Goal: Task Accomplishment & Management: Manage account settings

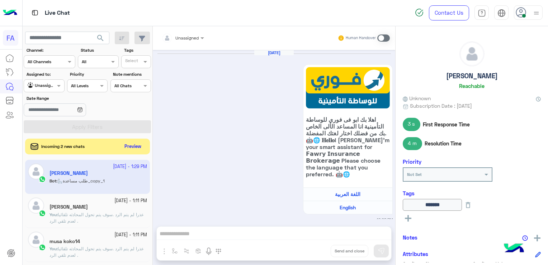
scroll to position [1198, 0]
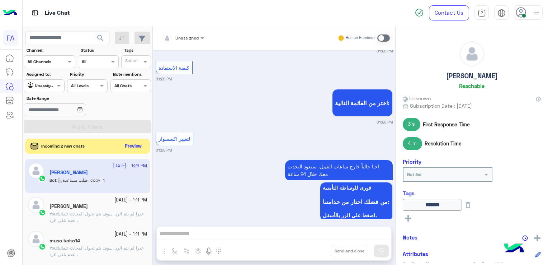
click at [136, 146] on button "Preview" at bounding box center [133, 146] width 22 height 10
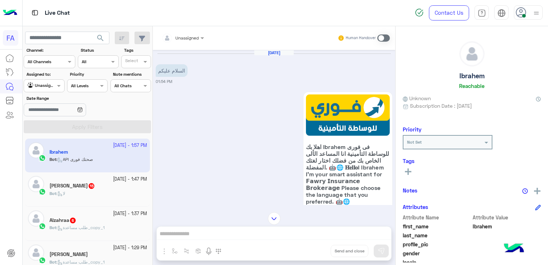
click at [93, 199] on div "Bot : لا" at bounding box center [99, 196] width 98 height 13
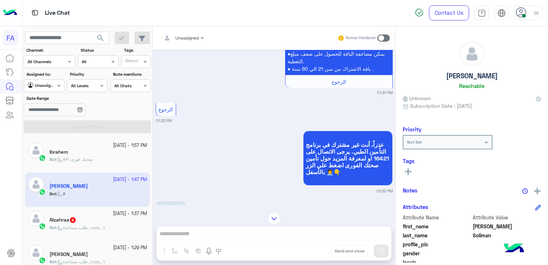
scroll to position [1184, 0]
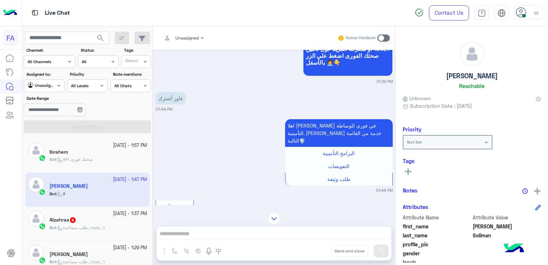
click at [380, 37] on span at bounding box center [383, 37] width 13 height 7
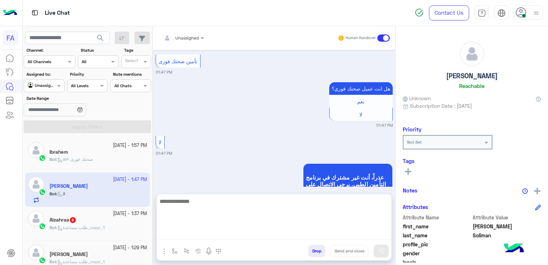
click at [260, 236] on textarea at bounding box center [274, 218] width 235 height 43
paste textarea "**********"
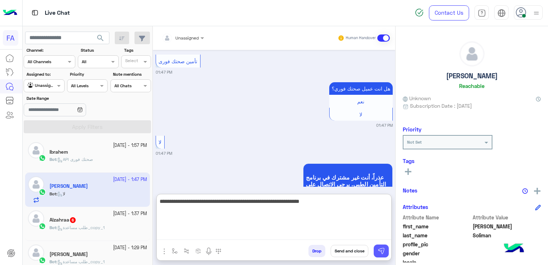
type textarea "**********"
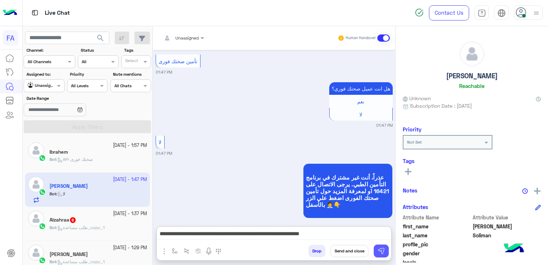
click at [377, 252] on button at bounding box center [381, 250] width 15 height 13
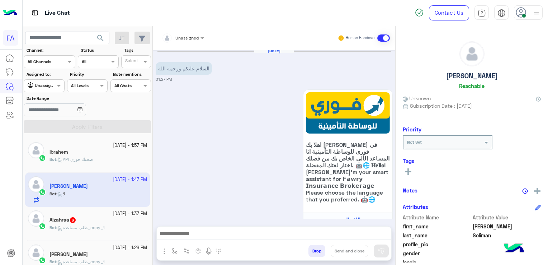
scroll to position [1467, 0]
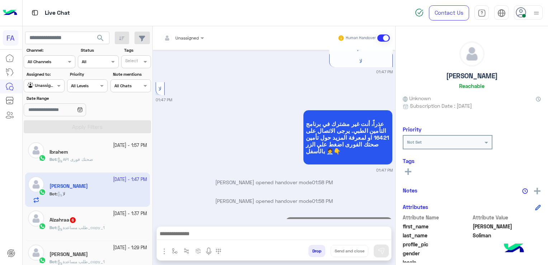
click at [100, 224] on p "Bot : طلب مساعدة_copy_1" at bounding box center [77, 227] width 55 height 6
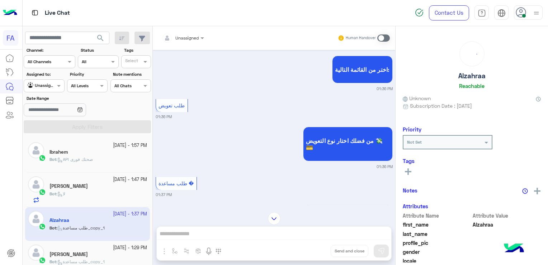
scroll to position [132, 0]
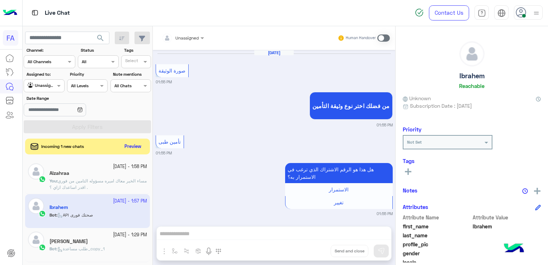
scroll to position [692, 0]
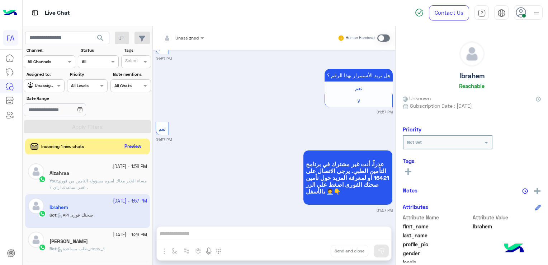
click at [383, 37] on span at bounding box center [383, 37] width 13 height 7
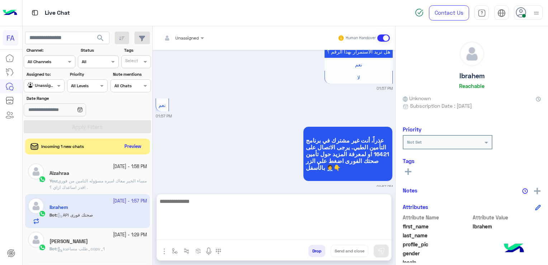
click at [310, 233] on textarea at bounding box center [274, 218] width 235 height 43
paste textarea "**********"
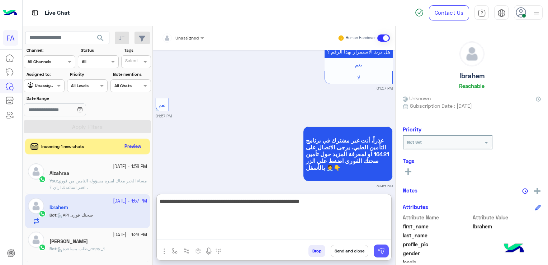
type textarea "**********"
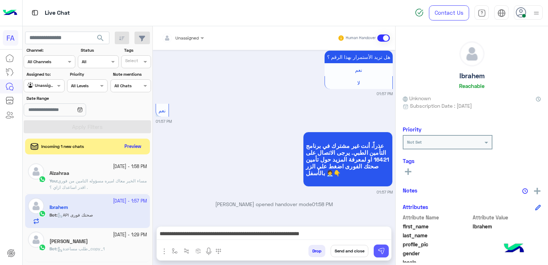
click at [376, 248] on button at bounding box center [381, 250] width 15 height 13
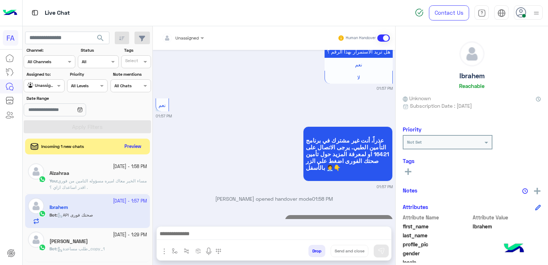
scroll to position [746, 0]
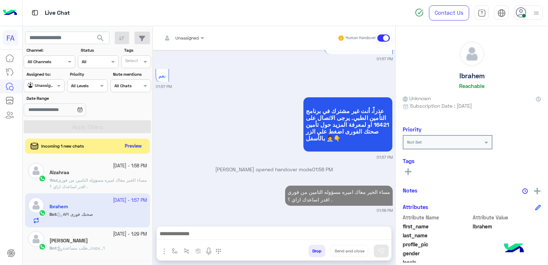
click at [131, 145] on button "Preview" at bounding box center [133, 146] width 22 height 10
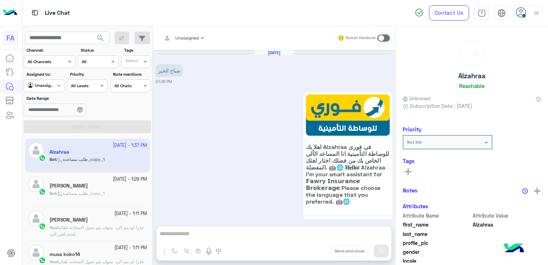
scroll to position [455, 0]
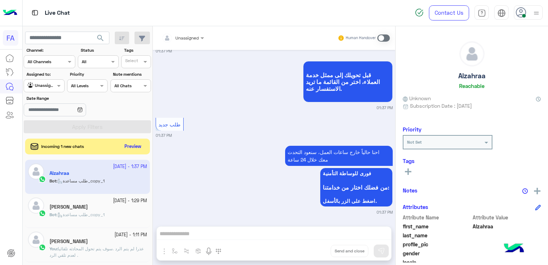
click at [50, 84] on div at bounding box center [44, 84] width 40 height 7
click at [48, 127] on b "Your Inbox" at bounding box center [46, 127] width 25 height 6
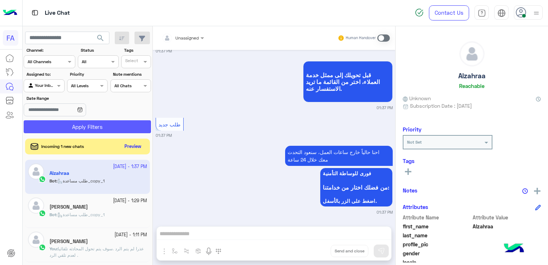
click at [48, 128] on button "Apply Filters" at bounding box center [87, 126] width 127 height 13
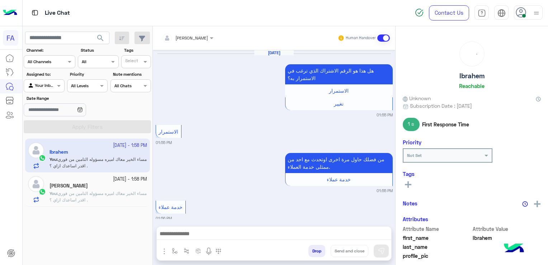
scroll to position [659, 0]
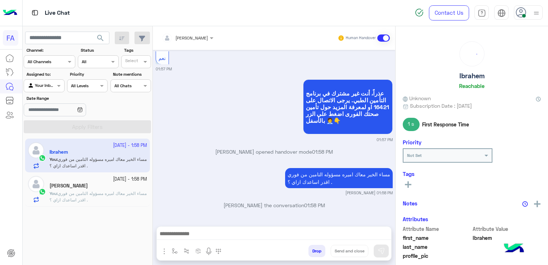
click at [47, 80] on div "Assigned to: Agent Filter Your Inbox" at bounding box center [44, 81] width 41 height 21
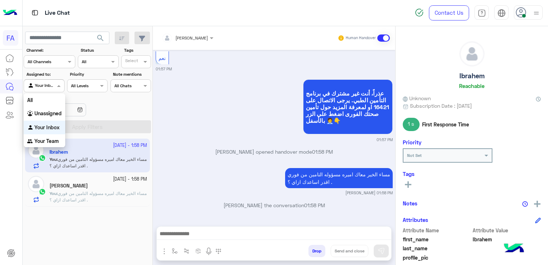
drag, startPoint x: 47, startPoint y: 81, endPoint x: 43, endPoint y: 86, distance: 6.6
click at [43, 86] on input "text" at bounding box center [36, 85] width 17 height 6
click at [50, 114] on b "Unassigned" at bounding box center [47, 113] width 27 height 6
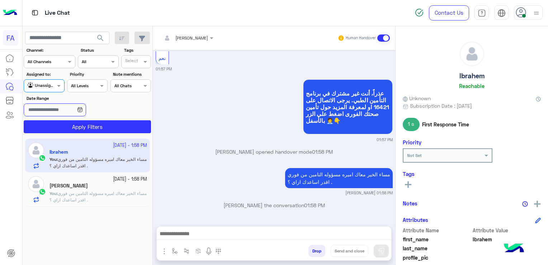
click at [50, 114] on input "Date Range" at bounding box center [55, 109] width 62 height 13
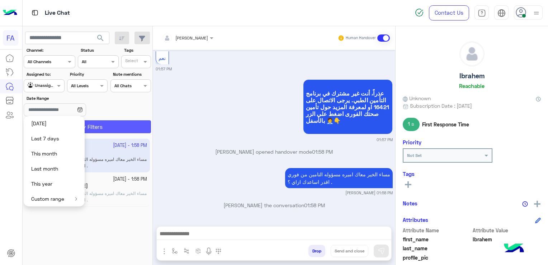
click at [113, 130] on button "Apply Filters" at bounding box center [87, 126] width 127 height 13
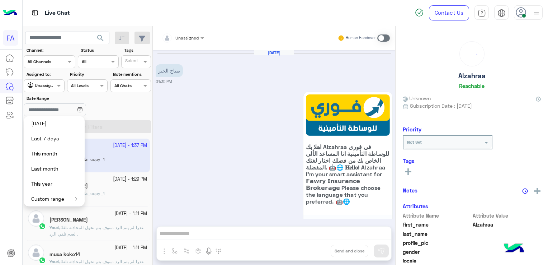
scroll to position [455, 0]
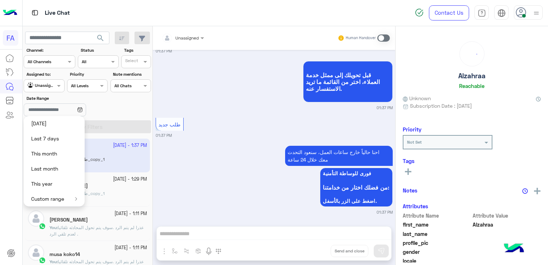
click at [235, 151] on div "احنا حالياً خارج ساعات العمل، سنعود التحدث معك خلال 24 ساعة فورى للوساطة التأمن…" at bounding box center [274, 179] width 237 height 71
click at [70, 110] on input "Date Range" at bounding box center [55, 109] width 62 height 13
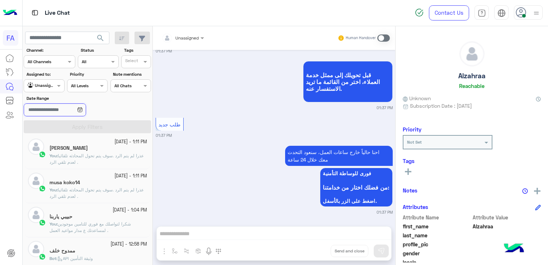
scroll to position [0, 0]
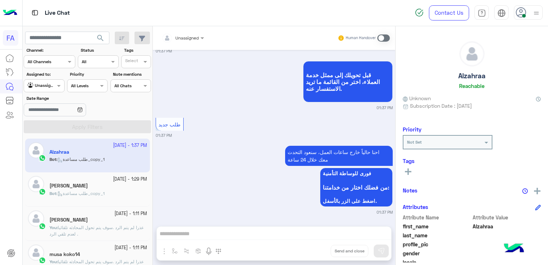
click at [92, 203] on div "[DATE] - 1:29 PM [PERSON_NAME] Bot : طلب مساعدة_copy_1" at bounding box center [87, 189] width 125 height 34
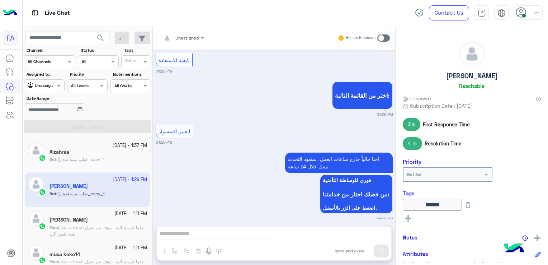
click at [385, 37] on span at bounding box center [383, 37] width 13 height 7
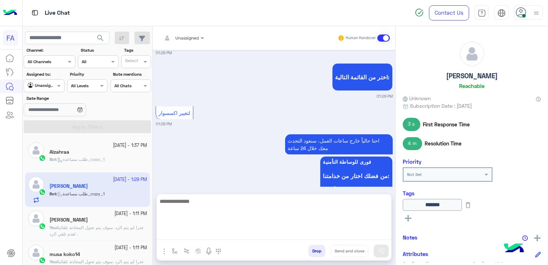
click at [340, 231] on textarea at bounding box center [274, 218] width 235 height 43
paste textarea "**********"
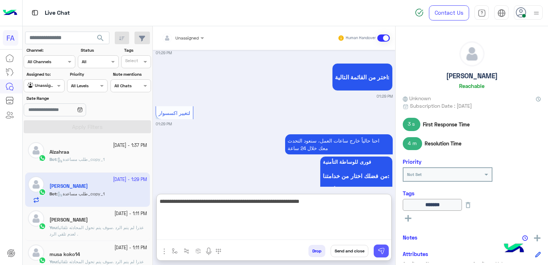
type textarea "**********"
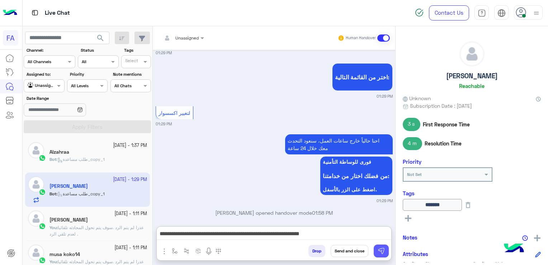
click at [382, 253] on img at bounding box center [381, 250] width 7 height 7
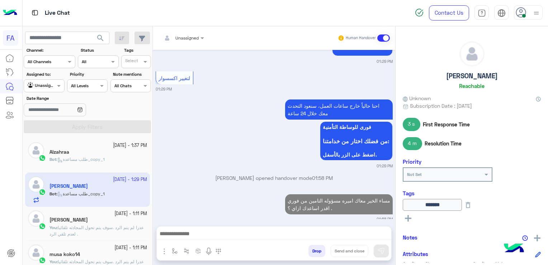
click at [79, 155] on div "Alzahraa" at bounding box center [99, 153] width 98 height 8
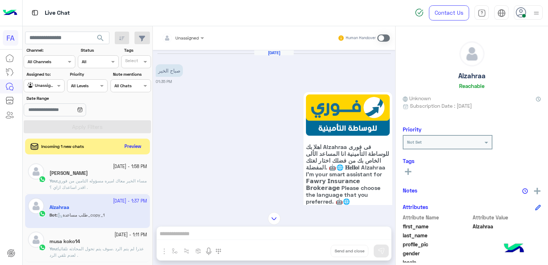
click at [381, 39] on span at bounding box center [383, 37] width 13 height 7
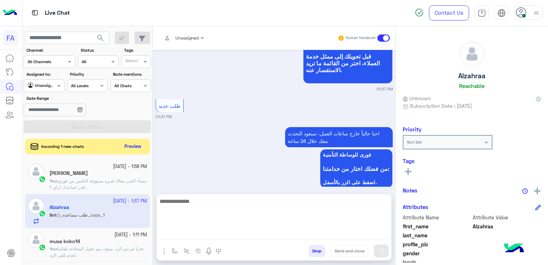
click at [315, 237] on textarea at bounding box center [274, 218] width 235 height 43
paste textarea "**********"
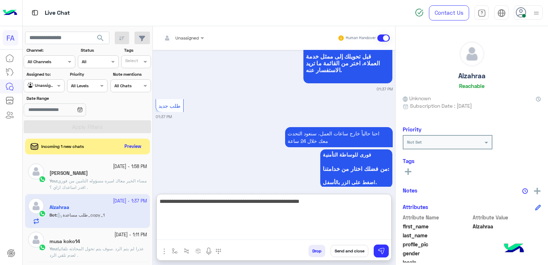
type textarea "**********"
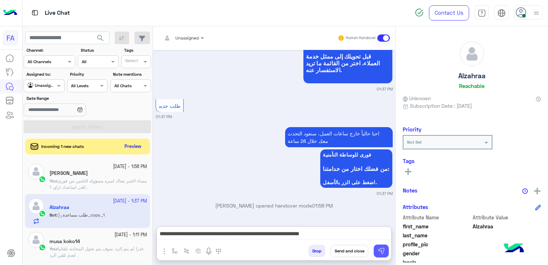
click at [390, 251] on div "Drop Send and close" at bounding box center [309, 252] width 165 height 16
click at [383, 252] on img at bounding box center [381, 250] width 7 height 7
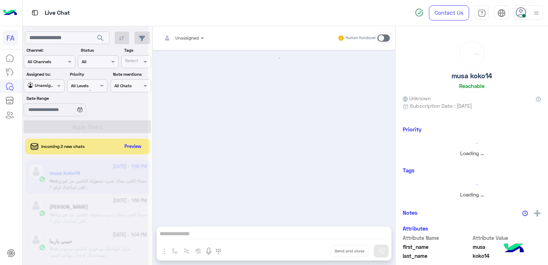
click at [44, 91] on div at bounding box center [86, 135] width 126 height 265
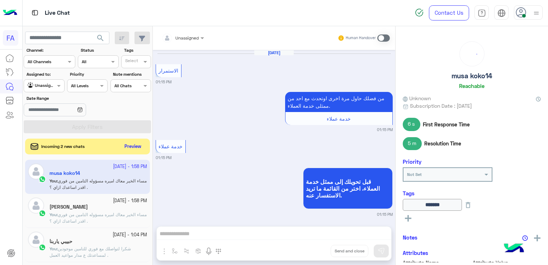
scroll to position [1357, 0]
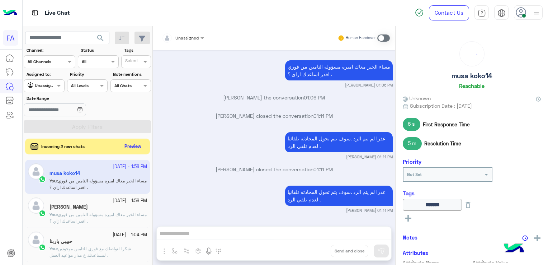
click at [42, 82] on input "text" at bounding box center [36, 85] width 17 height 6
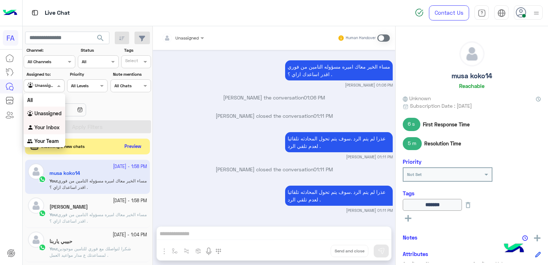
click at [43, 132] on div "Your Inbox" at bounding box center [45, 128] width 42 height 14
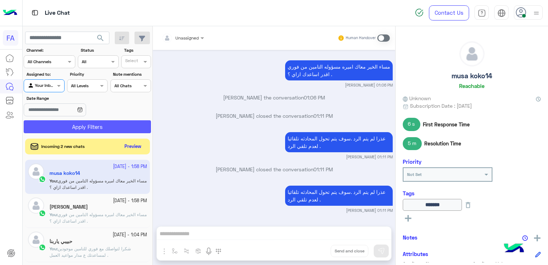
click at [43, 132] on button "Apply Filters" at bounding box center [87, 126] width 127 height 13
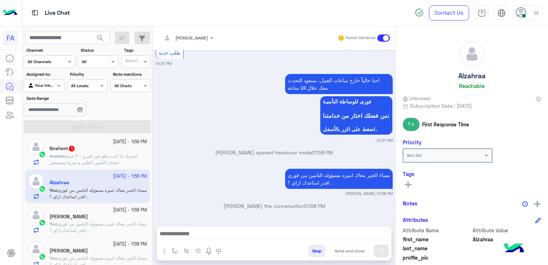
click at [88, 163] on span "حضرتك انا كنت دافع في الفرع ٣٠٠ جنيه عشان التأمين الطبي و تقريبا مسمعش" at bounding box center [94, 159] width 88 height 12
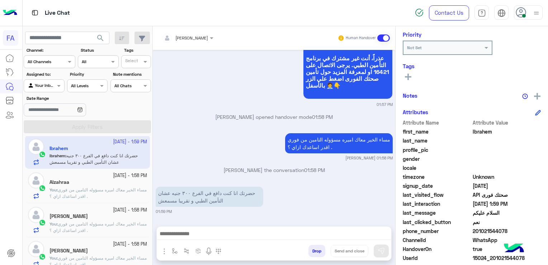
scroll to position [141, 0]
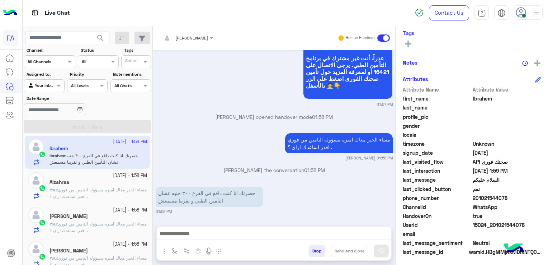
click at [491, 198] on span "201021544078" at bounding box center [507, 198] width 69 height 8
click at [490, 198] on span "201021544078" at bounding box center [507, 198] width 69 height 8
copy span "201021544078"
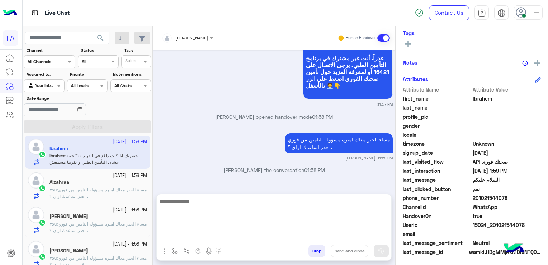
click at [214, 230] on textarea at bounding box center [274, 218] width 235 height 43
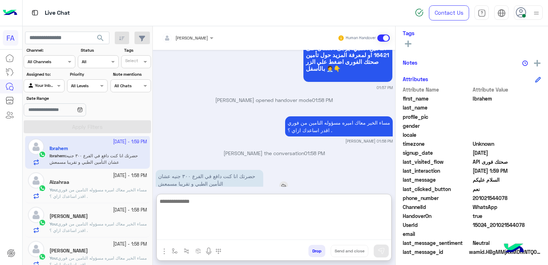
scroll to position [665, 0]
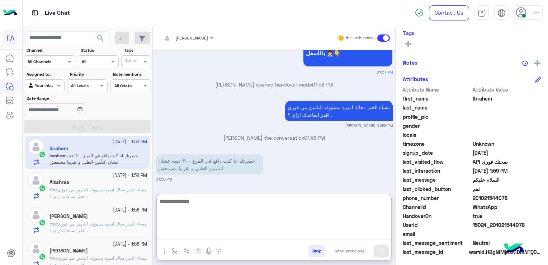
click at [250, 209] on textarea at bounding box center [274, 218] width 235 height 43
click at [220, 209] on textarea at bounding box center [274, 218] width 235 height 43
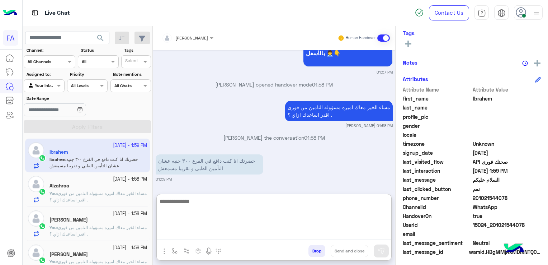
scroll to position [9, 0]
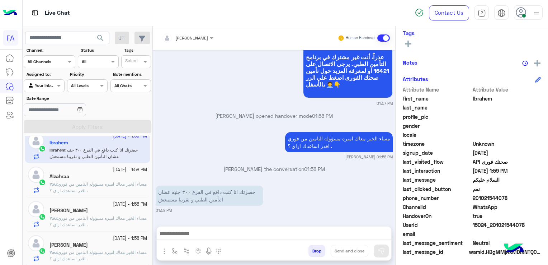
click at [473, 198] on span "201021544078" at bounding box center [507, 198] width 69 height 8
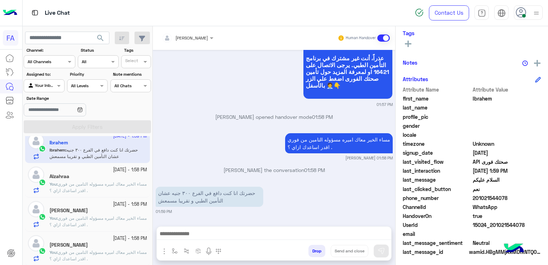
click at [482, 199] on span "201021544078" at bounding box center [507, 198] width 69 height 8
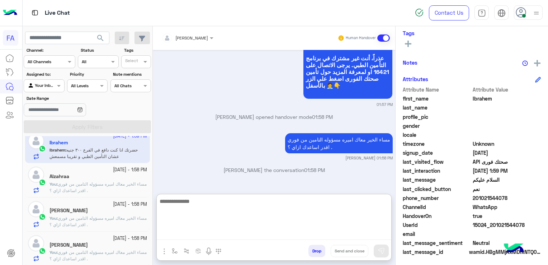
click at [273, 230] on textarea at bounding box center [274, 218] width 235 height 43
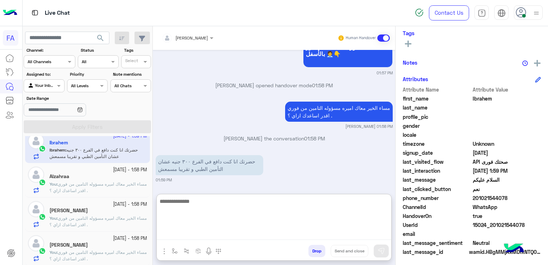
scroll to position [665, 0]
click at [188, 211] on textarea at bounding box center [274, 218] width 235 height 43
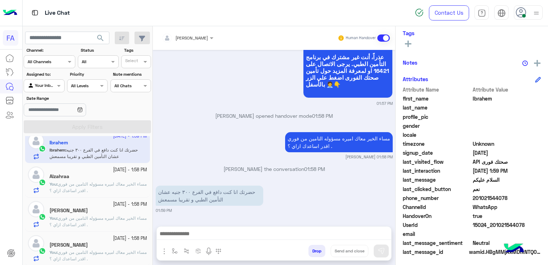
scroll to position [633, 0]
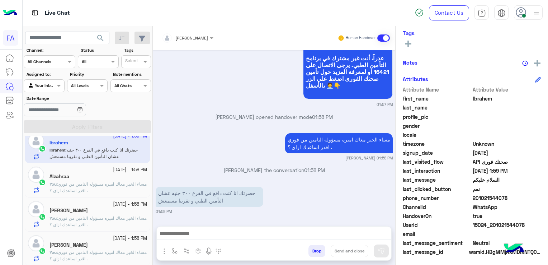
click at [157, 180] on div "[DATE] الاستمرار 01:55 PM من فضلك حاول مرة اخرى اوتحدث مع [DATE] من ممثلى خدمة …" at bounding box center [274, 134] width 243 height 169
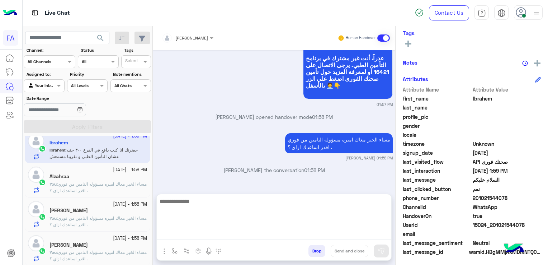
click at [215, 238] on textarea at bounding box center [274, 218] width 235 height 43
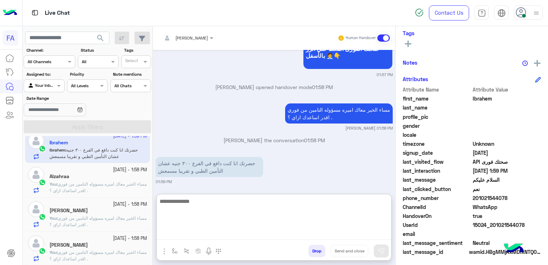
scroll to position [665, 0]
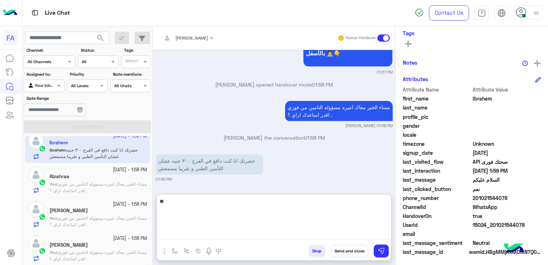
type textarea "*"
type textarea "**********"
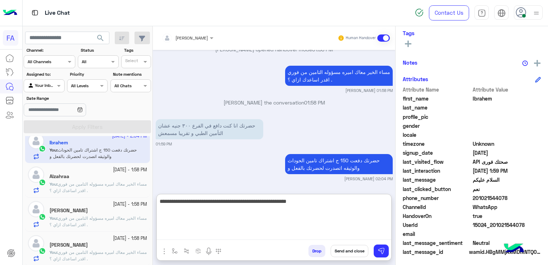
type textarea "**********"
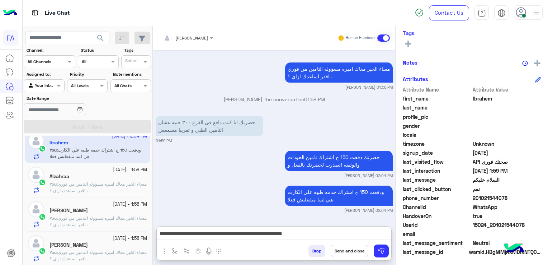
click at [475, 198] on span "201021544078" at bounding box center [507, 198] width 69 height 8
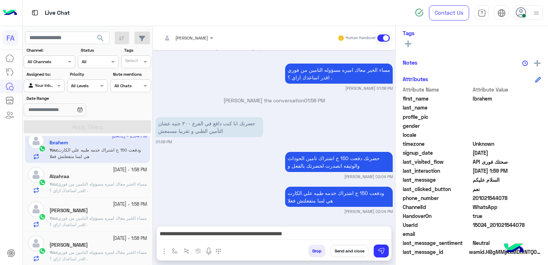
click at [475, 198] on span "201021544078" at bounding box center [507, 198] width 69 height 8
copy span "201021544078"
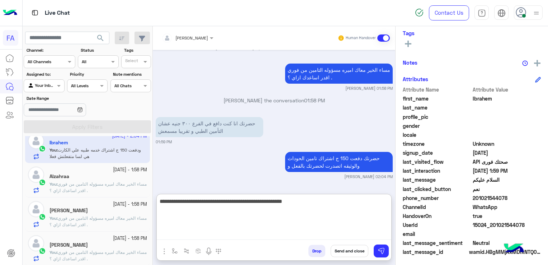
click at [227, 231] on textarea "**********" at bounding box center [274, 218] width 235 height 43
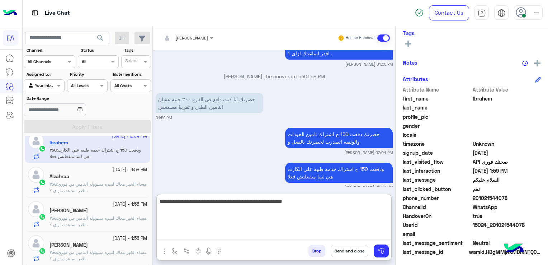
paste textarea "**********"
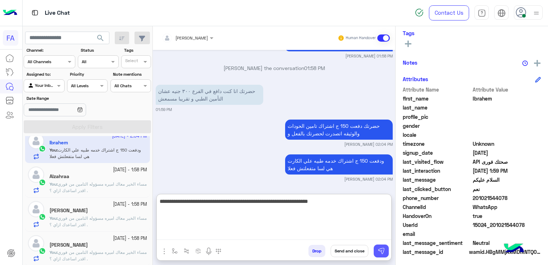
type textarea "**********"
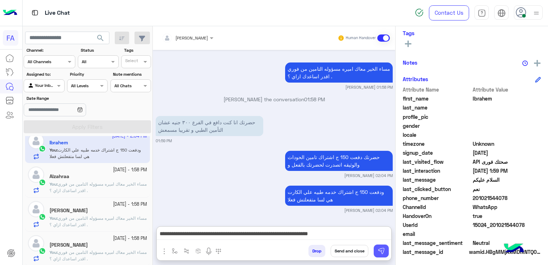
click at [375, 250] on button at bounding box center [381, 250] width 15 height 13
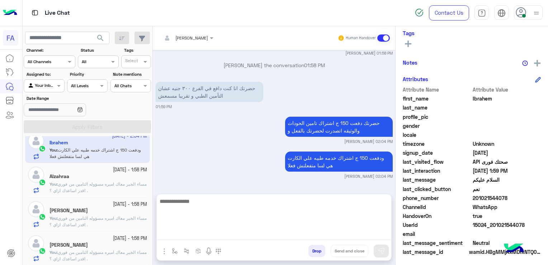
click at [353, 236] on textarea at bounding box center [274, 218] width 235 height 43
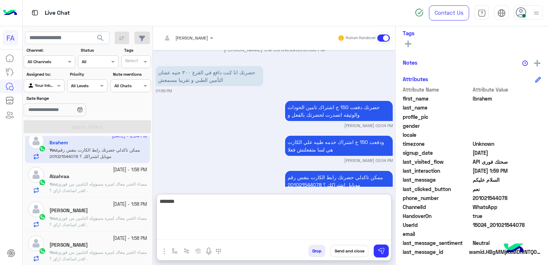
scroll to position [770, 0]
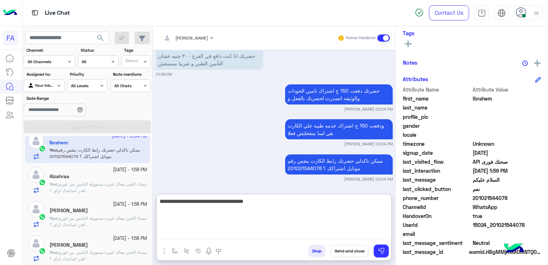
type textarea "**********"
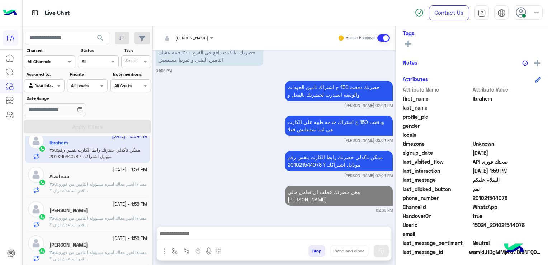
click at [103, 244] on div "[PERSON_NAME]" at bounding box center [99, 246] width 98 height 8
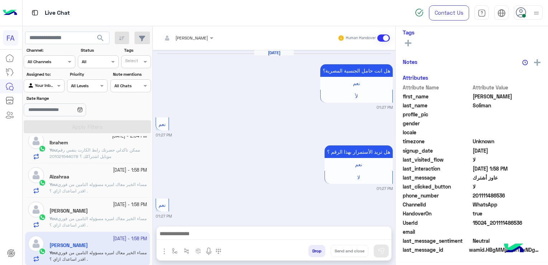
scroll to position [798, 0]
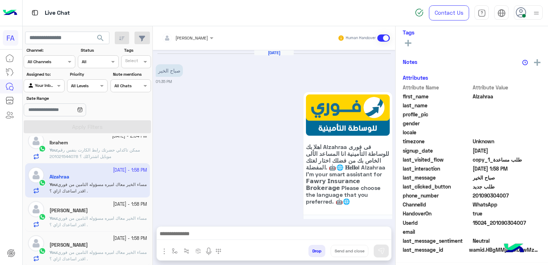
scroll to position [141, 0]
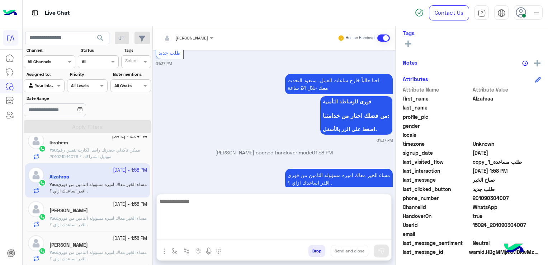
drag, startPoint x: 264, startPoint y: 230, endPoint x: 270, endPoint y: 231, distance: 6.1
click at [264, 230] on textarea at bounding box center [274, 218] width 235 height 43
paste textarea "**********"
type textarea "**********"
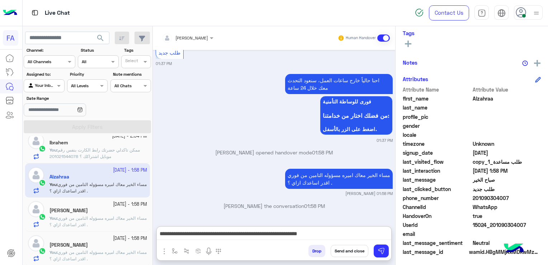
click at [354, 248] on button "Send and close" at bounding box center [350, 251] width 38 height 12
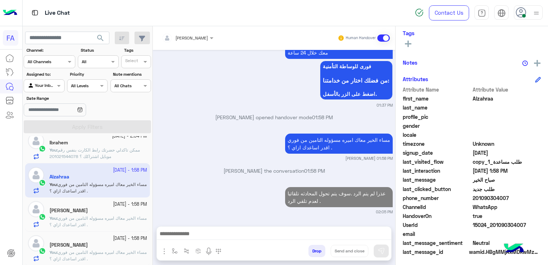
scroll to position [580, 0]
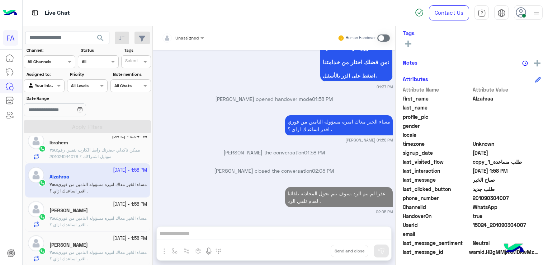
click at [104, 219] on span "مساء الخير معاك اميره مسؤوله التامين من فوري . اقدر اساعدك ازاي ؟" at bounding box center [98, 221] width 97 height 12
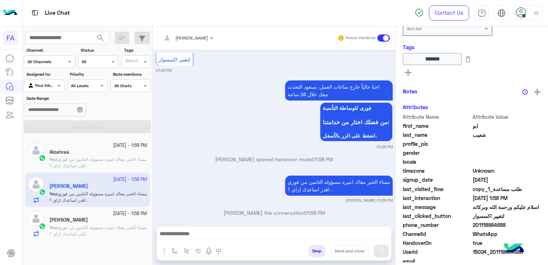
scroll to position [141, 0]
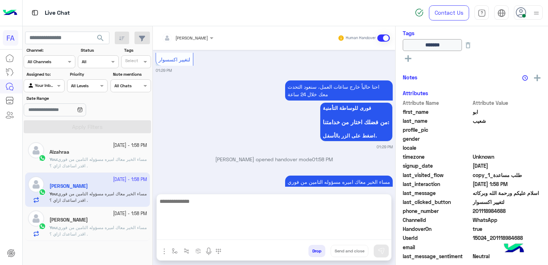
click at [214, 236] on textarea at bounding box center [274, 218] width 235 height 43
paste textarea "**********"
type textarea "**********"
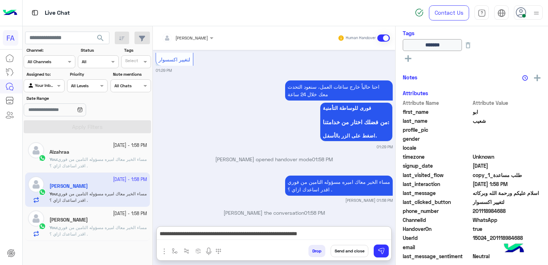
click at [348, 254] on button "Send and close" at bounding box center [350, 251] width 38 height 12
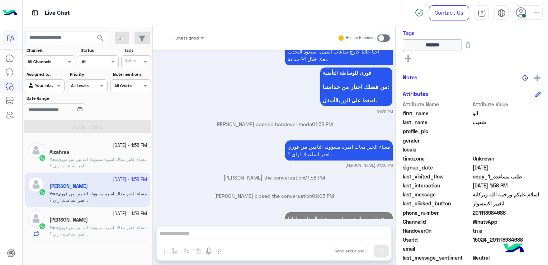
scroll to position [732, 0]
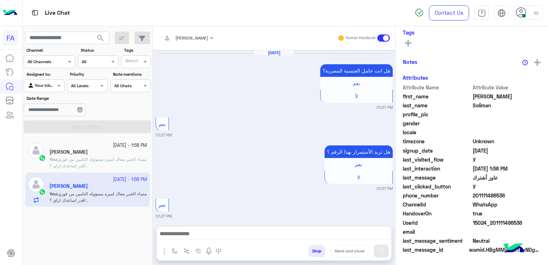
scroll to position [141, 0]
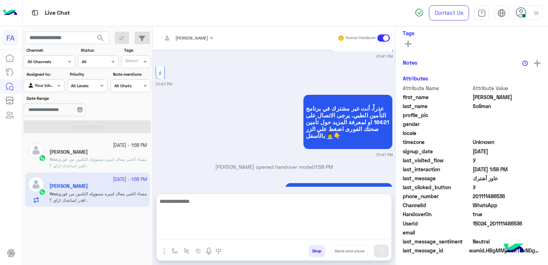
click at [329, 235] on textarea at bounding box center [274, 218] width 235 height 43
paste textarea "**********"
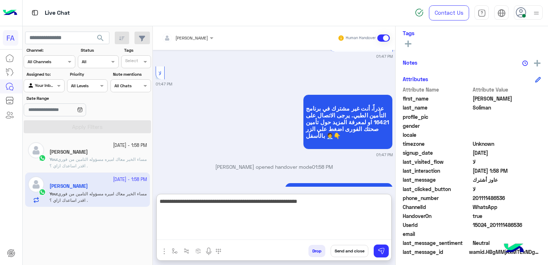
type textarea "**********"
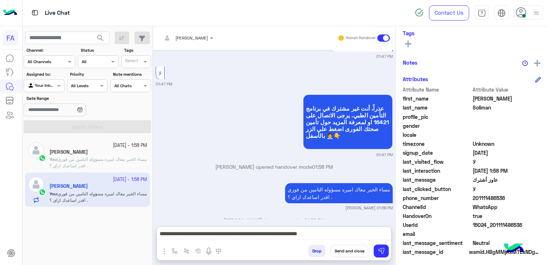
click at [354, 249] on button "Send and close" at bounding box center [350, 251] width 38 height 12
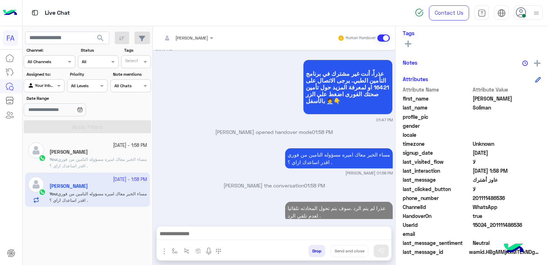
scroll to position [851, 0]
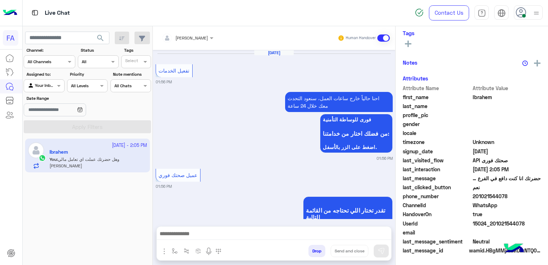
scroll to position [605, 0]
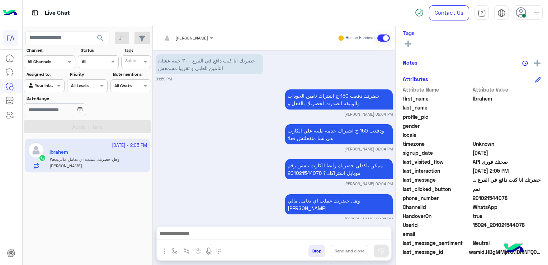
click at [405, 44] on rect at bounding box center [408, 43] width 6 height 1
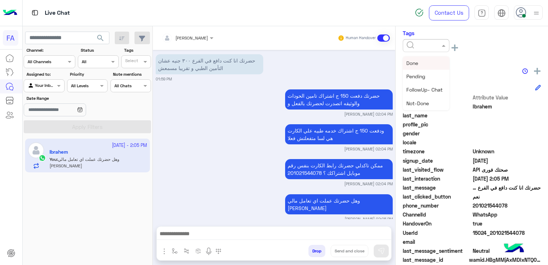
click at [422, 44] on input "text" at bounding box center [418, 45] width 22 height 6
click at [423, 87] on span "Medical" at bounding box center [416, 85] width 18 height 6
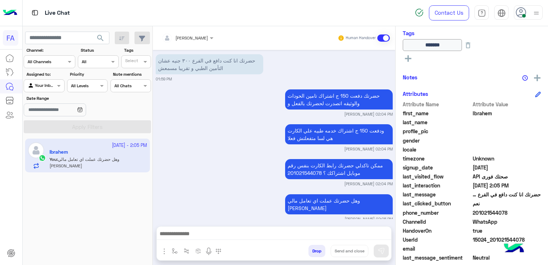
click at [408, 58] on icon at bounding box center [408, 58] width 6 height 6
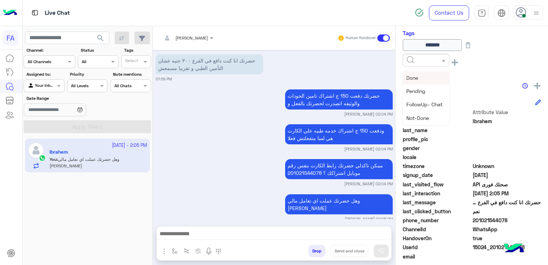
click at [424, 58] on input "text" at bounding box center [418, 59] width 22 height 6
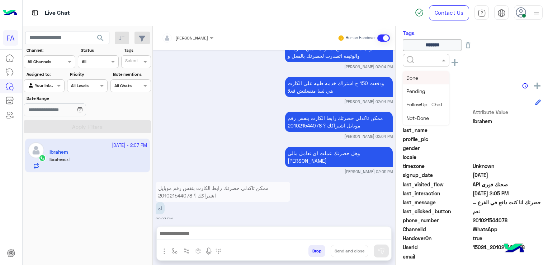
click at [428, 75] on div "Done" at bounding box center [426, 77] width 47 height 13
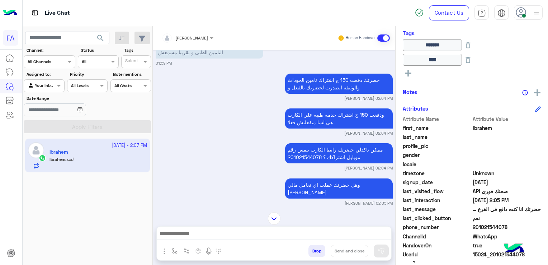
scroll to position [692, 0]
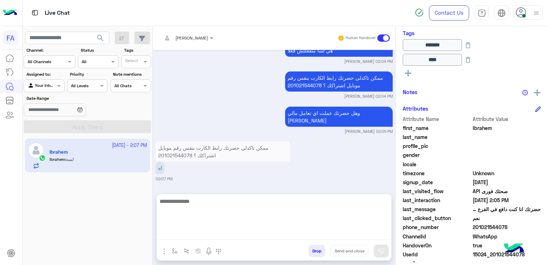
click at [257, 232] on textarea at bounding box center [274, 218] width 235 height 43
click at [281, 206] on textarea at bounding box center [274, 218] width 235 height 43
type textarea "**********"
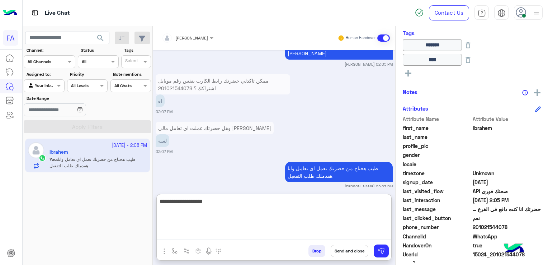
type textarea "**********"
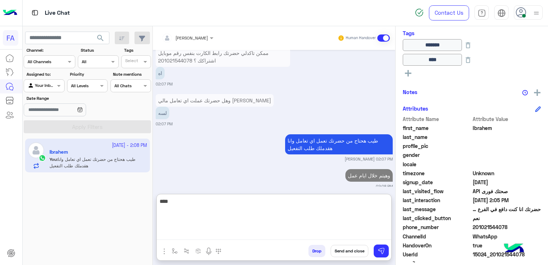
type textarea "****"
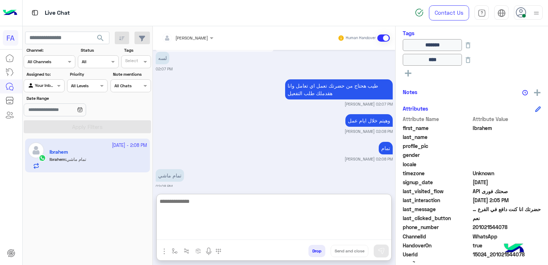
scroll to position [869, 0]
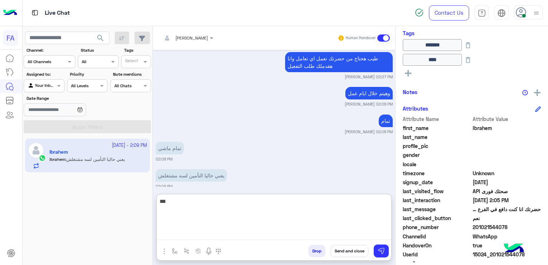
type textarea "***"
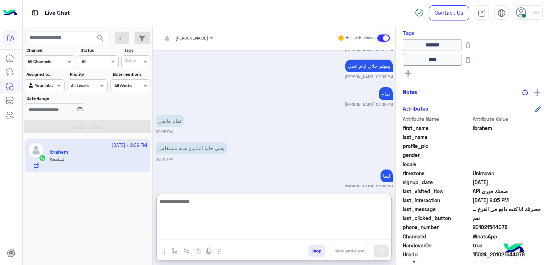
click at [275, 212] on textarea at bounding box center [274, 218] width 235 height 43
type textarea "**********"
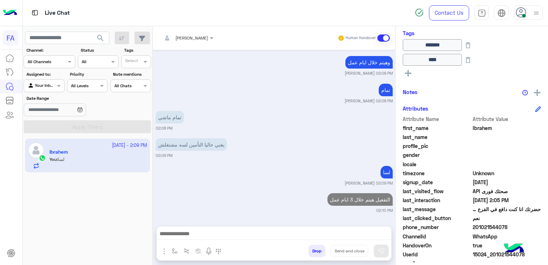
scroll to position [892, 0]
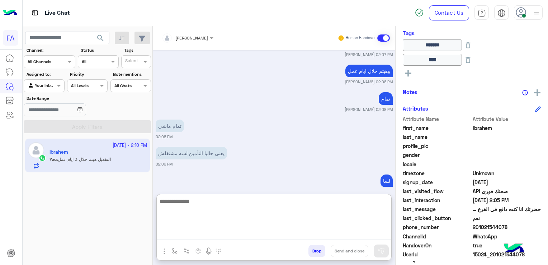
click at [308, 238] on textarea at bounding box center [274, 218] width 235 height 43
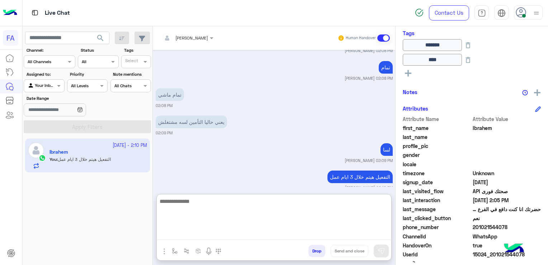
scroll to position [924, 0]
paste textarea "**********"
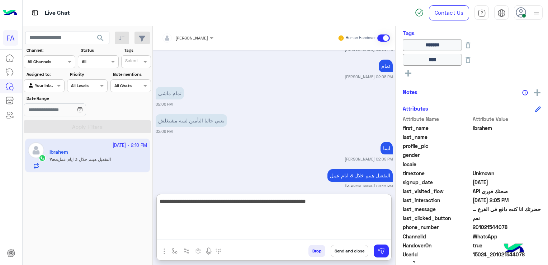
type textarea "**********"
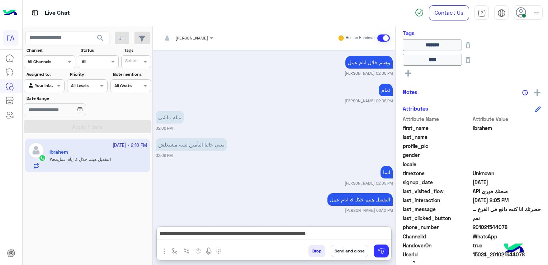
click at [352, 253] on button "Send and close" at bounding box center [350, 251] width 38 height 12
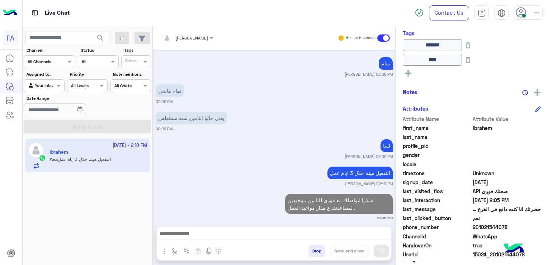
scroll to position [945, 0]
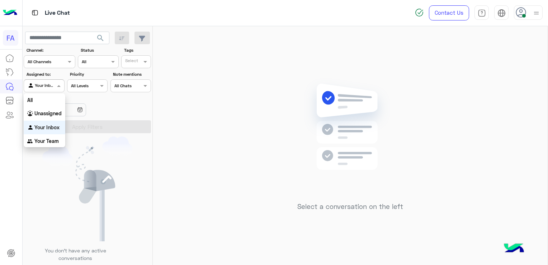
click at [58, 91] on div "Agent Filter Your Inbox" at bounding box center [44, 85] width 41 height 13
drag, startPoint x: 46, startPoint y: 112, endPoint x: 51, endPoint y: 118, distance: 7.5
click at [46, 112] on b "Unassigned" at bounding box center [47, 113] width 27 height 6
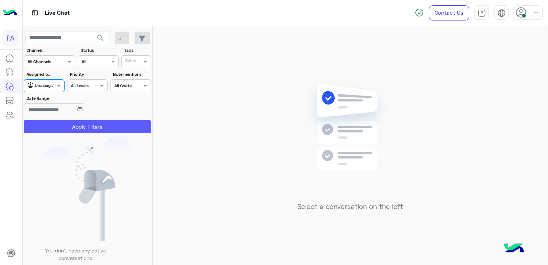
click at [50, 127] on button "Apply Filters" at bounding box center [87, 126] width 127 height 13
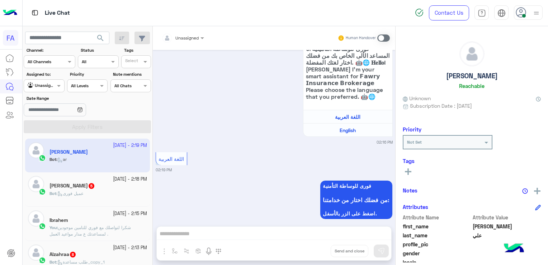
scroll to position [108, 0]
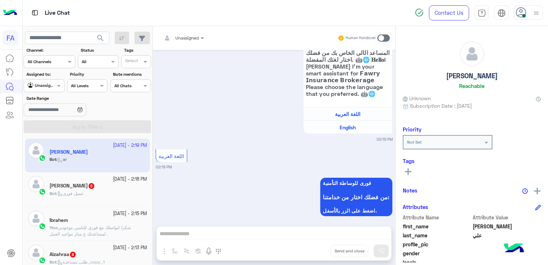
click at [109, 235] on p "You : شكرا لتواصلك مع فوري للتامين موجودين لمساعدتك ع مدار مواعيد العمل ." at bounding box center [99, 230] width 98 height 13
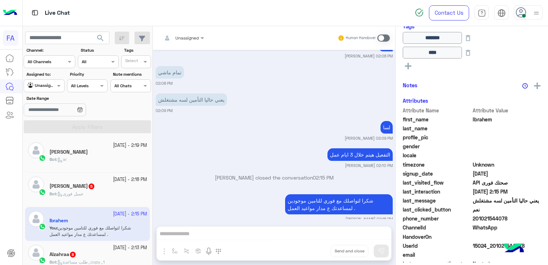
scroll to position [179, 0]
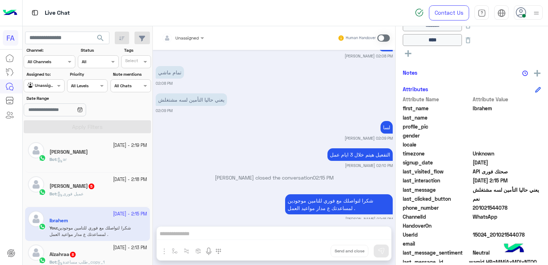
click at [479, 206] on span "201021544078" at bounding box center [507, 208] width 69 height 8
copy span "201021544078"
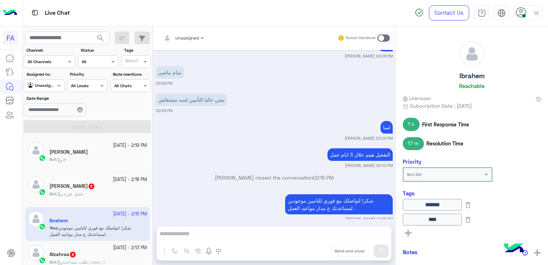
click at [462, 74] on h5 "Ibrahem" at bounding box center [472, 76] width 25 height 8
copy h5 "Ibrahem"
click at [205, 216] on small "[PERSON_NAME] 02:15 PM" at bounding box center [274, 219] width 237 height 6
click at [257, 214] on div "[DATE] عذراً، أنت غير مشترك في برنامج التأمين الطبي. يرجى الاتصال على 16421 او …" at bounding box center [274, 134] width 243 height 169
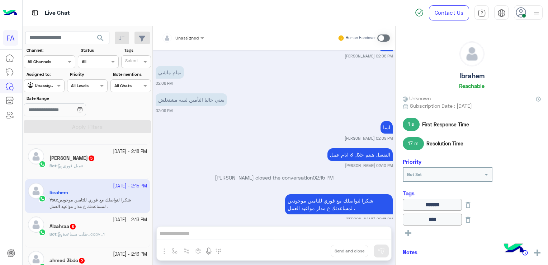
scroll to position [36, 0]
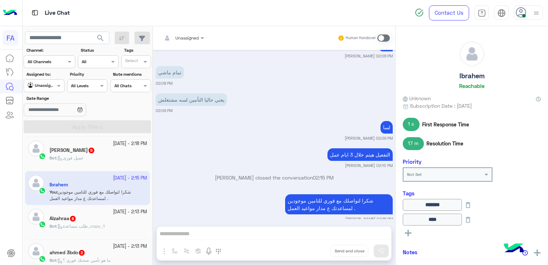
click at [84, 158] on span "عميل فورى" at bounding box center [70, 157] width 26 height 5
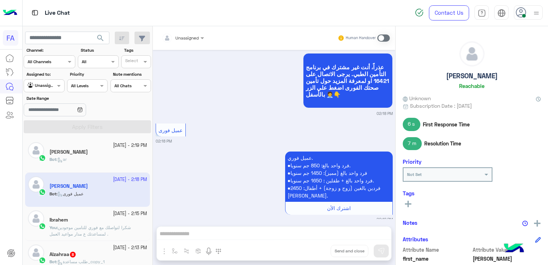
click at [91, 159] on div "Bot : ar" at bounding box center [99, 162] width 98 height 13
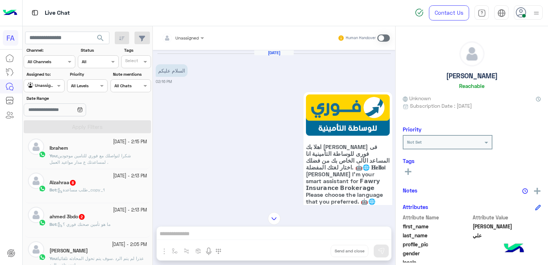
click at [96, 195] on div "Bot : طلب مساعدة_copy_1" at bounding box center [99, 193] width 98 height 13
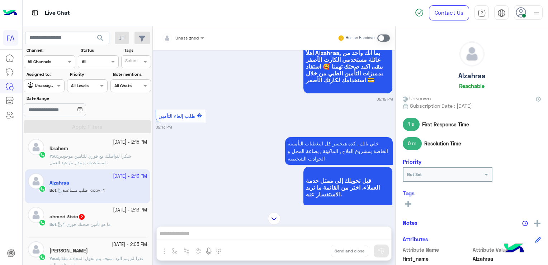
scroll to position [495, 0]
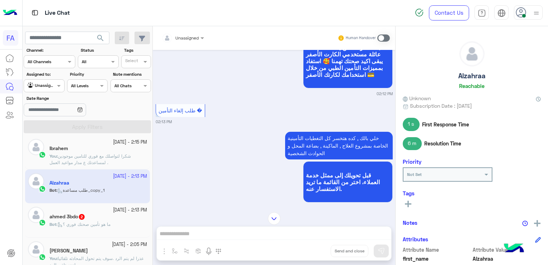
click at [121, 213] on div "[PERSON_NAME] 3bdo 2" at bounding box center [99, 217] width 98 height 8
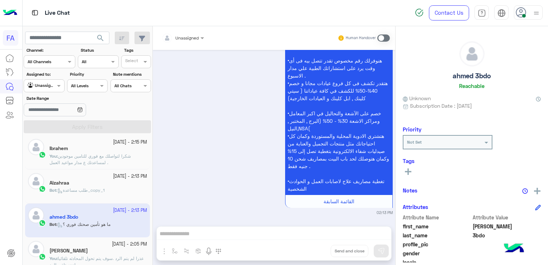
scroll to position [36, 0]
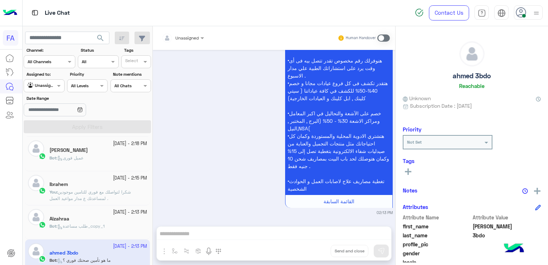
click at [82, 220] on div "Alzahraa" at bounding box center [99, 220] width 98 height 8
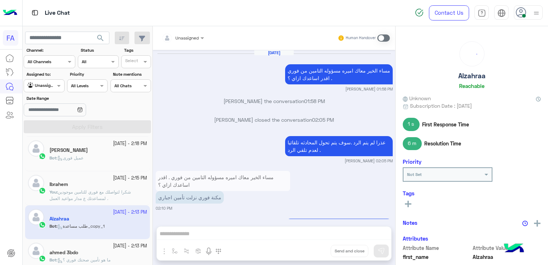
scroll to position [602, 0]
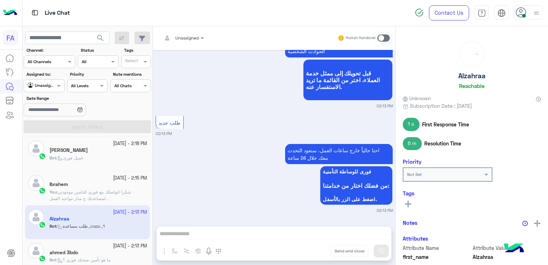
click at [380, 38] on span at bounding box center [383, 37] width 13 height 7
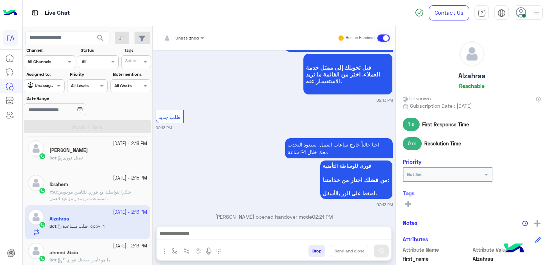
scroll to position [621, 0]
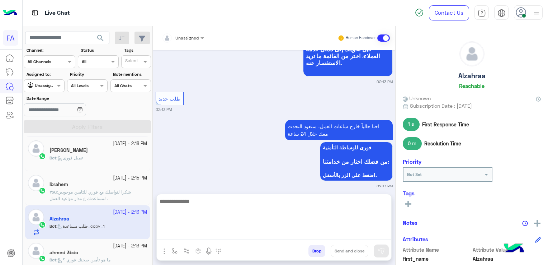
click at [245, 235] on textarea at bounding box center [274, 218] width 235 height 43
paste textarea "**********"
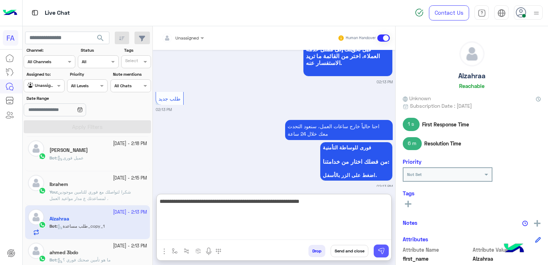
type textarea "**********"
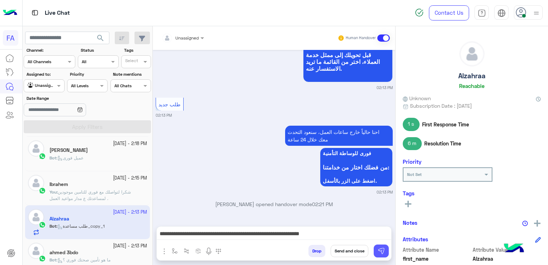
click at [377, 247] on button at bounding box center [381, 250] width 15 height 13
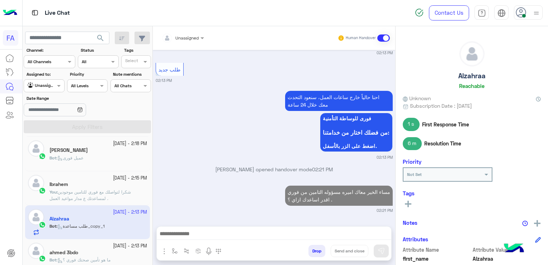
scroll to position [656, 0]
click at [42, 90] on div "Agent Filter Unassigned" at bounding box center [44, 85] width 41 height 13
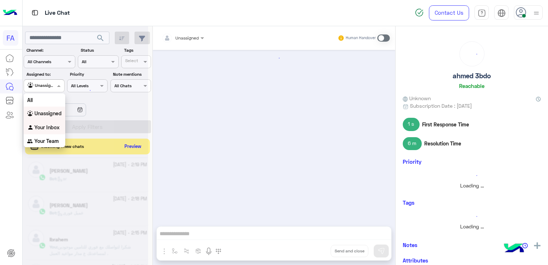
click at [48, 126] on b "Your Inbox" at bounding box center [46, 127] width 25 height 6
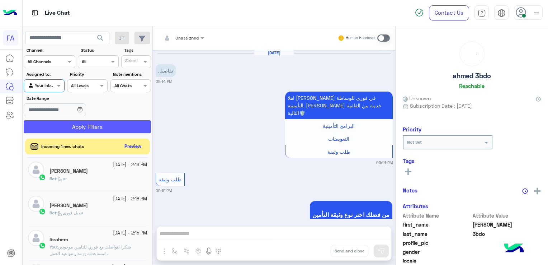
scroll to position [1022, 0]
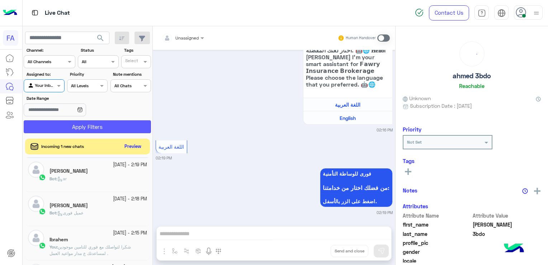
click at [55, 124] on button "Apply Filters" at bounding box center [87, 126] width 127 height 13
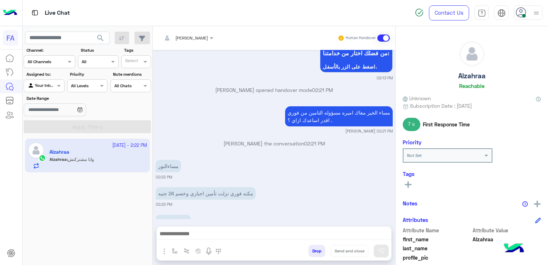
scroll to position [685, 0]
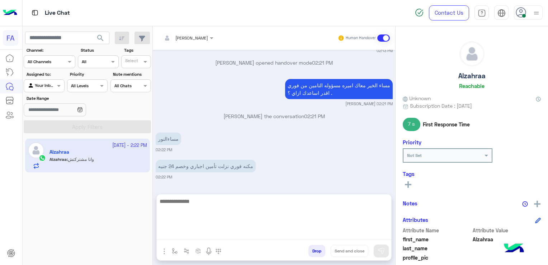
click at [203, 237] on textarea at bounding box center [274, 218] width 235 height 43
click at [235, 210] on textarea at bounding box center [274, 218] width 235 height 43
click at [357, 235] on textarea at bounding box center [274, 218] width 235 height 43
click at [325, 208] on textarea at bounding box center [274, 218] width 235 height 43
type textarea "*"
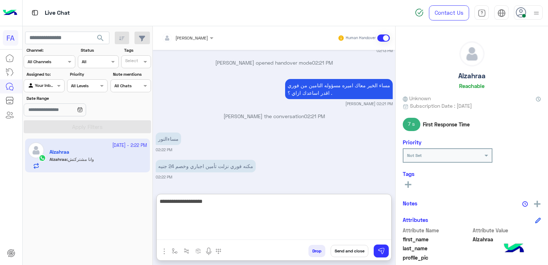
type textarea "**********"
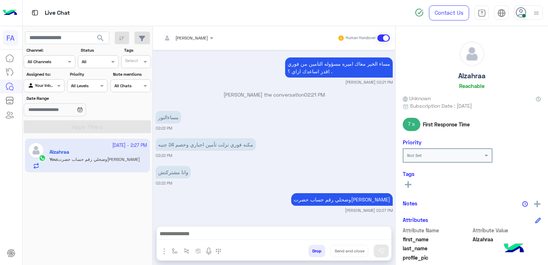
scroll to position [712, 0]
click at [410, 184] on rect at bounding box center [408, 184] width 6 height 1
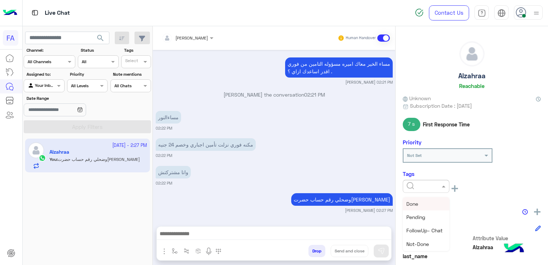
click at [445, 187] on span at bounding box center [444, 186] width 9 height 8
click at [431, 239] on span "Med.Merchant" at bounding box center [424, 242] width 34 height 6
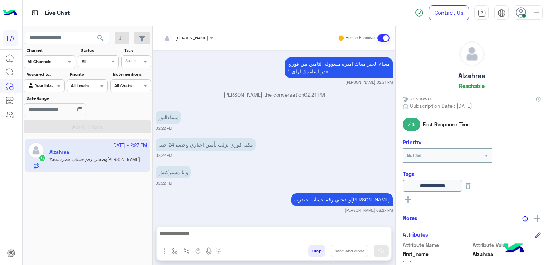
click at [410, 196] on icon at bounding box center [408, 199] width 6 height 6
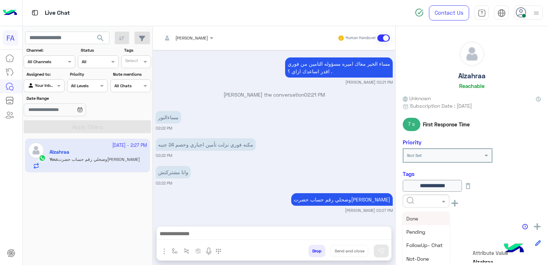
click at [431, 203] on div at bounding box center [426, 200] width 47 height 13
click at [436, 238] on span "5LE.Merchant" at bounding box center [423, 237] width 32 height 6
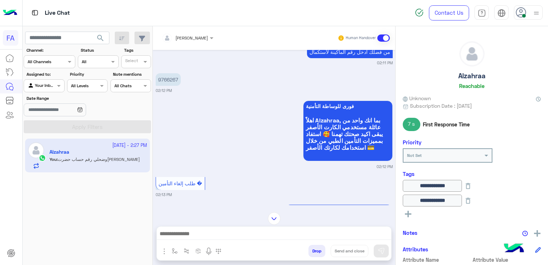
scroll to position [325, 0]
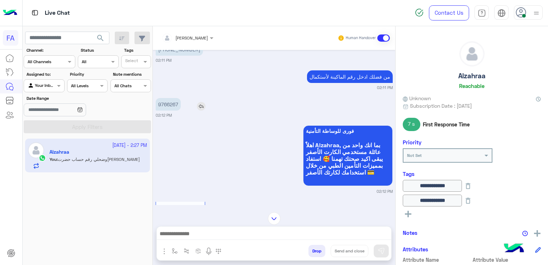
click at [169, 102] on p "9766267" at bounding box center [168, 104] width 25 height 13
copy p "9766267"
click at [169, 102] on p "9766267" at bounding box center [168, 104] width 25 height 13
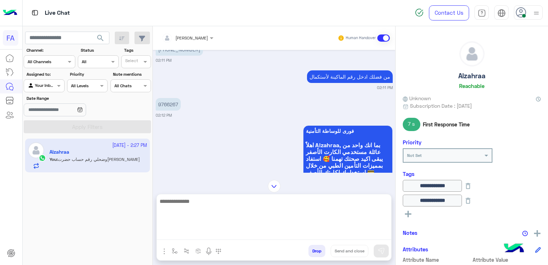
click at [219, 236] on textarea at bounding box center [274, 218] width 235 height 43
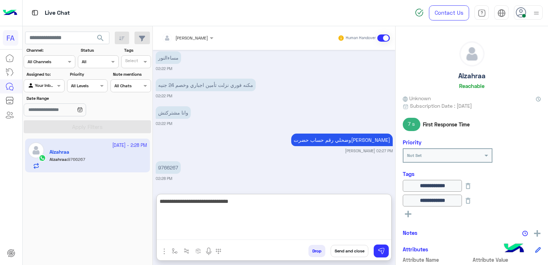
scroll to position [772, 0]
click at [301, 208] on textarea "**********" at bounding box center [274, 218] width 235 height 43
type textarea "**********"
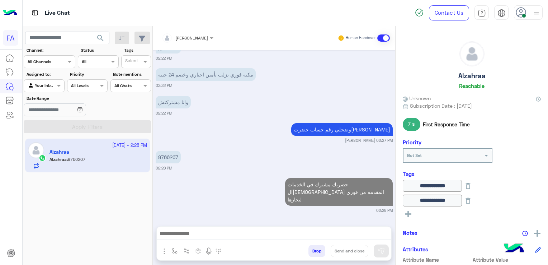
scroll to position [774, 0]
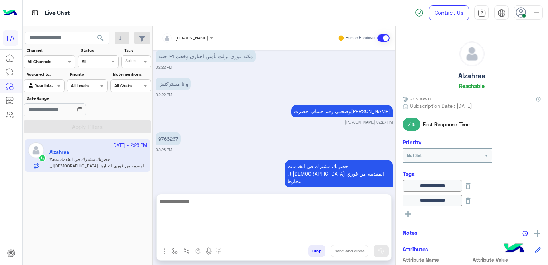
click at [316, 236] on textarea at bounding box center [274, 218] width 235 height 43
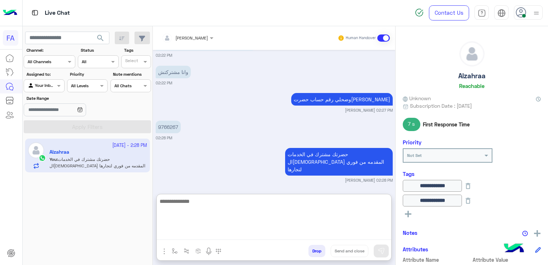
paste textarea "**********"
type textarea "**********"
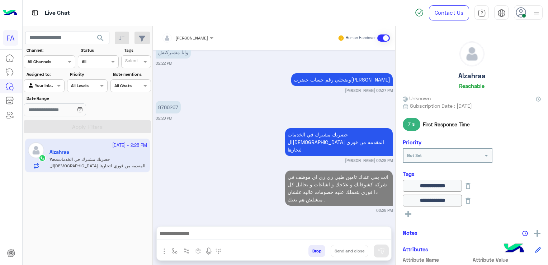
scroll to position [824, 0]
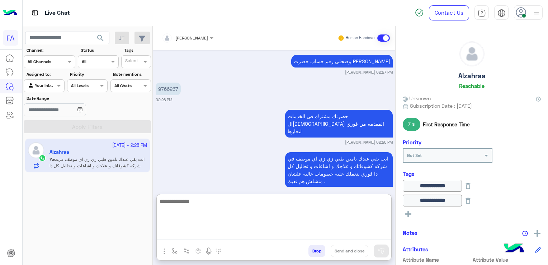
click at [270, 234] on textarea at bounding box center [274, 218] width 235 height 43
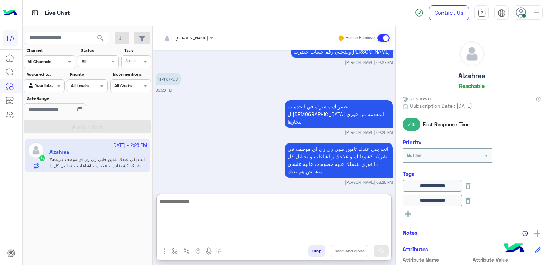
paste textarea "**********"
type textarea "**********"
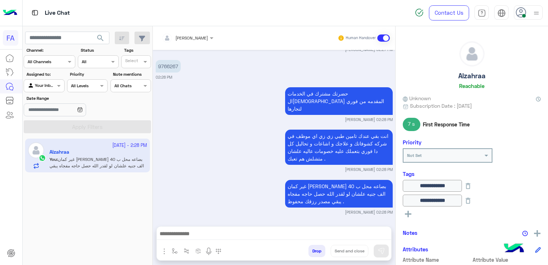
scroll to position [867, 0]
click at [264, 240] on div at bounding box center [274, 235] width 235 height 18
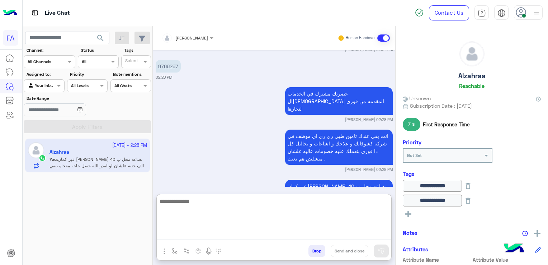
scroll to position [899, 0]
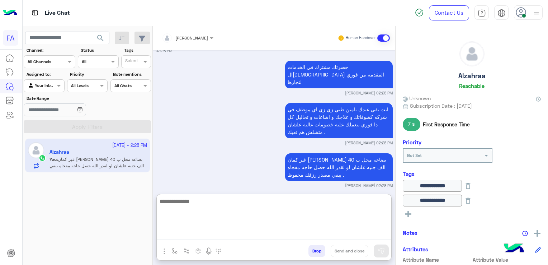
click at [265, 238] on textarea at bounding box center [274, 218] width 235 height 43
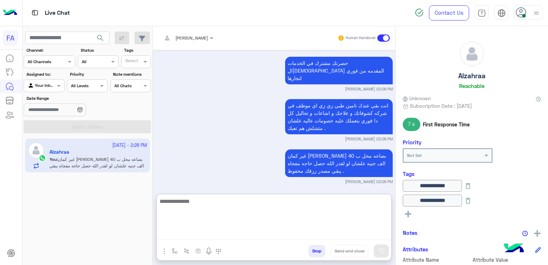
paste textarea "**********"
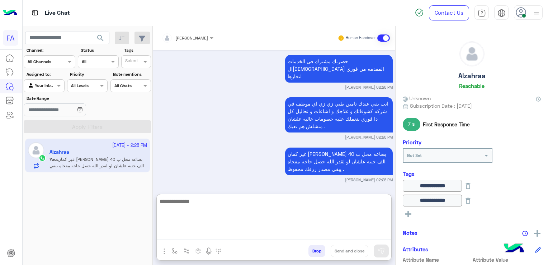
type textarea "**********"
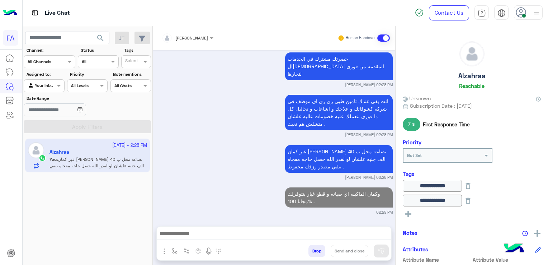
scroll to position [902, 0]
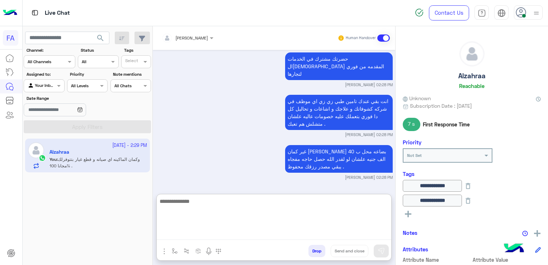
click at [230, 229] on textarea at bounding box center [274, 218] width 235 height 43
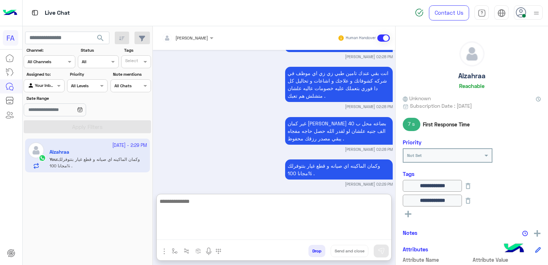
paste textarea "**********"
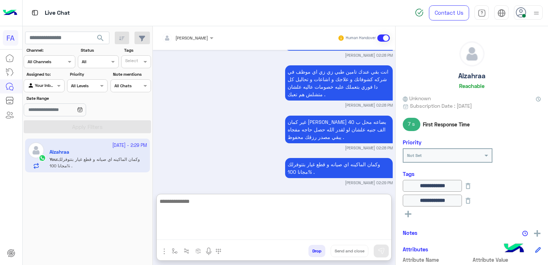
type textarea "**********"
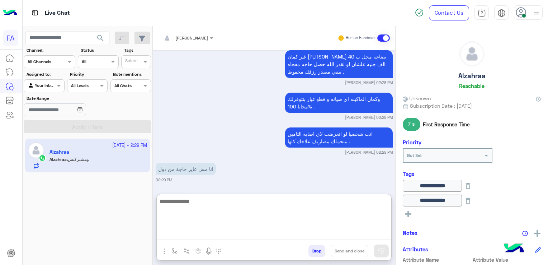
scroll to position [1024, 0]
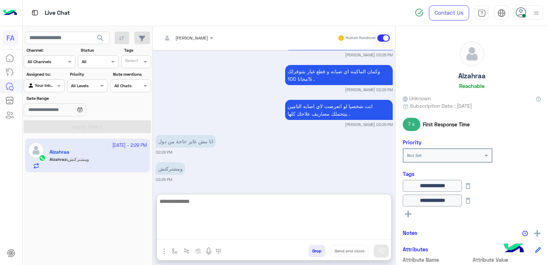
click at [231, 229] on textarea at bounding box center [274, 218] width 235 height 43
drag, startPoint x: 229, startPoint y: 203, endPoint x: 185, endPoint y: 199, distance: 43.9
click at [185, 199] on textarea at bounding box center [274, 218] width 235 height 43
click at [246, 212] on textarea at bounding box center [274, 218] width 235 height 43
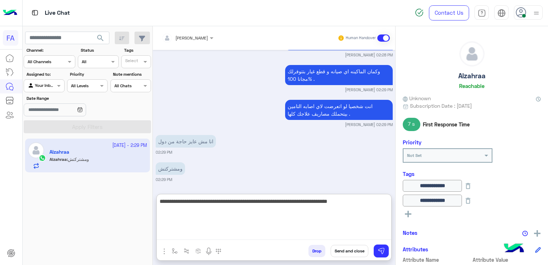
type textarea "**********"
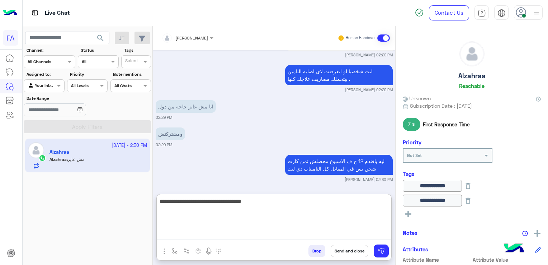
scroll to position [1086, 0]
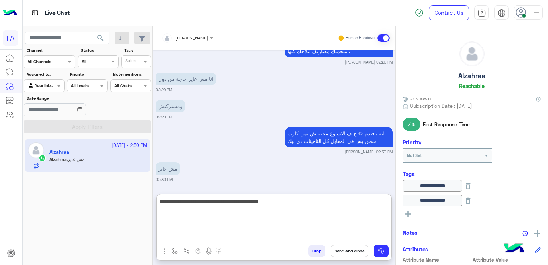
type textarea "**********"
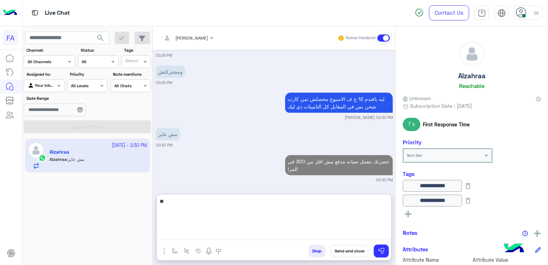
type textarea "*"
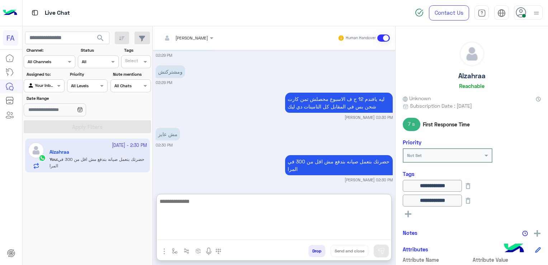
click at [270, 201] on textarea at bounding box center [274, 218] width 235 height 43
type textarea "**********"
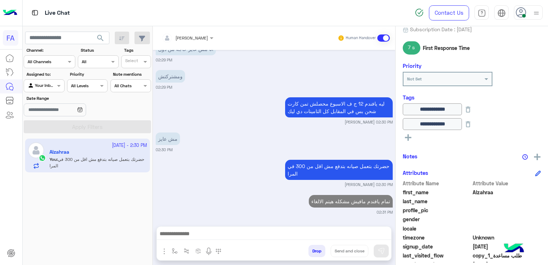
scroll to position [79, 0]
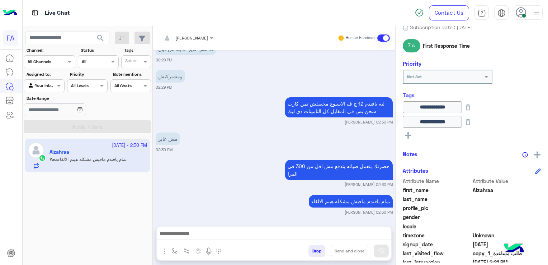
click at [408, 134] on rect at bounding box center [408, 135] width 1 height 6
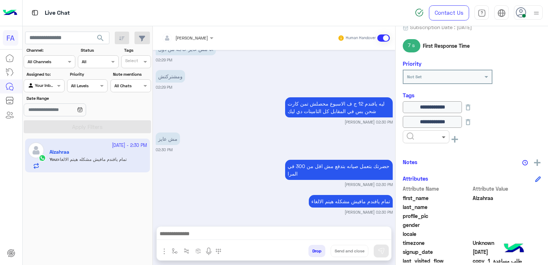
click at [441, 138] on span at bounding box center [444, 137] width 9 height 8
drag, startPoint x: 428, startPoint y: 191, endPoint x: 455, endPoint y: 177, distance: 30.0
click at [432, 190] on div "Not-Done" at bounding box center [426, 194] width 47 height 13
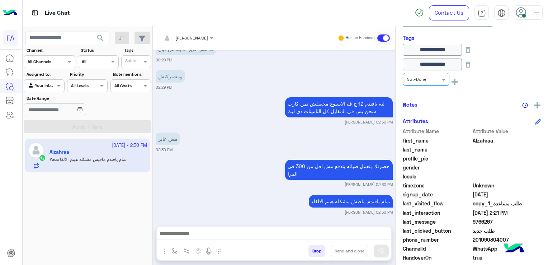
scroll to position [179, 0]
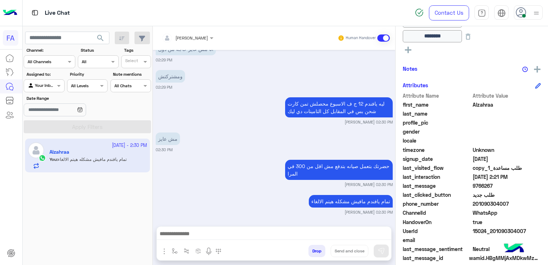
click at [489, 202] on span "201090304007" at bounding box center [507, 204] width 69 height 8
copy span "201090304007"
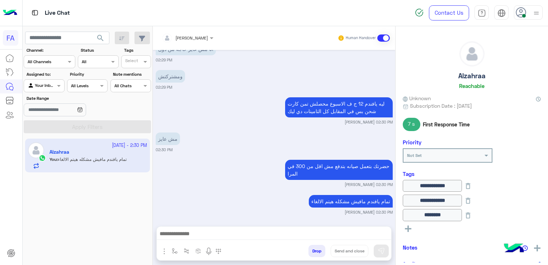
click at [478, 76] on h5 "Alzahraa" at bounding box center [472, 76] width 27 height 8
copy h5 "Alzahraa"
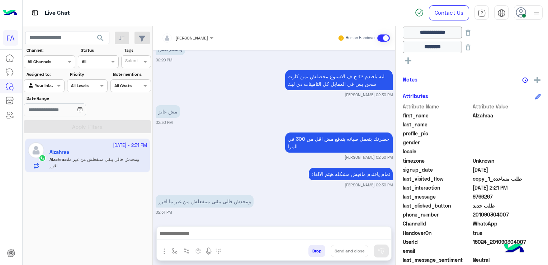
scroll to position [185, 0]
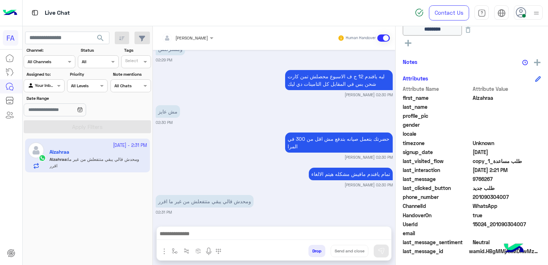
click at [484, 179] on span "9766267" at bounding box center [507, 179] width 69 height 8
copy span "9766267"
drag, startPoint x: 223, startPoint y: 223, endPoint x: 225, endPoint y: 220, distance: 3.7
click at [223, 223] on div "[PERSON_NAME] Human Handover [DATE] عذرا لم يتم الرد .سوف يتم تحول المحادثه تلق…" at bounding box center [274, 146] width 243 height 241
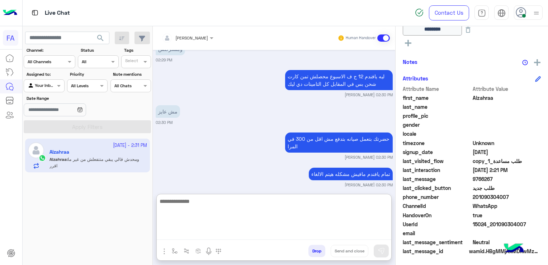
click at [250, 231] on textarea at bounding box center [274, 218] width 235 height 43
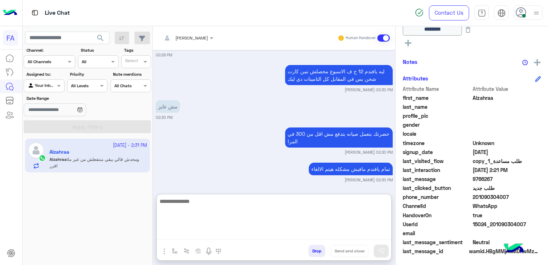
scroll to position [1176, 0]
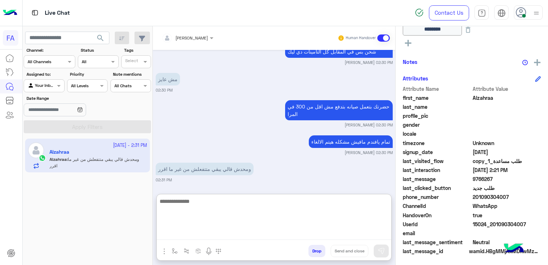
click at [240, 198] on textarea at bounding box center [274, 218] width 235 height 43
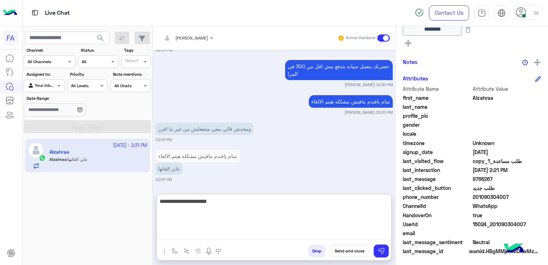
type textarea "**********"
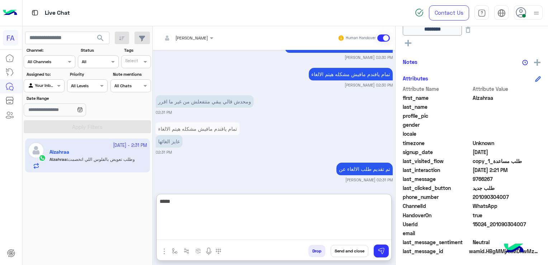
scroll to position [1270, 0]
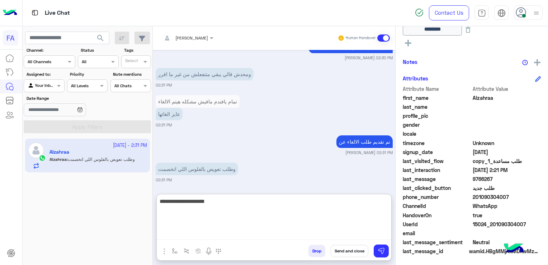
type textarea "**********"
click at [347, 202] on textarea at bounding box center [274, 218] width 235 height 43
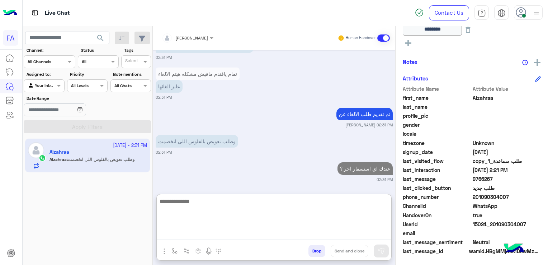
click at [347, 202] on textarea at bounding box center [274, 218] width 235 height 43
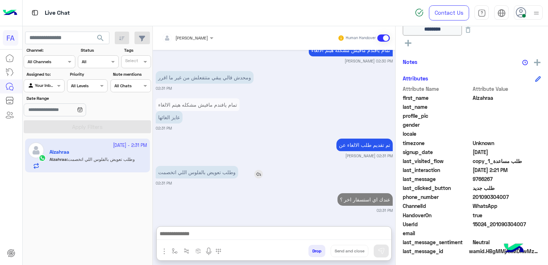
click at [260, 166] on div "وطلب تعويض بالفلوس اللي اتخصمت" at bounding box center [217, 172] width 123 height 13
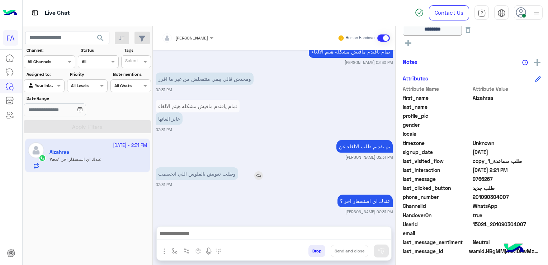
click at [258, 172] on img at bounding box center [258, 175] width 9 height 9
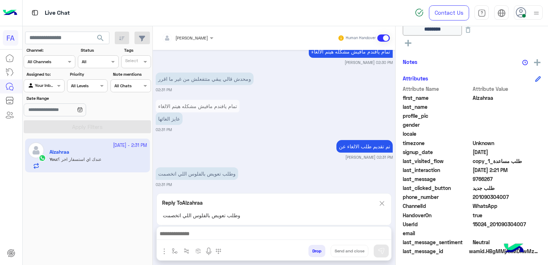
scroll to position [1298, 0]
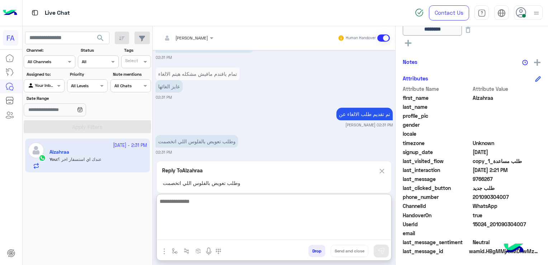
click at [275, 232] on textarea at bounding box center [274, 218] width 235 height 43
type textarea "**********"
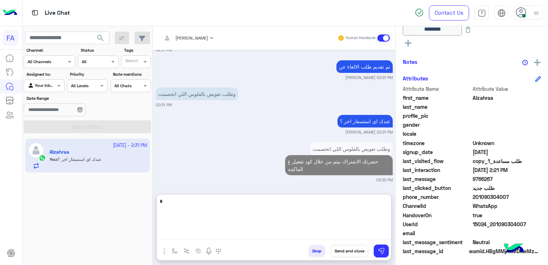
scroll to position [1386, 0]
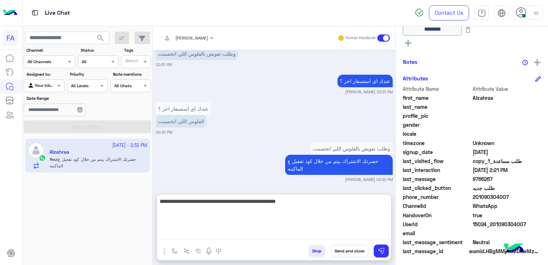
type textarea "**********"
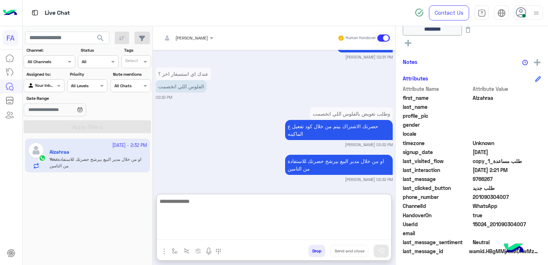
scroll to position [1448, 0]
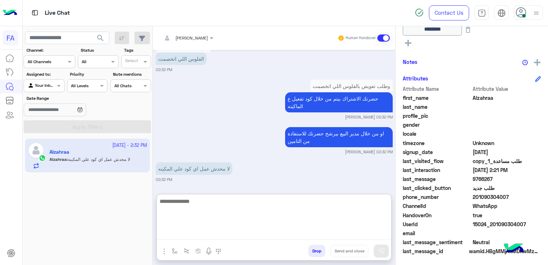
click at [281, 213] on textarea at bounding box center [274, 218] width 235 height 43
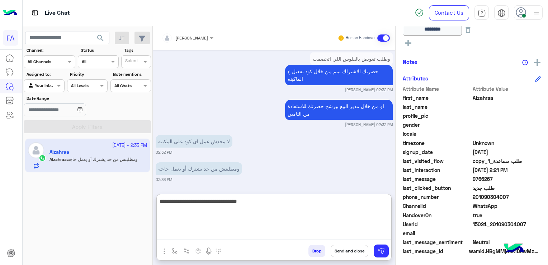
drag, startPoint x: 359, startPoint y: 203, endPoint x: 396, endPoint y: 211, distance: 38.4
click at [396, 211] on mat-drawer-container "[PERSON_NAME] Human Handover [DATE] عذرا لم يتم الرد .سوف يتم تحول المحادثه تلق…" at bounding box center [350, 146] width 395 height 241
type textarea "**********"
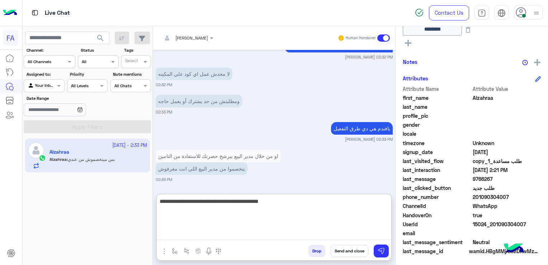
scroll to position [1570, 0]
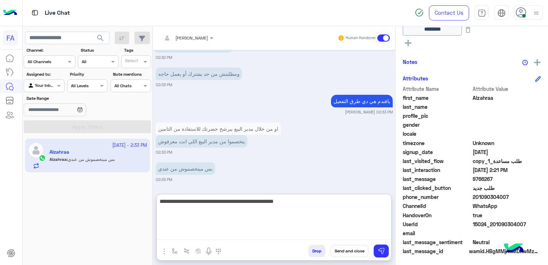
type textarea "**********"
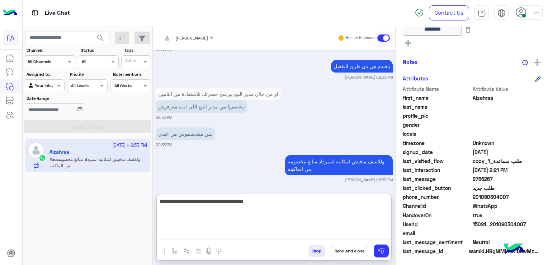
scroll to position [1645, 0]
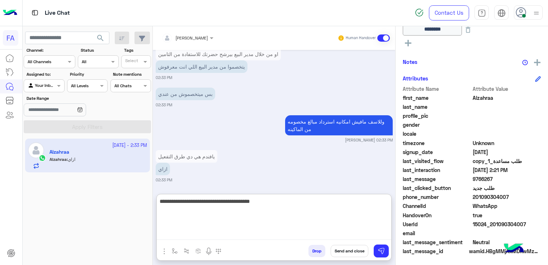
type textarea "**********"
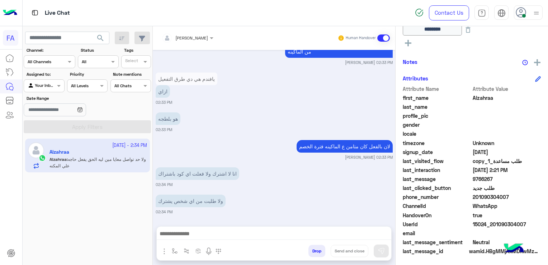
scroll to position [1757, 0]
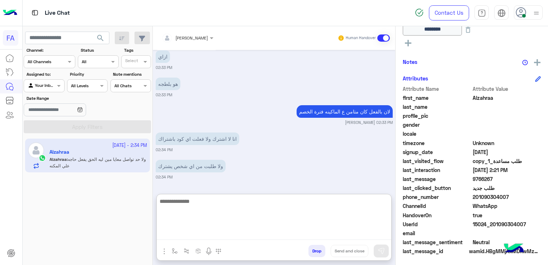
click at [220, 234] on textarea at bounding box center [274, 218] width 235 height 43
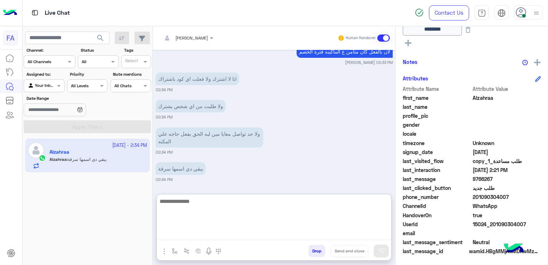
click at [206, 205] on textarea at bounding box center [274, 218] width 235 height 43
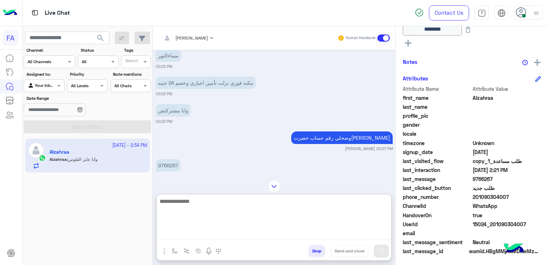
scroll to position [840, 0]
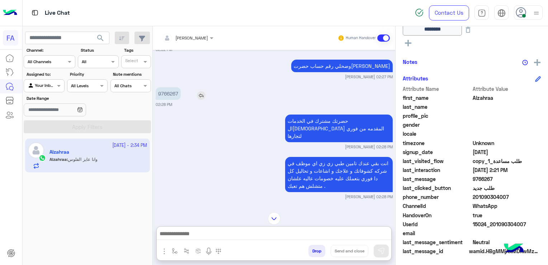
click at [169, 100] on p "9766267" at bounding box center [168, 93] width 25 height 13
copy p "9766267"
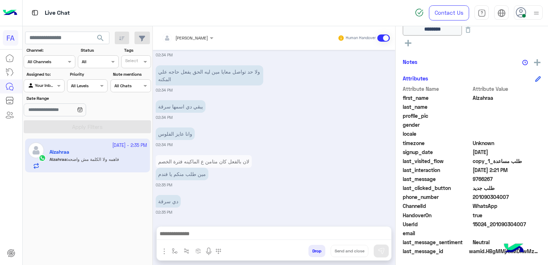
scroll to position [1907, 0]
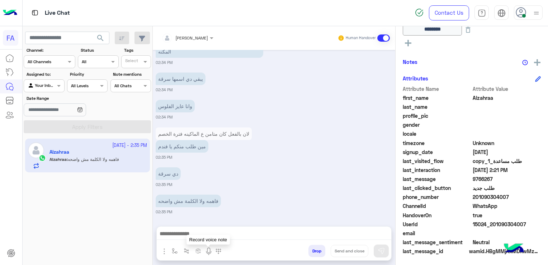
click at [207, 252] on img at bounding box center [209, 251] width 9 height 9
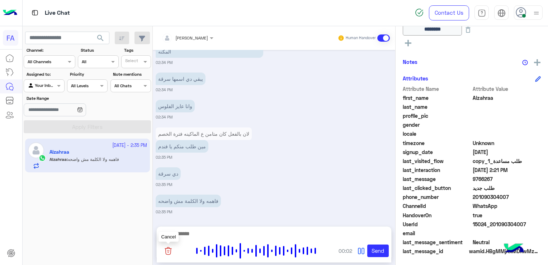
click at [169, 253] on img at bounding box center [168, 250] width 9 height 9
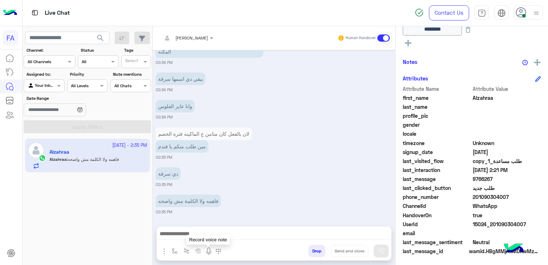
click at [208, 252] on img at bounding box center [209, 251] width 9 height 9
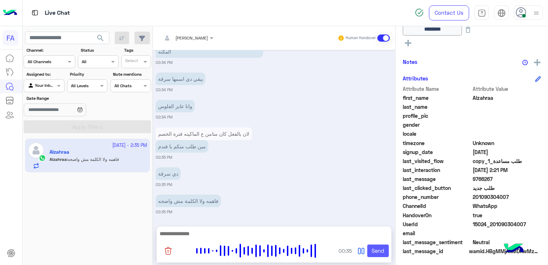
click at [377, 253] on button "Send" at bounding box center [378, 250] width 22 height 13
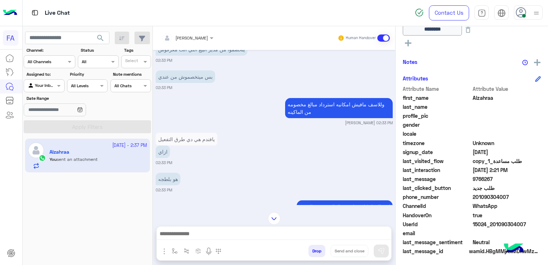
scroll to position [1976, 0]
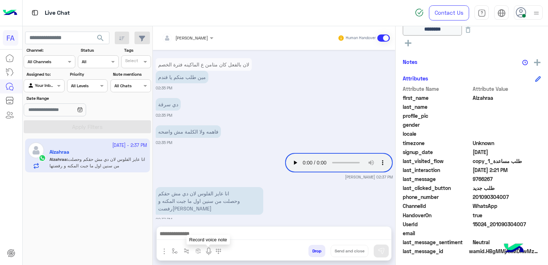
click at [206, 249] on img at bounding box center [209, 251] width 9 height 9
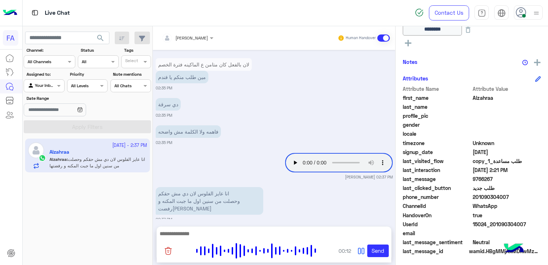
scroll to position [2010, 0]
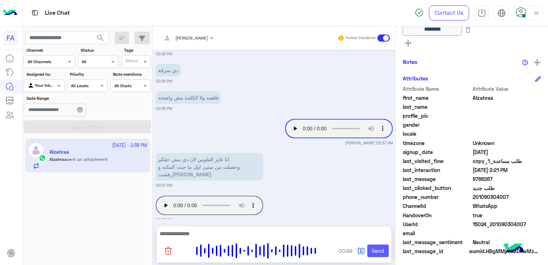
click at [382, 253] on button "Send" at bounding box center [378, 250] width 22 height 13
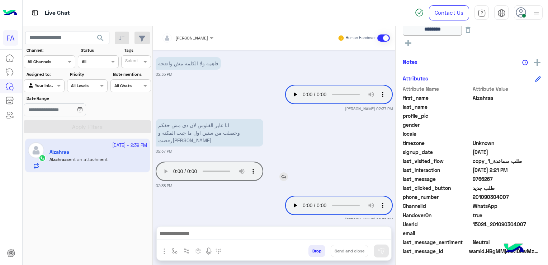
scroll to position [2078, 0]
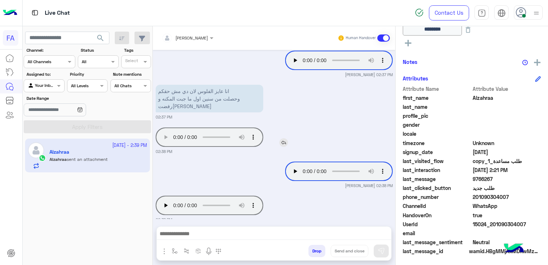
click at [282, 138] on img at bounding box center [283, 142] width 9 height 9
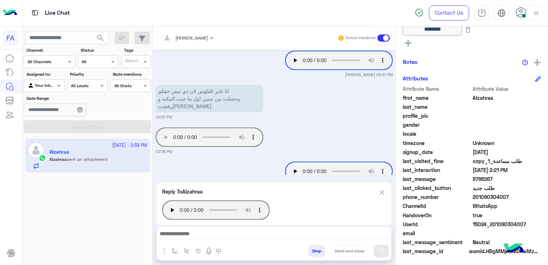
click at [385, 192] on img at bounding box center [382, 192] width 8 height 9
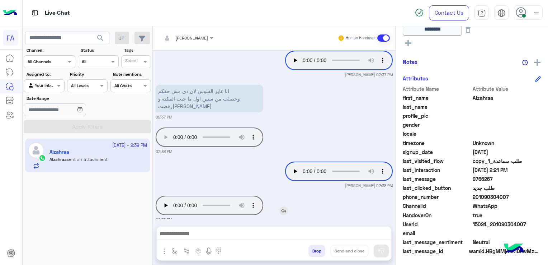
scroll to position [2113, 0]
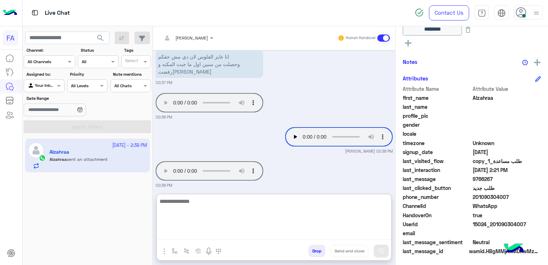
click at [224, 237] on textarea at bounding box center [274, 218] width 235 height 43
type textarea "**********"
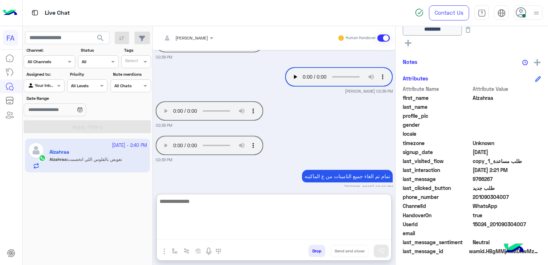
scroll to position [2200, 0]
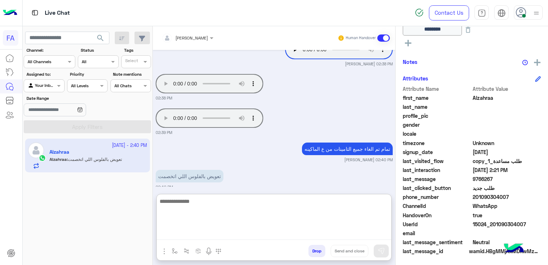
click at [314, 210] on textarea at bounding box center [274, 218] width 235 height 43
type textarea "**********"
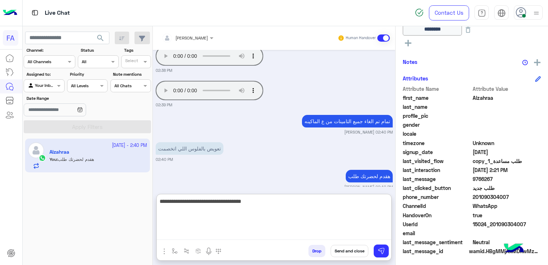
type textarea "**********"
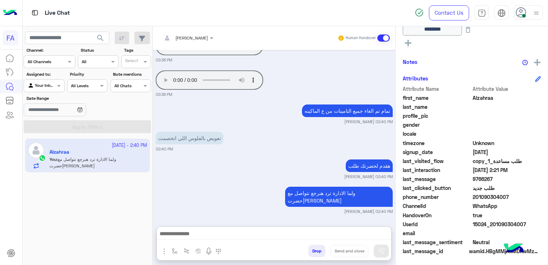
click at [492, 193] on span "201090304007" at bounding box center [507, 197] width 69 height 8
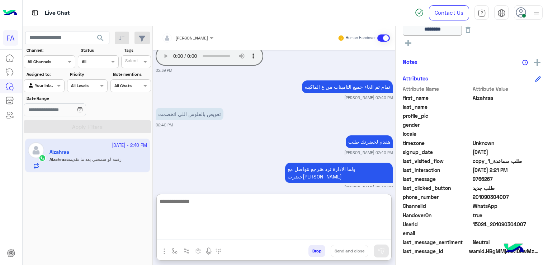
click at [250, 234] on textarea at bounding box center [274, 218] width 235 height 43
drag, startPoint x: 374, startPoint y: 205, endPoint x: 398, endPoint y: 208, distance: 23.9
click at [398, 208] on mat-drawer-container "[PERSON_NAME] Human Handover [DATE] عذرا لم يتم الرد .سوف يتم تحول المحادثه تلق…" at bounding box center [350, 146] width 395 height 241
type textarea "**********"
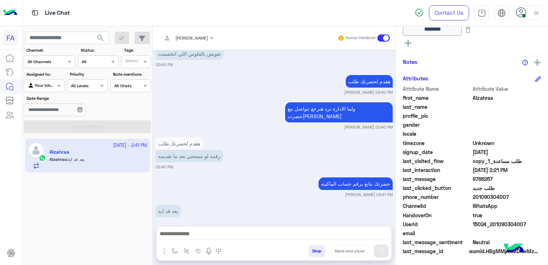
scroll to position [2317, 0]
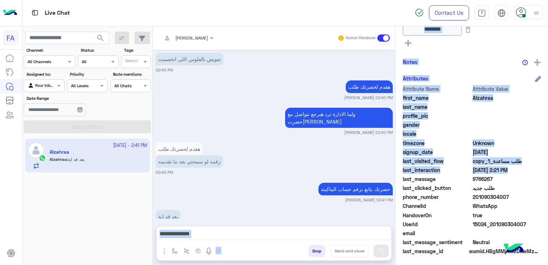
drag, startPoint x: 395, startPoint y: 182, endPoint x: 394, endPoint y: 206, distance: 23.7
click at [394, 206] on mat-drawer-container "[PERSON_NAME] Human Handover [DATE] عذرا لم يتم الرد .سوف يتم تحول المحادثه تلق…" at bounding box center [350, 146] width 395 height 241
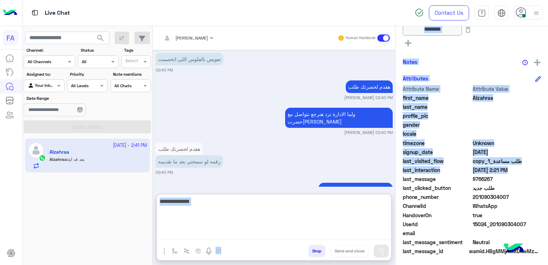
scroll to position [2322, 0]
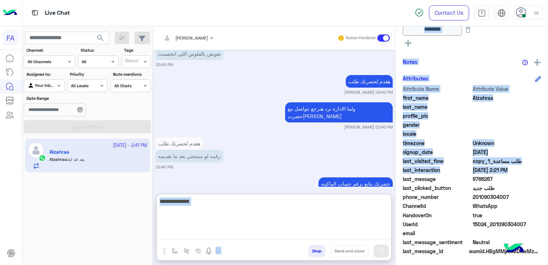
click at [274, 235] on textarea at bounding box center [274, 218] width 235 height 43
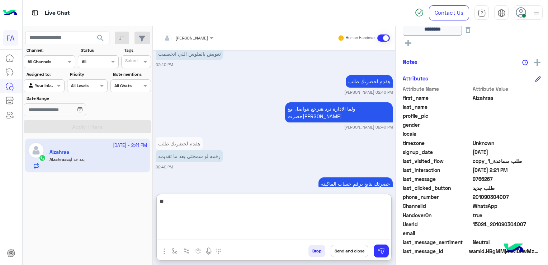
type textarea "*"
type textarea "**********"
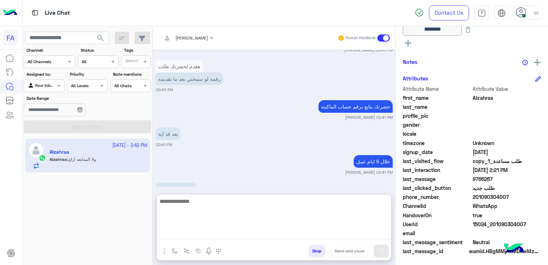
scroll to position [2455, 0]
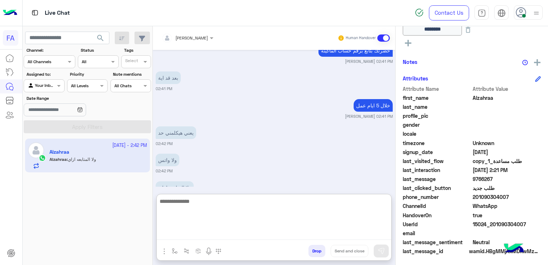
click at [244, 212] on textarea at bounding box center [274, 218] width 235 height 43
type textarea "*"
type textarea "**********"
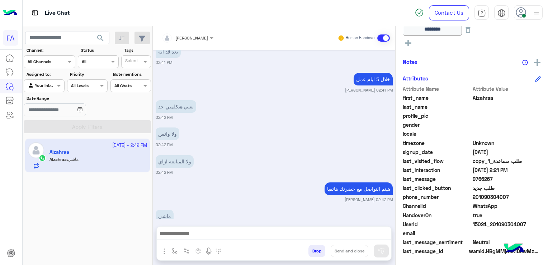
scroll to position [2481, 0]
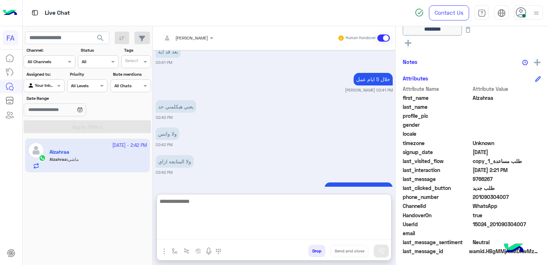
click at [221, 239] on textarea at bounding box center [274, 218] width 235 height 43
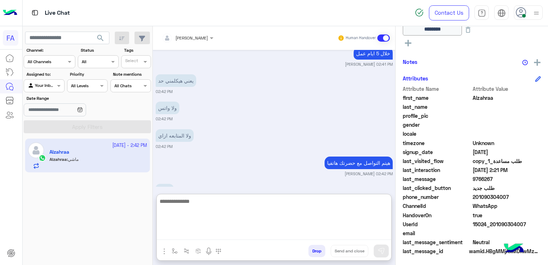
paste textarea "**********"
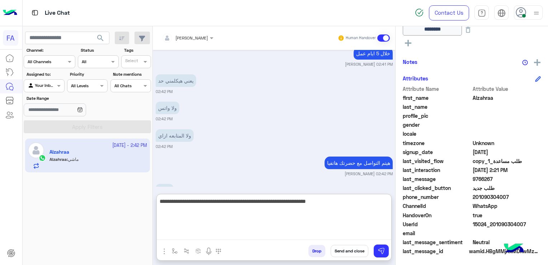
scroll to position [2514, 0]
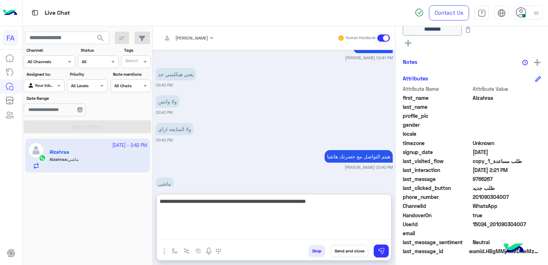
type textarea "**********"
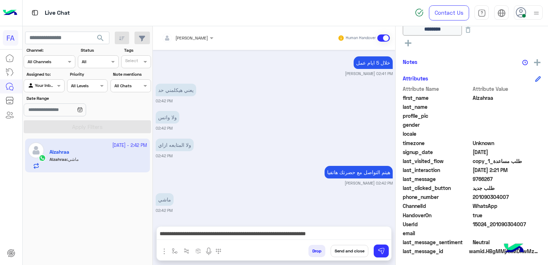
click at [348, 254] on button "Send and close" at bounding box center [350, 251] width 38 height 12
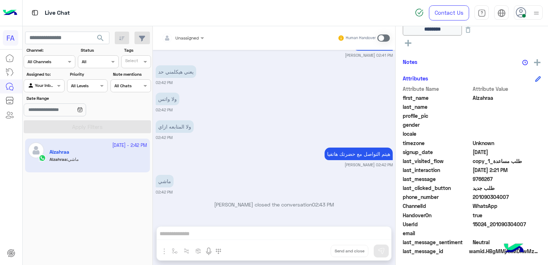
scroll to position [2534, 0]
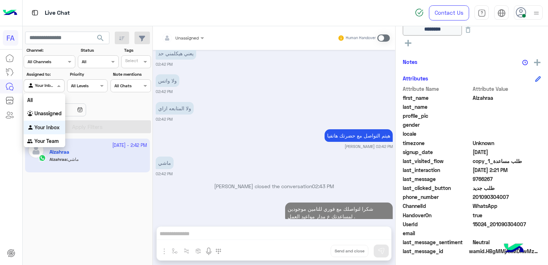
click at [47, 85] on div at bounding box center [44, 84] width 40 height 7
click at [43, 114] on b "Unassigned" at bounding box center [47, 113] width 27 height 6
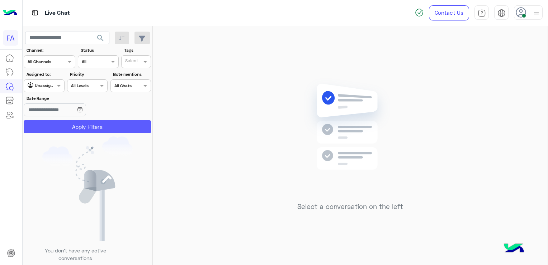
click at [41, 126] on button "Apply Filters" at bounding box center [87, 126] width 127 height 13
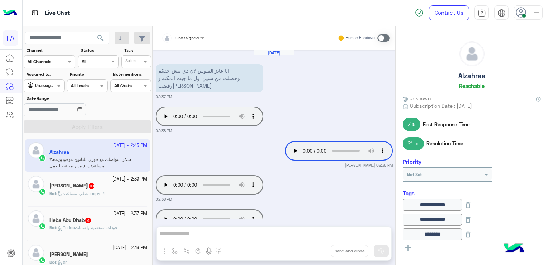
scroll to position [437, 0]
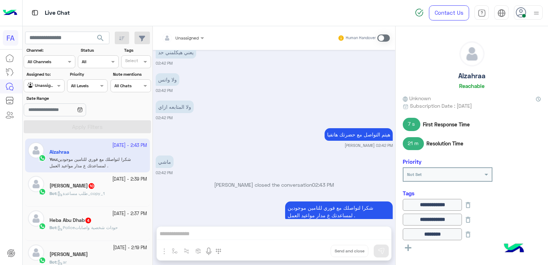
click at [98, 232] on div "Bot : Policeحوداث شخصية واصابات" at bounding box center [99, 230] width 98 height 13
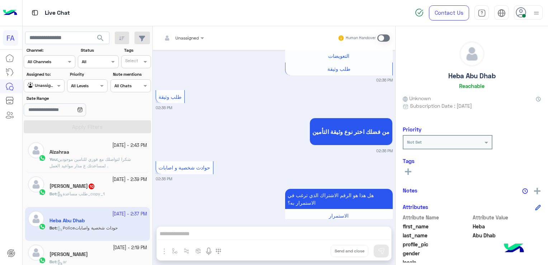
scroll to position [830, 0]
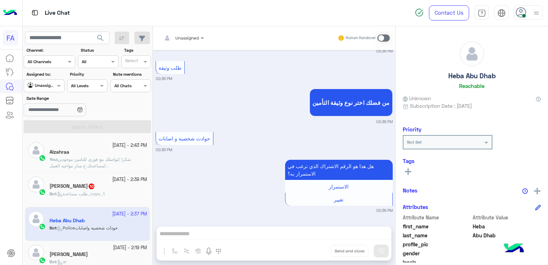
click at [121, 191] on div "Bot : طلب مساعدة_copy_1" at bounding box center [99, 197] width 98 height 13
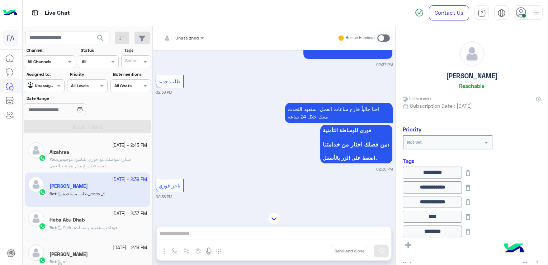
scroll to position [426, 0]
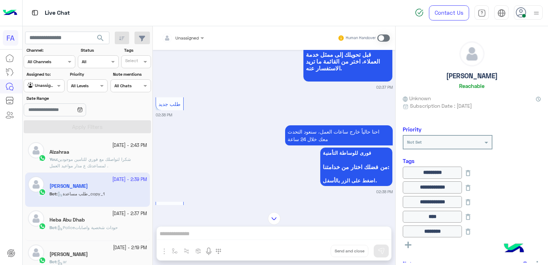
drag, startPoint x: 401, startPoint y: 159, endPoint x: 376, endPoint y: 100, distance: 63.3
click at [376, 100] on mat-drawer-container "Unassigned Human Handover [DATE] ا 02:34 PM من فضلك ادخل الرقم مرة اخرى صحيحة ب…" at bounding box center [350, 146] width 395 height 241
click at [376, 100] on div "[DATE] ا 02:34 PM من فضلك ادخل الرقم مرة اخرى صحيحة بكود البلد وهو 20 02:34 PM …" at bounding box center [274, 127] width 243 height 155
click at [377, 124] on div "[DATE] ا 02:34 PM من فضلك ادخل الرقم مرة اخرى صحيحة بكود البلد وهو 20 02:34 PM …" at bounding box center [274, 127] width 243 height 155
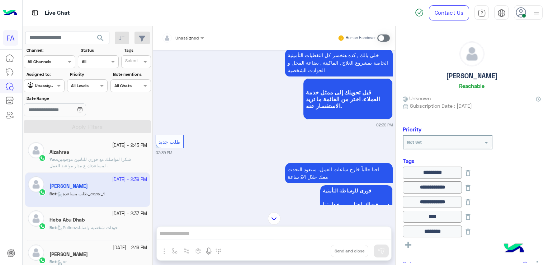
scroll to position [1454, 0]
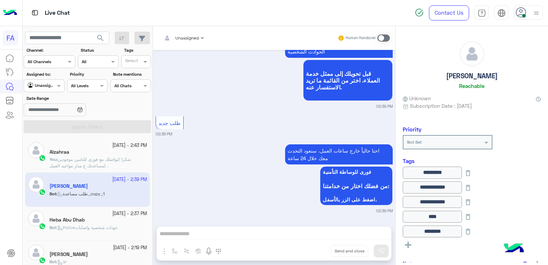
click at [98, 154] on div "Alzahraa" at bounding box center [99, 153] width 98 height 8
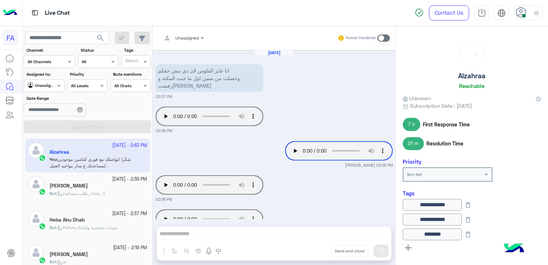
scroll to position [437, 0]
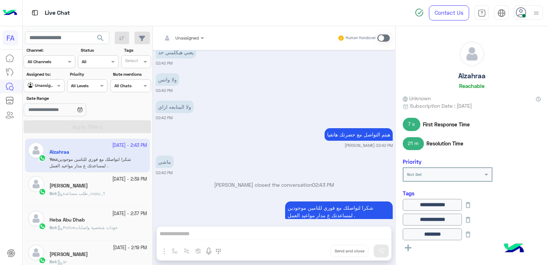
click at [70, 213] on div "[DATE] - 2:37 PM" at bounding box center [99, 213] width 98 height 7
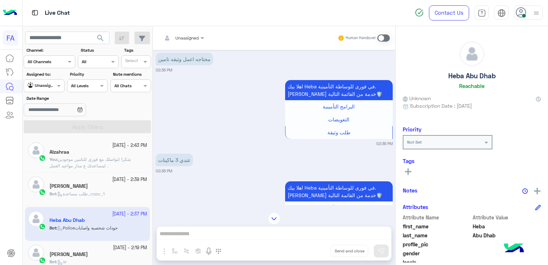
scroll to position [621, 0]
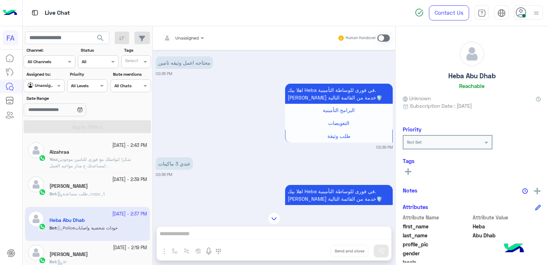
click at [73, 193] on span "طلب مساعدة_copy_1" at bounding box center [80, 193] width 47 height 5
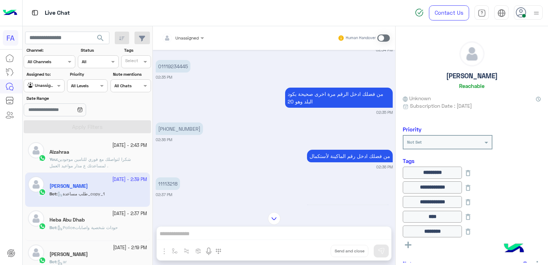
scroll to position [143, 0]
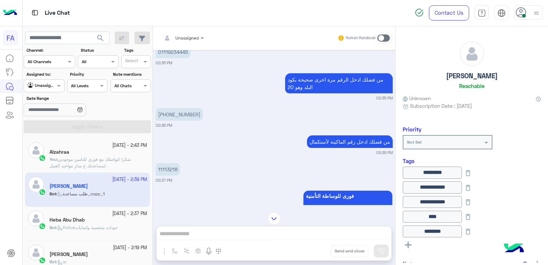
click at [164, 170] on p "11113218" at bounding box center [168, 169] width 24 height 13
copy p "11113218"
click at [79, 226] on span "Policeحوداث شخصية واصابات" at bounding box center [87, 227] width 60 height 5
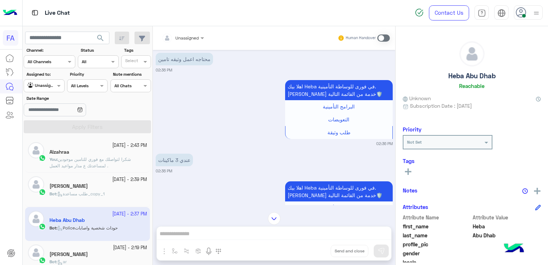
scroll to position [621, 0]
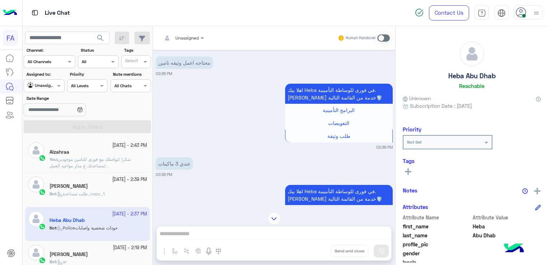
click at [81, 198] on div "Bot : طلب مساعدة_copy_1" at bounding box center [99, 197] width 98 height 13
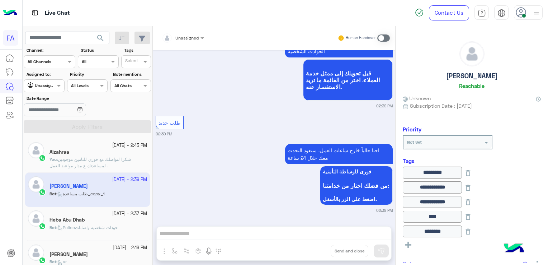
click at [273, 200] on div "احنا حالياً خارج ساعات العمل، سنعود التحدث معك خلال 24 ساعة فورى للوساطة التأمن…" at bounding box center [274, 177] width 237 height 71
click at [63, 228] on icon at bounding box center [59, 227] width 5 height 5
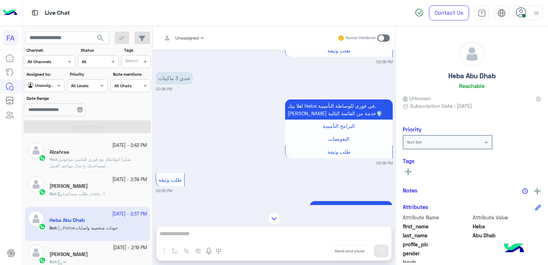
scroll to position [830, 0]
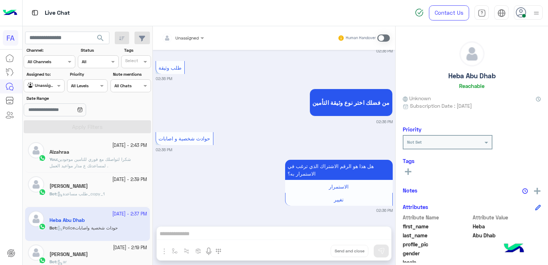
click at [115, 185] on div "[PERSON_NAME]" at bounding box center [99, 187] width 98 height 8
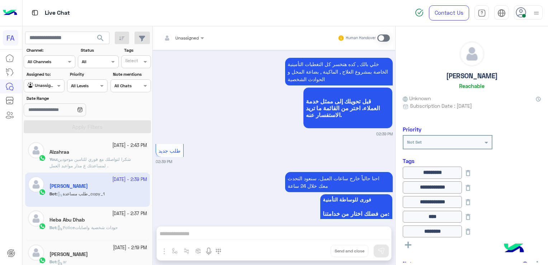
scroll to position [1454, 0]
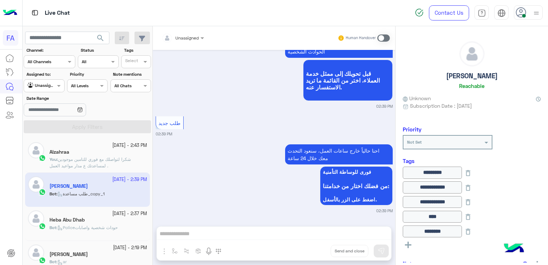
click at [76, 260] on div "Bot : ar" at bounding box center [99, 264] width 98 height 13
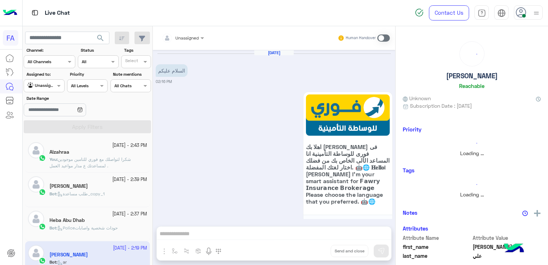
scroll to position [118, 0]
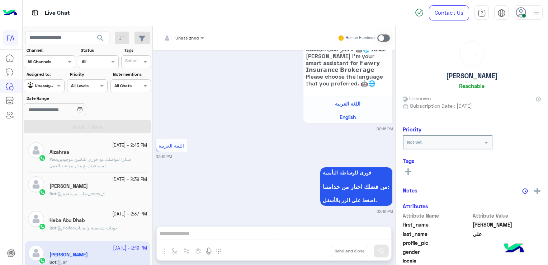
click at [84, 162] on p "You : شكرا لتواصلك مع فوري للتامين موجودين لمساعدتك ع مدار مواعيد العمل ." at bounding box center [99, 162] width 98 height 13
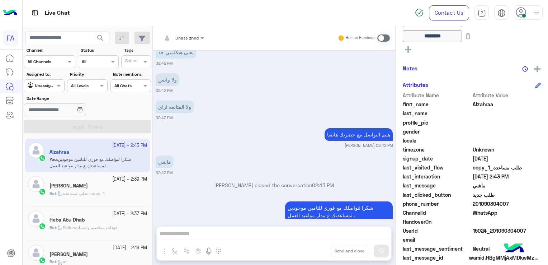
scroll to position [205, 0]
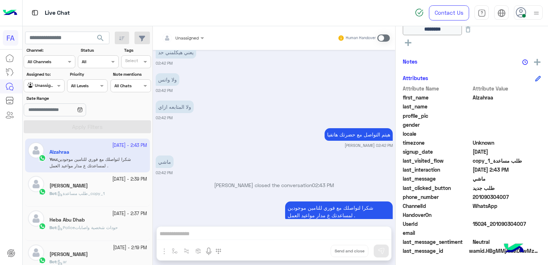
click at [494, 196] on span "201090304007" at bounding box center [507, 197] width 69 height 8
click at [502, 196] on span "201090304007" at bounding box center [507, 197] width 69 height 8
click at [75, 187] on h5 "[PERSON_NAME]" at bounding box center [69, 186] width 38 height 6
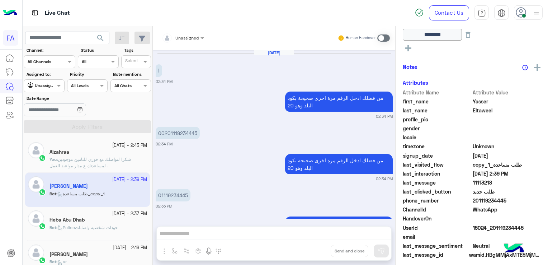
scroll to position [702, 0]
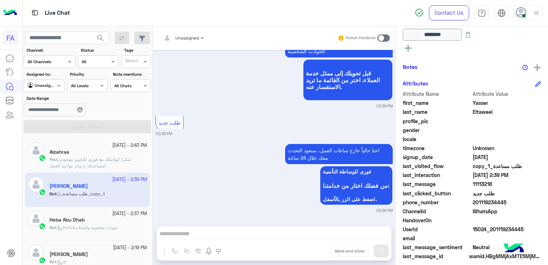
click at [71, 225] on span "Policeحوداث شخصية واصابات" at bounding box center [87, 227] width 60 height 5
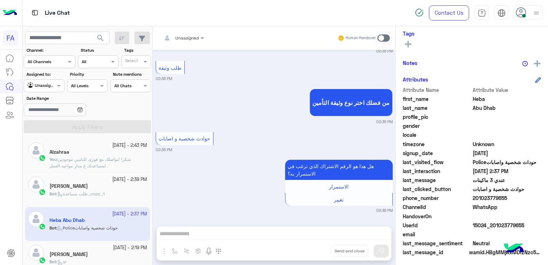
scroll to position [129, 0]
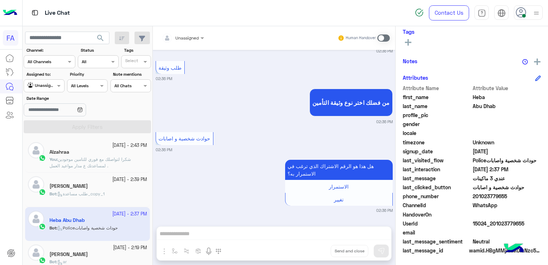
click at [97, 191] on span "طلب مساعدة_copy_1" at bounding box center [80, 193] width 47 height 5
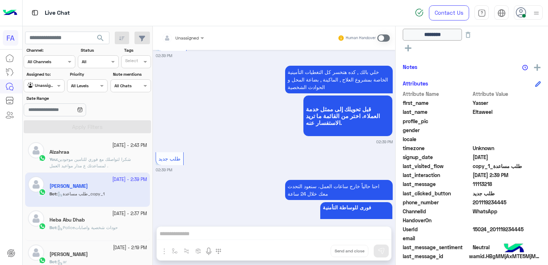
scroll to position [1992, 0]
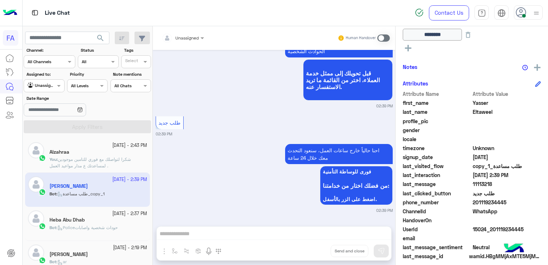
click at [384, 37] on span at bounding box center [383, 37] width 13 height 7
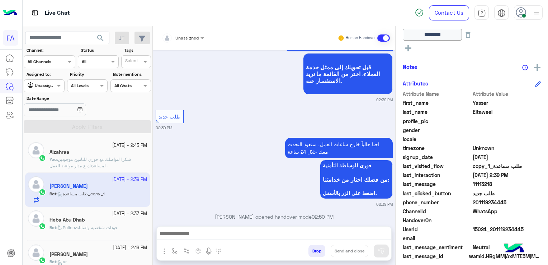
scroll to position [2010, 0]
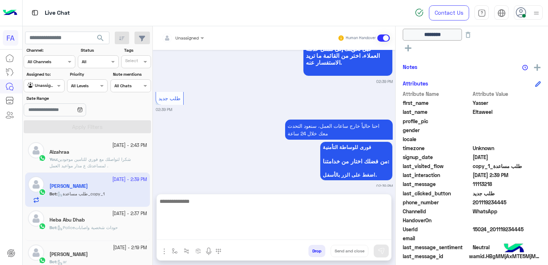
paste textarea "**********"
click at [212, 236] on textarea at bounding box center [274, 218] width 235 height 43
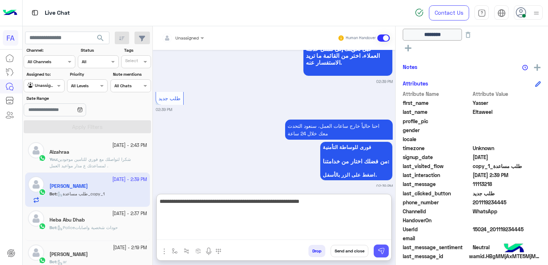
type textarea "**********"
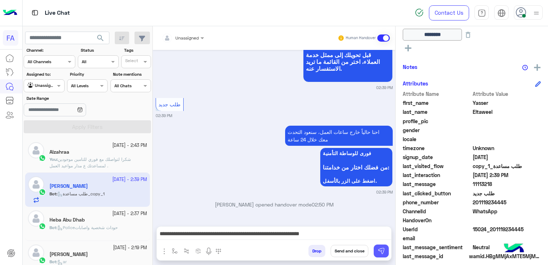
click at [380, 249] on img at bounding box center [381, 250] width 7 height 7
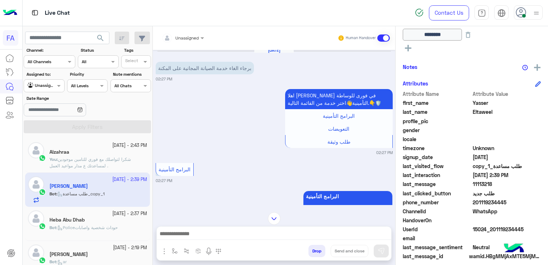
scroll to position [2064, 0]
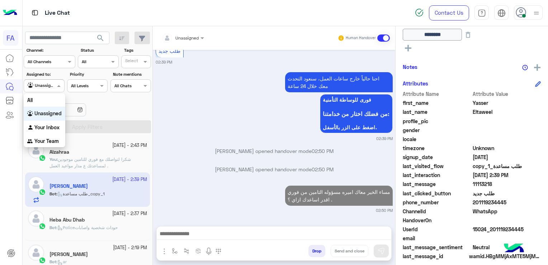
click at [36, 87] on input "text" at bounding box center [36, 85] width 17 height 6
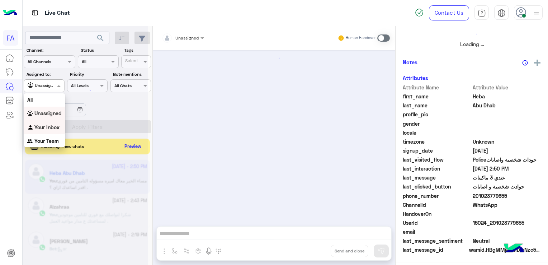
click at [39, 130] on div "Your Inbox" at bounding box center [45, 128] width 42 height 14
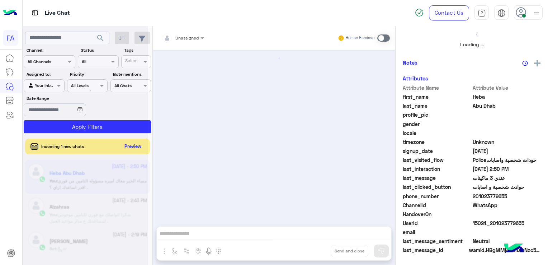
click at [39, 130] on div at bounding box center [86, 135] width 126 height 265
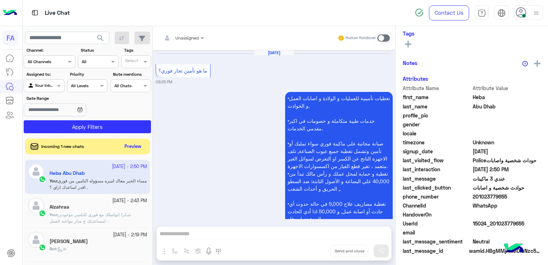
scroll to position [1424, 0]
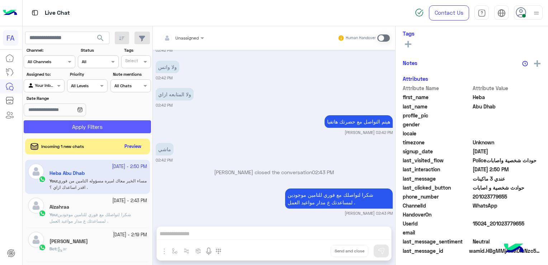
click at [48, 128] on button "Apply Filters" at bounding box center [87, 126] width 127 height 13
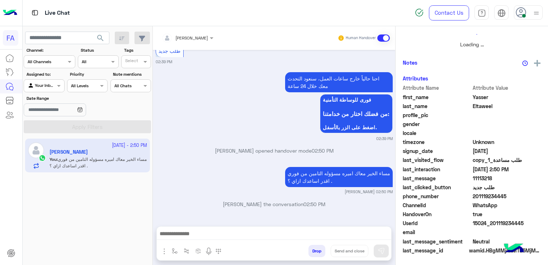
scroll to position [210, 0]
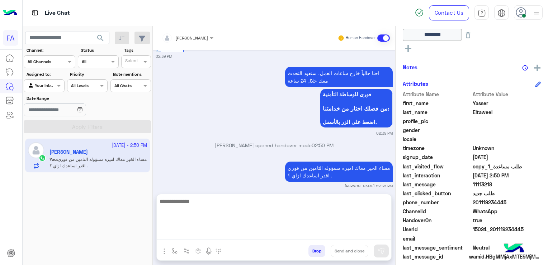
drag, startPoint x: 290, startPoint y: 236, endPoint x: 295, endPoint y: 236, distance: 5.4
click at [290, 236] on textarea at bounding box center [274, 218] width 235 height 43
paste textarea "**********"
type textarea "**********"
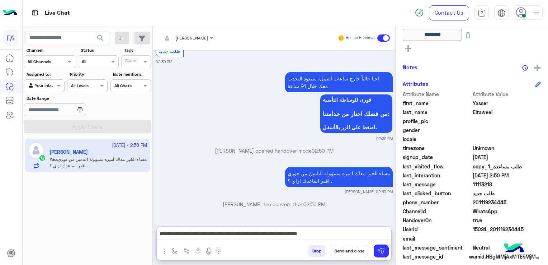
click at [344, 251] on button "Send and close" at bounding box center [350, 251] width 38 height 12
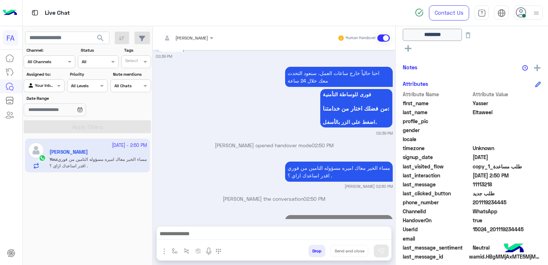
scroll to position [719, 0]
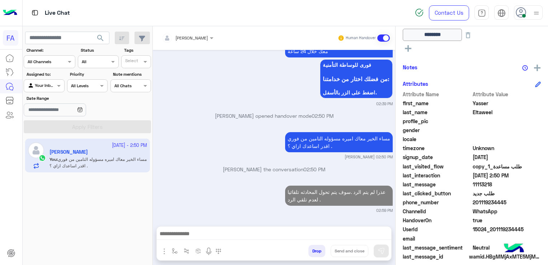
click at [50, 88] on div "Your Inbox" at bounding box center [41, 85] width 27 height 7
click at [53, 111] on b "Unassigned" at bounding box center [47, 113] width 27 height 6
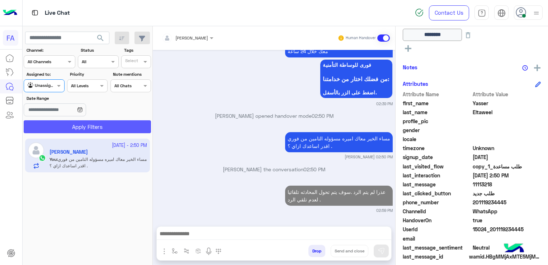
click at [67, 126] on button "Apply Filters" at bounding box center [87, 126] width 127 height 13
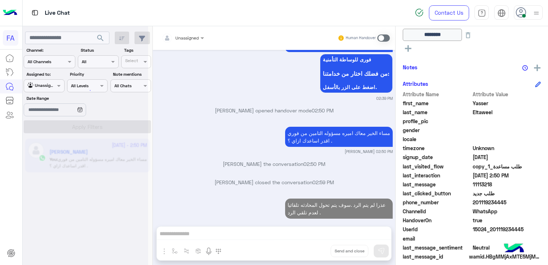
scroll to position [738, 0]
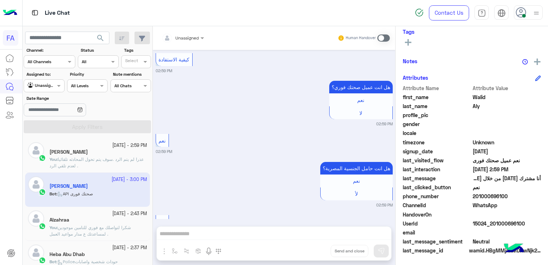
scroll to position [971, 0]
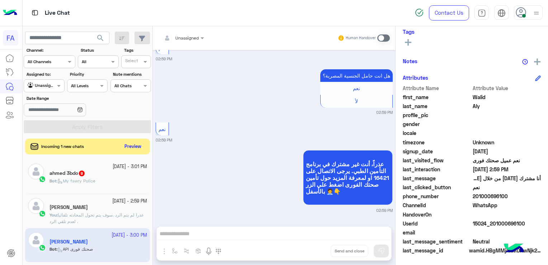
click at [93, 183] on p "Bot : My fawry Police" at bounding box center [73, 181] width 46 height 6
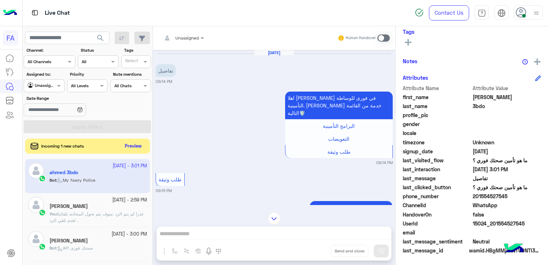
click at [126, 145] on button "Preview" at bounding box center [133, 146] width 22 height 10
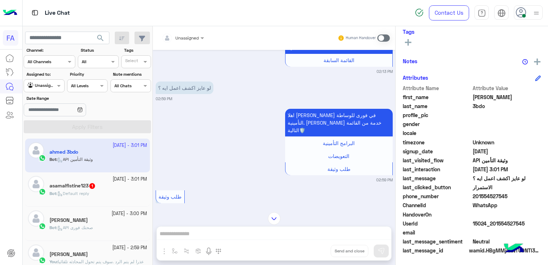
scroll to position [744, 0]
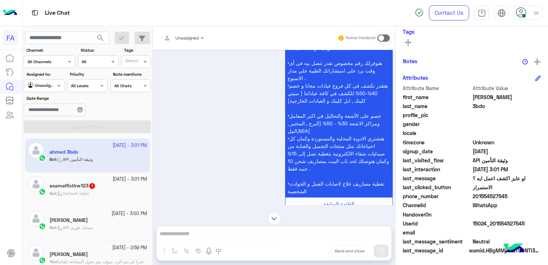
click at [123, 194] on div "Bot : Default reply" at bounding box center [99, 196] width 98 height 13
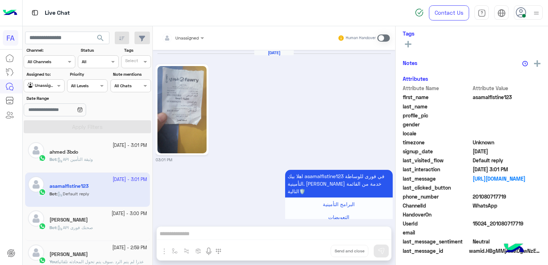
click at [180, 146] on img at bounding box center [182, 109] width 49 height 87
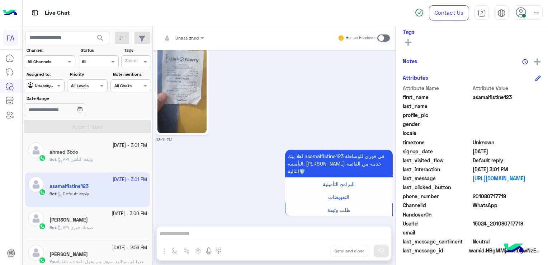
scroll to position [23, 0]
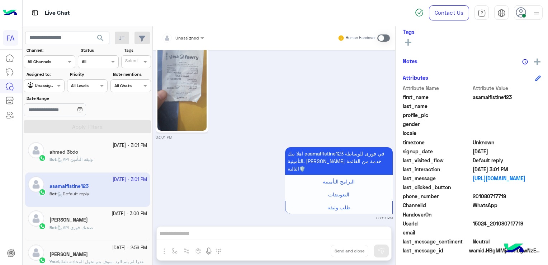
click at [98, 227] on div "Bot : API صحتك فورى" at bounding box center [99, 230] width 98 height 13
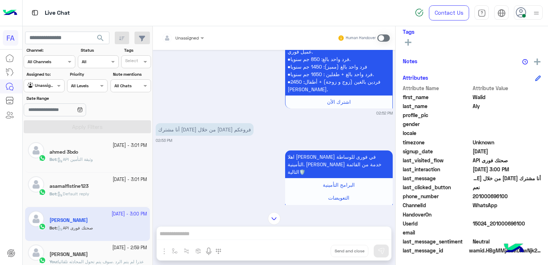
click at [381, 36] on span at bounding box center [383, 37] width 13 height 7
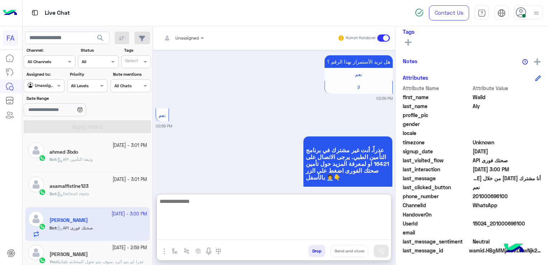
click at [266, 235] on textarea at bounding box center [274, 218] width 235 height 43
paste textarea "**********"
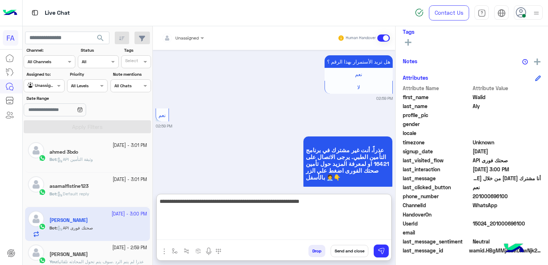
drag, startPoint x: 227, startPoint y: 210, endPoint x: 273, endPoint y: 213, distance: 46.0
click at [273, 213] on textarea "**********" at bounding box center [274, 218] width 235 height 43
type textarea "**********"
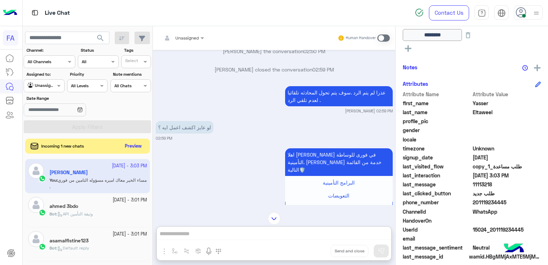
click at [141, 147] on button "Preview" at bounding box center [133, 146] width 22 height 10
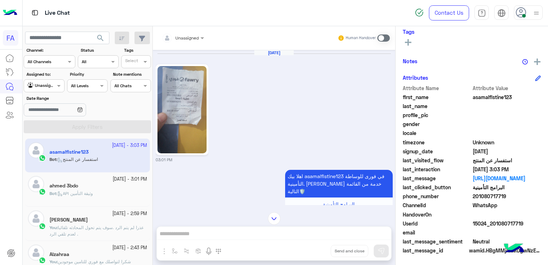
click at [70, 189] on div "ahmed 3bdo" at bounding box center [99, 187] width 98 height 8
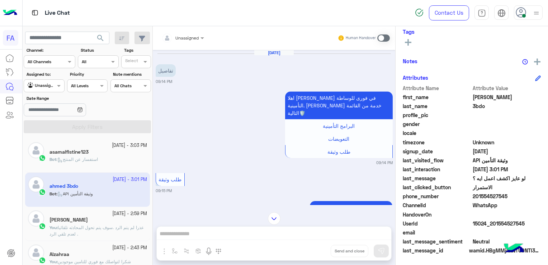
click at [55, 89] on span at bounding box center [59, 86] width 9 height 8
click at [49, 128] on b "Your Inbox" at bounding box center [46, 127] width 25 height 6
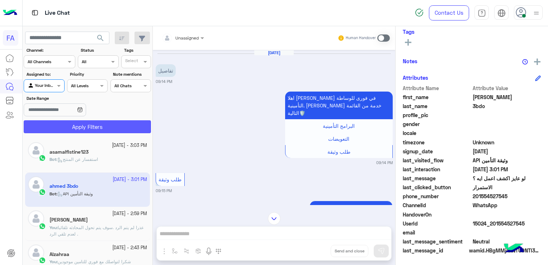
click at [49, 132] on button "Apply Filters" at bounding box center [87, 126] width 127 height 13
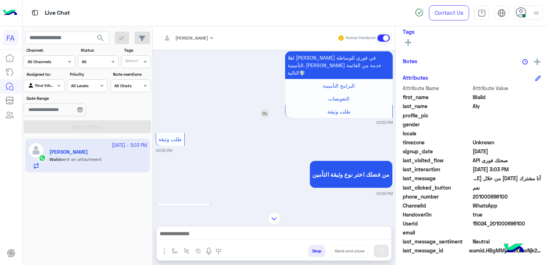
click at [269, 220] on img at bounding box center [274, 218] width 13 height 13
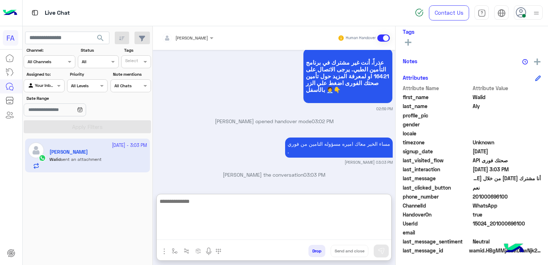
click at [235, 235] on textarea at bounding box center [274, 218] width 235 height 43
click at [235, 235] on textarea "*" at bounding box center [274, 218] width 235 height 43
type textarea "*"
type textarea "**********"
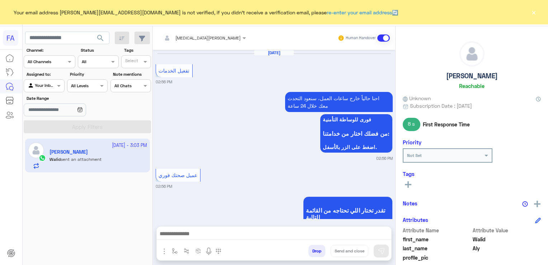
scroll to position [831, 0]
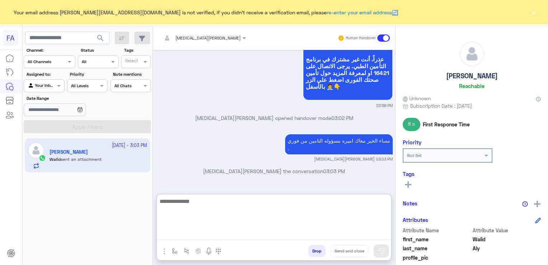
click at [227, 236] on textarea at bounding box center [274, 218] width 235 height 43
type textarea "**********"
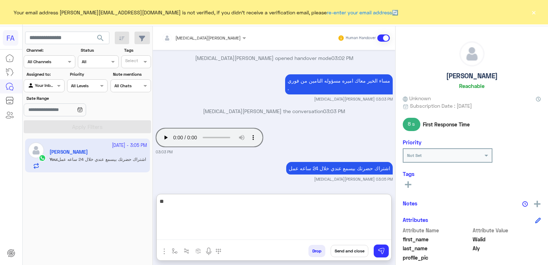
type textarea "*"
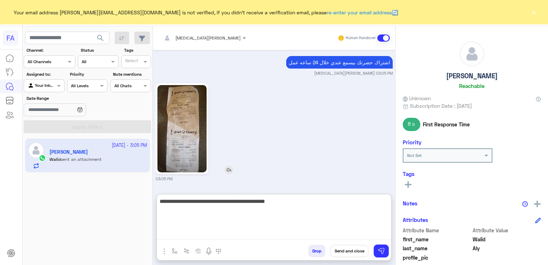
type textarea "**********"
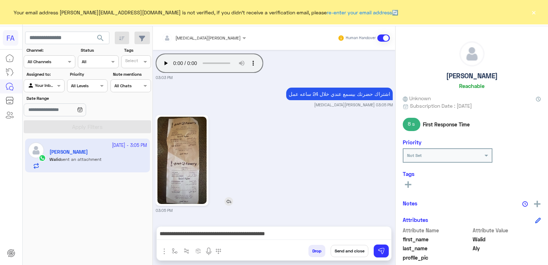
scroll to position [984, 0]
click at [182, 146] on img at bounding box center [182, 160] width 49 height 87
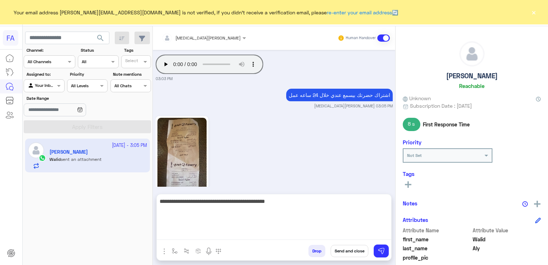
click at [266, 236] on textarea "**********" at bounding box center [274, 218] width 235 height 43
click at [314, 199] on textarea "**********" at bounding box center [274, 218] width 235 height 43
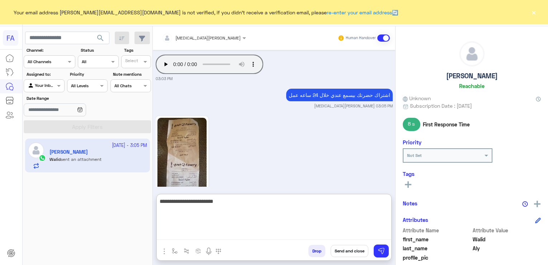
type textarea "**********"
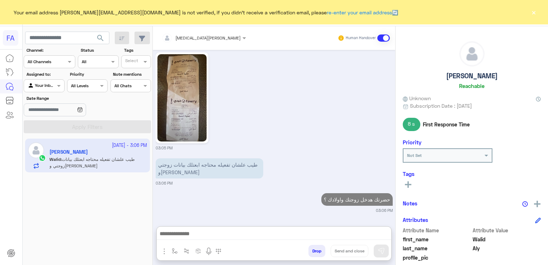
click at [408, 185] on rect at bounding box center [408, 184] width 1 height 6
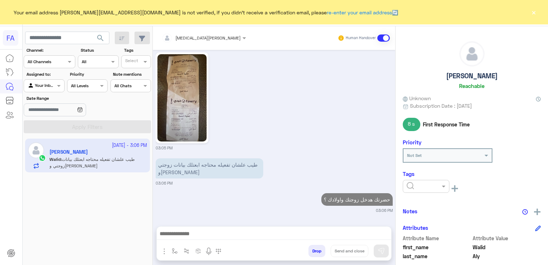
scroll to position [1027, 0]
click at [422, 187] on input "text" at bounding box center [418, 185] width 22 height 6
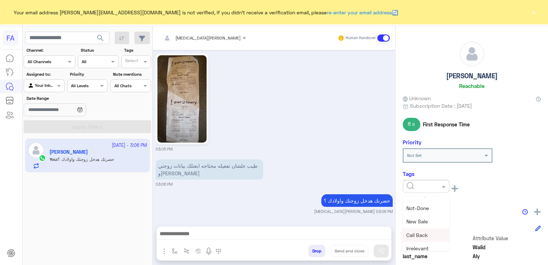
scroll to position [72, 0]
click at [420, 224] on span "Medical" at bounding box center [416, 225] width 18 height 6
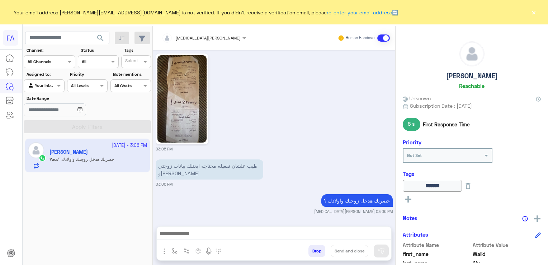
click at [406, 197] on icon at bounding box center [408, 199] width 6 height 6
click at [425, 203] on div at bounding box center [426, 200] width 47 height 13
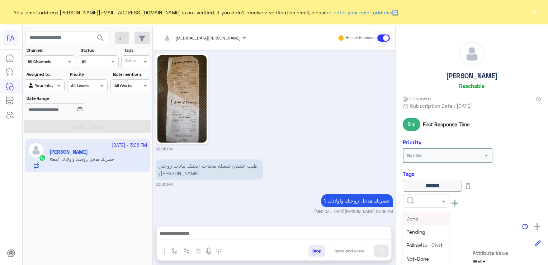
click at [427, 219] on div "Done" at bounding box center [426, 218] width 47 height 13
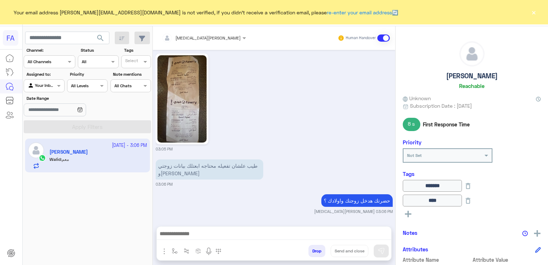
scroll to position [1054, 0]
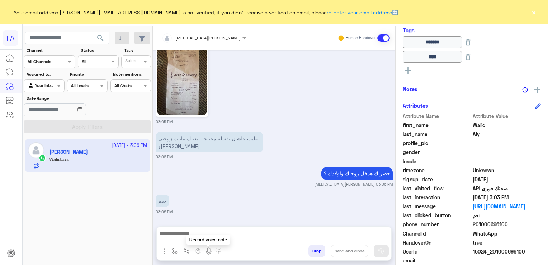
click at [207, 248] on img at bounding box center [209, 251] width 9 height 9
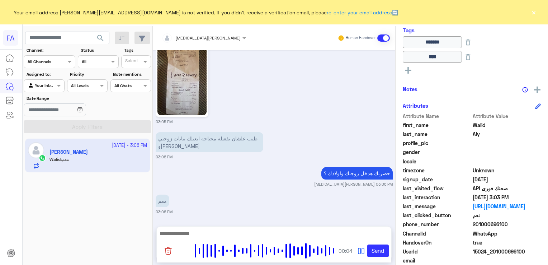
scroll to position [1082, 0]
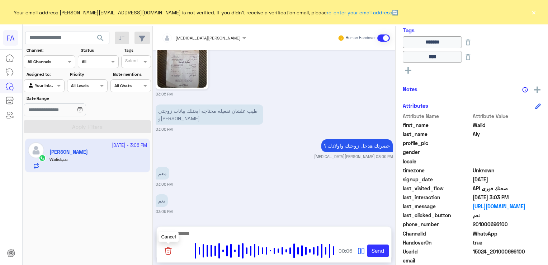
click at [169, 251] on img at bounding box center [168, 250] width 9 height 9
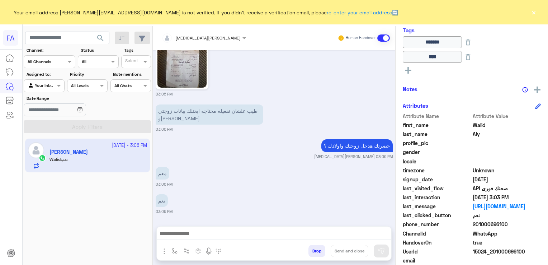
click at [489, 224] on span "201000696100" at bounding box center [507, 224] width 69 height 8
copy span "201000696100"
click at [210, 253] on img at bounding box center [209, 251] width 9 height 9
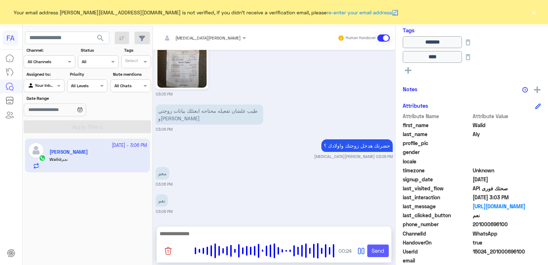
click at [379, 248] on button "Send" at bounding box center [378, 250] width 22 height 13
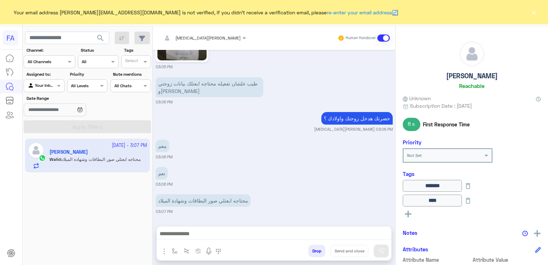
scroll to position [1143, 0]
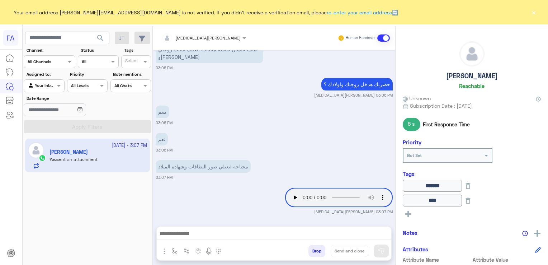
click at [468, 76] on h5 "[PERSON_NAME]" at bounding box center [472, 76] width 52 height 8
click at [461, 77] on h5 "[PERSON_NAME]" at bounding box center [472, 76] width 52 height 8
drag, startPoint x: 450, startPoint y: 77, endPoint x: 486, endPoint y: 77, distance: 36.2
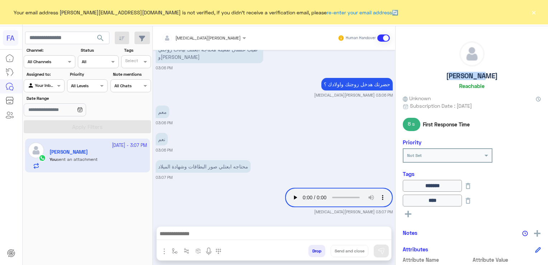
click at [486, 77] on div "Walid Aly Reachable" at bounding box center [472, 66] width 138 height 51
copy h5 "[PERSON_NAME]"
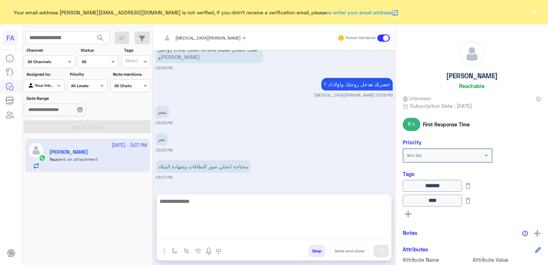
click at [211, 230] on textarea at bounding box center [274, 218] width 235 height 43
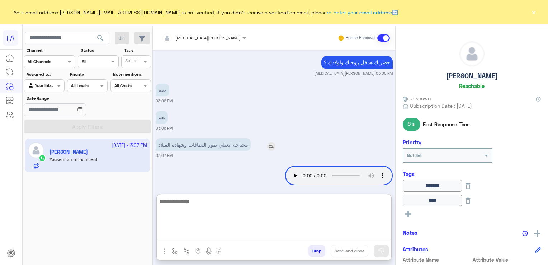
scroll to position [1175, 0]
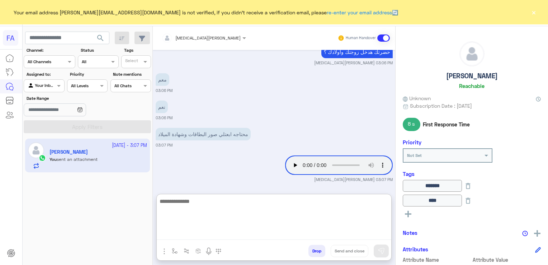
click at [269, 209] on textarea at bounding box center [274, 218] width 235 height 43
type textarea "*"
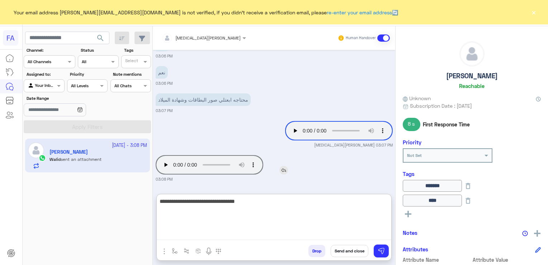
type textarea "**********"
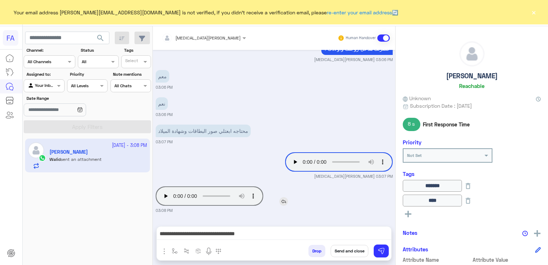
scroll to position [1178, 0]
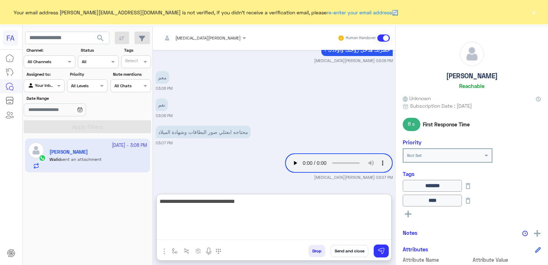
drag, startPoint x: 293, startPoint y: 235, endPoint x: 393, endPoint y: 221, distance: 101.3
click at [393, 221] on div "Amira khalid Human Handover Oct 4, 2025 تفعيل الخدمات 02:56 PM احنا حالياً خارج…" at bounding box center [274, 146] width 243 height 241
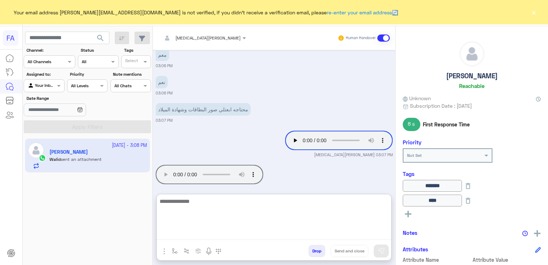
scroll to position [1210, 0]
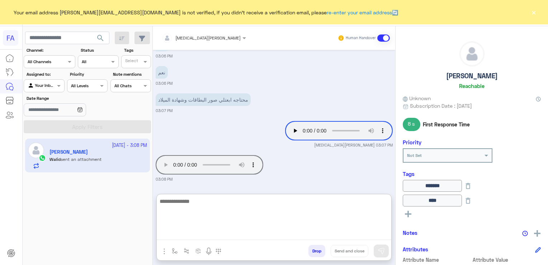
click at [255, 204] on textarea at bounding box center [274, 218] width 235 height 43
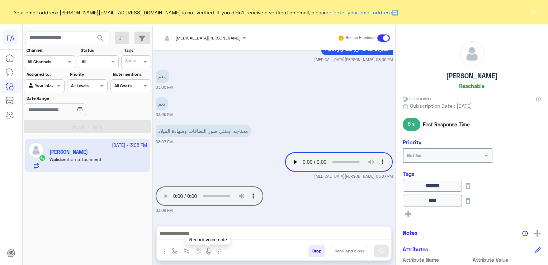
click at [207, 252] on img at bounding box center [209, 251] width 9 height 9
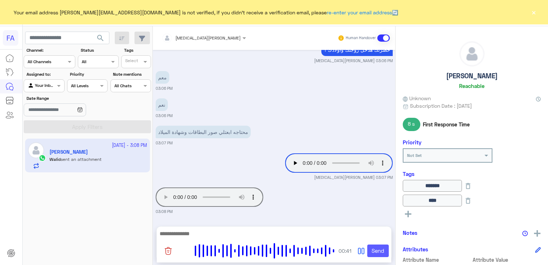
click at [376, 249] on button "Send" at bounding box center [378, 250] width 22 height 13
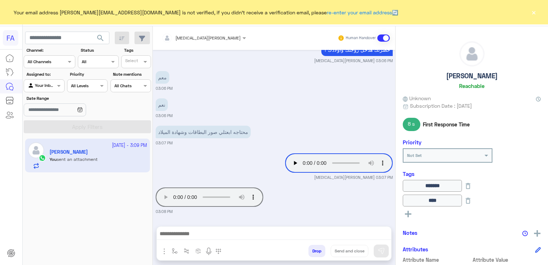
scroll to position [1212, 0]
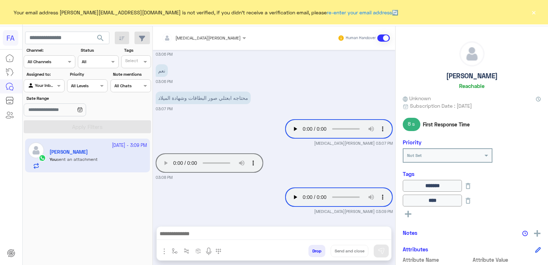
click at [531, 14] on button "×" at bounding box center [533, 12] width 7 height 7
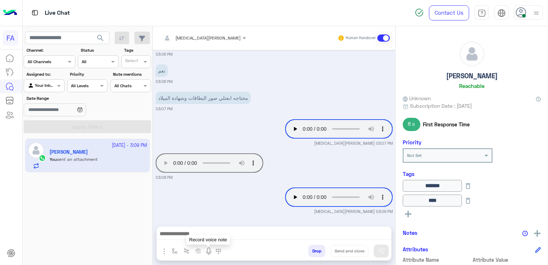
click at [207, 247] on img at bounding box center [209, 251] width 9 height 9
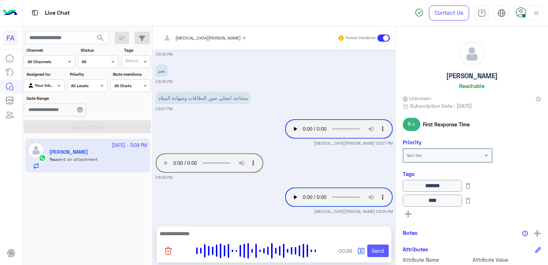
click at [377, 248] on button "Send" at bounding box center [378, 250] width 22 height 13
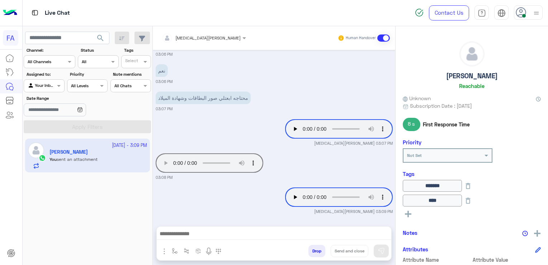
scroll to position [1246, 0]
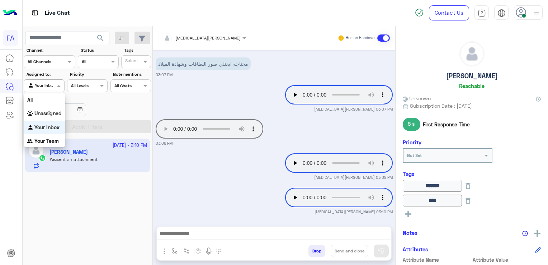
click at [43, 85] on input "text" at bounding box center [36, 85] width 17 height 6
click at [42, 114] on b "Unassigned" at bounding box center [47, 113] width 27 height 6
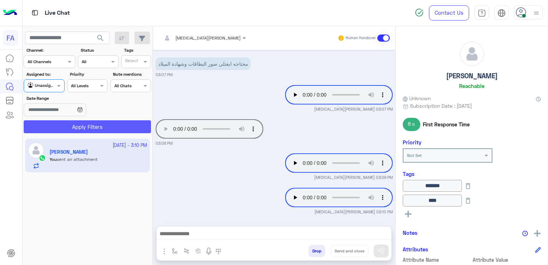
click at [48, 130] on button "Apply Filters" at bounding box center [87, 126] width 127 height 13
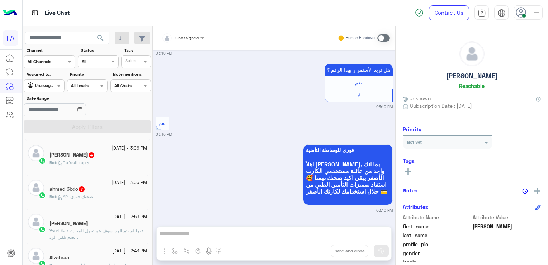
scroll to position [108, 0]
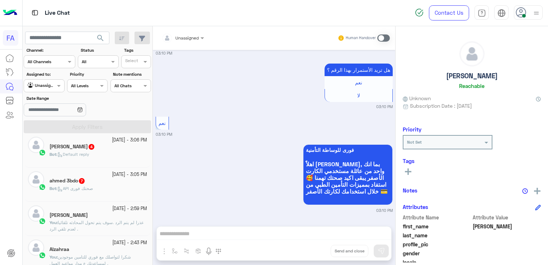
click at [73, 188] on span "API صحتك فورى" at bounding box center [75, 187] width 36 height 5
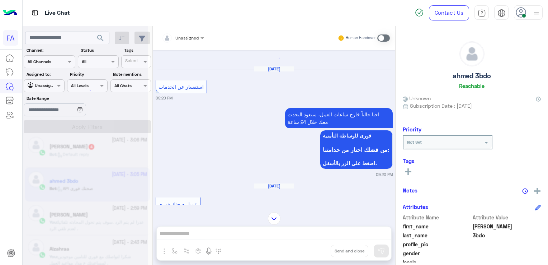
scroll to position [411, 0]
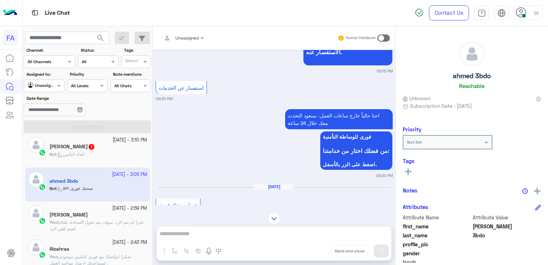
click at [97, 77] on label "Priority" at bounding box center [88, 74] width 37 height 6
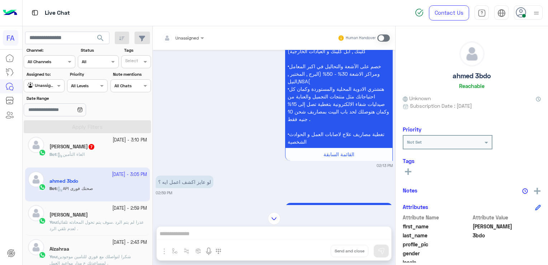
scroll to position [806, 0]
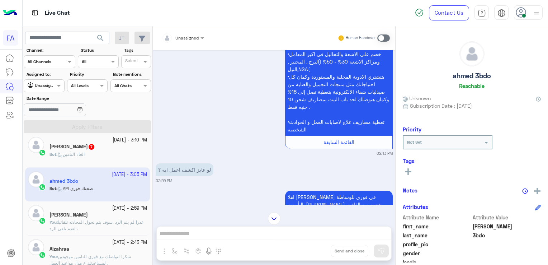
drag, startPoint x: 253, startPoint y: 213, endPoint x: 254, endPoint y: 206, distance: 7.6
click at [253, 213] on div at bounding box center [274, 218] width 243 height 13
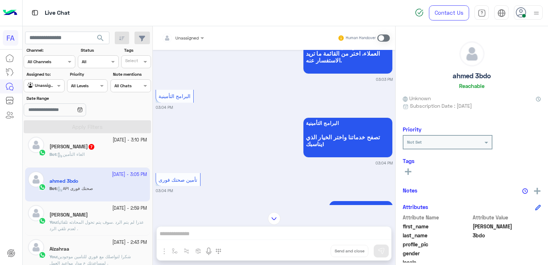
scroll to position [2062, 0]
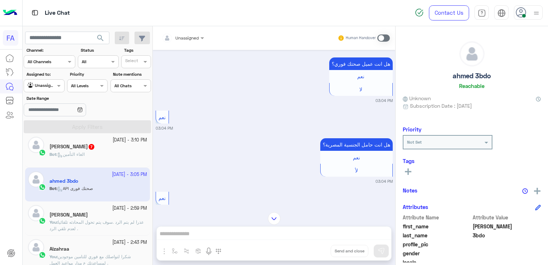
click at [387, 37] on span at bounding box center [383, 37] width 13 height 7
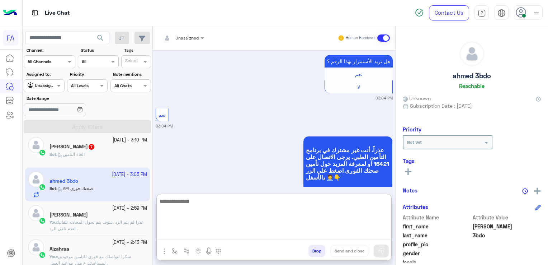
click at [344, 229] on textarea at bounding box center [274, 218] width 235 height 43
paste textarea "**********"
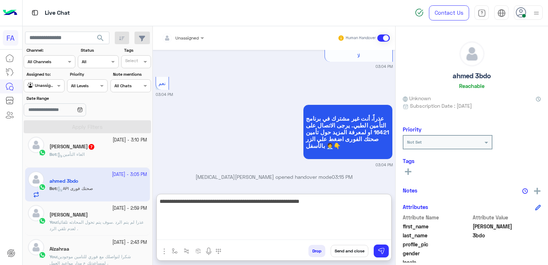
scroll to position [2258, 0]
type textarea "**********"
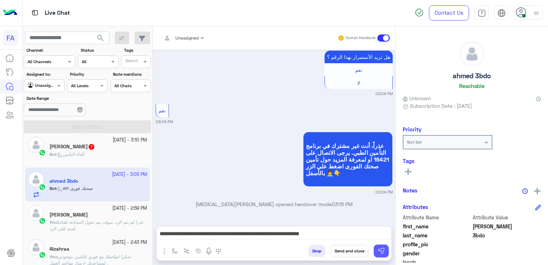
click at [385, 253] on button at bounding box center [381, 250] width 15 height 13
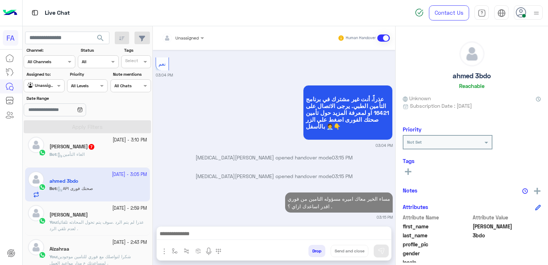
scroll to position [2279, 0]
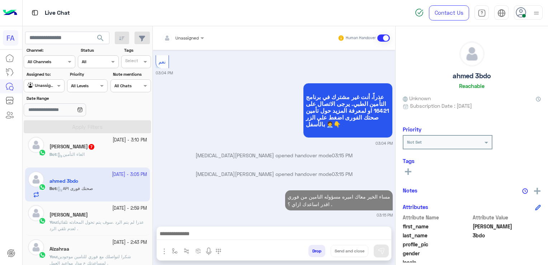
click at [100, 156] on div "Bot : الغاء التأمين" at bounding box center [99, 157] width 98 height 13
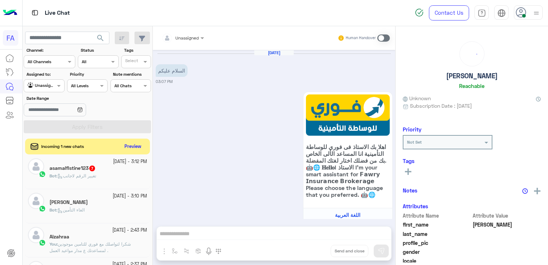
scroll to position [1551, 0]
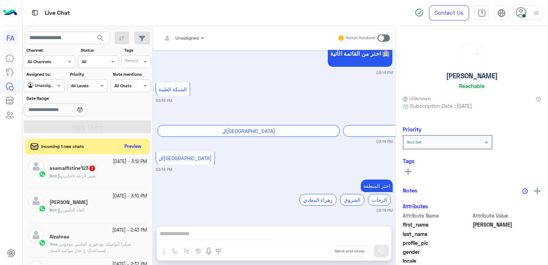
click at [96, 203] on div "الاستاذ رشوان" at bounding box center [99, 203] width 98 height 8
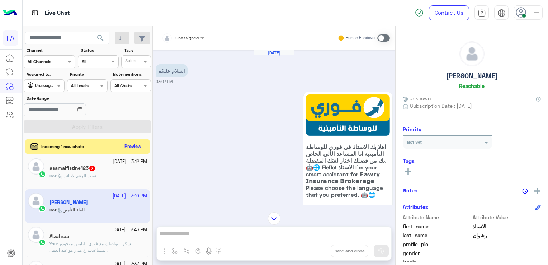
click at [274, 216] on img at bounding box center [274, 218] width 13 height 13
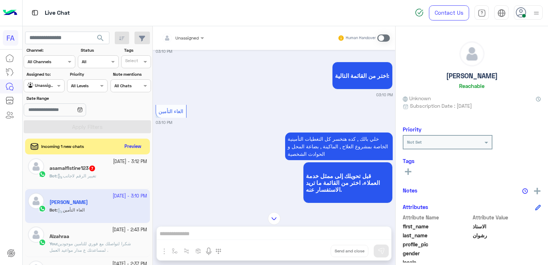
scroll to position [516, 0]
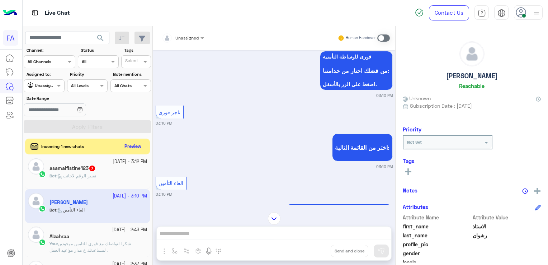
click at [380, 38] on span at bounding box center [383, 37] width 13 height 7
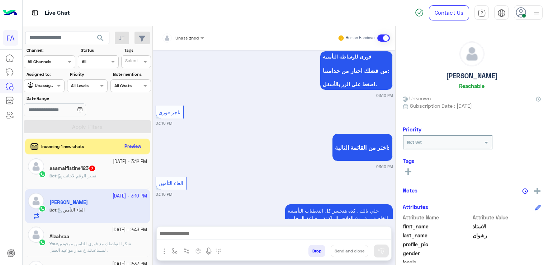
scroll to position [714, 0]
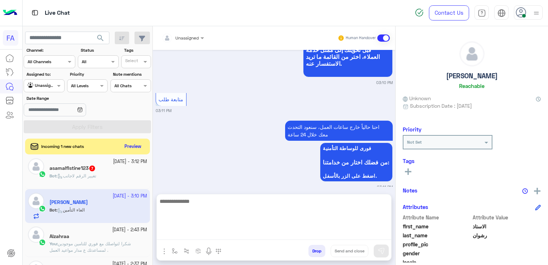
click at [281, 238] on textarea at bounding box center [274, 218] width 235 height 43
paste textarea "**********"
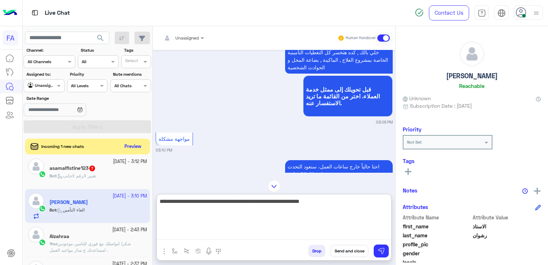
scroll to position [319, 0]
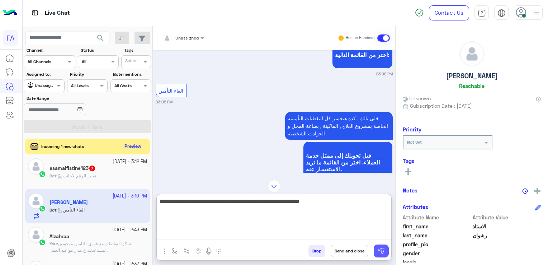
type textarea "**********"
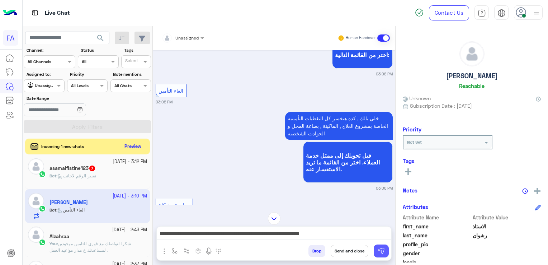
click at [383, 253] on img at bounding box center [381, 250] width 7 height 7
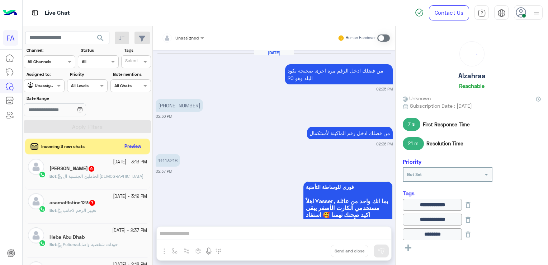
scroll to position [1269, 0]
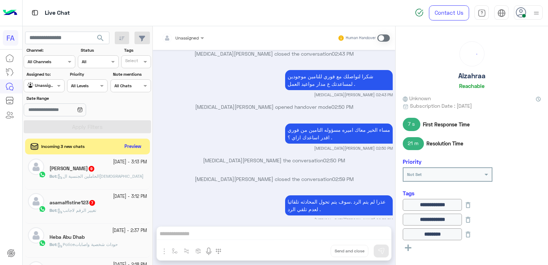
click at [89, 212] on span "تغيير الرقم لاجانب" at bounding box center [76, 209] width 39 height 5
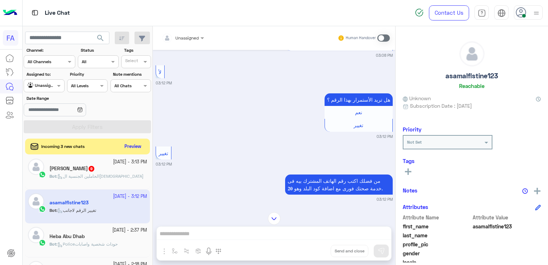
scroll to position [481, 0]
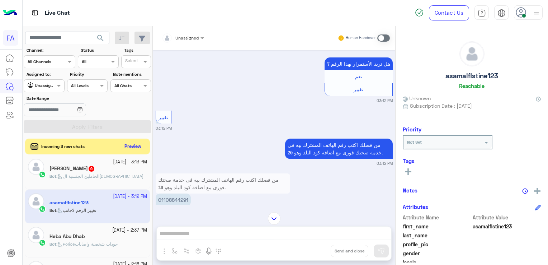
click at [175, 199] on p "01108844291" at bounding box center [173, 199] width 35 height 13
copy p "01108844291"
drag, startPoint x: 175, startPoint y: 199, endPoint x: 239, endPoint y: 160, distance: 75.3
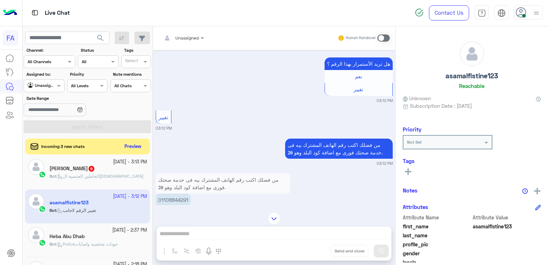
click at [239, 160] on small "03:12 PM" at bounding box center [274, 163] width 237 height 6
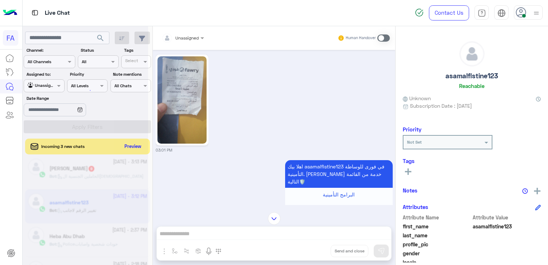
scroll to position [0, 0]
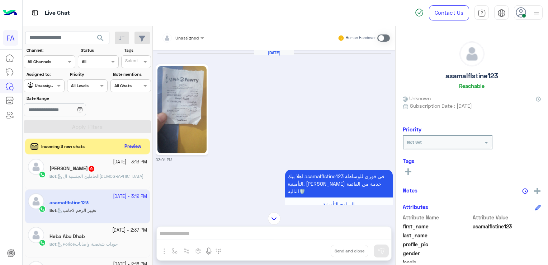
click at [171, 112] on img at bounding box center [182, 109] width 49 height 87
click at [384, 38] on span at bounding box center [383, 37] width 13 height 7
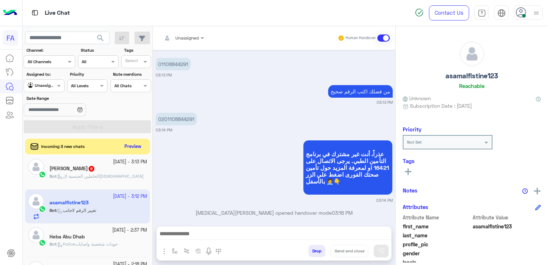
scroll to position [108, 0]
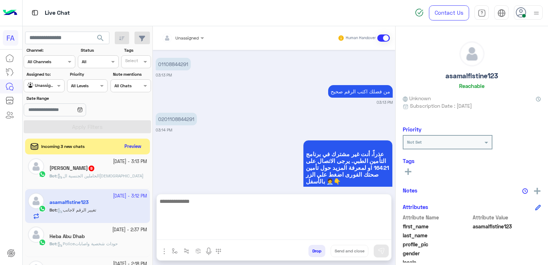
click at [248, 234] on textarea at bounding box center [274, 218] width 235 height 43
paste textarea "**********"
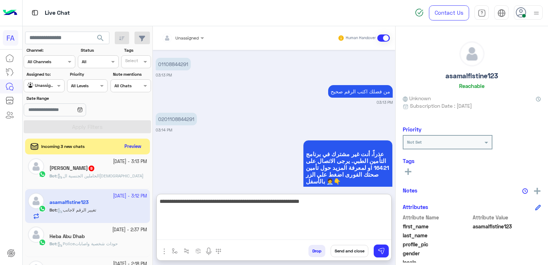
drag, startPoint x: 219, startPoint y: 203, endPoint x: 275, endPoint y: 211, distance: 56.5
click at [275, 211] on textarea "**********" at bounding box center [274, 218] width 235 height 43
type textarea "**********"
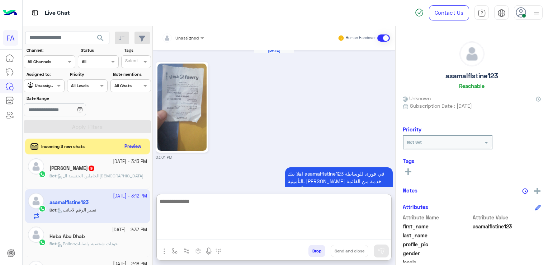
scroll to position [1028, 0]
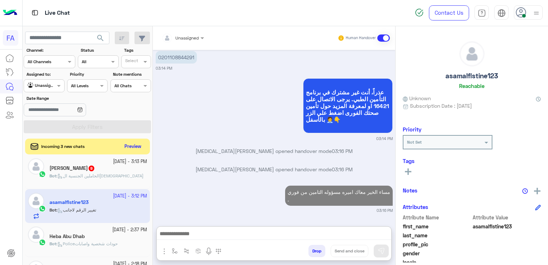
click at [83, 166] on h5 "إبراهيم علي 9" at bounding box center [73, 168] width 46 height 6
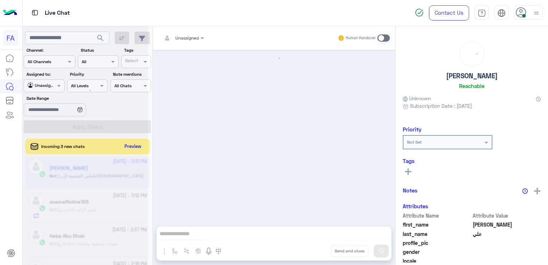
scroll to position [738, 0]
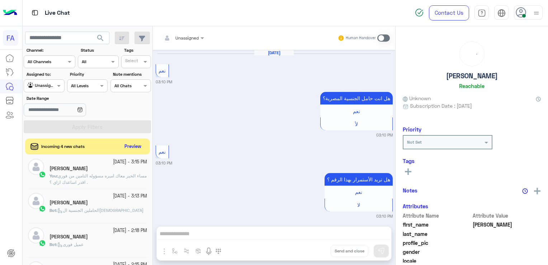
scroll to position [688, 0]
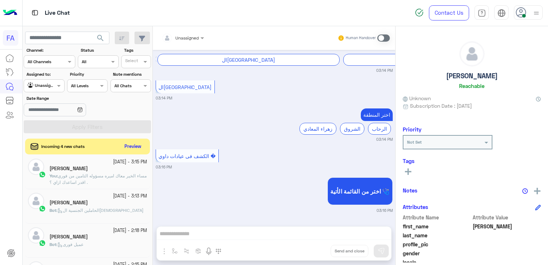
click at [115, 200] on div "[PERSON_NAME]" at bounding box center [99, 203] width 98 height 8
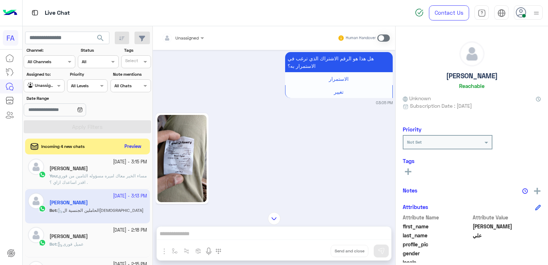
scroll to position [271, 0]
click at [174, 202] on img at bounding box center [182, 157] width 49 height 87
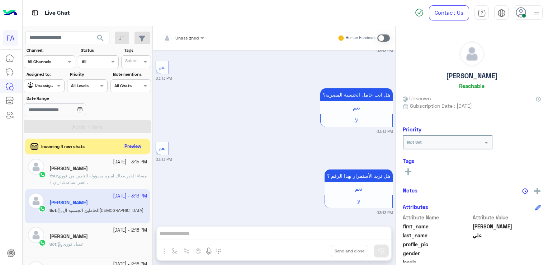
scroll to position [930, 0]
click at [135, 146] on button "Preview" at bounding box center [133, 146] width 22 height 10
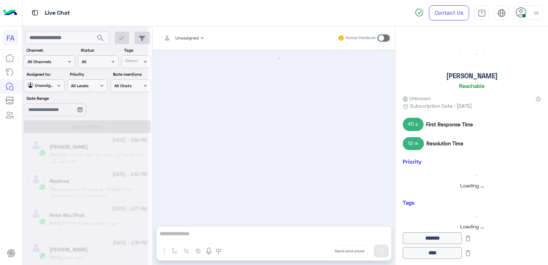
scroll to position [718, 0]
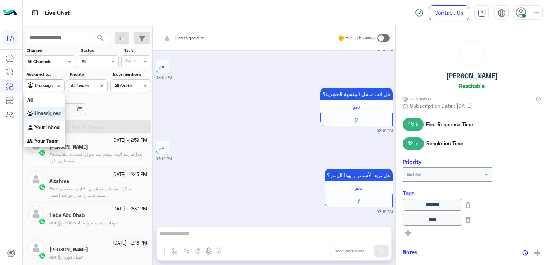
click at [50, 88] on div "Unassigned" at bounding box center [41, 85] width 27 height 7
click at [47, 125] on b "Your Inbox" at bounding box center [46, 127] width 25 height 6
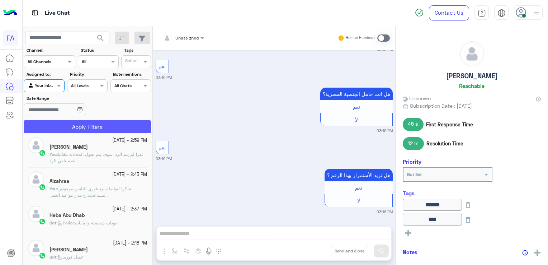
click at [47, 127] on button "Apply Filters" at bounding box center [87, 126] width 127 height 13
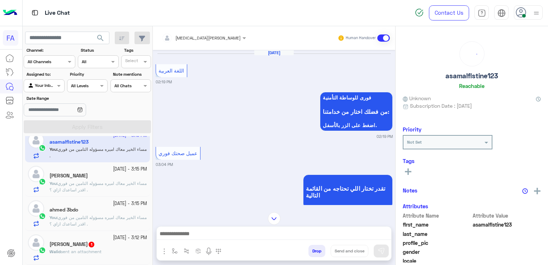
scroll to position [2283, 0]
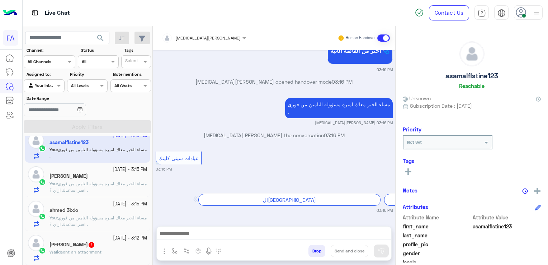
click at [88, 239] on div "4 October - 3:12 PM" at bounding box center [99, 238] width 98 height 7
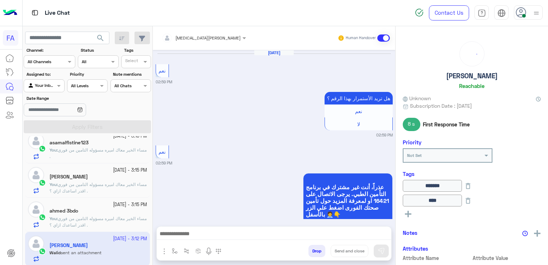
scroll to position [577, 0]
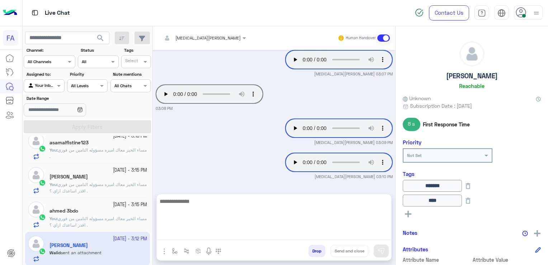
click at [282, 235] on textarea at bounding box center [274, 218] width 235 height 43
type textarea "**********"
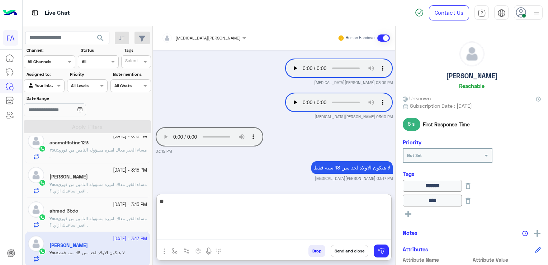
type textarea "*"
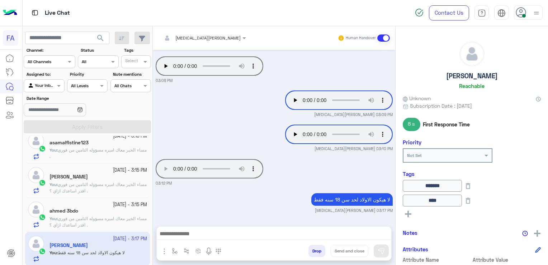
scroll to position [604, 0]
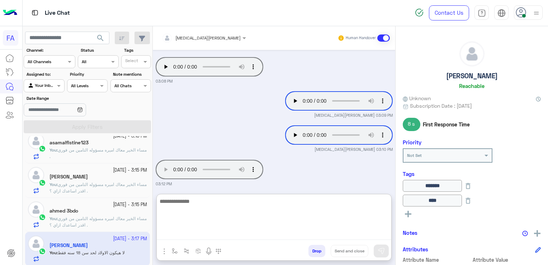
click at [304, 235] on textarea at bounding box center [274, 218] width 235 height 43
click at [278, 204] on textarea "**********" at bounding box center [274, 218] width 235 height 43
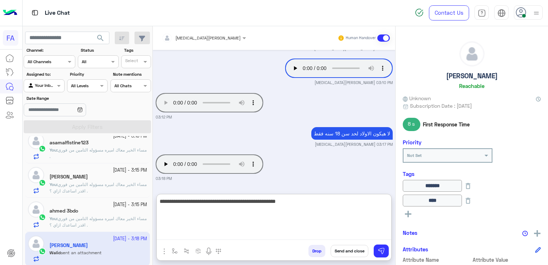
click at [268, 205] on textarea "**********" at bounding box center [274, 218] width 235 height 43
type textarea "**********"
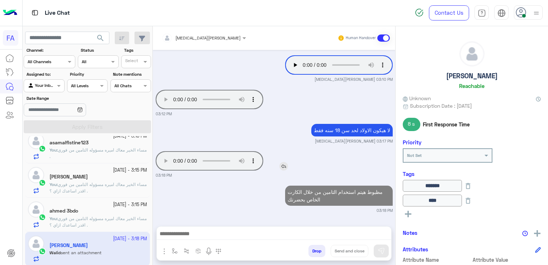
scroll to position [673, 0]
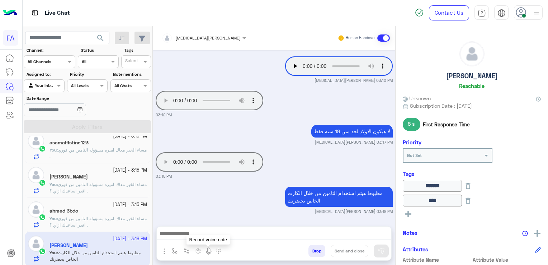
click at [208, 249] on img at bounding box center [209, 251] width 9 height 9
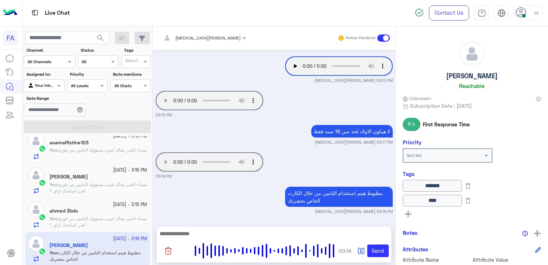
scroll to position [708, 0]
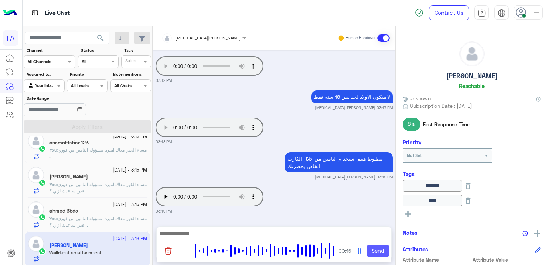
click at [377, 256] on button "Send" at bounding box center [378, 250] width 22 height 13
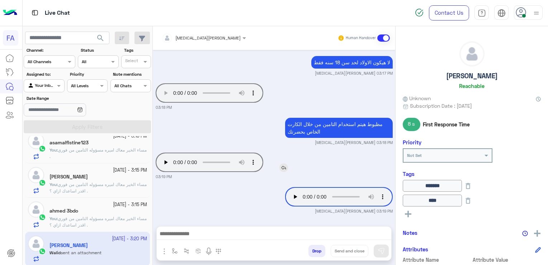
scroll to position [776, 0]
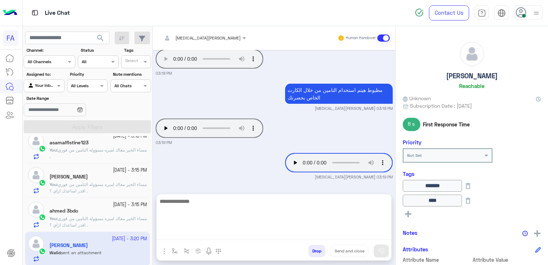
click at [241, 233] on textarea at bounding box center [274, 218] width 235 height 43
type textarea "**********"
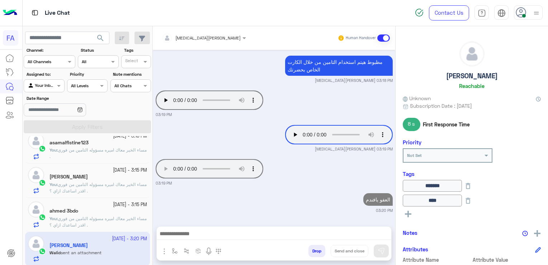
scroll to position [804, 0]
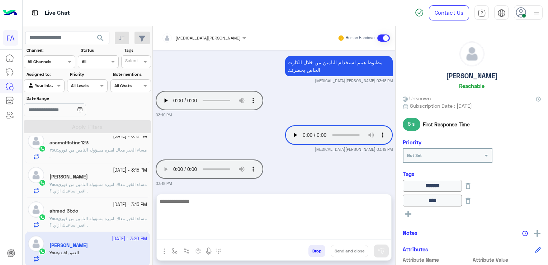
click at [314, 231] on textarea at bounding box center [274, 218] width 235 height 43
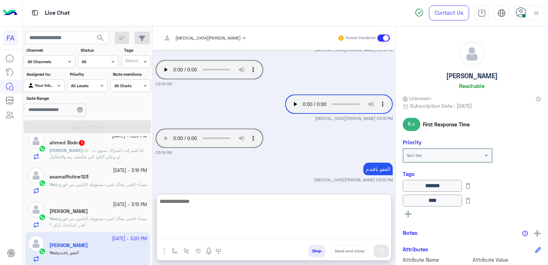
scroll to position [836, 0]
paste textarea "**********"
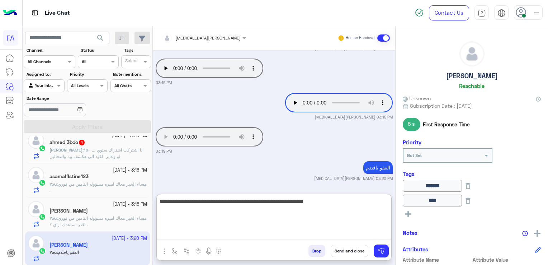
type textarea "**********"
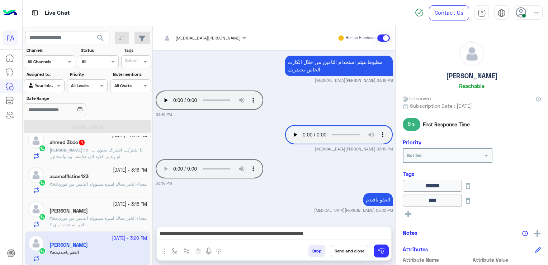
click at [348, 253] on button "Send and close" at bounding box center [350, 251] width 38 height 12
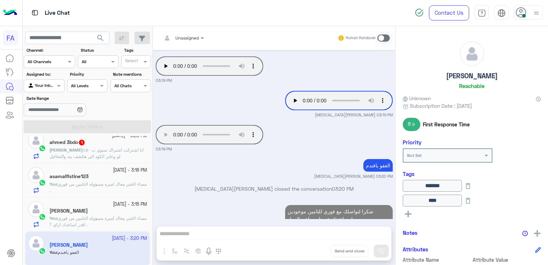
scroll to position [857, 0]
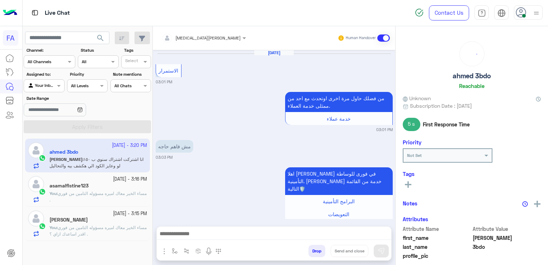
scroll to position [635, 0]
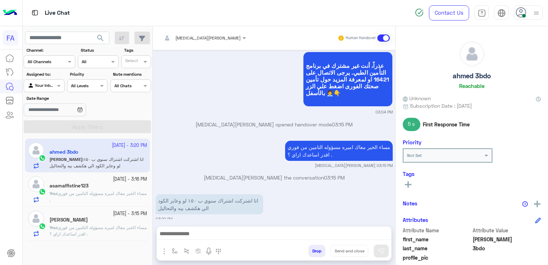
click at [83, 228] on span "مساء الخير معاك اميره مسؤوله التامين من فوري . اقدر اساعدك ازاي ؟" at bounding box center [98, 231] width 97 height 12
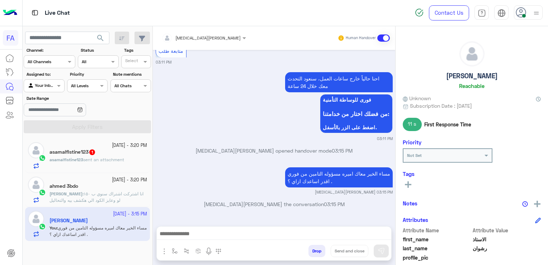
scroll to position [767, 0]
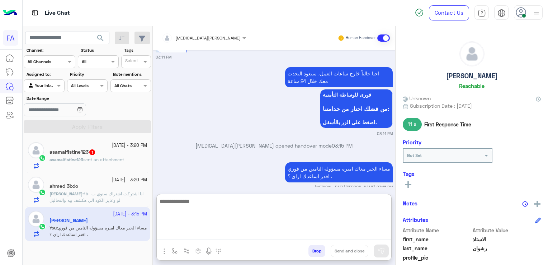
click at [319, 236] on textarea at bounding box center [274, 218] width 235 height 43
paste textarea "**********"
type textarea "**********"
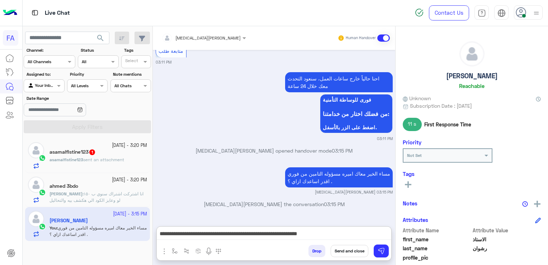
click at [408, 185] on rect at bounding box center [408, 184] width 1 height 6
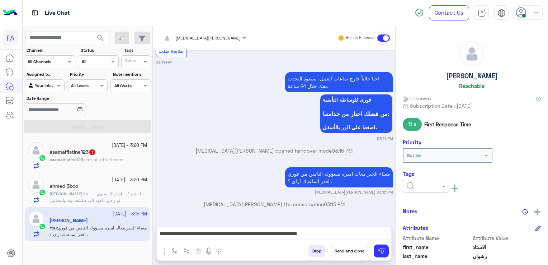
click at [424, 186] on input "text" at bounding box center [418, 185] width 22 height 6
click at [428, 218] on div "Pending" at bounding box center [426, 216] width 47 height 13
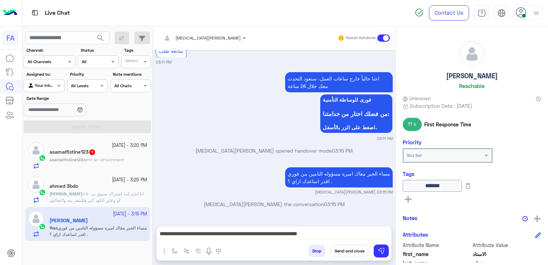
click at [357, 248] on button "Send and close" at bounding box center [350, 251] width 38 height 12
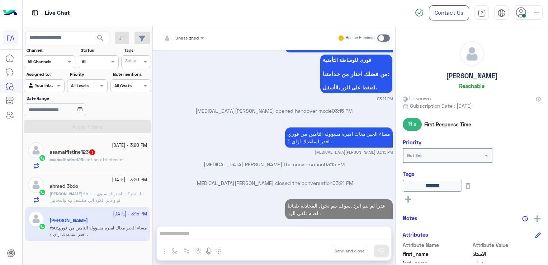
scroll to position [821, 0]
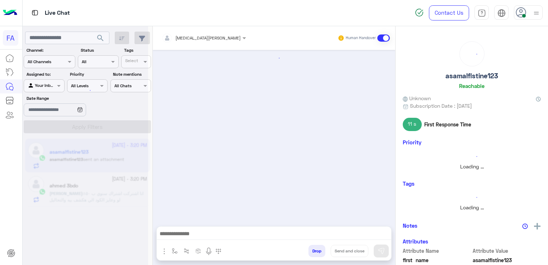
click at [78, 196] on div at bounding box center [86, 135] width 126 height 265
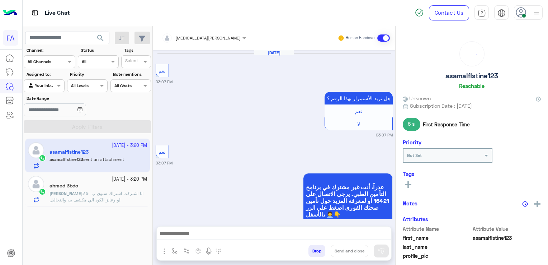
scroll to position [605, 0]
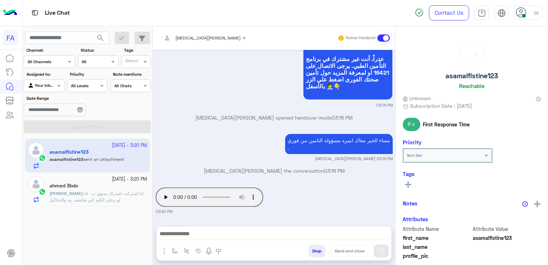
click at [76, 197] on span "انا اشتركت اشتراك سنوي ب ١٥٠ لو وعايز الكود الي هكشف بيه والتحاليل" at bounding box center [97, 197] width 94 height 12
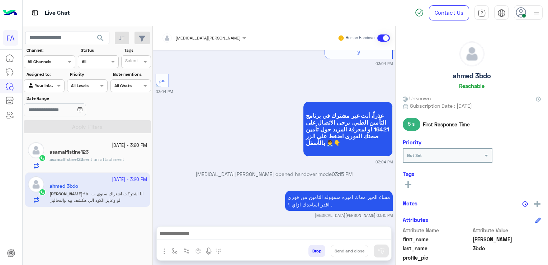
scroll to position [2314, 0]
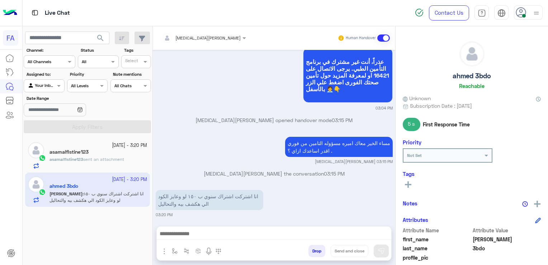
click at [244, 225] on div "Amira khalid Human Handover Oct 3, 2025 تفاصيل 09:14 PM اهلا بيك ahmed في فورى …" at bounding box center [274, 146] width 243 height 241
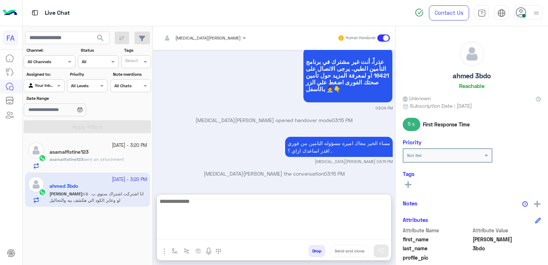
click at [244, 232] on textarea at bounding box center [274, 218] width 235 height 43
type textarea "**********"
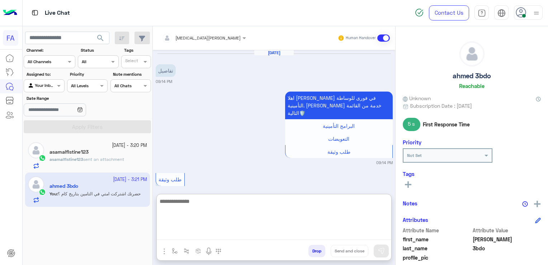
scroll to position [2374, 0]
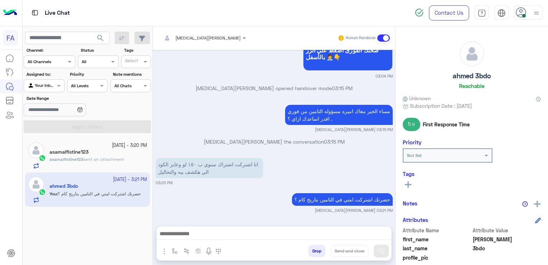
click at [80, 154] on h5 "asamalflstine123" at bounding box center [69, 152] width 39 height 6
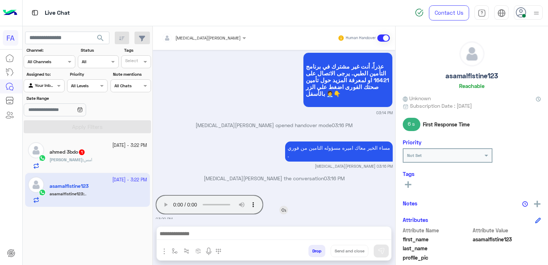
scroll to position [1057, 0]
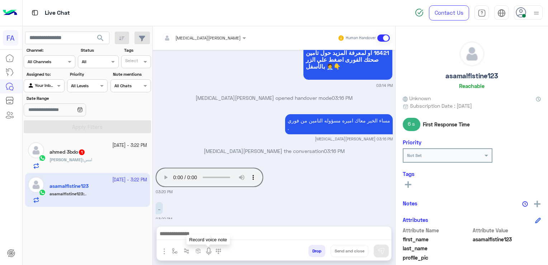
click at [210, 251] on img at bounding box center [209, 251] width 9 height 9
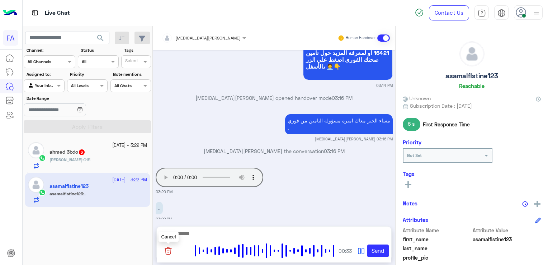
click at [168, 252] on img at bounding box center [168, 250] width 9 height 9
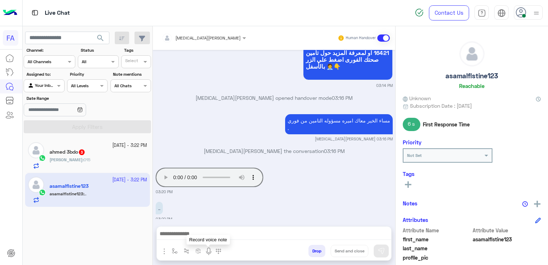
click at [209, 253] on img at bounding box center [209, 251] width 9 height 9
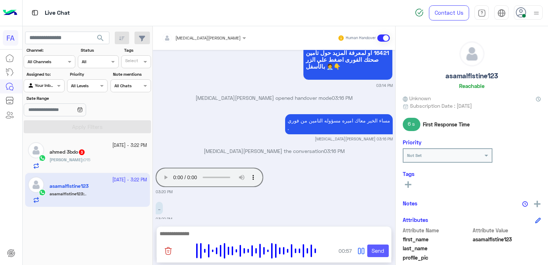
click at [383, 253] on button "Send" at bounding box center [378, 250] width 22 height 13
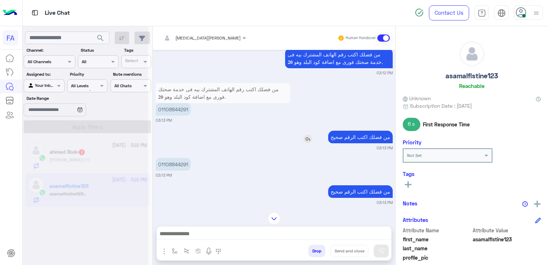
scroll to position [0, 0]
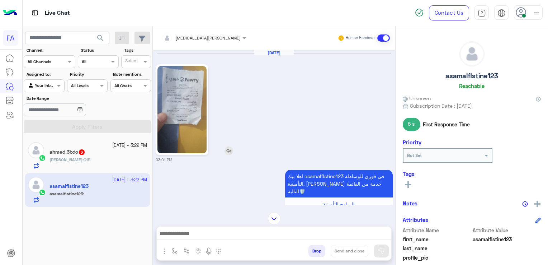
click at [182, 110] on img at bounding box center [182, 109] width 49 height 87
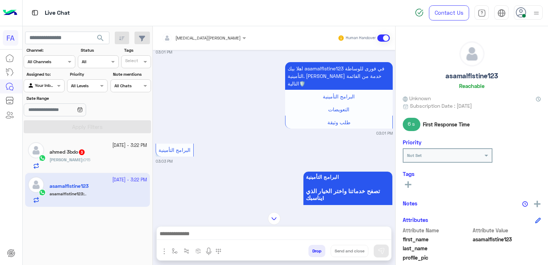
click at [280, 220] on img at bounding box center [274, 218] width 13 height 13
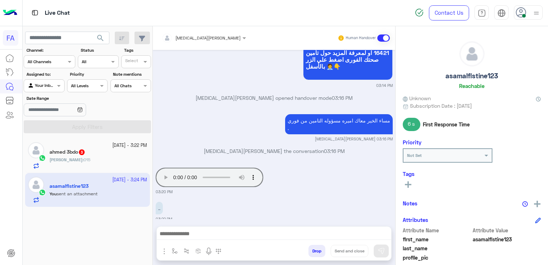
scroll to position [1091, 0]
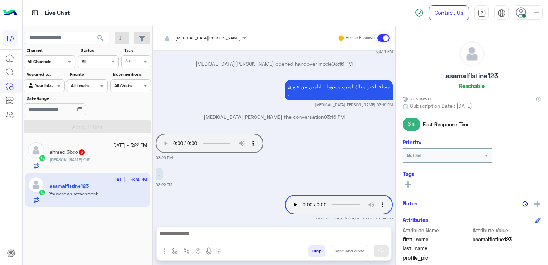
click at [96, 152] on div "ahmed 3bdo 3" at bounding box center [99, 153] width 98 height 8
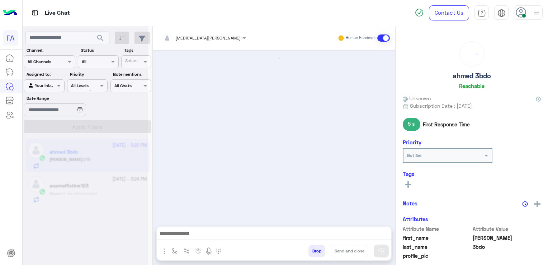
scroll to position [568, 0]
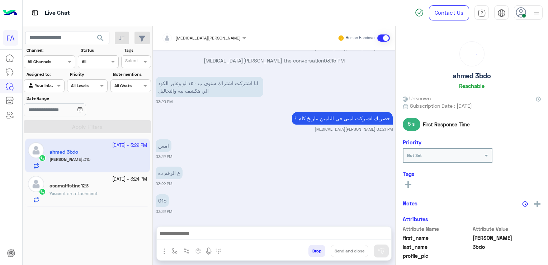
click at [98, 193] on span "sent an attachment" at bounding box center [77, 193] width 41 height 5
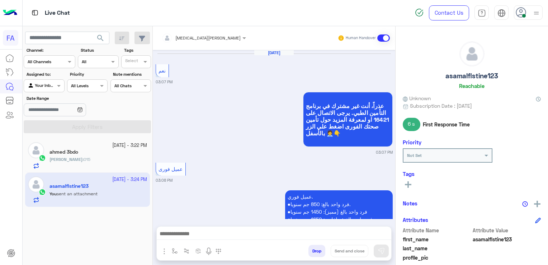
scroll to position [586, 0]
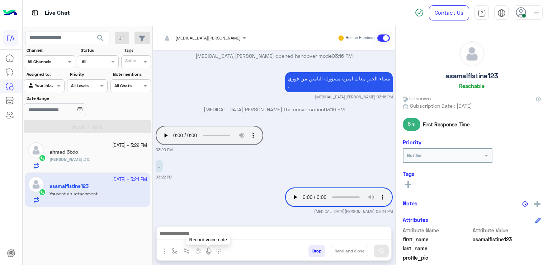
click at [207, 250] on img at bounding box center [209, 251] width 9 height 9
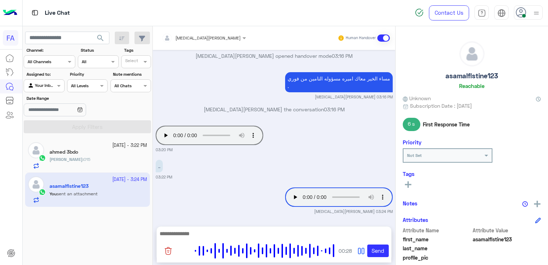
click at [205, 246] on button at bounding box center [209, 250] width 9 height 9
click at [375, 252] on button "Send" at bounding box center [378, 250] width 22 height 13
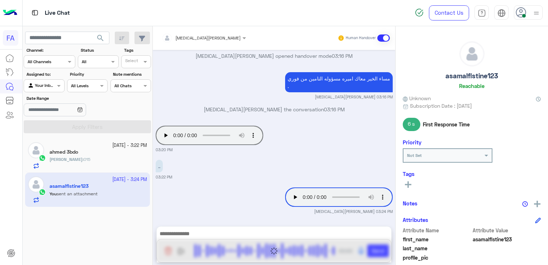
click at [410, 185] on icon at bounding box center [408, 184] width 6 height 6
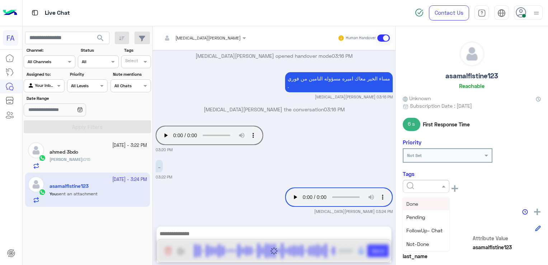
click at [410, 185] on input "text" at bounding box center [418, 185] width 22 height 6
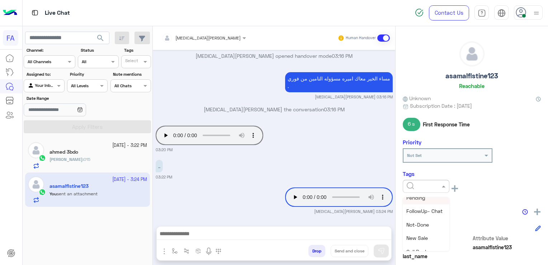
scroll to position [72, 0]
click at [421, 224] on span "Medical" at bounding box center [416, 225] width 18 height 6
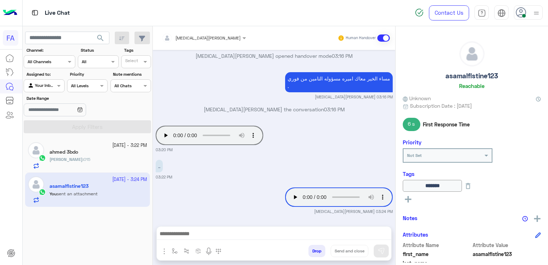
click at [413, 201] on button at bounding box center [408, 198] width 11 height 9
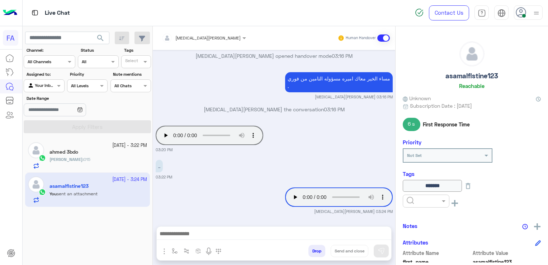
drag, startPoint x: 413, startPoint y: 201, endPoint x: 420, endPoint y: 206, distance: 9.8
click at [414, 202] on input "text" at bounding box center [418, 200] width 22 height 6
click at [423, 218] on div "Done" at bounding box center [426, 218] width 47 height 13
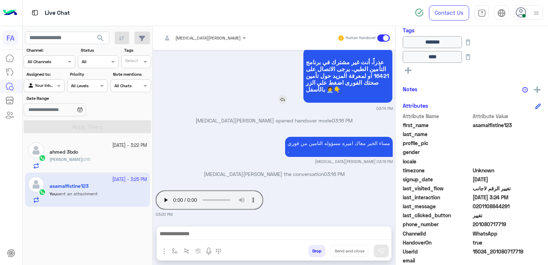
scroll to position [620, 0]
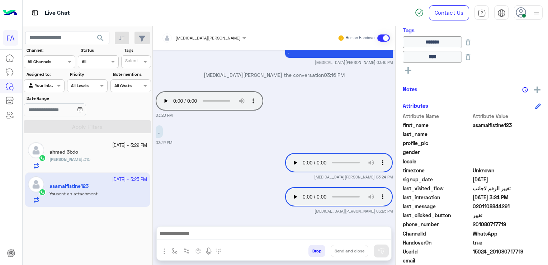
click at [493, 221] on span "201080717719" at bounding box center [507, 224] width 69 height 8
copy span "201080717719"
click at [459, 90] on div "Notes" at bounding box center [472, 89] width 138 height 9
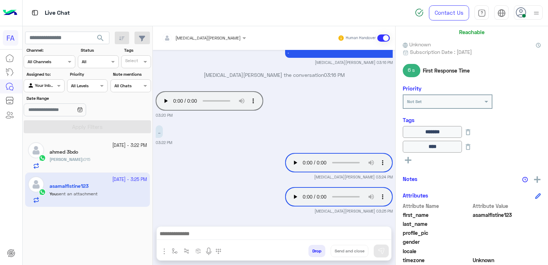
scroll to position [0, 0]
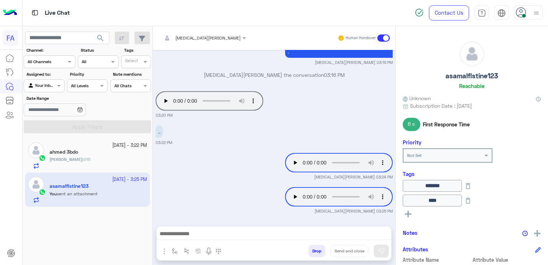
click at [465, 77] on h5 "asamalflstine123" at bounding box center [472, 76] width 53 height 8
copy h5 "asamalflstine123"
click at [208, 218] on div "Oct 4, 2025 نعم 03:07 PM عذراً، أنت غير مشترك في برنامج التأمين الطبي. يرجى الا…" at bounding box center [274, 134] width 243 height 169
click at [91, 158] on div "ahmed : 015" at bounding box center [99, 162] width 98 height 13
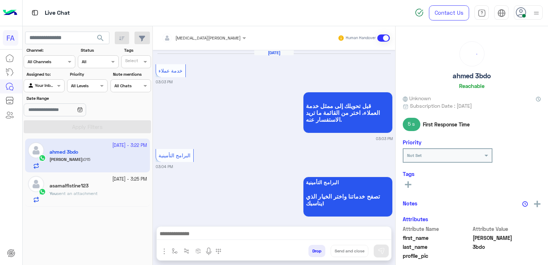
scroll to position [568, 0]
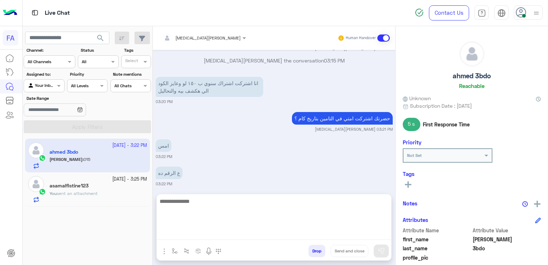
click at [247, 232] on textarea at bounding box center [274, 218] width 235 height 43
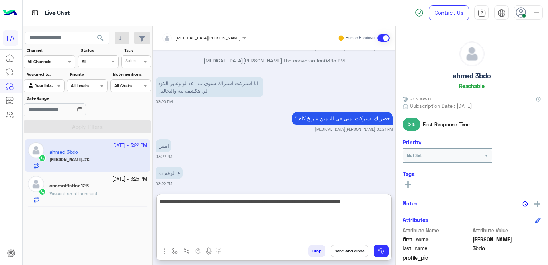
click at [248, 202] on textarea "**********" at bounding box center [274, 218] width 235 height 43
type textarea "**********"
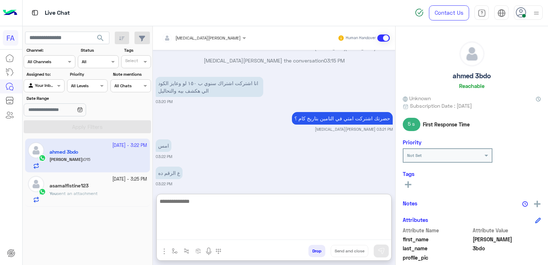
scroll to position [636, 0]
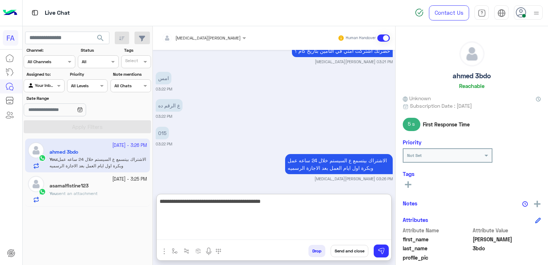
type textarea "**********"
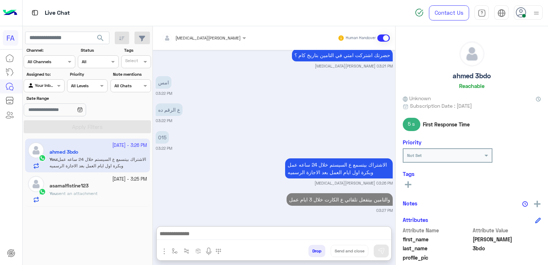
click at [409, 185] on rect at bounding box center [408, 184] width 1 height 6
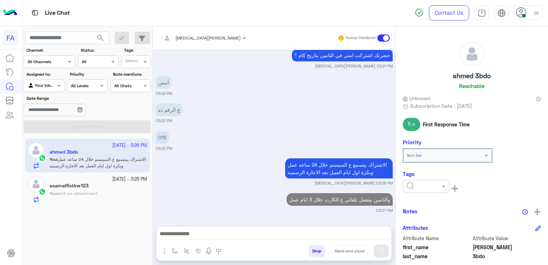
scroll to position [631, 0]
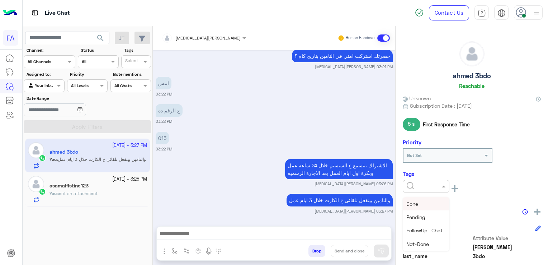
click at [434, 189] on div at bounding box center [426, 186] width 47 height 13
click at [429, 224] on div "Medical" at bounding box center [426, 225] width 47 height 13
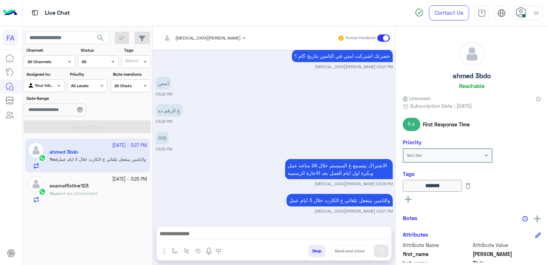
click at [405, 197] on button at bounding box center [408, 198] width 11 height 9
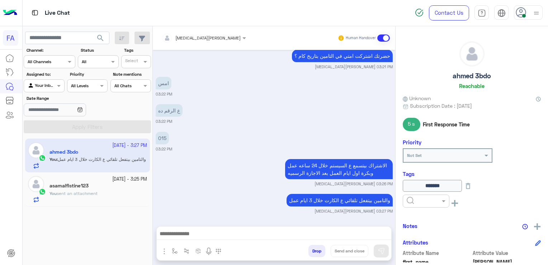
click at [411, 199] on input "text" at bounding box center [418, 200] width 22 height 6
click at [421, 223] on div "Done" at bounding box center [426, 218] width 47 height 13
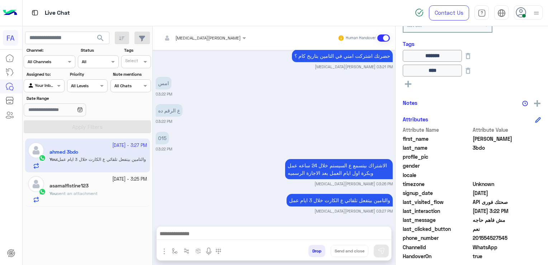
scroll to position [171, 0]
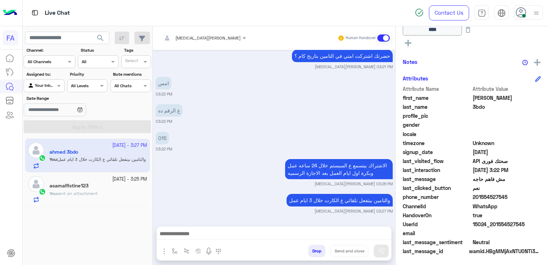
click at [488, 200] on div "phone_number 201554527545" at bounding box center [472, 197] width 138 height 9
copy span "201554527545"
click at [174, 214] on div "Oct 4, 2025 خدمة عملاء 03:03 PM قبل تحويلك إلى ممثل خدمة العملاء، اختر من القائ…" at bounding box center [274, 134] width 243 height 169
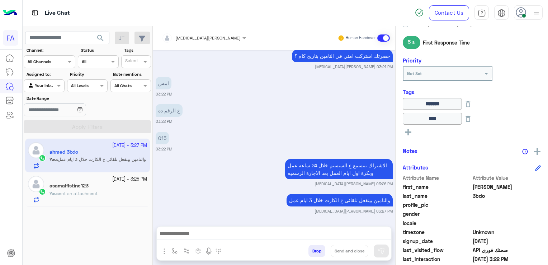
scroll to position [27, 0]
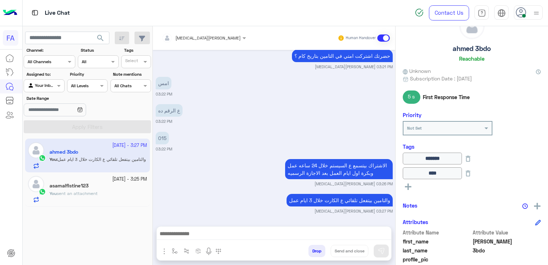
click at [475, 49] on h5 "ahmed 3bdo" at bounding box center [472, 48] width 38 height 8
copy h5 "ahmed 3bdo"
click at [197, 216] on div "Oct 4, 2025 خدمة عملاء 03:03 PM قبل تحويلك إلى ممثل خدمة العملاء، اختر من القائ…" at bounding box center [274, 134] width 243 height 169
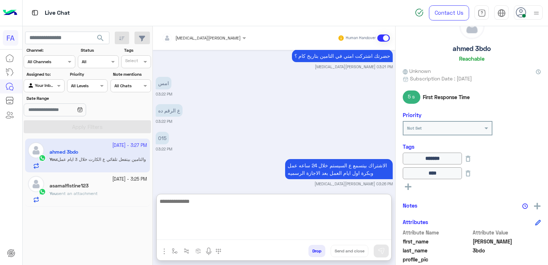
click at [269, 239] on textarea at bounding box center [274, 218] width 235 height 43
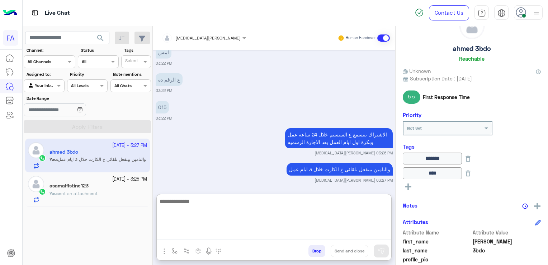
scroll to position [663, 0]
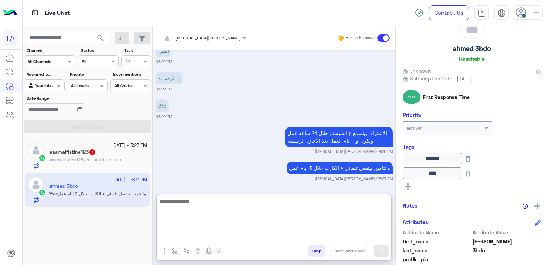
click at [349, 206] on textarea at bounding box center [274, 218] width 235 height 43
type textarea "**********"
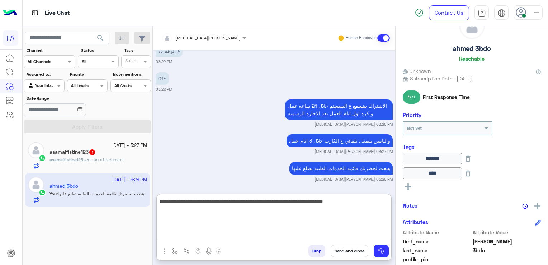
click at [330, 202] on textarea "**********" at bounding box center [274, 218] width 235 height 43
type textarea "**********"
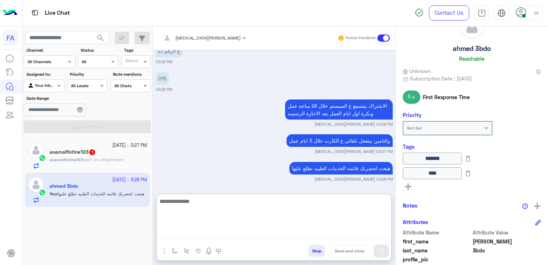
scroll to position [725, 0]
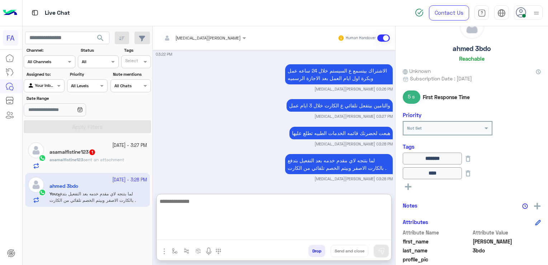
click at [335, 199] on textarea at bounding box center [274, 218] width 235 height 43
type textarea "**********"
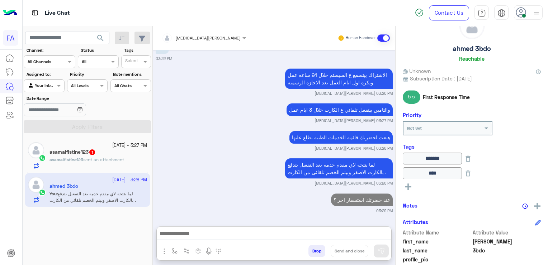
click at [98, 160] on span "sent an attachment" at bounding box center [103, 159] width 41 height 5
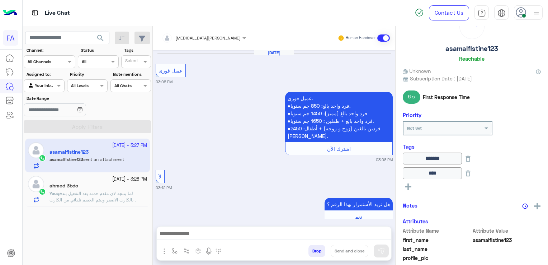
scroll to position [556, 0]
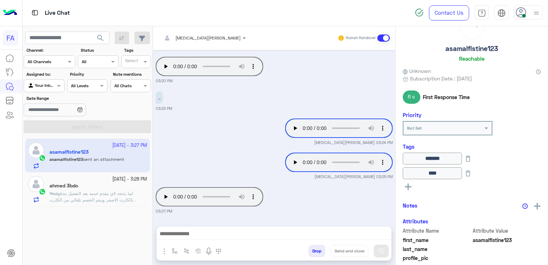
click at [98, 200] on span "لما بتتجه لاي مقدم خدمه بعد التفعيل بتدفع بالكارت الاصفر وبيتم الخصم تلقائي من …" at bounding box center [93, 197] width 86 height 12
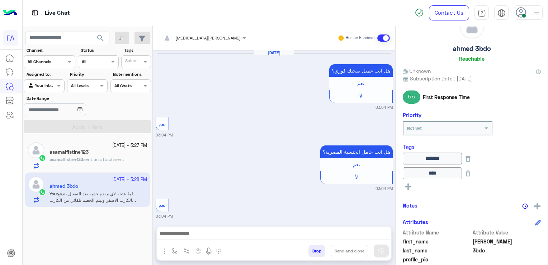
scroll to position [525, 0]
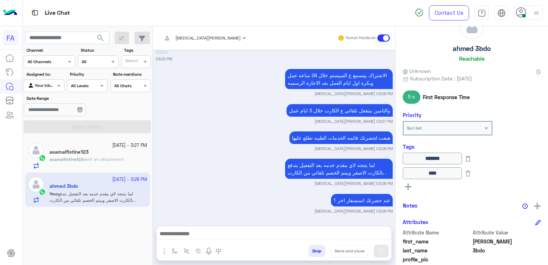
click at [113, 159] on span "sent an attachment" at bounding box center [103, 158] width 41 height 5
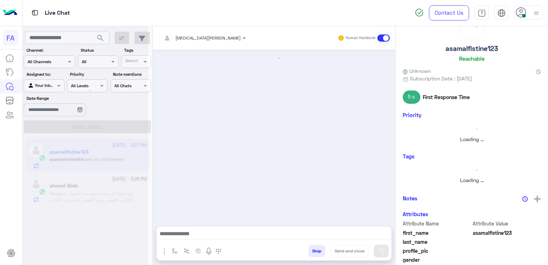
scroll to position [556, 0]
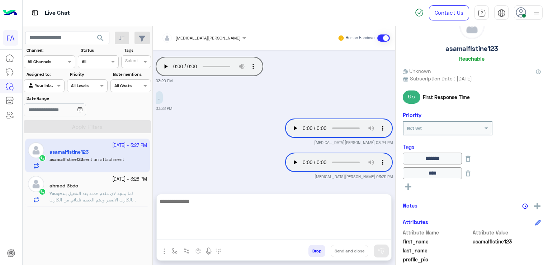
click at [214, 236] on textarea at bounding box center [274, 218] width 235 height 43
type textarea "**********"
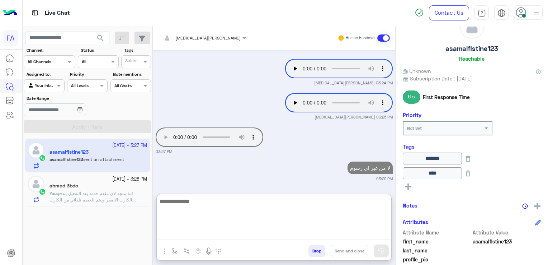
click at [231, 203] on textarea at bounding box center [274, 218] width 235 height 43
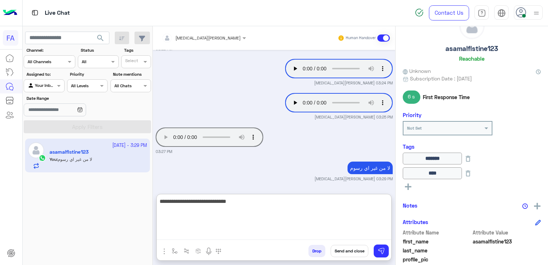
type textarea "**********"
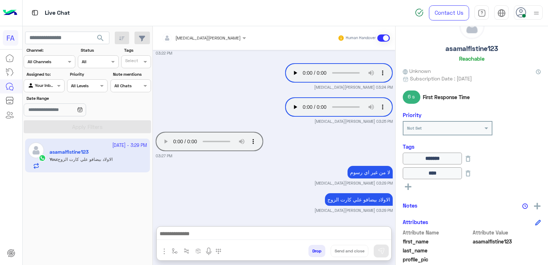
click at [48, 84] on div at bounding box center [44, 84] width 40 height 7
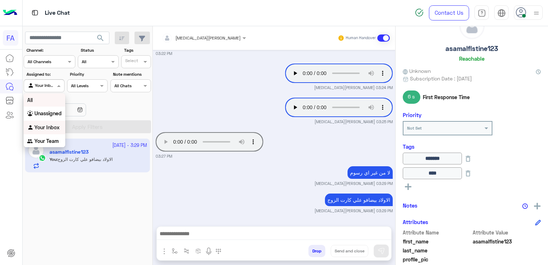
drag, startPoint x: 42, startPoint y: 100, endPoint x: 42, endPoint y: 106, distance: 5.8
click at [42, 104] on div "All" at bounding box center [45, 99] width 42 height 13
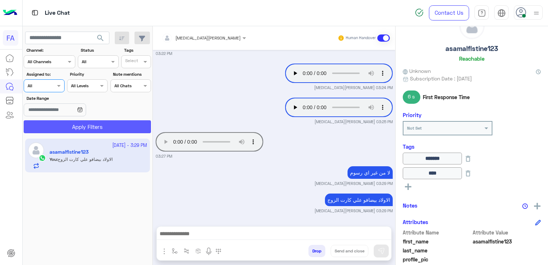
click at [45, 129] on button "Apply Filters" at bounding box center [87, 126] width 127 height 13
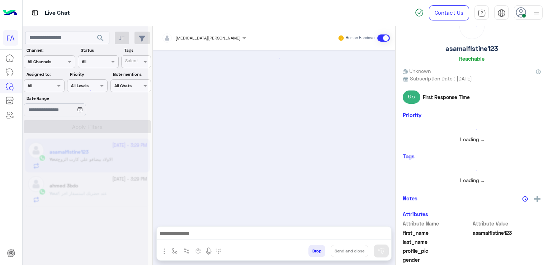
scroll to position [0, 0]
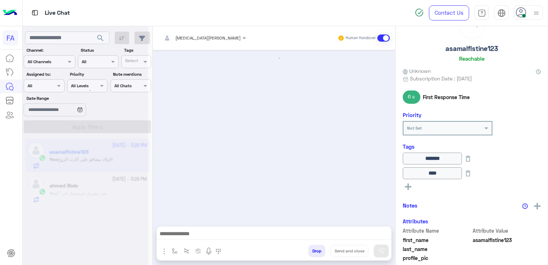
click at [52, 86] on div at bounding box center [86, 135] width 126 height 265
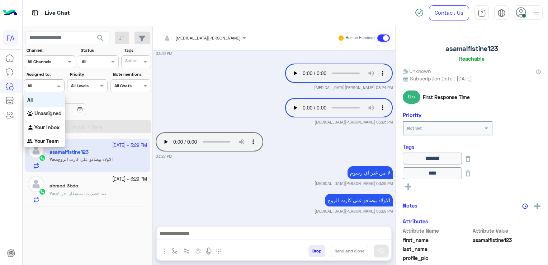
click at [52, 86] on div at bounding box center [44, 84] width 40 height 7
click at [44, 109] on div "Unassigned" at bounding box center [45, 114] width 42 height 14
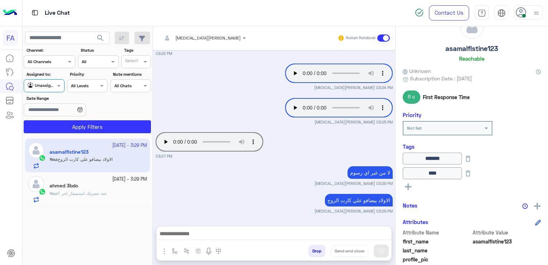
click at [43, 118] on section "Channel: Channel All Channels Status Channel All Tags Select Assigned to: Agent…" at bounding box center [87, 90] width 119 height 86
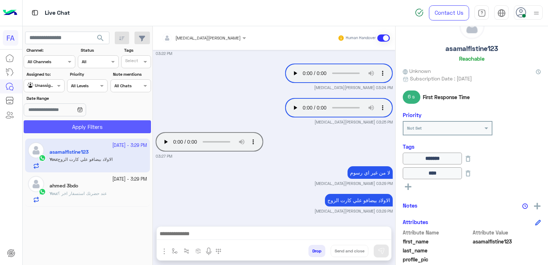
click at [42, 125] on button "Apply Filters" at bounding box center [87, 126] width 127 height 13
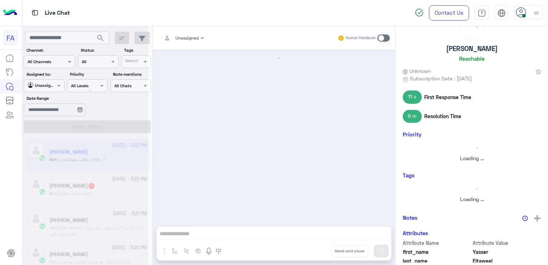
scroll to position [660, 0]
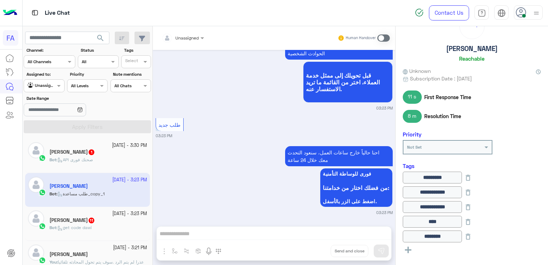
click at [34, 81] on div "Agent Filter Unassigned" at bounding box center [44, 85] width 41 height 13
click at [34, 128] on img "Options list" at bounding box center [30, 127] width 7 height 7
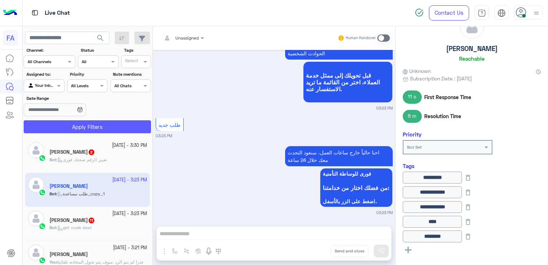
click at [41, 130] on button "Apply Filters" at bounding box center [87, 126] width 127 height 13
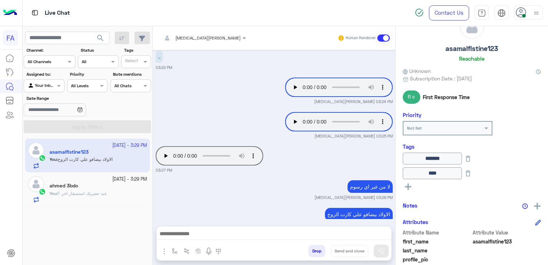
scroll to position [1214, 0]
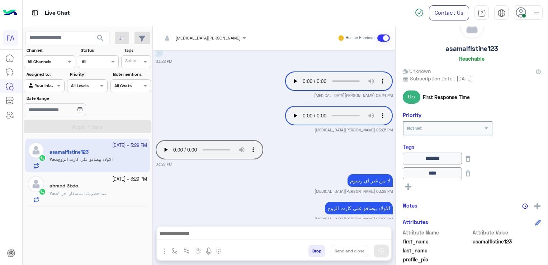
click at [74, 186] on h5 "ahmed 3bdo" at bounding box center [64, 186] width 29 height 6
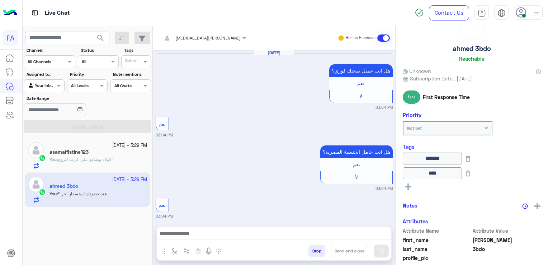
scroll to position [525, 0]
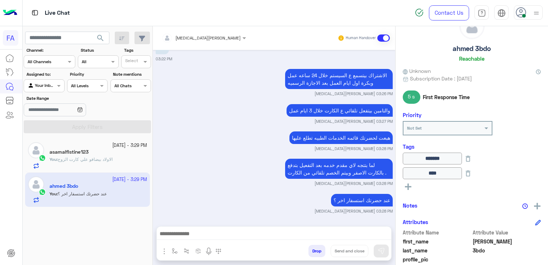
click at [36, 88] on input "text" at bounding box center [36, 85] width 17 height 6
click at [37, 117] on div "Unassigned" at bounding box center [45, 114] width 42 height 14
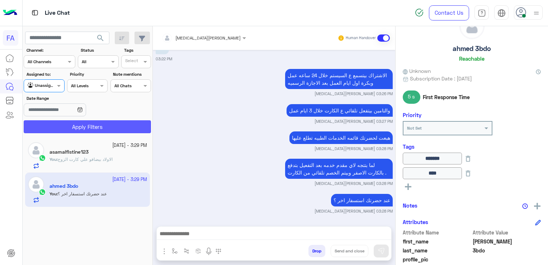
click at [52, 126] on button "Apply Filters" at bounding box center [87, 126] width 127 height 13
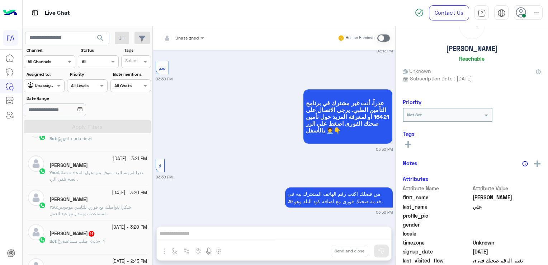
scroll to position [108, 0]
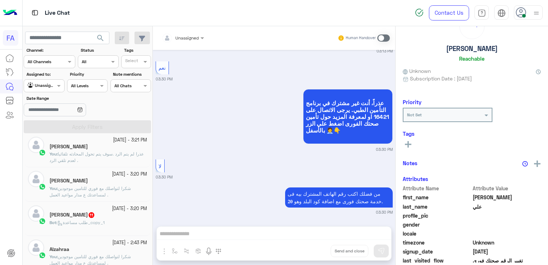
click at [73, 221] on span "طلب مساعدة_copy_1" at bounding box center [80, 222] width 47 height 5
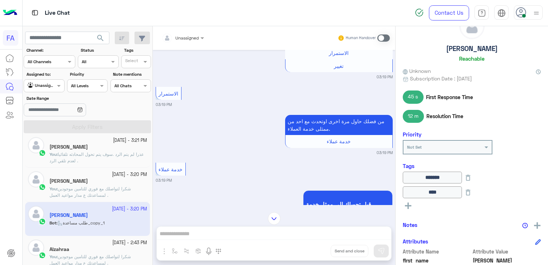
scroll to position [1583, 0]
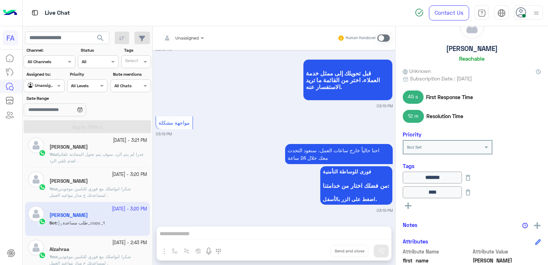
click at [82, 152] on span "عذرا لم يتم الرد .سوف يتم تحول المحادثه تلقائيا لعدم تلقي الرد ." at bounding box center [97, 157] width 94 height 12
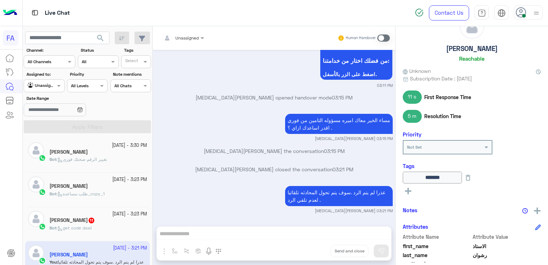
click at [92, 225] on p "Bot : get code dawi" at bounding box center [71, 228] width 42 height 6
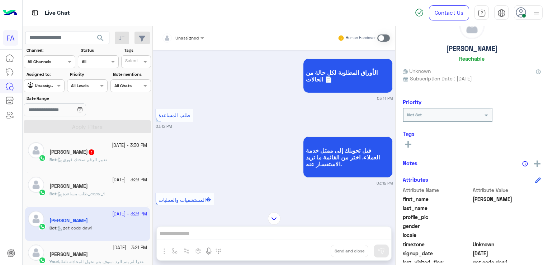
scroll to position [902, 0]
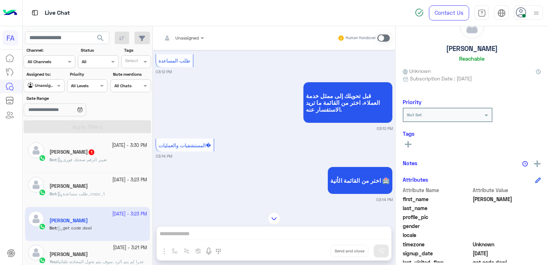
click at [133, 152] on div "إبراهيم علي 1" at bounding box center [99, 153] width 98 height 8
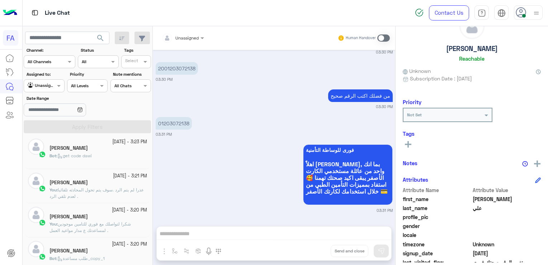
click at [89, 255] on span "طلب مساعدة_copy_1" at bounding box center [80, 257] width 47 height 5
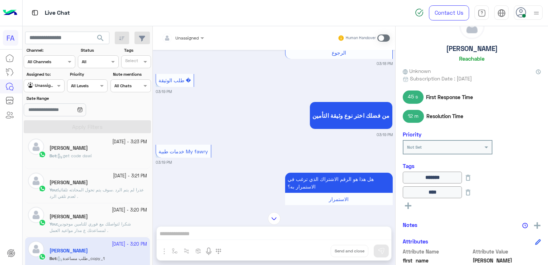
click at [386, 37] on span at bounding box center [383, 37] width 13 height 7
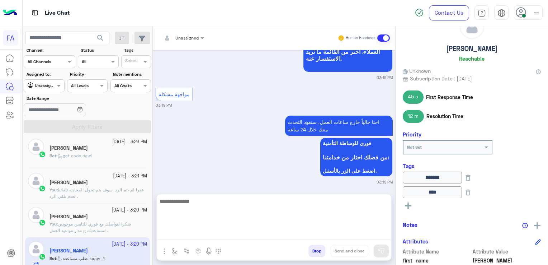
click at [246, 239] on textarea at bounding box center [274, 218] width 235 height 43
paste textarea "**********"
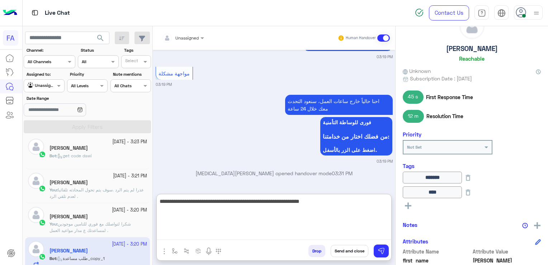
scroll to position [719, 0]
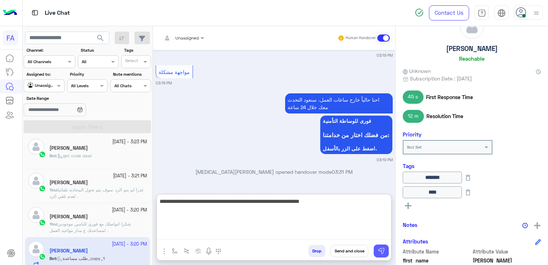
type textarea "**********"
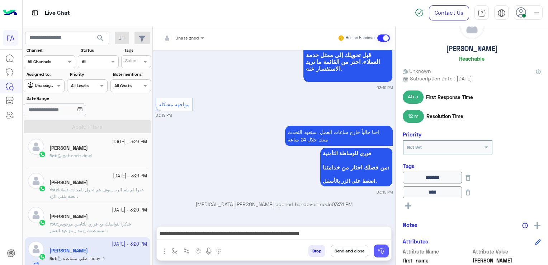
click at [380, 252] on img at bounding box center [381, 250] width 7 height 7
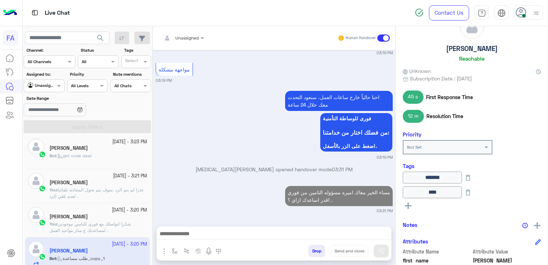
scroll to position [722, 0]
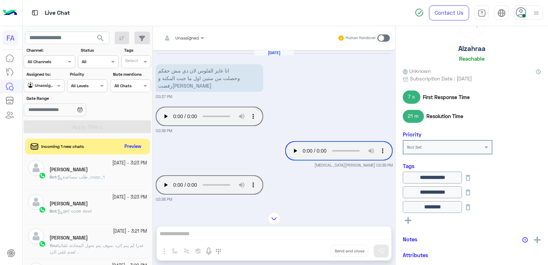
scroll to position [1331, 0]
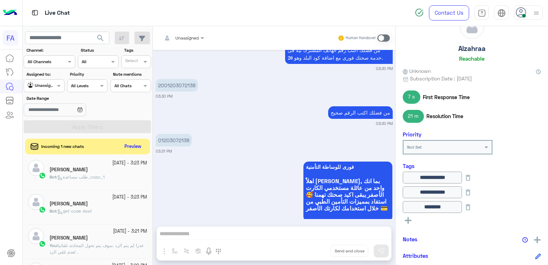
click at [103, 210] on div "Bot : get code dawi" at bounding box center [99, 214] width 98 height 13
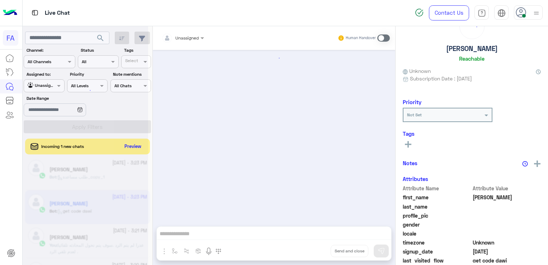
scroll to position [702, 0]
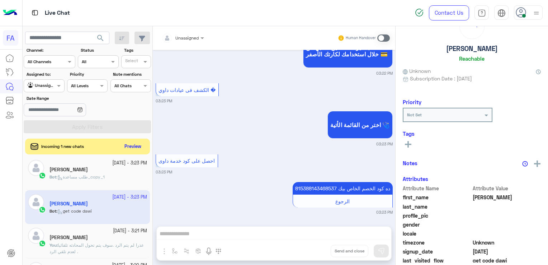
click at [103, 175] on span "طلب مساعدة_copy_1" at bounding box center [80, 176] width 47 height 5
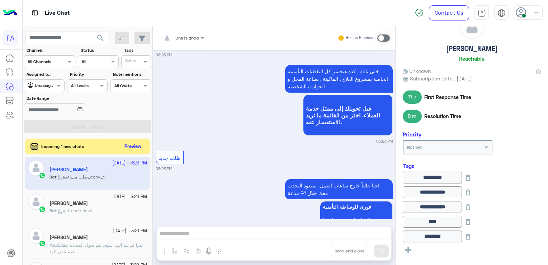
scroll to position [660, 0]
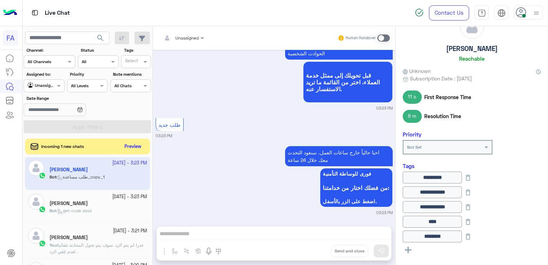
click at [240, 233] on div "Unassigned Human Handover Oct 4, 2025 عاوز الغي خدمة التأمين 03:20 PM اهلا بيك …" at bounding box center [274, 146] width 243 height 241
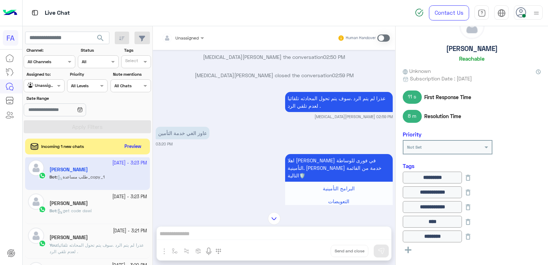
scroll to position [708, 0]
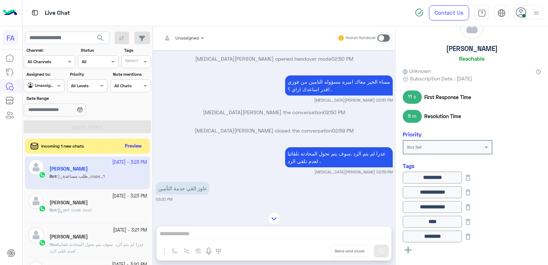
click at [137, 146] on button "Preview" at bounding box center [133, 146] width 22 height 10
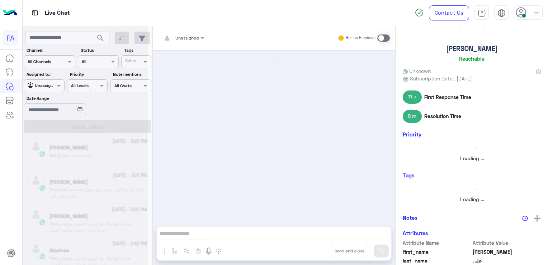
scroll to position [72, 0]
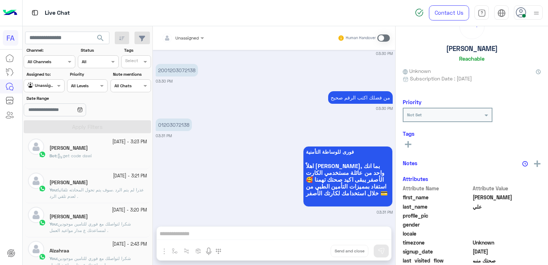
click at [48, 89] on div "Agent Filter Unassigned" at bounding box center [44, 85] width 41 height 13
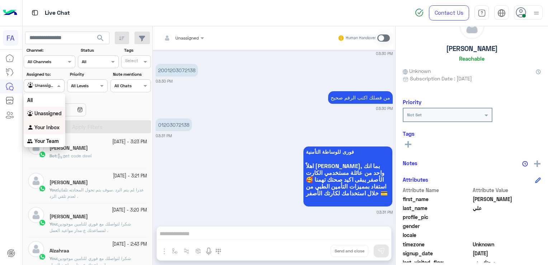
click at [32, 126] on img "Options list" at bounding box center [30, 127] width 7 height 7
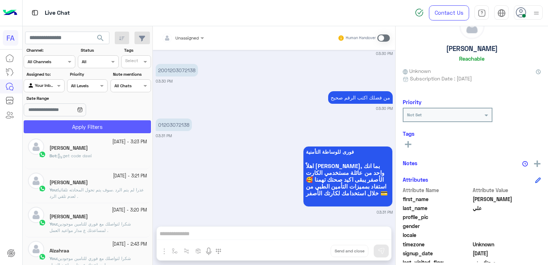
click at [38, 125] on button "Apply Filters" at bounding box center [87, 126] width 127 height 13
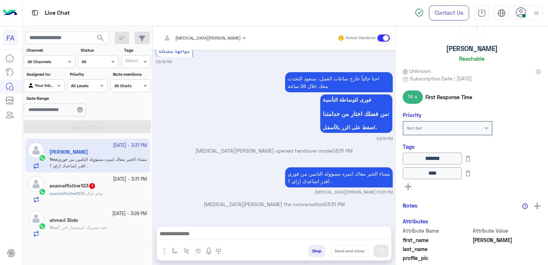
click at [109, 197] on div "asamalflstine123 : تمام شكرا" at bounding box center [99, 196] width 98 height 13
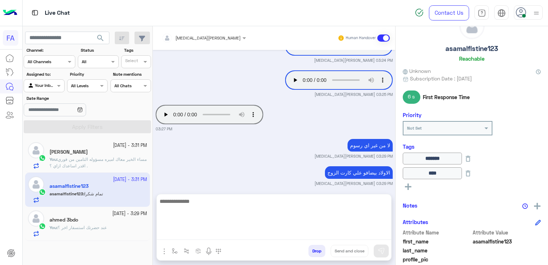
drag, startPoint x: 289, startPoint y: 235, endPoint x: 293, endPoint y: 235, distance: 4.3
click at [289, 235] on textarea at bounding box center [274, 218] width 235 height 43
paste textarea "**********"
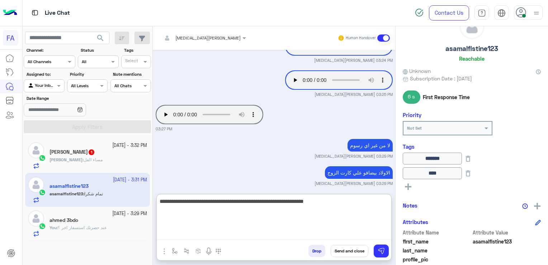
type textarea "**********"
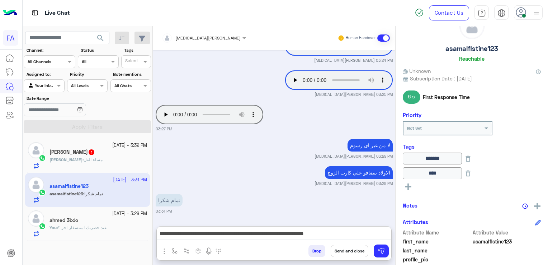
click at [347, 250] on button "Send and close" at bounding box center [350, 251] width 38 height 12
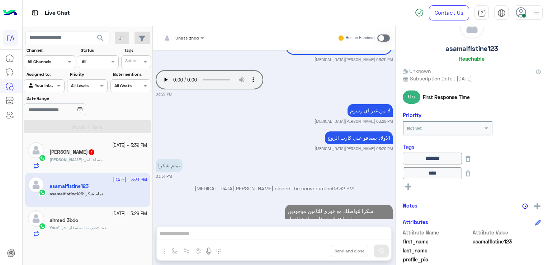
scroll to position [558, 0]
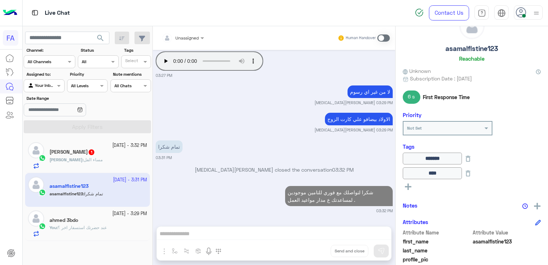
click at [98, 226] on span "عند حضرتك استسفار اخر ؟" at bounding box center [82, 227] width 49 height 5
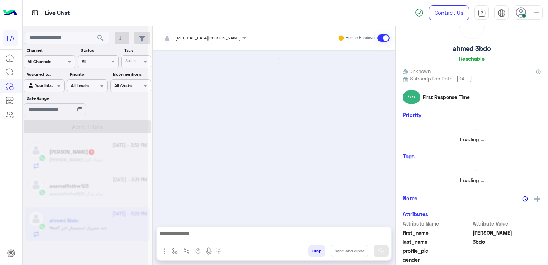
scroll to position [525, 0]
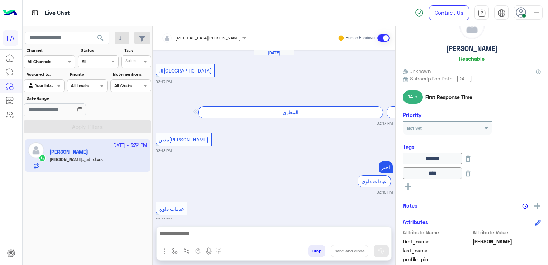
scroll to position [626, 0]
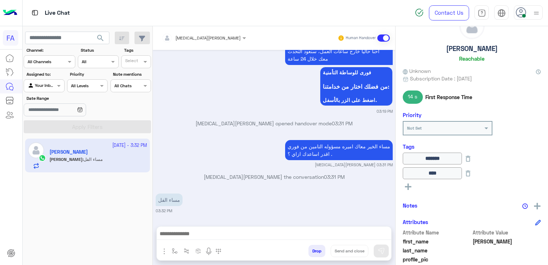
click at [53, 86] on div at bounding box center [44, 84] width 40 height 7
click at [45, 104] on div "All" at bounding box center [45, 99] width 42 height 13
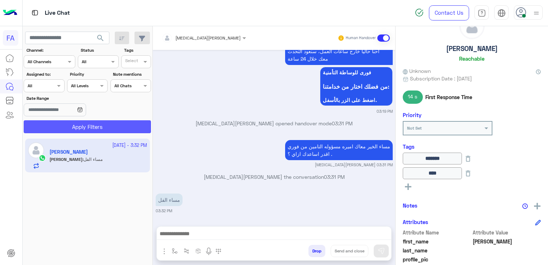
click at [39, 123] on button "Apply Filters" at bounding box center [87, 126] width 127 height 13
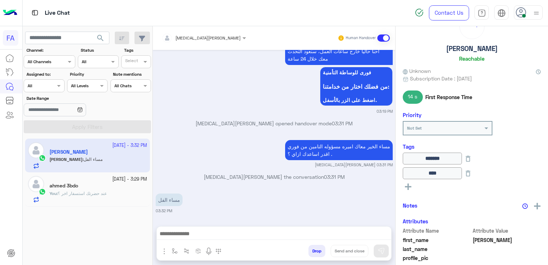
click at [48, 85] on div at bounding box center [44, 84] width 40 height 7
click at [44, 128] on b "Your Inbox" at bounding box center [46, 127] width 25 height 6
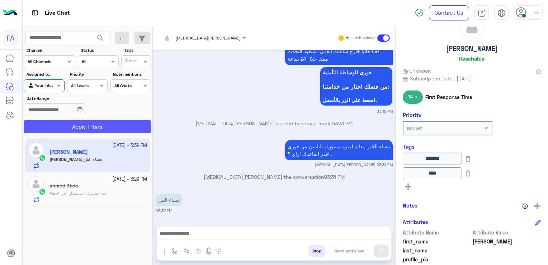
click at [44, 128] on button "Apply Filters" at bounding box center [87, 126] width 127 height 13
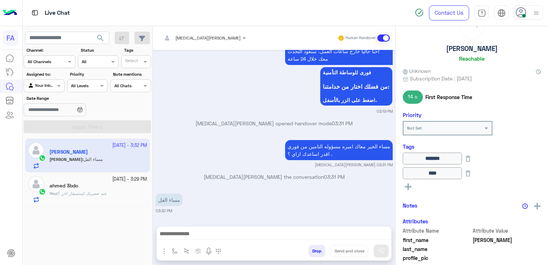
click at [71, 191] on span "عند حضرتك استسفار اخر ؟" at bounding box center [82, 193] width 49 height 5
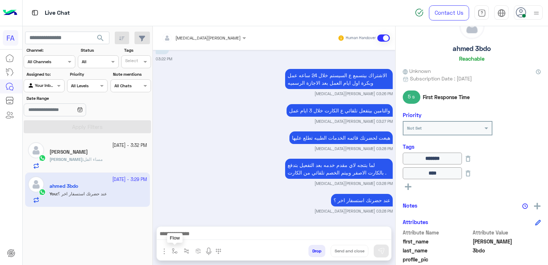
click at [173, 252] on img "button" at bounding box center [175, 251] width 6 height 6
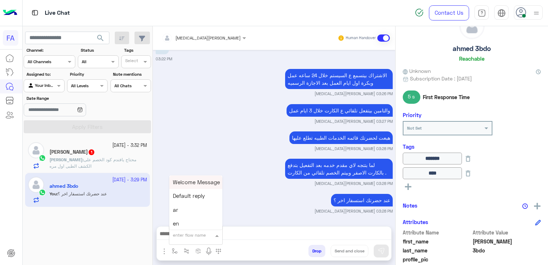
click at [199, 237] on input "text" at bounding box center [187, 234] width 28 height 6
type input "**"
click at [193, 194] on span "صحتك منيو" at bounding box center [186, 196] width 26 height 6
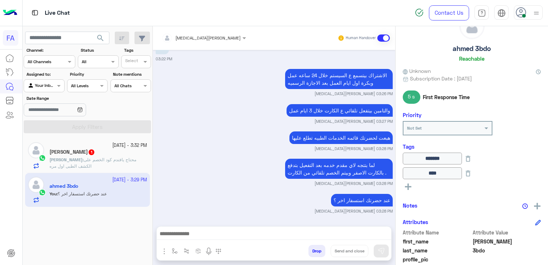
type textarea "*********"
click at [353, 250] on button "Send and close" at bounding box center [350, 251] width 38 height 12
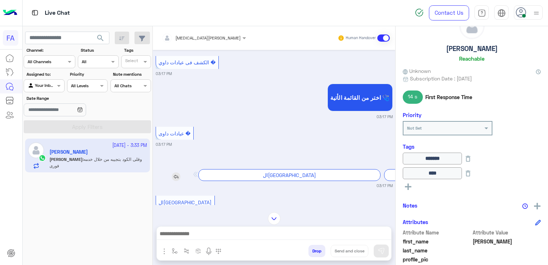
scroll to position [543, 0]
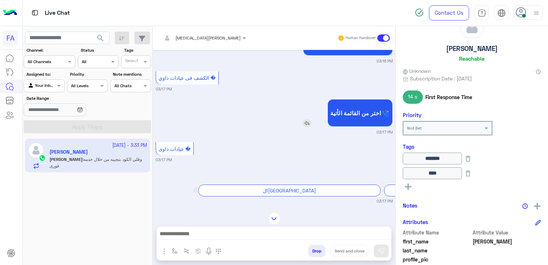
click at [303, 127] on img at bounding box center [307, 123] width 9 height 9
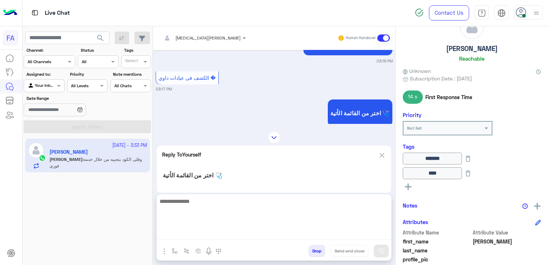
click at [302, 231] on textarea at bounding box center [274, 218] width 235 height 43
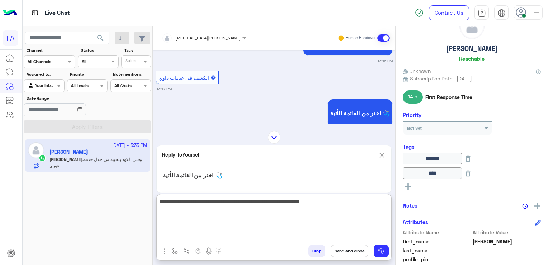
type textarea "**********"
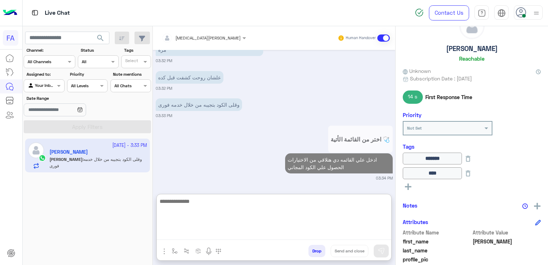
scroll to position [1509, 0]
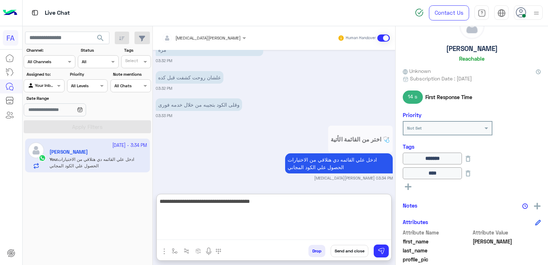
type textarea "**********"
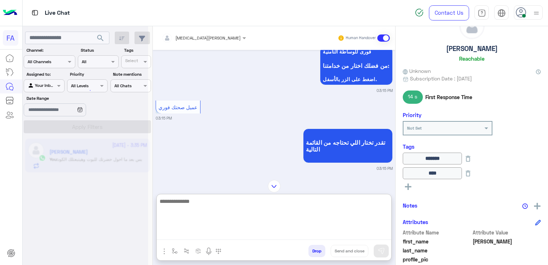
scroll to position [0, 0]
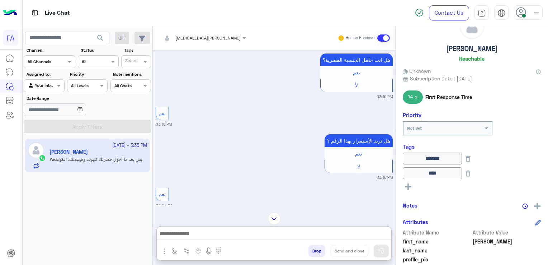
click at [270, 212] on img at bounding box center [274, 218] width 13 height 13
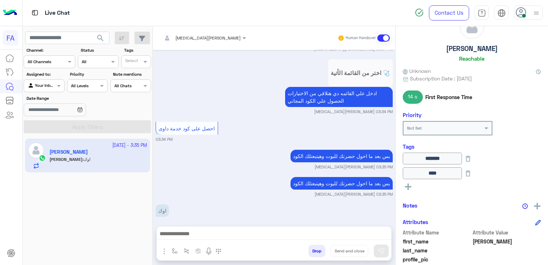
scroll to position [1649, 0]
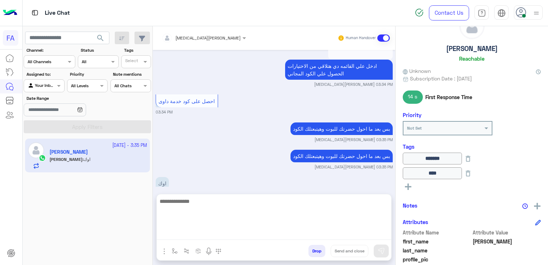
click at [262, 232] on textarea at bounding box center [274, 218] width 235 height 43
click at [312, 235] on textarea at bounding box center [274, 218] width 235 height 43
paste textarea "**********"
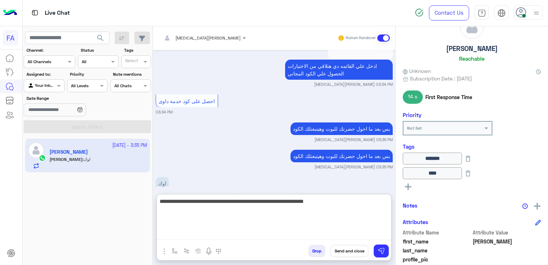
type textarea "**********"
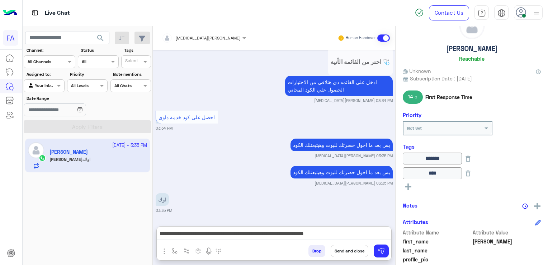
click at [472, 47] on h5 "أبوأحمدويوسف" at bounding box center [472, 48] width 52 height 8
click at [472, 46] on h5 "أبوأحمدويوسف" at bounding box center [472, 48] width 52 height 8
copy h5 "أبوأحمدويوسف"
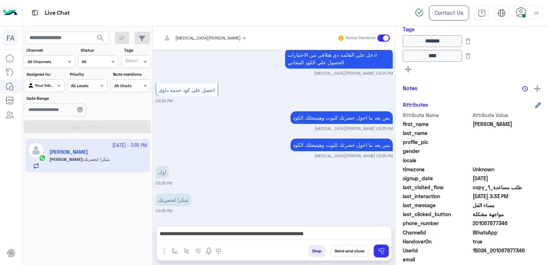
scroll to position [171, 0]
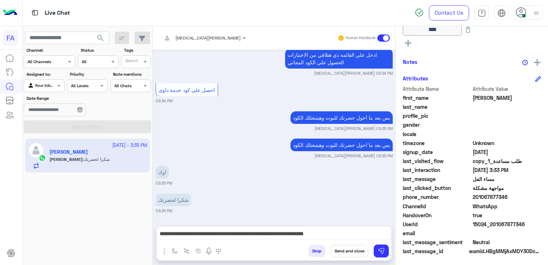
click at [495, 194] on span "201067877346" at bounding box center [507, 197] width 69 height 8
copy span "201067877346"
drag, startPoint x: 203, startPoint y: 221, endPoint x: 241, endPoint y: 232, distance: 39.4
click at [203, 221] on div "Amira khalid Human Handover Oct 4, 2025 فورى للوساطة التأمنية من فضلك اختار من …" at bounding box center [274, 146] width 243 height 241
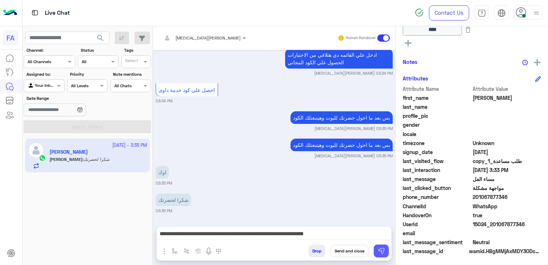
click at [380, 246] on button at bounding box center [381, 250] width 15 height 13
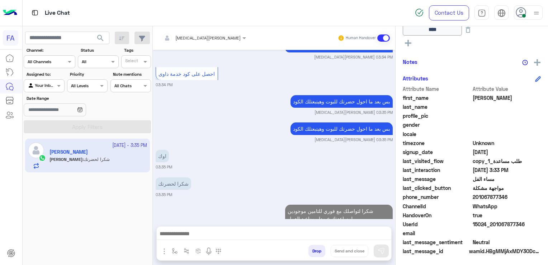
scroll to position [1711, 0]
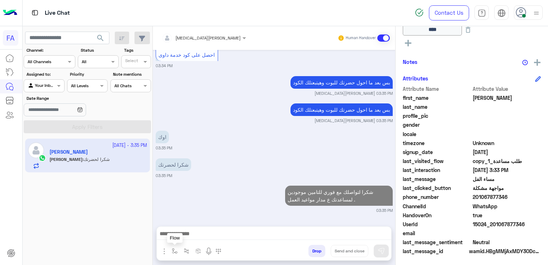
click at [175, 253] on img "button" at bounding box center [175, 251] width 6 height 6
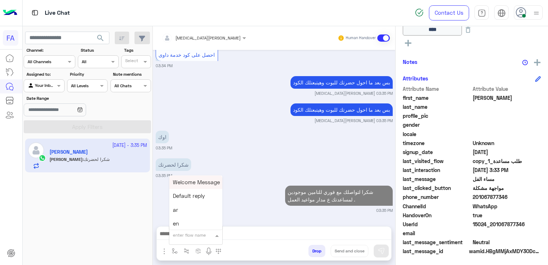
click at [185, 238] on div "enter flow name" at bounding box center [189, 235] width 33 height 6
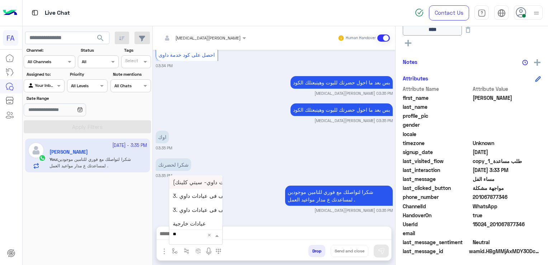
type input "***"
click at [202, 199] on span "3. الكشف فى عيادات داوي 🩺" at bounding box center [208, 196] width 71 height 6
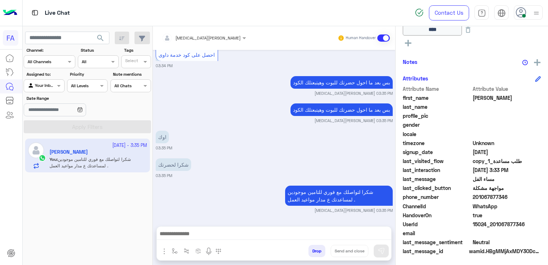
type textarea "**********"
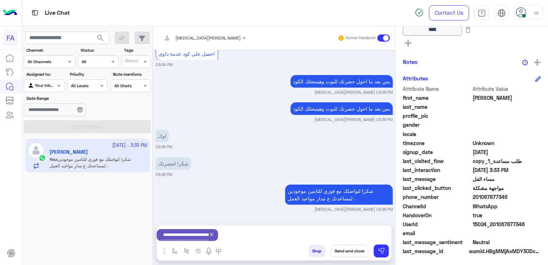
click at [355, 252] on button "Send and close" at bounding box center [350, 251] width 38 height 12
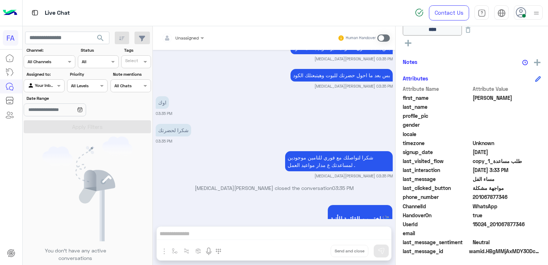
scroll to position [1773, 0]
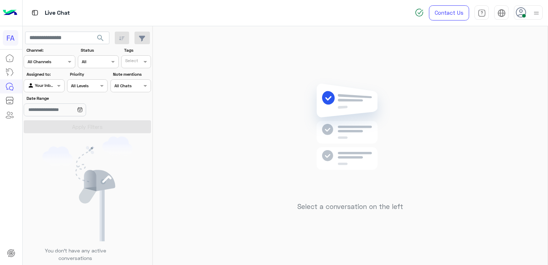
drag, startPoint x: 55, startPoint y: 85, endPoint x: 51, endPoint y: 93, distance: 8.3
click at [53, 85] on div at bounding box center [44, 84] width 40 height 7
click at [40, 111] on b "Unassigned" at bounding box center [47, 113] width 27 height 6
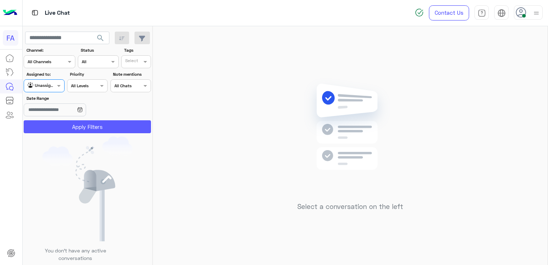
click at [45, 130] on button "Apply Filters" at bounding box center [87, 126] width 127 height 13
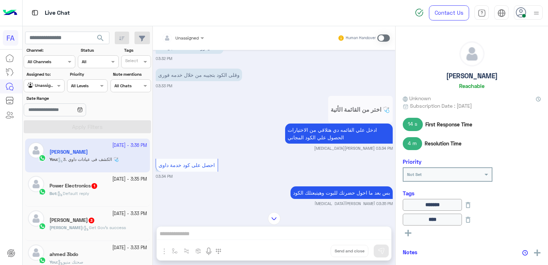
scroll to position [537, 0]
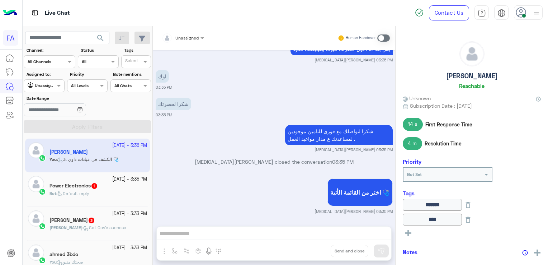
click at [87, 194] on span "Default reply" at bounding box center [73, 193] width 32 height 5
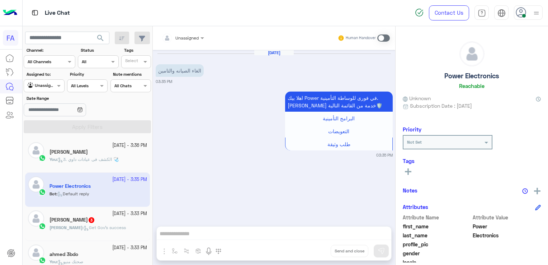
click at [84, 225] on span "Get Gov's success" at bounding box center [105, 227] width 42 height 5
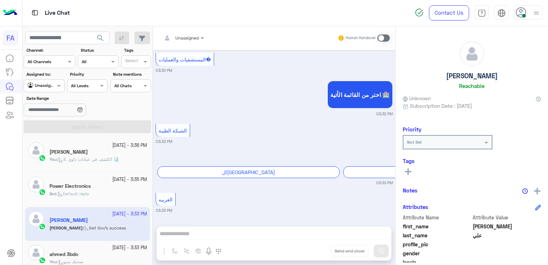
scroll to position [72, 0]
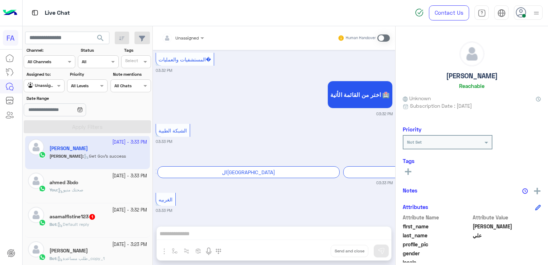
click at [85, 227] on p "Bot : Default reply" at bounding box center [70, 224] width 40 height 6
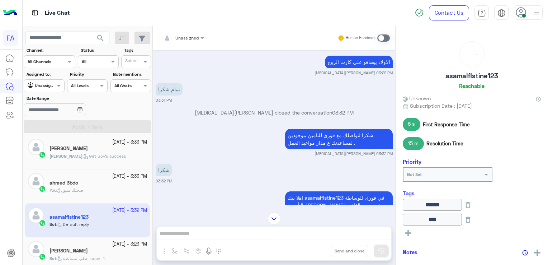
scroll to position [460, 0]
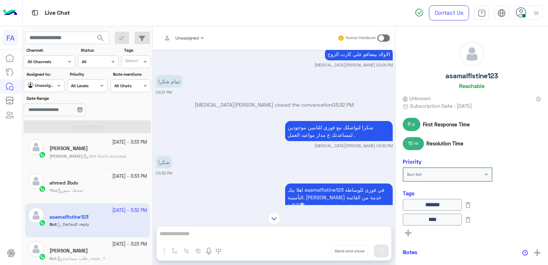
click at [100, 188] on div "You : صحتك منيو" at bounding box center [99, 193] width 98 height 13
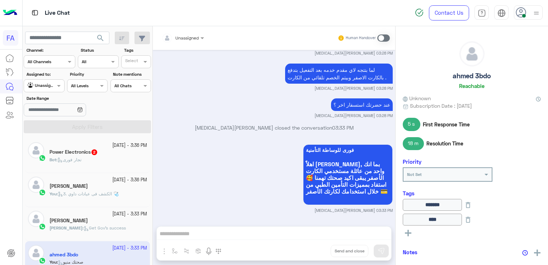
click at [85, 155] on div "Power Electronics 2" at bounding box center [99, 153] width 98 height 8
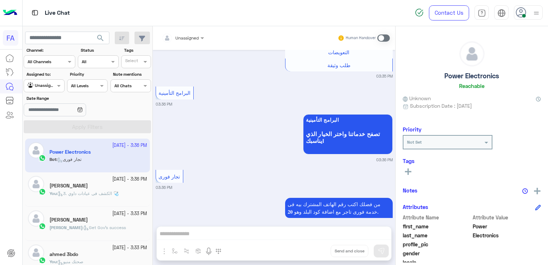
scroll to position [90, 0]
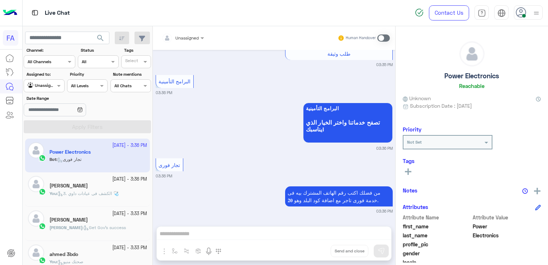
click at [99, 192] on span "3. الكشف فى عيادات داوي 🩺" at bounding box center [88, 193] width 61 height 5
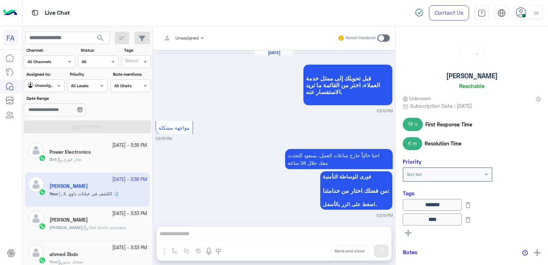
scroll to position [530, 0]
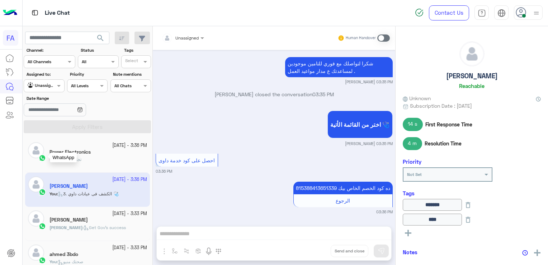
click at [43, 154] on div at bounding box center [43, 158] width 9 height 8
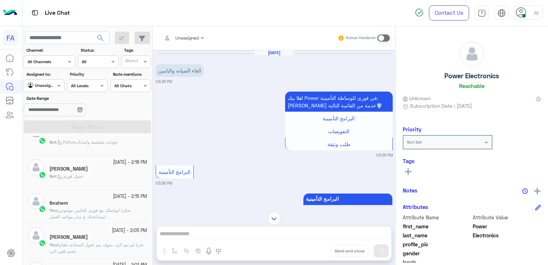
scroll to position [287, 0]
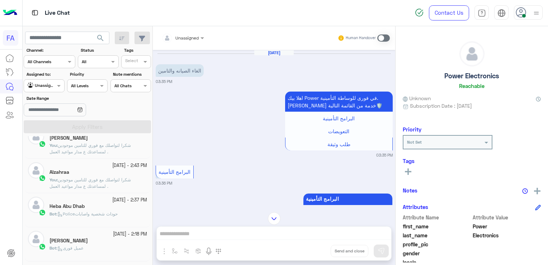
click at [382, 37] on span at bounding box center [383, 37] width 13 height 7
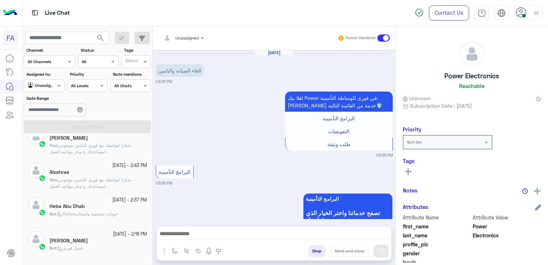
scroll to position [109, 0]
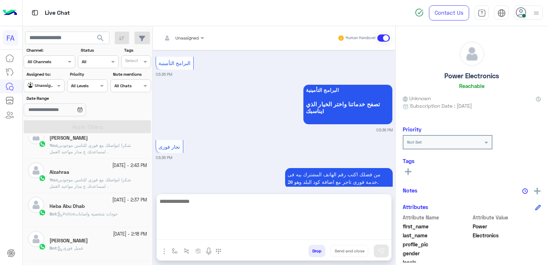
drag, startPoint x: 320, startPoint y: 233, endPoint x: 339, endPoint y: 236, distance: 18.9
click at [320, 233] on textarea at bounding box center [274, 218] width 235 height 43
paste textarea "**********"
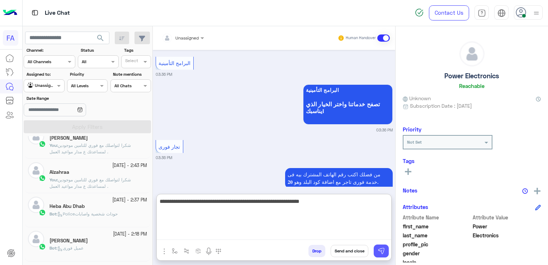
type textarea "**********"
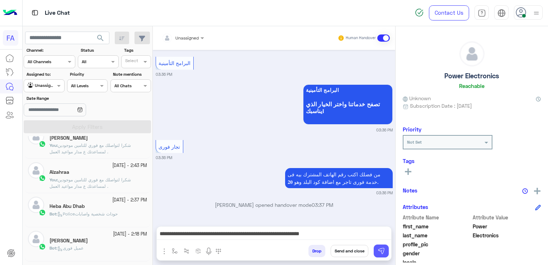
click at [378, 249] on img at bounding box center [381, 250] width 7 height 7
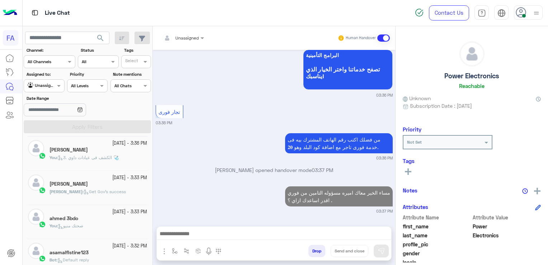
scroll to position [0, 0]
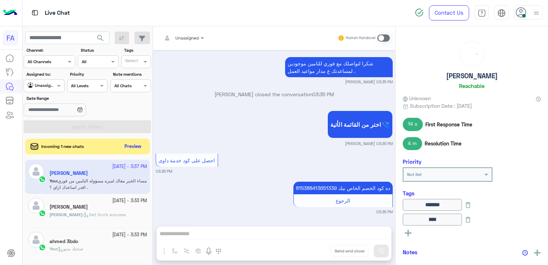
scroll to position [530, 0]
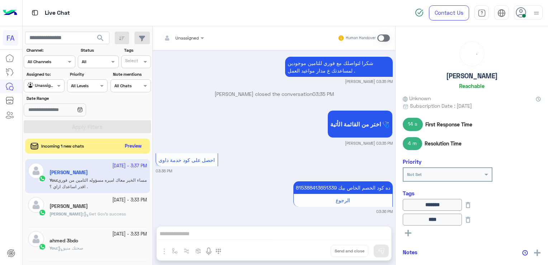
click at [143, 147] on button "Preview" at bounding box center [133, 146] width 22 height 10
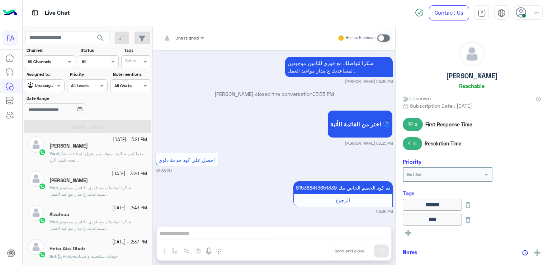
scroll to position [251, 0]
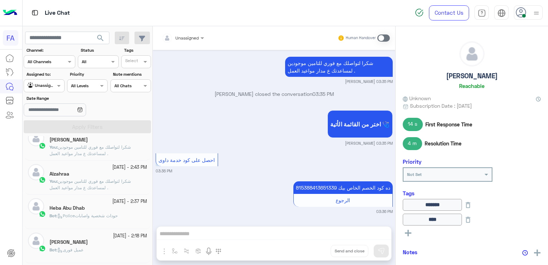
click at [82, 217] on span "Policeحوداث شخصية واصابات" at bounding box center [87, 215] width 60 height 5
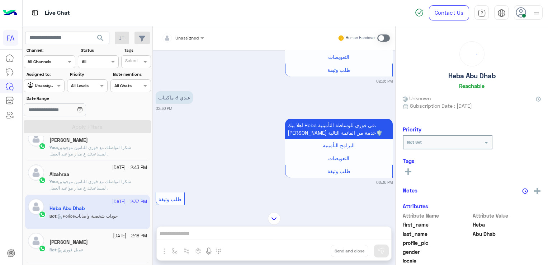
scroll to position [579, 0]
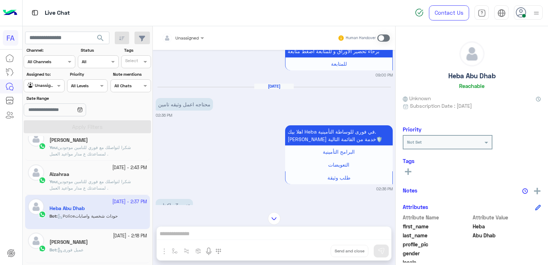
click at [386, 38] on span at bounding box center [383, 37] width 13 height 7
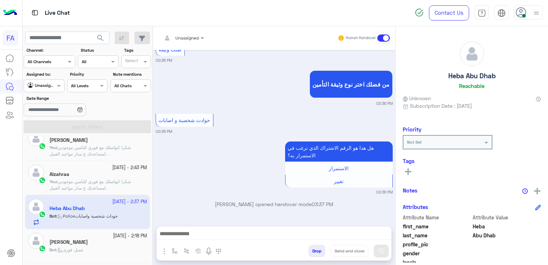
click at [284, 226] on div at bounding box center [274, 235] width 235 height 18
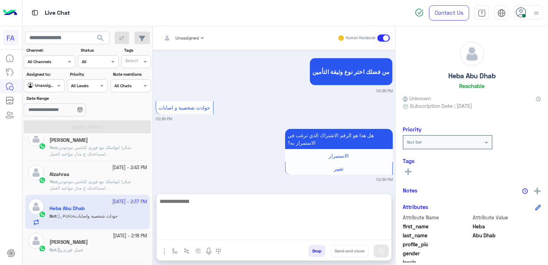
click at [284, 229] on textarea at bounding box center [274, 218] width 235 height 43
paste textarea "**********"
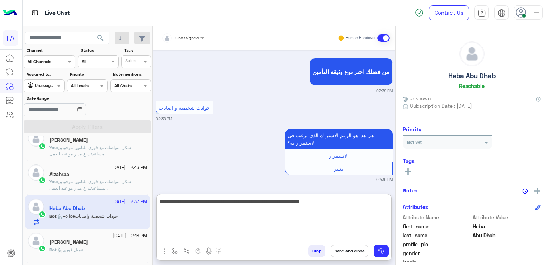
drag, startPoint x: 218, startPoint y: 203, endPoint x: 271, endPoint y: 203, distance: 52.4
click at [271, 203] on textarea "**********" at bounding box center [274, 218] width 235 height 43
type textarea "**********"
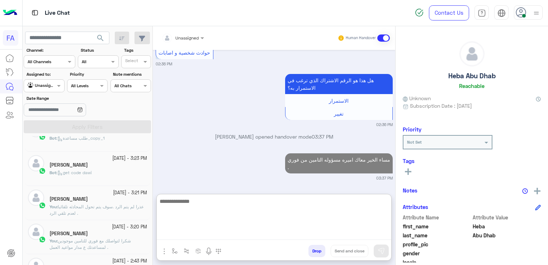
scroll to position [144, 0]
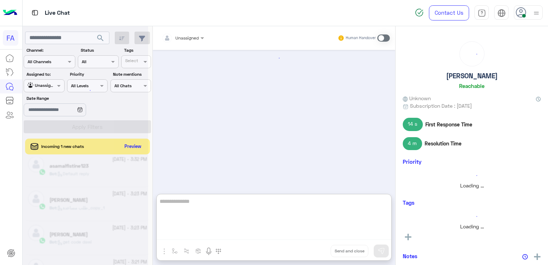
scroll to position [1411, 0]
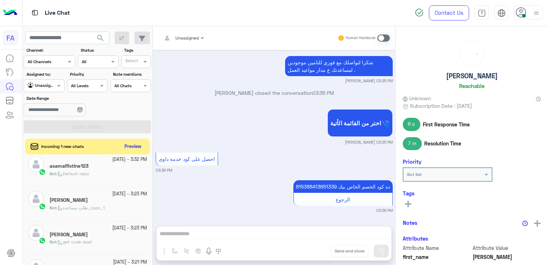
click at [88, 207] on span "طلب مساعدة_copy_1" at bounding box center [80, 207] width 47 height 5
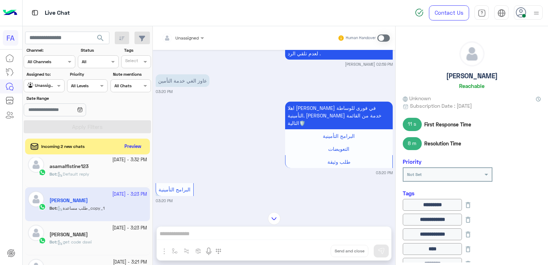
click at [385, 37] on span at bounding box center [383, 37] width 13 height 7
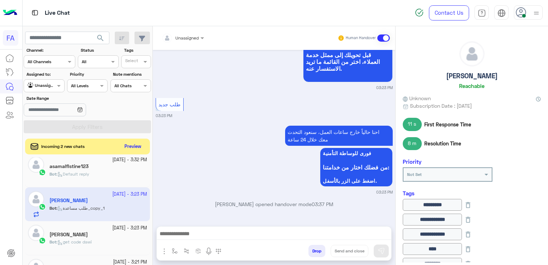
click at [302, 229] on div at bounding box center [274, 235] width 235 height 18
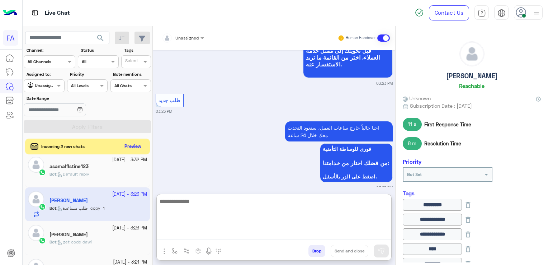
click at [287, 233] on textarea at bounding box center [274, 218] width 235 height 43
paste textarea "**********"
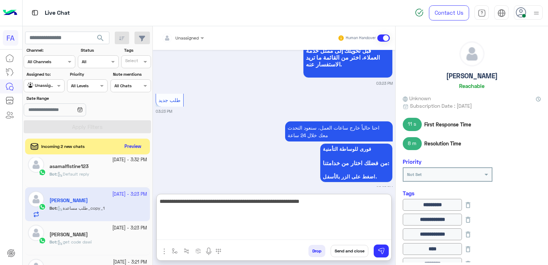
drag, startPoint x: 210, startPoint y: 206, endPoint x: 273, endPoint y: 206, distance: 63.1
click at [273, 206] on textarea "**********" at bounding box center [274, 218] width 235 height 43
type textarea "**********"
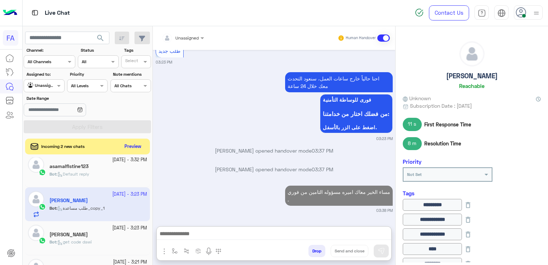
click at [42, 80] on div "Agent Filter Unassigned" at bounding box center [44, 85] width 41 height 13
click at [41, 127] on b "Your Inbox" at bounding box center [46, 127] width 25 height 6
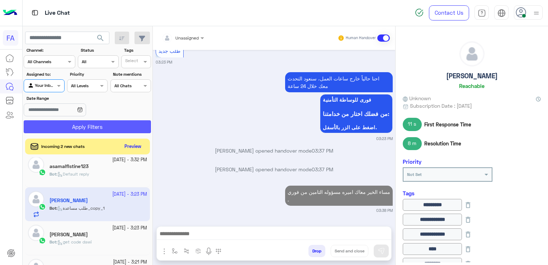
click at [42, 126] on button "Apply Filters" at bounding box center [87, 126] width 127 height 13
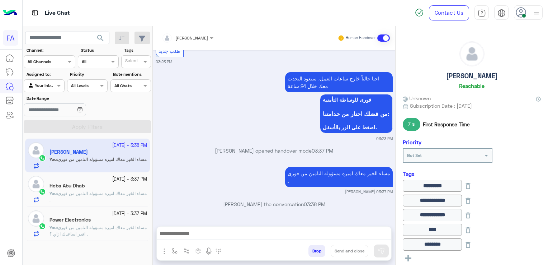
click at [91, 236] on span "مساء الخير معاك اميره مسؤوله التامين من فوري . اقدر اساعدك ازاي ؟" at bounding box center [98, 231] width 97 height 12
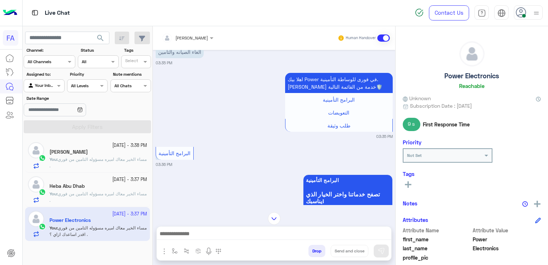
scroll to position [0, 0]
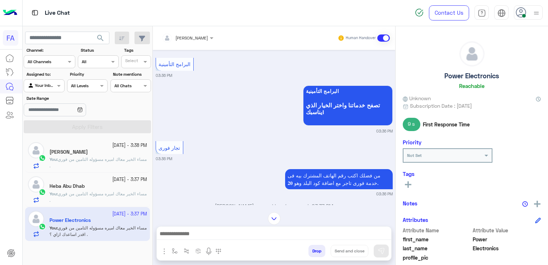
click at [50, 198] on span "مساء الخير معاك اميره مسؤوله التامين من فوري ." at bounding box center [98, 197] width 97 height 12
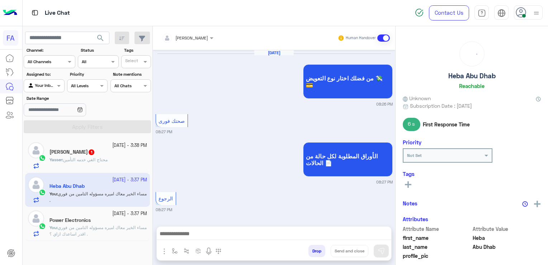
scroll to position [699, 0]
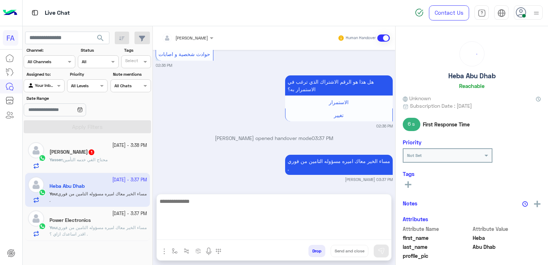
click at [196, 234] on textarea at bounding box center [274, 218] width 235 height 43
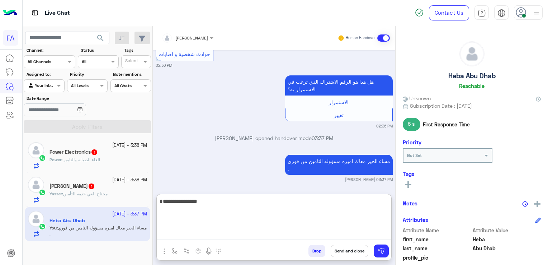
click at [337, 202] on textarea "**********" at bounding box center [274, 218] width 235 height 43
type textarea "**********"
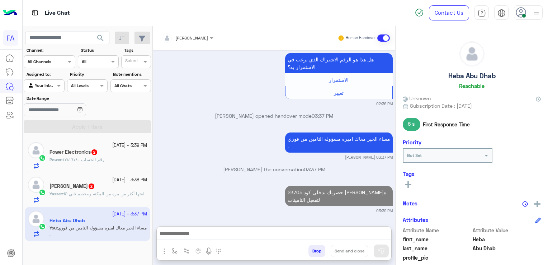
click at [410, 186] on icon at bounding box center [408, 184] width 6 height 6
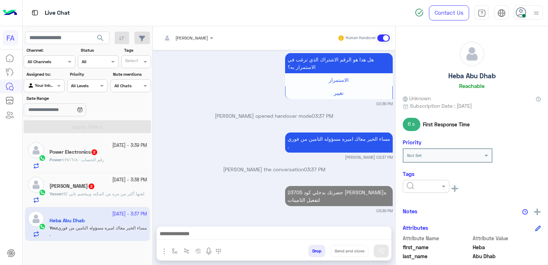
scroll to position [733, 0]
click at [410, 186] on input "text" at bounding box center [418, 185] width 22 height 6
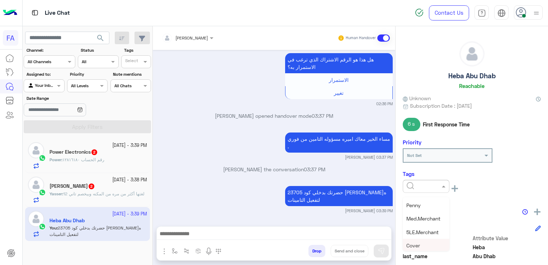
scroll to position [108, 0]
click at [425, 229] on span "Med.Merchant" at bounding box center [424, 230] width 34 height 6
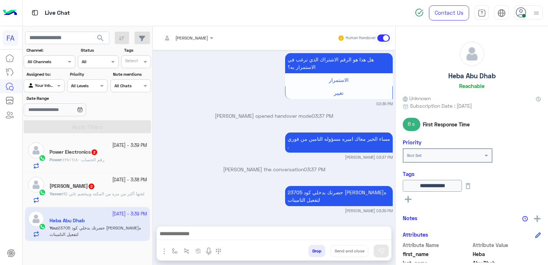
click at [408, 198] on rect at bounding box center [408, 199] width 1 height 6
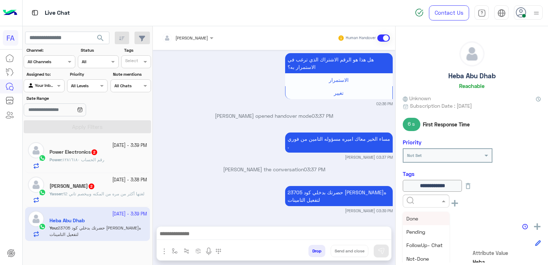
click at [417, 201] on input "text" at bounding box center [418, 200] width 22 height 6
click at [428, 223] on span "5LE.Merchant" at bounding box center [423, 222] width 32 height 6
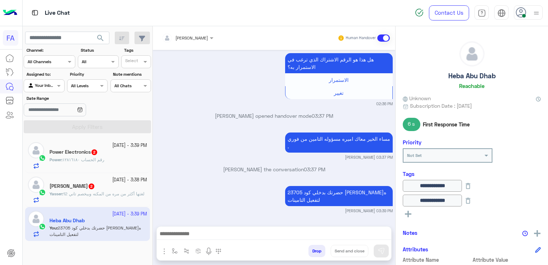
click at [412, 211] on button at bounding box center [408, 213] width 11 height 9
click at [413, 211] on input "text" at bounding box center [418, 214] width 22 height 6
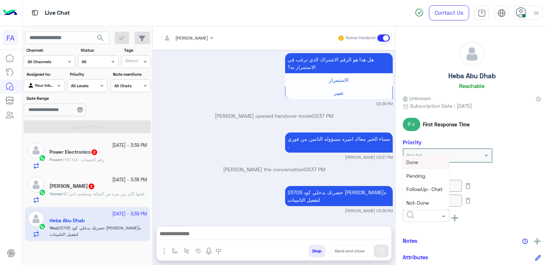
click at [431, 163] on div "Done" at bounding box center [426, 161] width 47 height 13
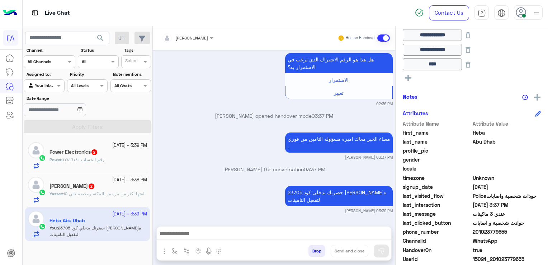
scroll to position [185, 0]
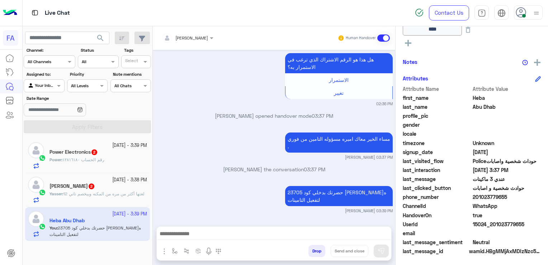
click at [495, 198] on span "201023779655" at bounding box center [507, 197] width 69 height 8
copy span "201023779655"
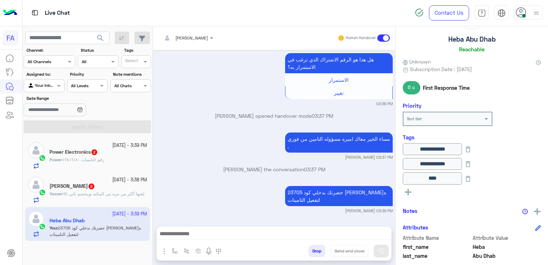
scroll to position [0, 0]
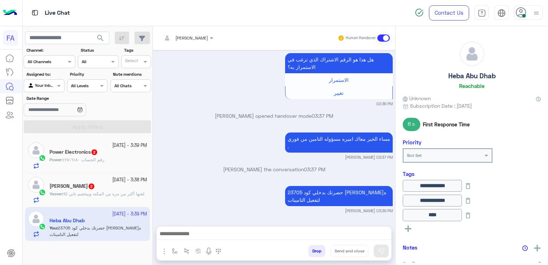
click at [462, 73] on h5 "Heba Abu Dhab" at bounding box center [471, 76] width 47 height 8
copy h5 "Heba Abu Dhab"
click at [190, 218] on div "Aug 12, 2025 من فضلك اختار نوع التعويض 💸💳 08:26 PM صحتك فورى 08:27 PM الأوراق ا…" at bounding box center [274, 134] width 243 height 169
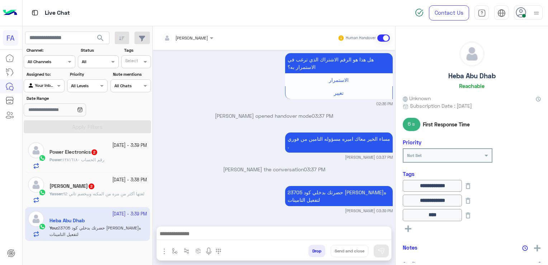
click at [102, 154] on div "Power Electronics 2" at bounding box center [99, 153] width 98 height 8
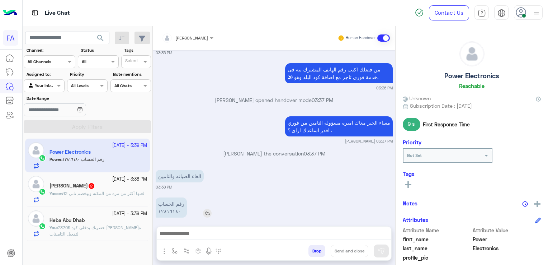
scroll to position [224, 0]
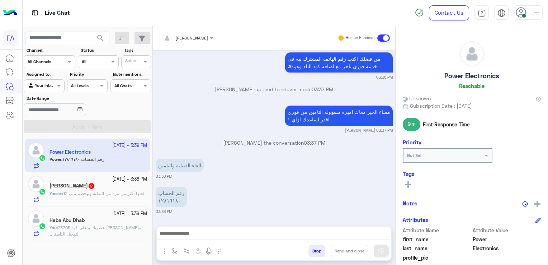
click at [89, 186] on span "2" at bounding box center [92, 186] width 6 height 6
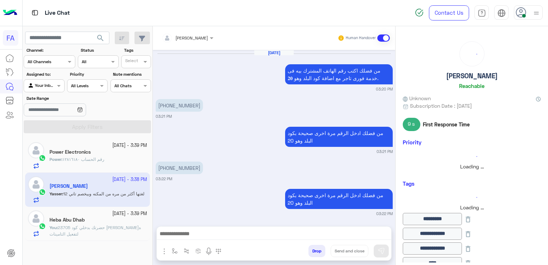
scroll to position [575, 0]
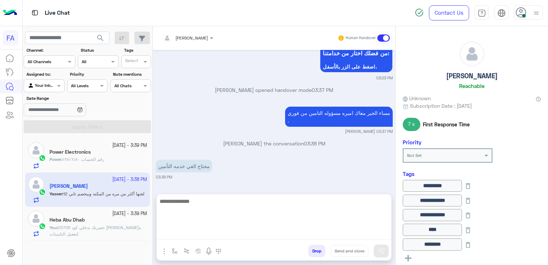
click at [194, 235] on textarea at bounding box center [274, 218] width 235 height 43
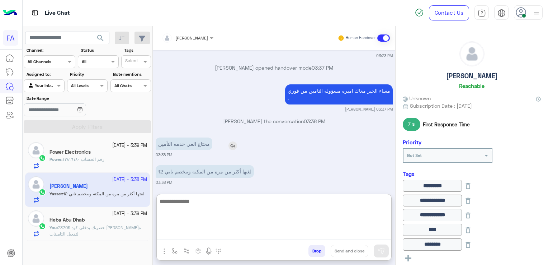
scroll to position [607, 0]
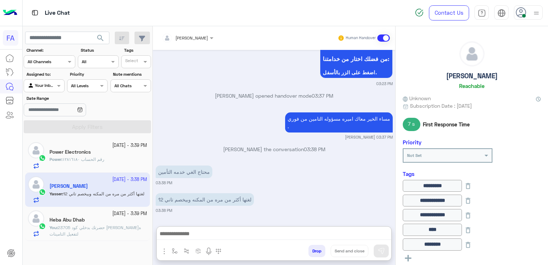
click at [82, 156] on p "Power : رقم الحساب ١٢٨١٦١٨٠" at bounding box center [77, 159] width 55 height 6
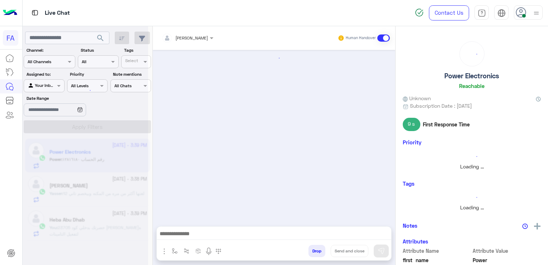
scroll to position [224, 0]
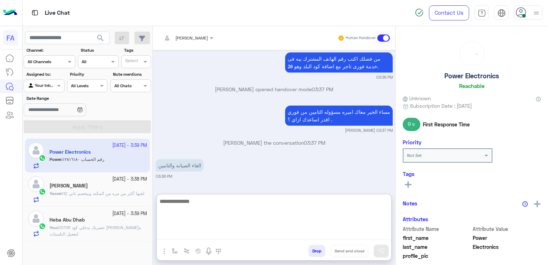
click at [185, 233] on textarea at bounding box center [274, 218] width 235 height 43
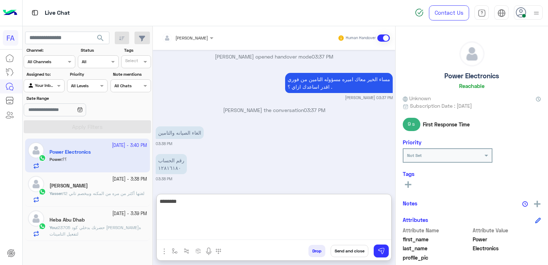
scroll to position [284, 0]
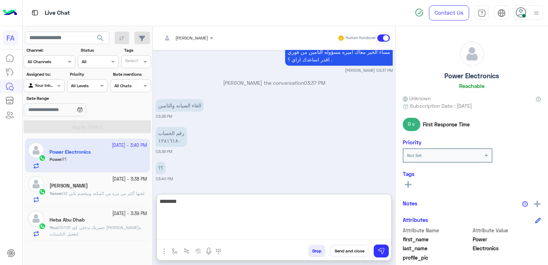
click at [184, 202] on textarea "********" at bounding box center [274, 218] width 235 height 43
type textarea "*"
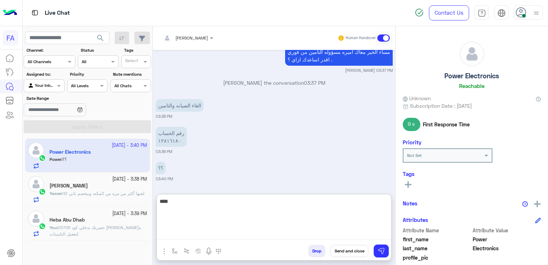
type textarea "*****"
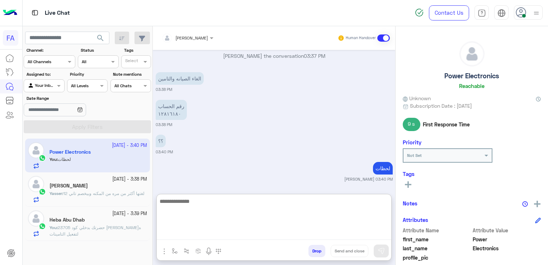
scroll to position [311, 0]
click at [199, 209] on textarea at bounding box center [274, 218] width 235 height 43
type textarea "**********"
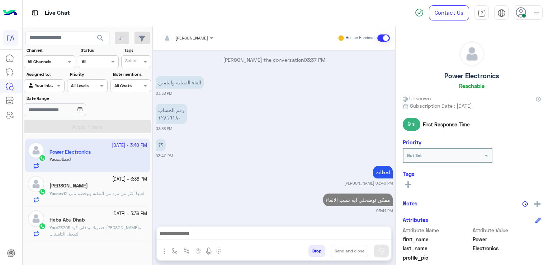
click at [80, 194] on span "لغتها أكثر من مره من المكنه وبيخصم تاني 12" at bounding box center [103, 193] width 81 height 5
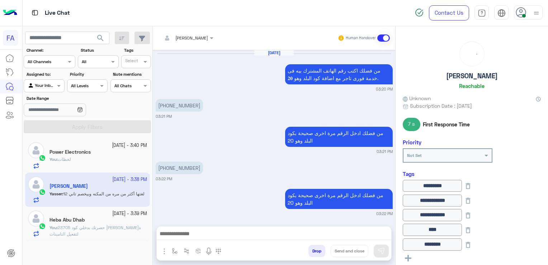
scroll to position [575, 0]
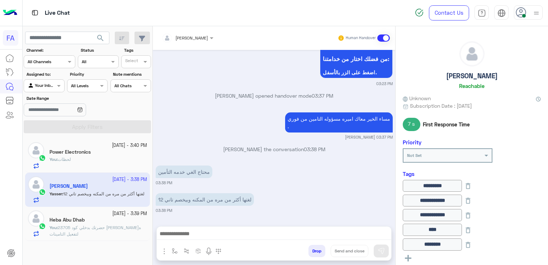
click at [105, 226] on span "حضرتك بدخلي كود 23705 علي الماكينه لتفعيل التامينات" at bounding box center [95, 231] width 91 height 12
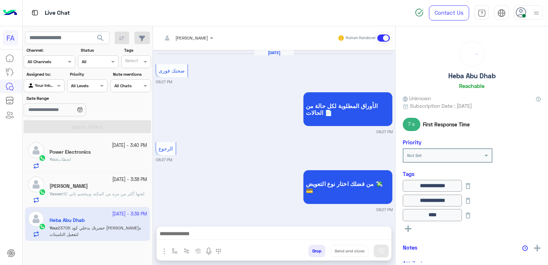
scroll to position [684, 0]
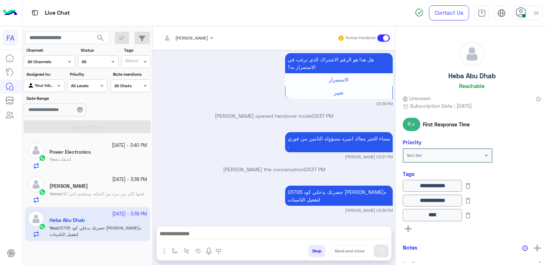
click at [108, 192] on span "لغتها أكثر من مره من المكنه وبيخصم تاني 12" at bounding box center [103, 193] width 81 height 5
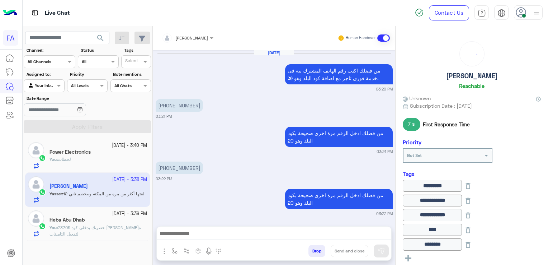
scroll to position [575, 0]
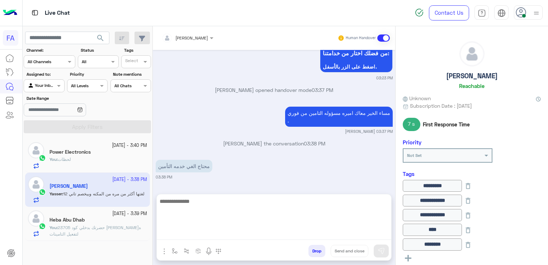
click at [237, 234] on textarea at bounding box center [274, 218] width 235 height 43
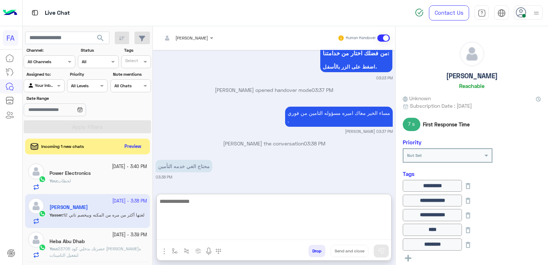
click at [196, 206] on textarea at bounding box center [274, 218] width 235 height 43
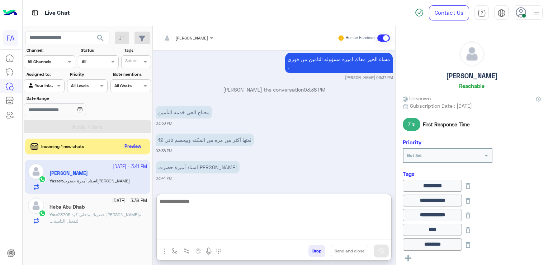
click at [205, 203] on textarea at bounding box center [274, 218] width 235 height 43
type textarea "*"
click at [315, 206] on textarea "**********" at bounding box center [274, 218] width 235 height 43
type textarea "**********"
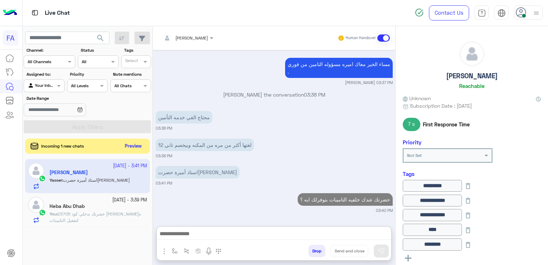
click at [129, 150] on button "Preview" at bounding box center [133, 146] width 22 height 10
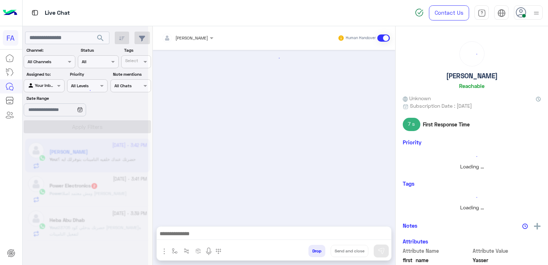
scroll to position [0, 0]
click at [129, 148] on div at bounding box center [86, 135] width 126 height 265
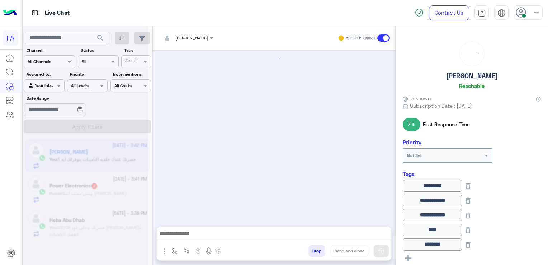
scroll to position [567, 0]
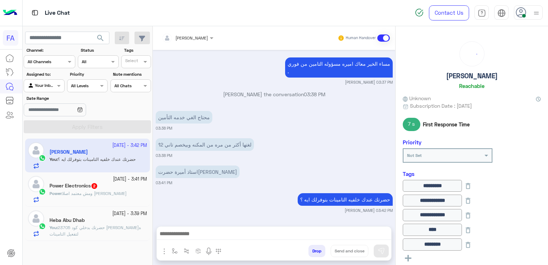
click at [118, 190] on p "Power : ومش معتمد اصلا علي ماكينة فوري" at bounding box center [88, 193] width 77 height 6
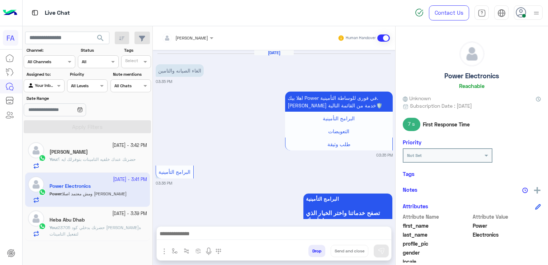
scroll to position [362, 0]
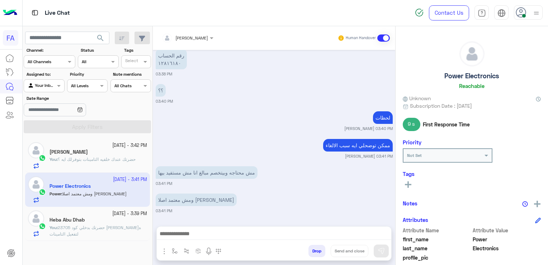
click at [98, 168] on div "You : حضرتك عندك خلفيه التامينات بتوفرلك ايه ؟" at bounding box center [99, 162] width 98 height 13
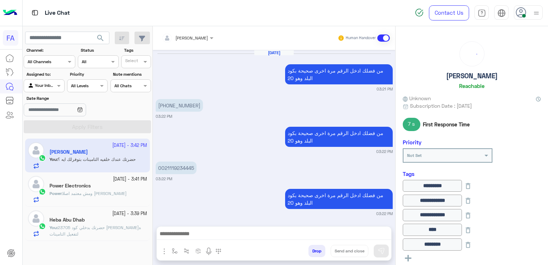
scroll to position [567, 0]
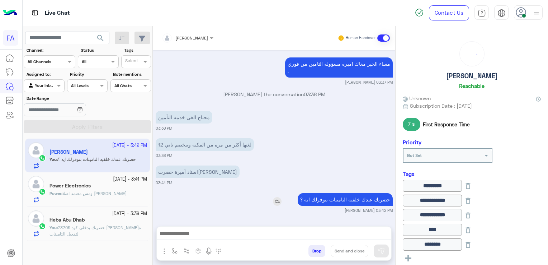
click at [333, 196] on p "حضرتك عندك خلفيه التامينات بتوفرلك ايه ؟" at bounding box center [345, 199] width 95 height 13
copy app-msgs-text
click at [106, 189] on div "Power Electronics" at bounding box center [99, 187] width 98 height 8
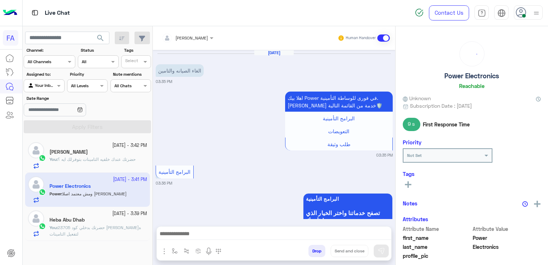
scroll to position [362, 0]
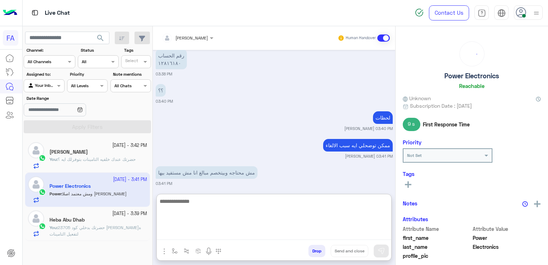
click at [360, 230] on textarea at bounding box center [274, 218] width 235 height 43
paste textarea "**********"
type textarea "**********"
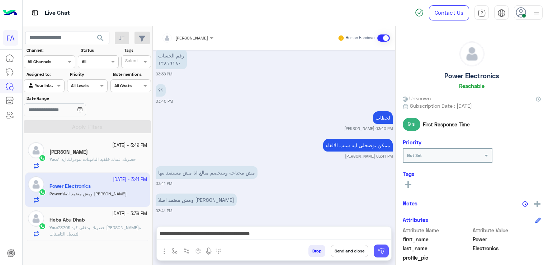
click at [380, 250] on img at bounding box center [381, 250] width 7 height 7
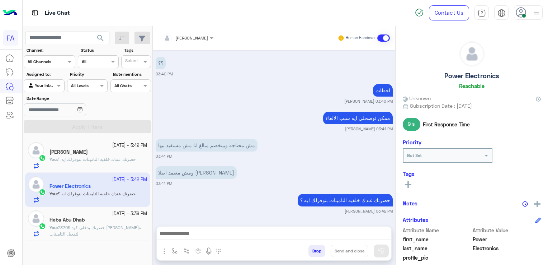
click at [84, 233] on p "You : حضرتك بدخلي كود 23705 علي الماكينه لتفعيل التامينات" at bounding box center [99, 230] width 98 height 13
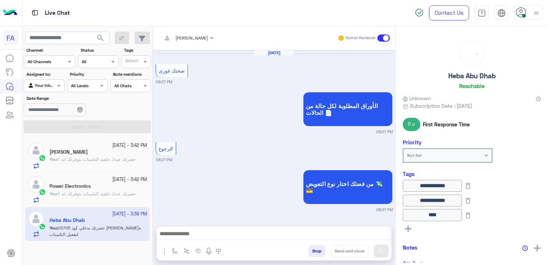
scroll to position [684, 0]
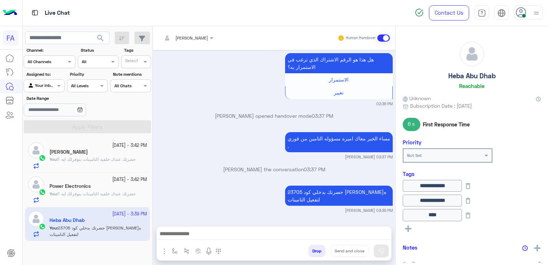
click at [114, 196] on p "You : حضرتك عندك خلفيه التامينات بتوفرلك ايه ؟" at bounding box center [93, 194] width 86 height 6
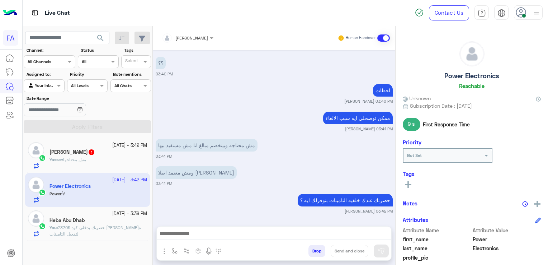
scroll to position [416, 0]
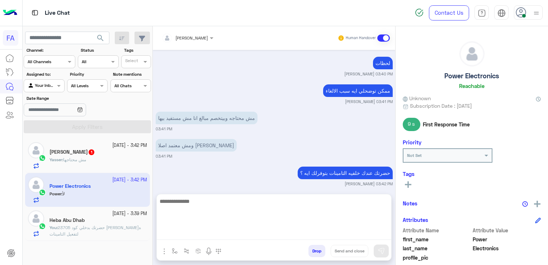
click at [347, 238] on textarea at bounding box center [274, 218] width 235 height 43
paste textarea "**********"
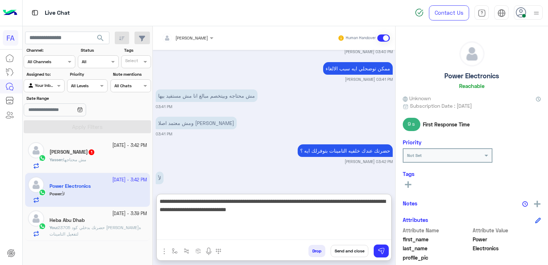
scroll to position [448, 0]
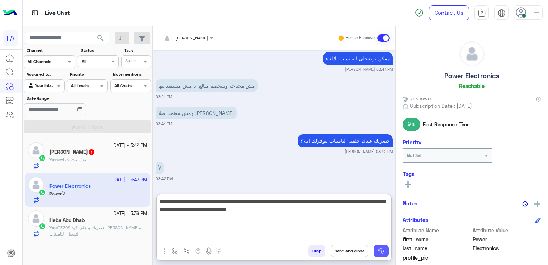
type textarea "**********"
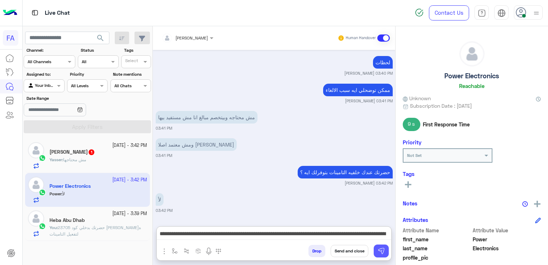
click at [381, 251] on img at bounding box center [381, 250] width 7 height 7
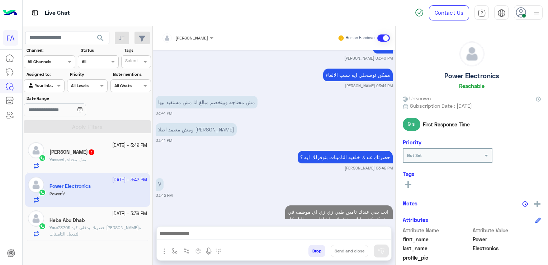
scroll to position [466, 0]
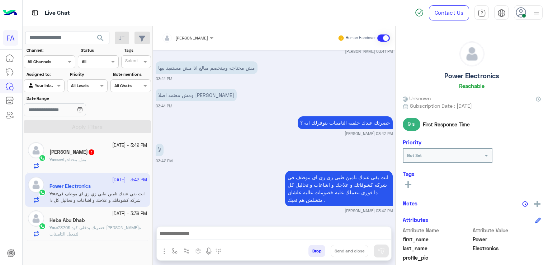
click at [340, 240] on div at bounding box center [274, 235] width 235 height 18
click at [356, 227] on div at bounding box center [274, 235] width 235 height 18
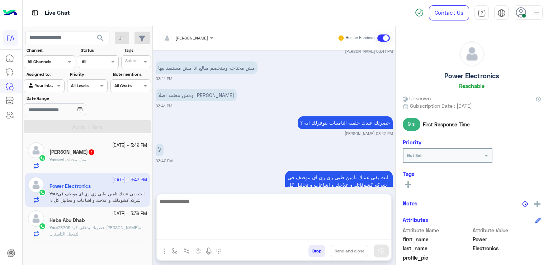
click at [366, 238] on textarea at bounding box center [274, 218] width 235 height 43
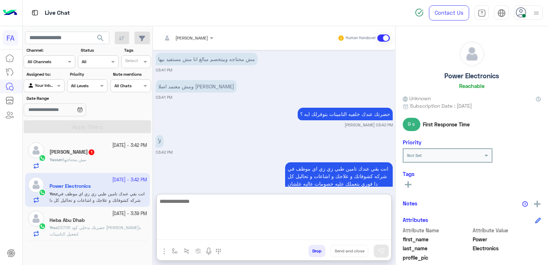
paste textarea "**********"
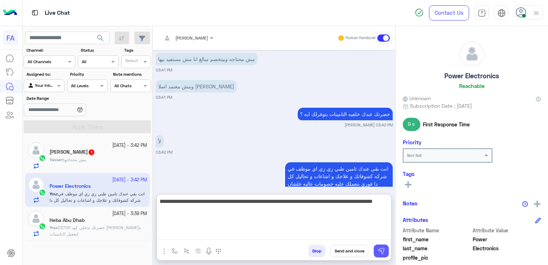
type textarea "**********"
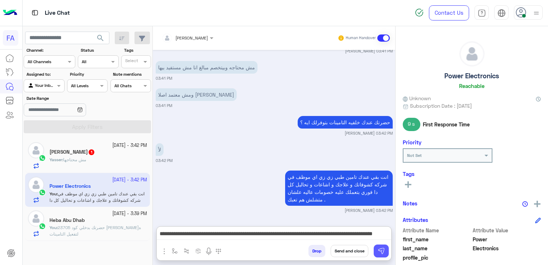
click at [382, 252] on img at bounding box center [381, 250] width 7 height 7
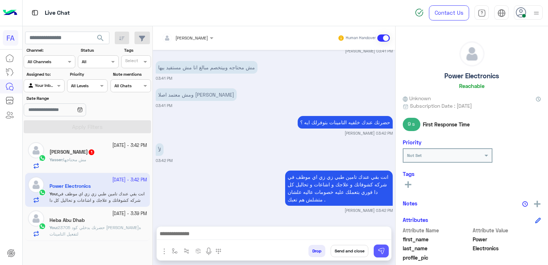
scroll to position [509, 0]
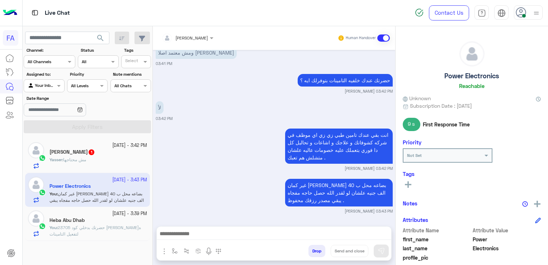
click at [296, 240] on div at bounding box center [274, 235] width 235 height 18
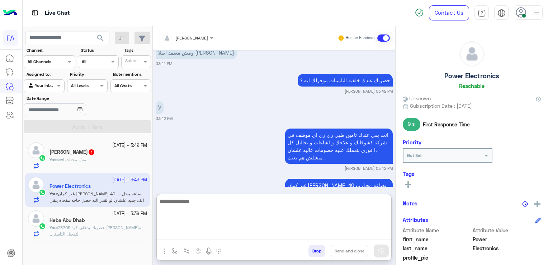
click at [298, 234] on textarea at bounding box center [274, 218] width 235 height 43
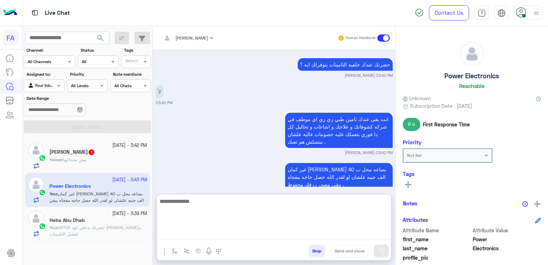
paste textarea "**********"
type textarea "**********"
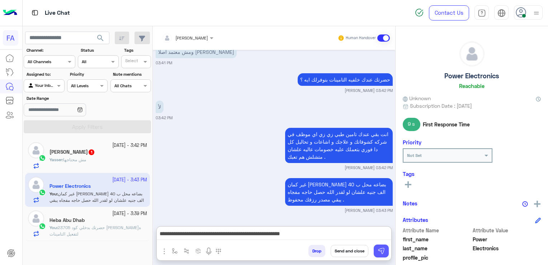
click at [382, 250] on img at bounding box center [381, 250] width 7 height 7
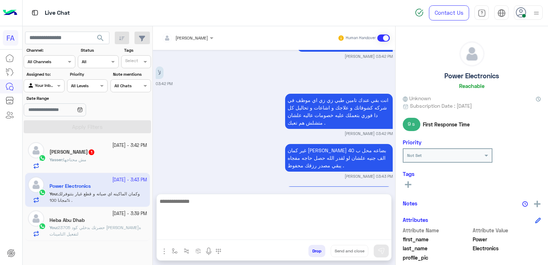
click at [291, 235] on textarea at bounding box center [274, 218] width 235 height 43
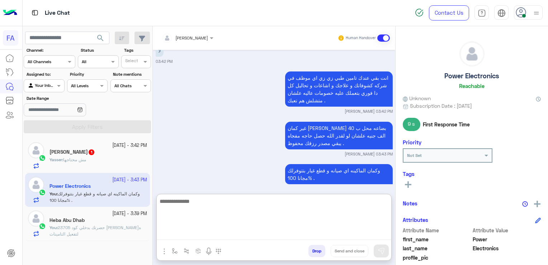
paste textarea "**********"
type textarea "**********"
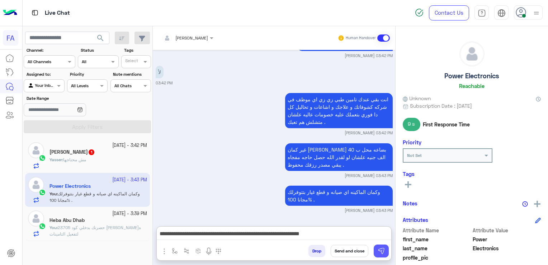
click at [380, 250] on img at bounding box center [381, 250] width 7 height 7
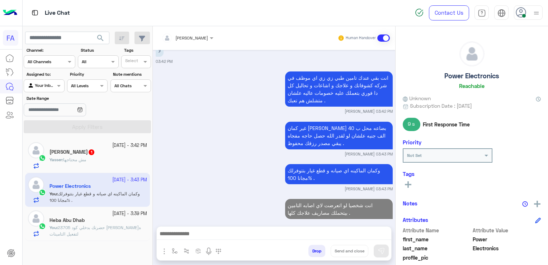
scroll to position [578, 0]
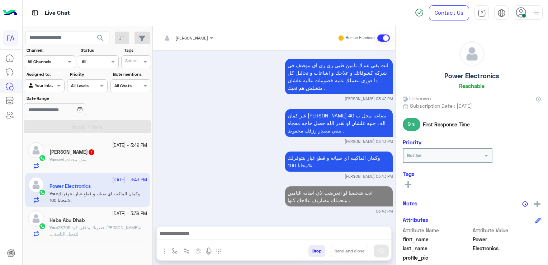
click at [410, 185] on icon at bounding box center [408, 184] width 6 height 6
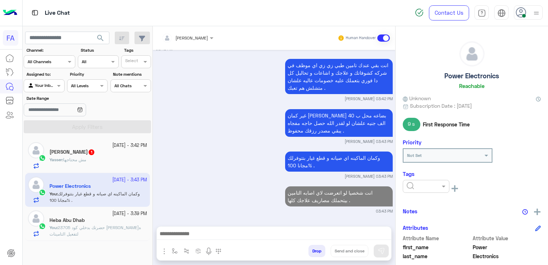
drag, startPoint x: 417, startPoint y: 186, endPoint x: 424, endPoint y: 192, distance: 9.4
click at [419, 187] on input "text" at bounding box center [418, 185] width 22 height 6
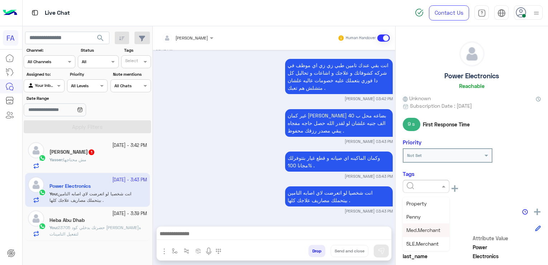
click at [424, 232] on span "Med.Merchant" at bounding box center [424, 230] width 34 height 6
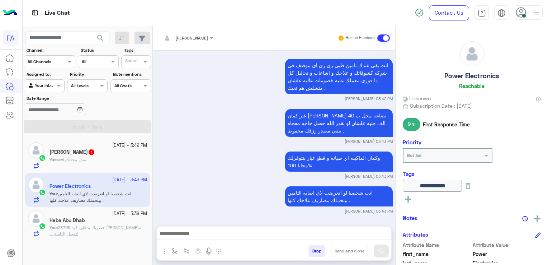
click at [409, 200] on rect at bounding box center [408, 199] width 1 height 6
drag, startPoint x: 409, startPoint y: 200, endPoint x: 419, endPoint y: 209, distance: 13.2
click at [412, 201] on input "text" at bounding box center [418, 200] width 22 height 6
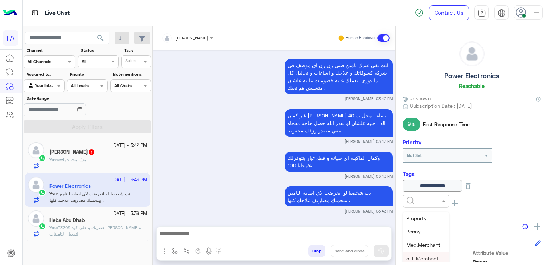
drag, startPoint x: 423, startPoint y: 258, endPoint x: 406, endPoint y: 226, distance: 36.7
click at [423, 258] on span "5LE.Merchant" at bounding box center [423, 258] width 32 height 6
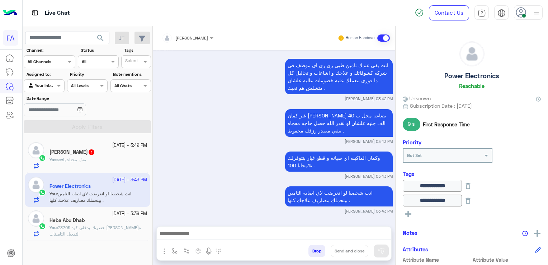
click at [409, 213] on rect at bounding box center [408, 213] width 6 height 1
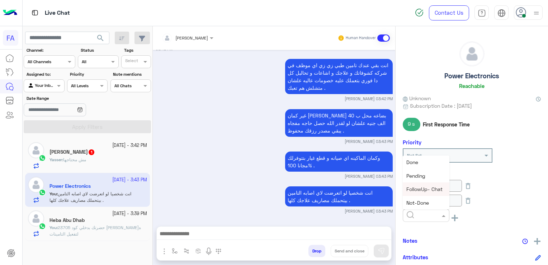
click at [501, 206] on div "**********" at bounding box center [472, 204] width 138 height 48
click at [74, 148] on div "4 October - 3:42 PM" at bounding box center [99, 145] width 98 height 7
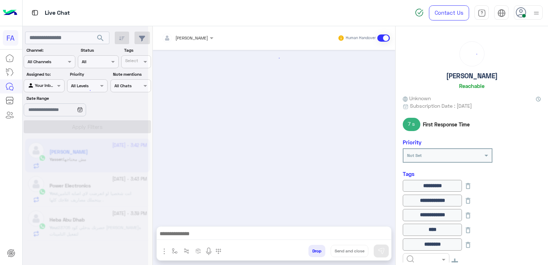
scroll to position [560, 0]
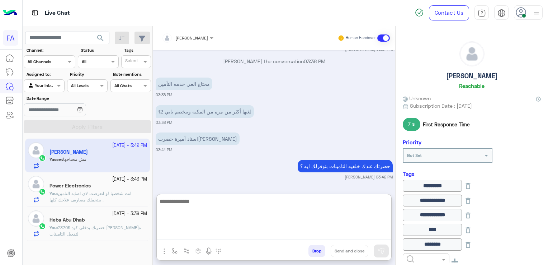
click at [274, 238] on textarea at bounding box center [274, 218] width 235 height 43
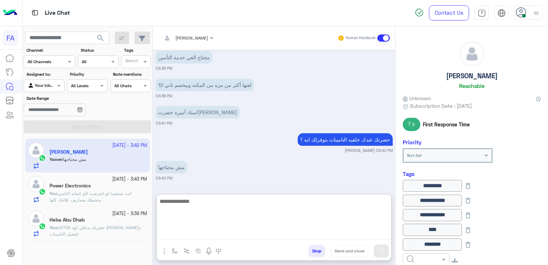
click at [254, 212] on textarea at bounding box center [274, 218] width 235 height 43
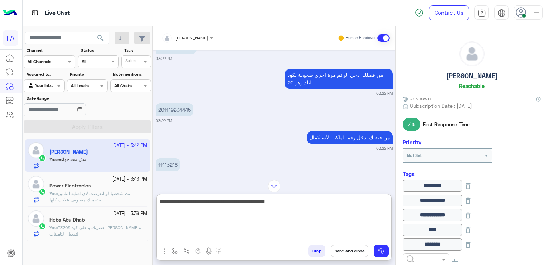
scroll to position [90, 0]
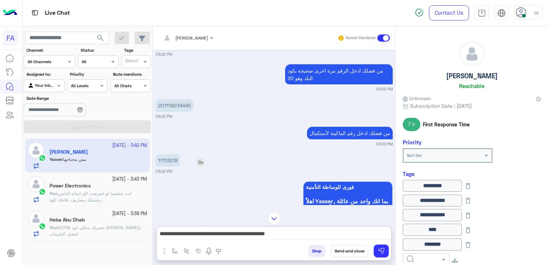
click at [164, 161] on p "11113218" at bounding box center [168, 160] width 24 height 13
copy p "11113218"
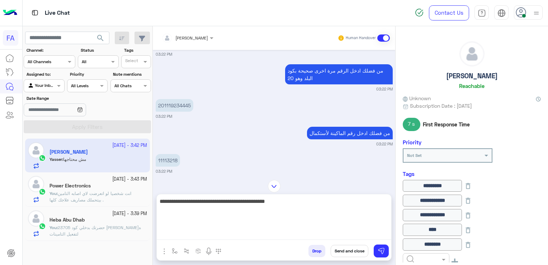
click at [251, 230] on textarea "**********" at bounding box center [274, 218] width 235 height 43
paste textarea "*********"
type textarea "**********"
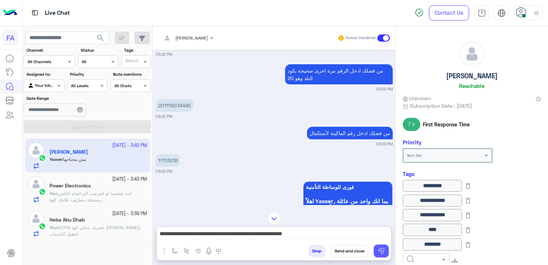
click at [384, 249] on img at bounding box center [381, 250] width 7 height 7
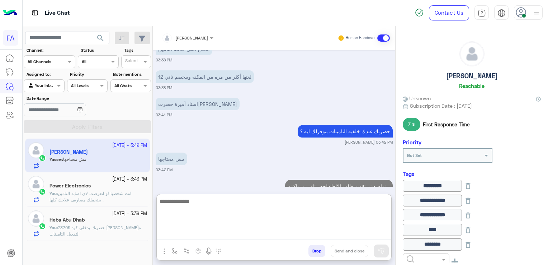
click at [332, 235] on textarea at bounding box center [274, 218] width 235 height 43
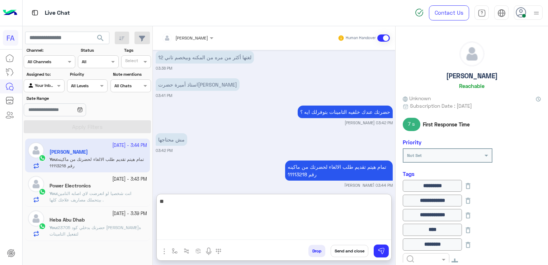
scroll to position [627, 0]
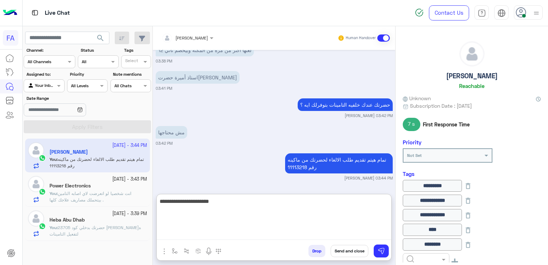
type textarea "**********"
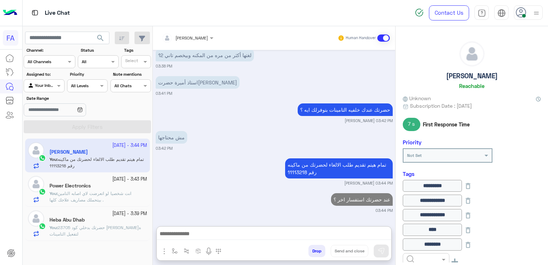
click at [451, 78] on h5 "[PERSON_NAME]" at bounding box center [472, 76] width 52 height 8
copy h5 "[PERSON_NAME]"
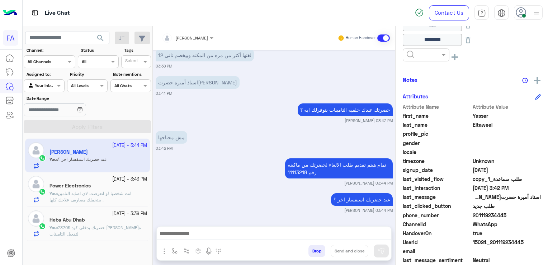
scroll to position [222, 0]
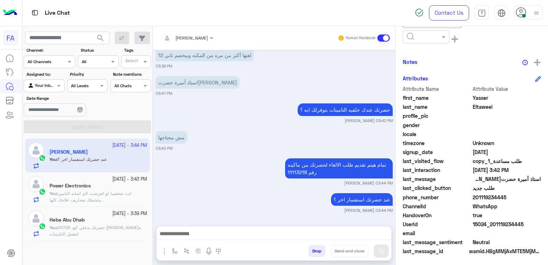
click at [492, 199] on span "201119234445" at bounding box center [507, 197] width 69 height 8
copy span "201119234445"
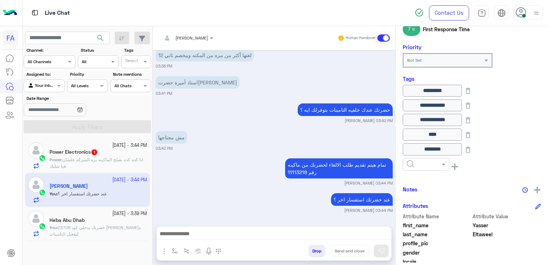
scroll to position [43, 0]
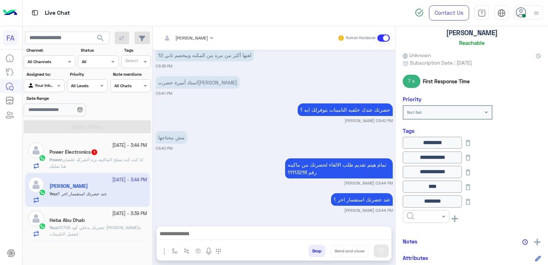
click at [462, 33] on h5 "[PERSON_NAME]" at bounding box center [472, 33] width 52 height 8
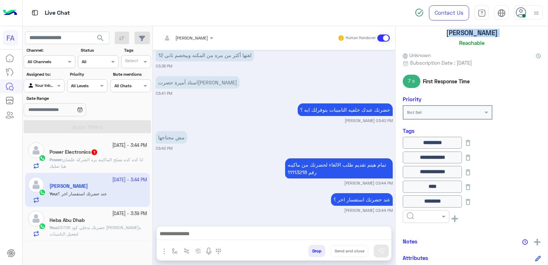
click at [462, 33] on h5 "[PERSON_NAME]" at bounding box center [472, 33] width 52 height 8
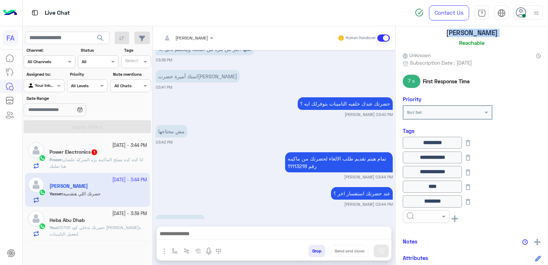
scroll to position [649, 0]
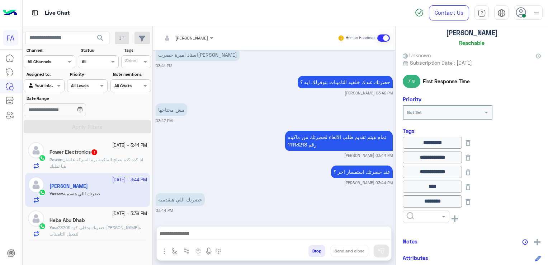
click at [235, 222] on div "Amira khalid Human Handover Oct 4, 2025 +201119234445 03:22 PM من فضلك ادخل الر…" at bounding box center [274, 146] width 243 height 241
click at [296, 141] on p "تمام هيتم تقديم طلب الالغاء لحضرتك من ماكينه رقم 11113218" at bounding box center [339, 141] width 108 height 20
copy p "11113218"
click at [209, 207] on div "حضرتك اللي هتقدمية" at bounding box center [201, 199] width 90 height 16
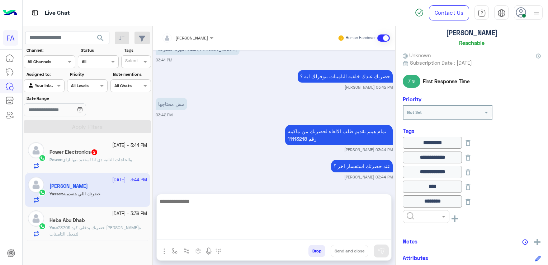
click at [220, 236] on textarea at bounding box center [274, 218] width 235 height 43
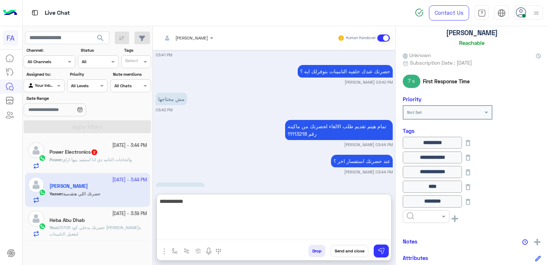
type textarea "**********"
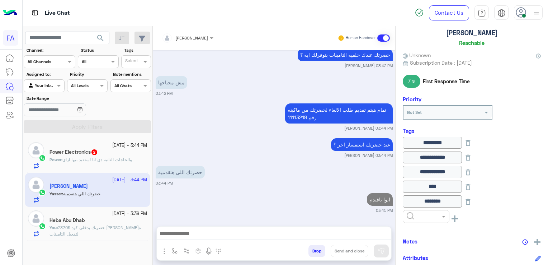
scroll to position [677, 0]
click at [217, 210] on small "Amira khalid 03:44 PM" at bounding box center [274, 210] width 237 height 6
click at [104, 157] on span "والحاجات التانيه دي انا استفيد بيها ازاي" at bounding box center [97, 159] width 70 height 5
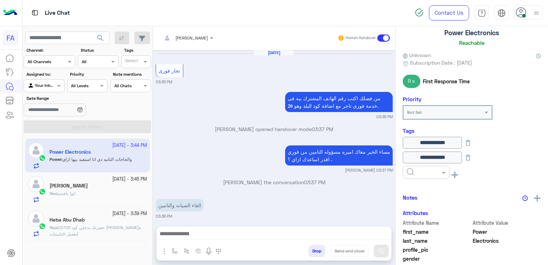
scroll to position [456, 0]
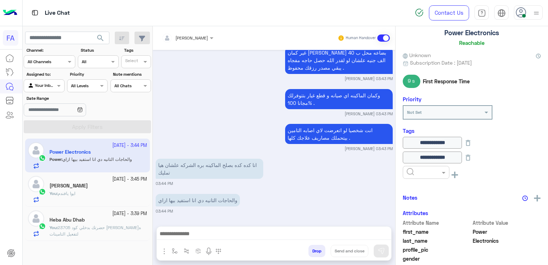
click at [101, 217] on div "Heba Abu Dhab" at bounding box center [99, 221] width 98 height 8
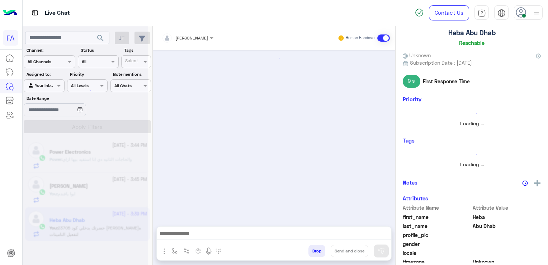
scroll to position [684, 0]
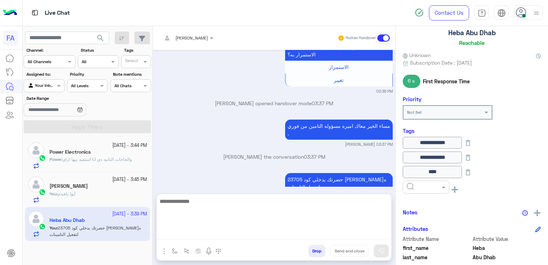
click at [323, 239] on textarea at bounding box center [274, 218] width 235 height 43
paste textarea "**********"
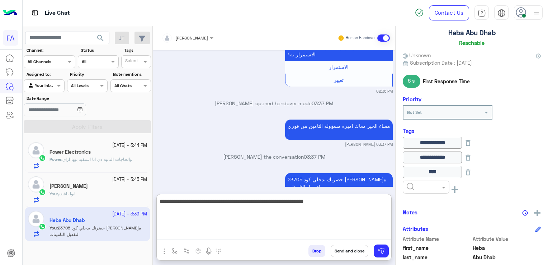
type textarea "**********"
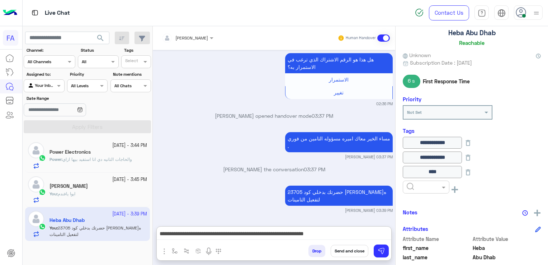
click at [345, 253] on button "Send and close" at bounding box center [350, 251] width 38 height 12
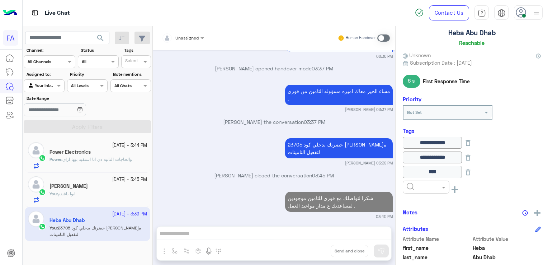
scroll to position [737, 0]
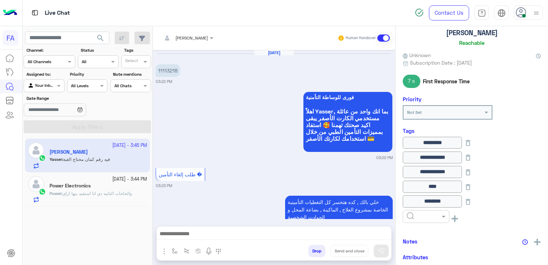
scroll to position [525, 0]
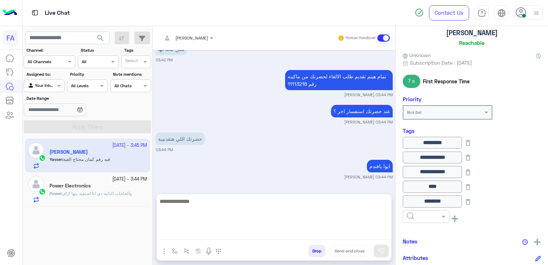
click at [210, 232] on textarea at bounding box center [274, 218] width 235 height 43
type textarea "**********"
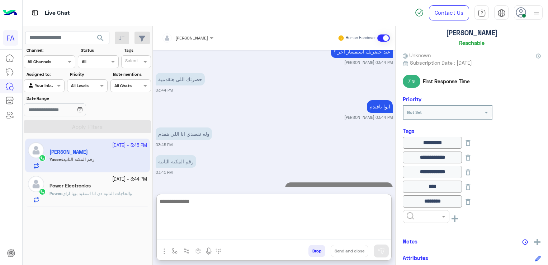
scroll to position [612, 0]
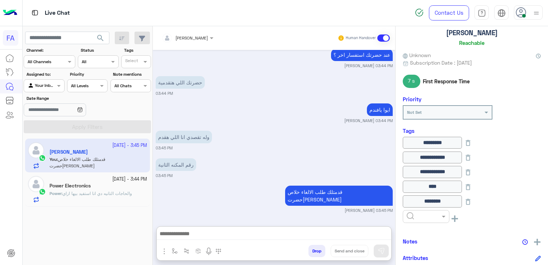
click at [104, 194] on span "والحاجات التانيه دي انا استفيد بيها ازاي" at bounding box center [97, 193] width 70 height 5
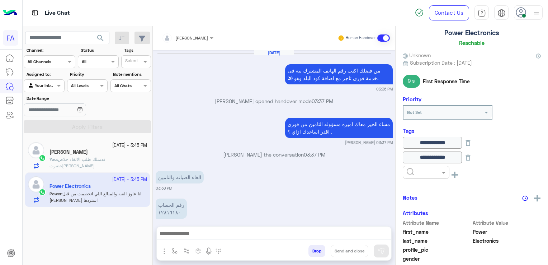
scroll to position [464, 0]
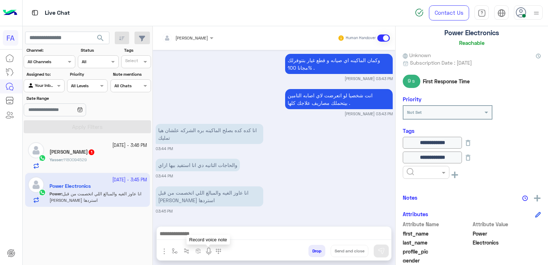
click at [207, 250] on img at bounding box center [209, 251] width 9 height 9
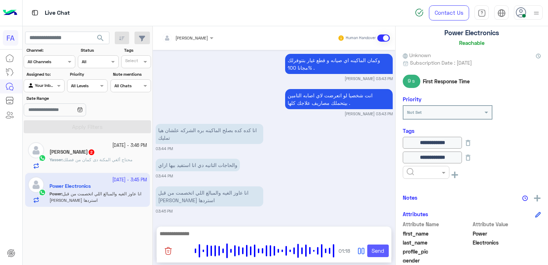
click at [377, 250] on button "Send" at bounding box center [378, 250] width 22 height 13
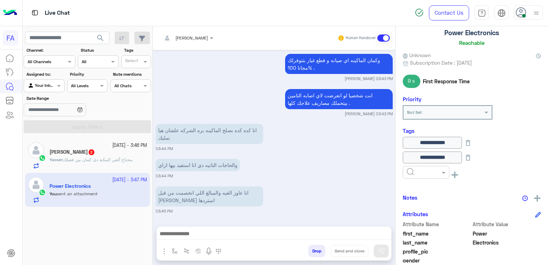
click at [324, 147] on div "Oct 4, 2025 من فضلك اكتب رقم الهاتف المشترك بيه فى خدمة فورى تاجر مع اضافة كود …" at bounding box center [274, 134] width 243 height 169
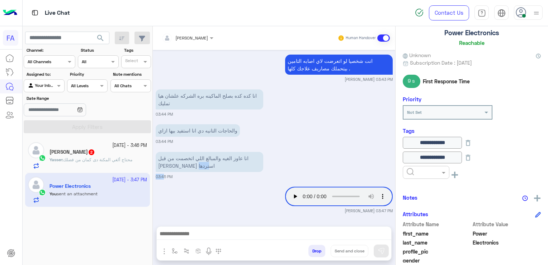
click at [324, 147] on div "Oct 4, 2025 من فضلك اكتب رقم الهاتف المشترك بيه فى خدمة فورى تاجر مع اضافة كود …" at bounding box center [274, 134] width 243 height 169
click at [88, 154] on span "2" at bounding box center [91, 152] width 7 height 6
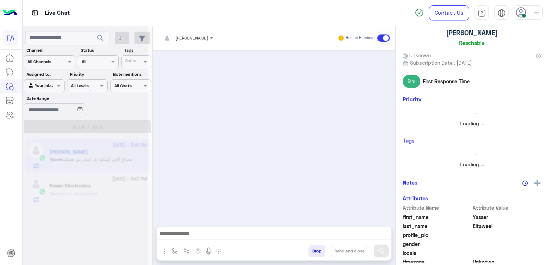
scroll to position [410, 0]
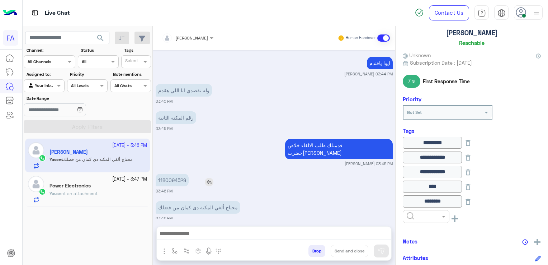
click at [177, 174] on p "1180094529" at bounding box center [172, 180] width 33 height 13
copy p "1180094529"
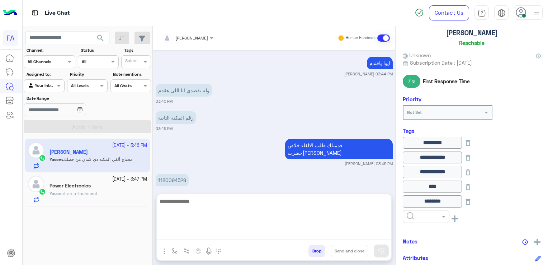
click at [250, 235] on textarea at bounding box center [274, 218] width 235 height 43
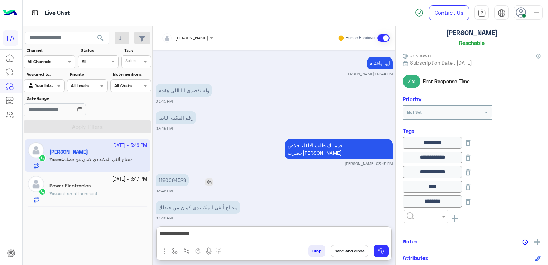
click at [208, 178] on img at bounding box center [209, 182] width 9 height 9
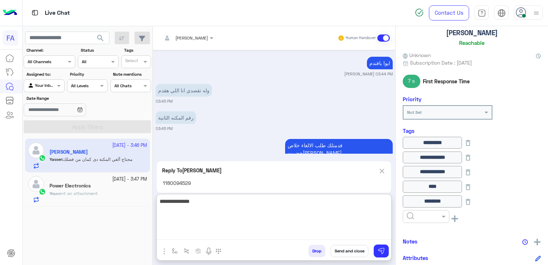
click at [337, 234] on textarea "**********" at bounding box center [274, 218] width 235 height 43
type textarea "**********"
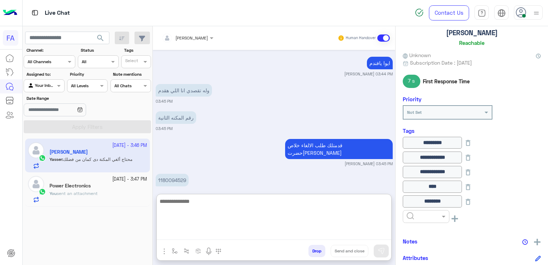
scroll to position [483, 0]
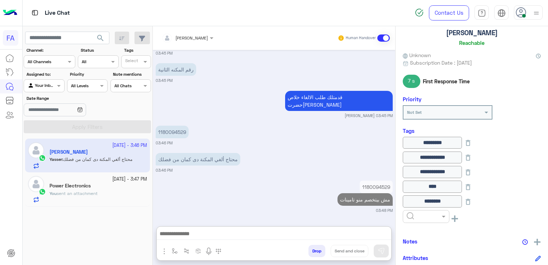
click at [90, 192] on span "sent an attachment" at bounding box center [77, 193] width 41 height 5
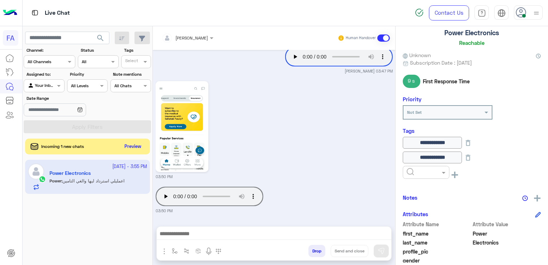
scroll to position [705, 0]
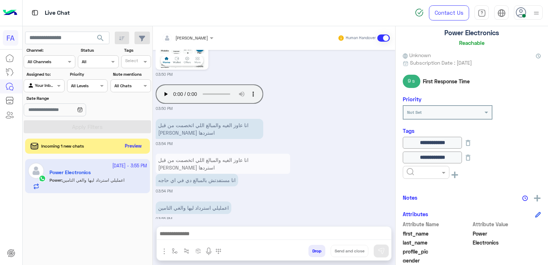
click at [132, 149] on button "Preview" at bounding box center [133, 146] width 22 height 10
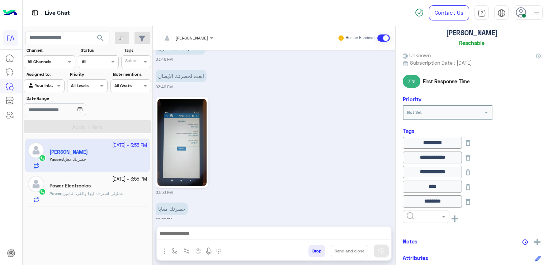
scroll to position [462, 0]
click at [179, 144] on img at bounding box center [182, 140] width 49 height 87
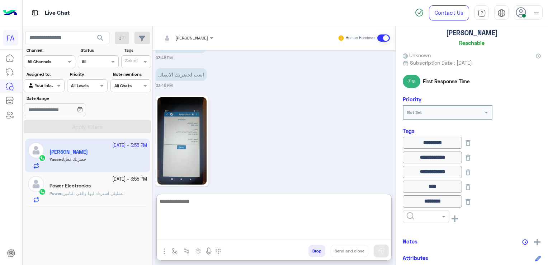
click at [202, 234] on textarea at bounding box center [274, 218] width 235 height 43
type textarea "**********"
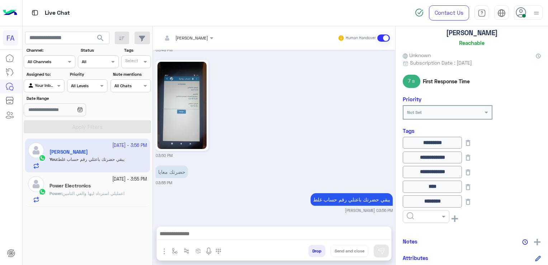
scroll to position [505, 0]
click at [67, 191] on span "اعمليلي استرداد ليها والغي التامين" at bounding box center [93, 193] width 62 height 5
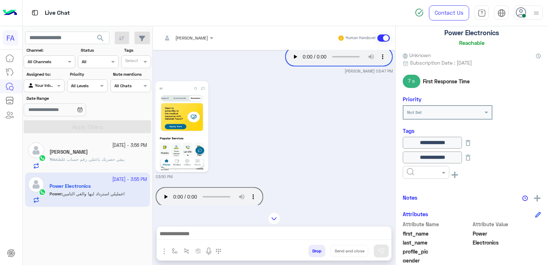
scroll to position [512, 0]
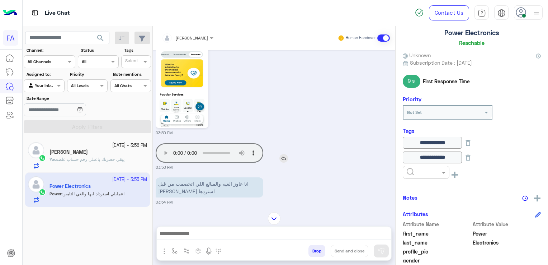
click at [286, 157] on img at bounding box center [283, 158] width 9 height 9
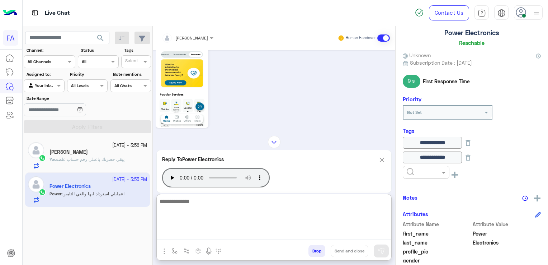
click at [231, 234] on textarea at bounding box center [274, 218] width 235 height 43
click at [366, 202] on textarea "**********" at bounding box center [274, 218] width 235 height 43
click at [384, 205] on textarea "**********" at bounding box center [274, 218] width 235 height 43
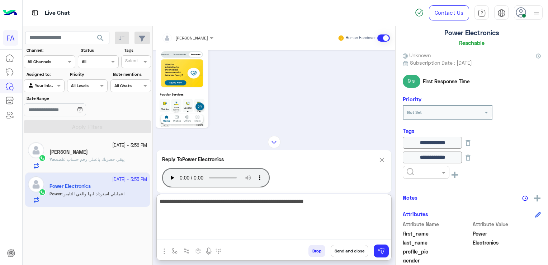
click at [290, 200] on textarea "**********" at bounding box center [274, 218] width 235 height 43
click at [280, 202] on textarea "**********" at bounding box center [274, 218] width 235 height 43
type textarea "**********"
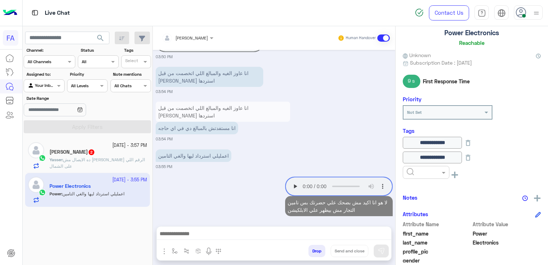
scroll to position [625, 0]
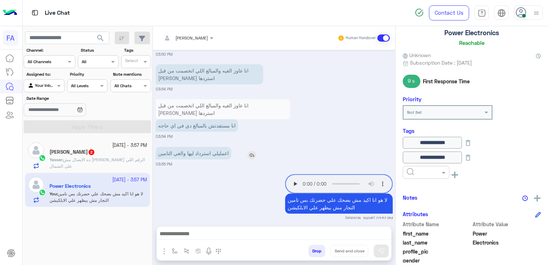
click at [250, 151] on img at bounding box center [252, 155] width 9 height 9
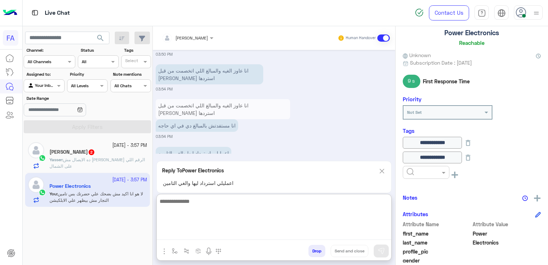
click at [235, 235] on textarea at bounding box center [274, 218] width 235 height 43
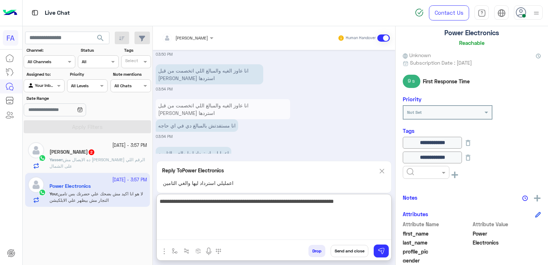
type textarea "**********"
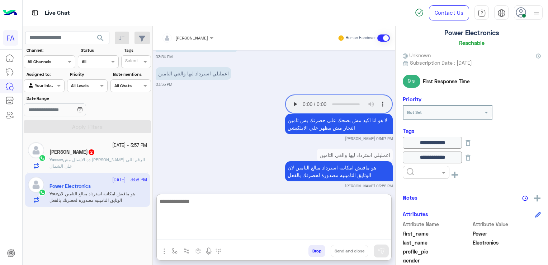
type textarea "*"
type textarea "**********"
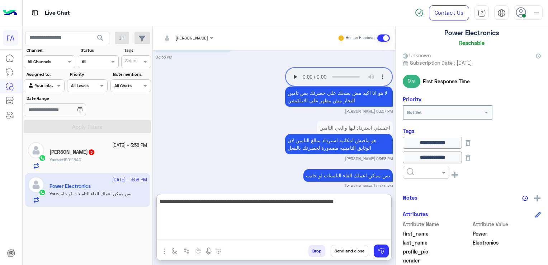
type textarea "**********"
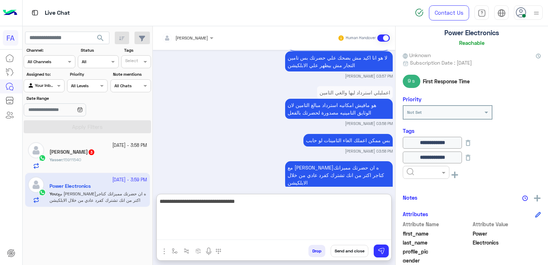
type textarea "**********"
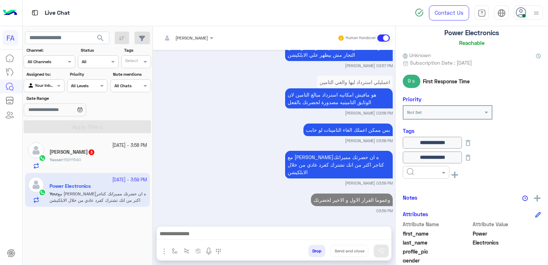
scroll to position [0, 0]
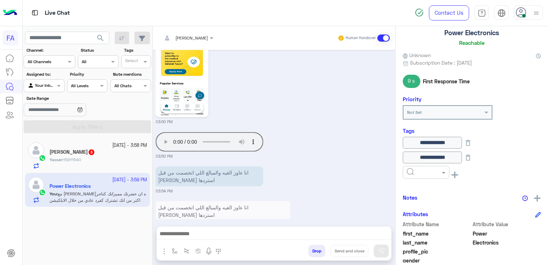
click at [68, 158] on span "15911540" at bounding box center [72, 159] width 18 height 5
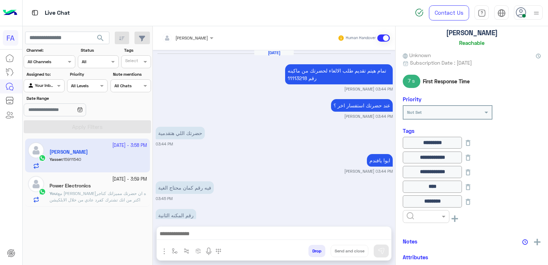
scroll to position [548, 0]
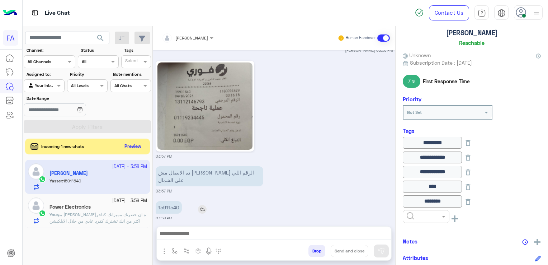
click at [167, 201] on p "15911540" at bounding box center [169, 207] width 26 height 13
copy p "15911540"
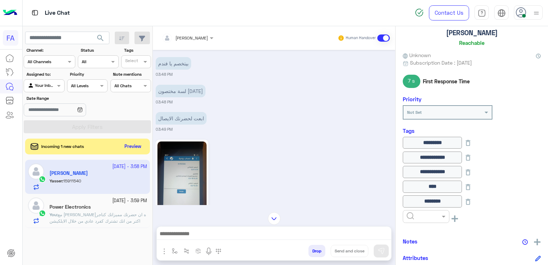
scroll to position [283, 0]
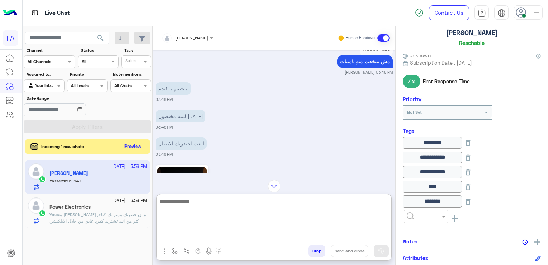
click at [221, 237] on textarea at bounding box center [274, 218] width 235 height 43
type textarea "**********"
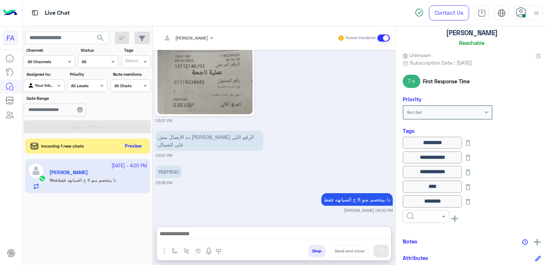
click at [133, 147] on button "Preview" at bounding box center [133, 146] width 22 height 10
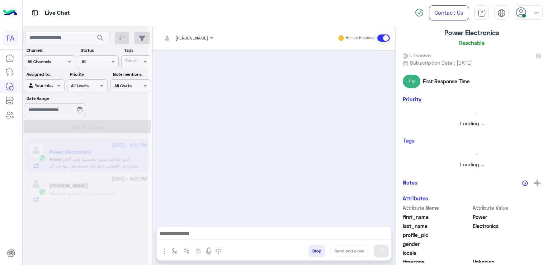
scroll to position [618, 0]
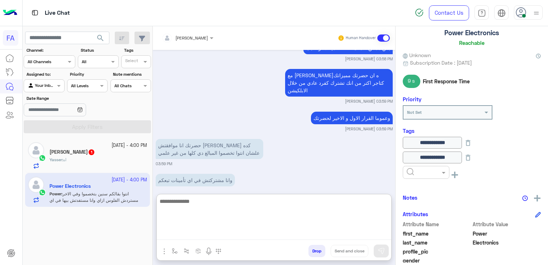
click at [192, 233] on textarea at bounding box center [274, 218] width 235 height 43
click at [335, 222] on textarea at bounding box center [274, 218] width 235 height 43
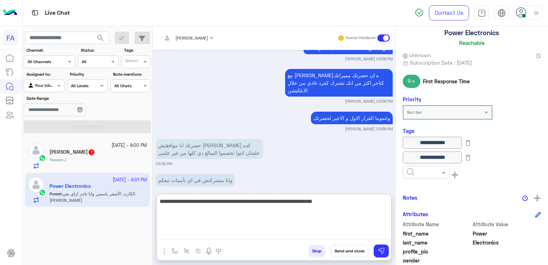
scroll to position [705, 0]
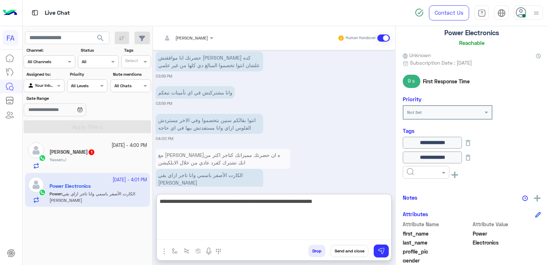
type textarea "**********"
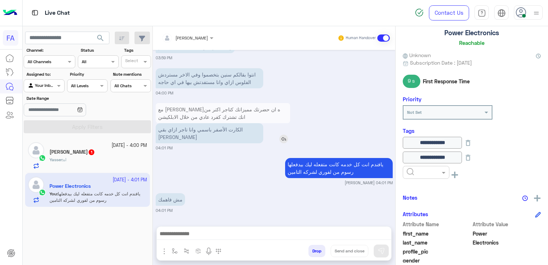
scroll to position [735, 0]
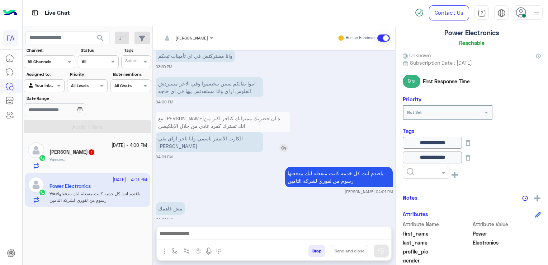
click at [282, 112] on div "مع اني شايفه ان حضرتك مميزاتك كتاجر اكتر من انك تشترك كفرد عادي من خلال الابلكي…" at bounding box center [230, 132] width 149 height 40
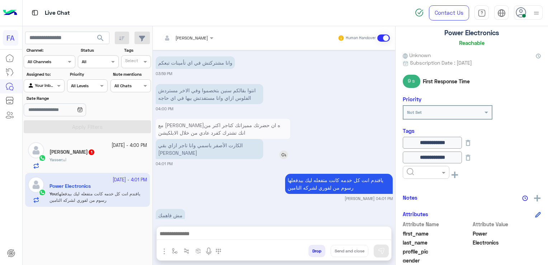
click at [284, 150] on img at bounding box center [283, 154] width 9 height 9
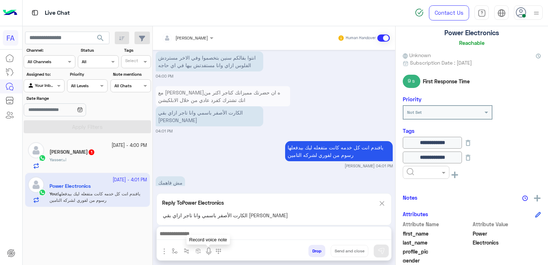
click at [207, 250] on img at bounding box center [209, 251] width 9 height 9
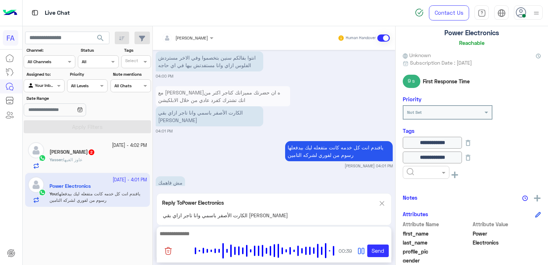
scroll to position [815, 0]
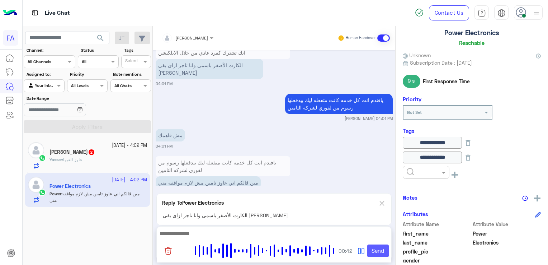
click at [378, 249] on button "Send" at bounding box center [378, 250] width 22 height 13
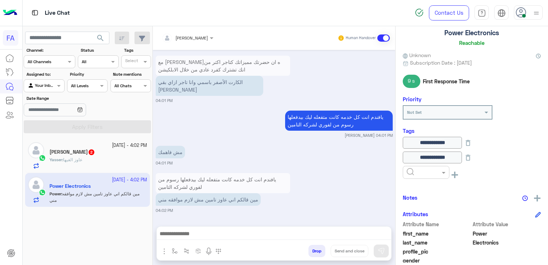
scroll to position [783, 0]
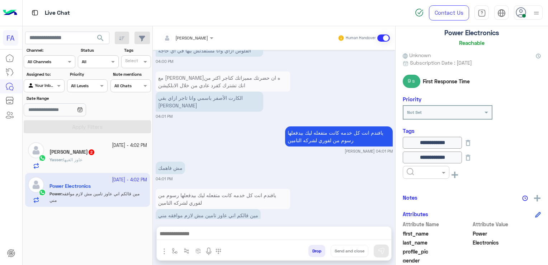
click at [112, 161] on div "Yasser : عاوز الغيها" at bounding box center [99, 162] width 98 height 13
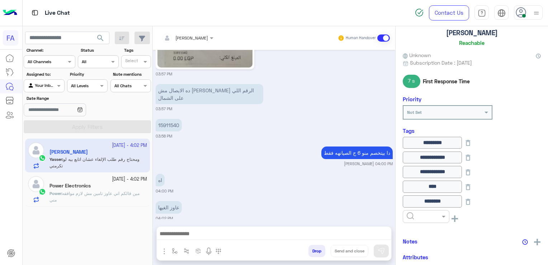
scroll to position [575, 0]
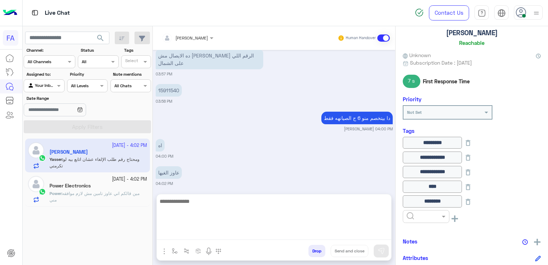
click at [228, 237] on textarea at bounding box center [274, 218] width 235 height 43
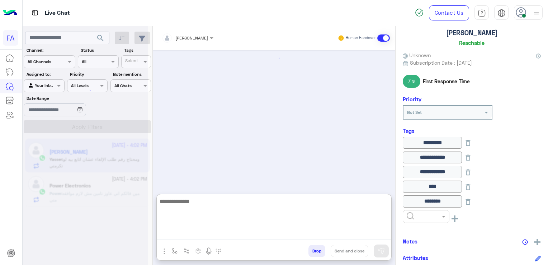
scroll to position [580, 0]
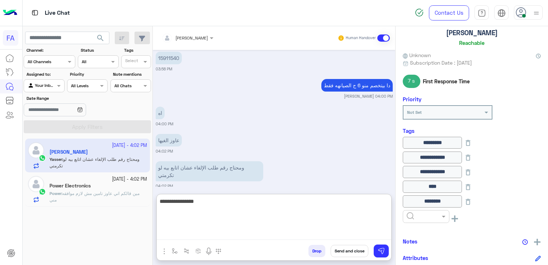
type textarea "**********"
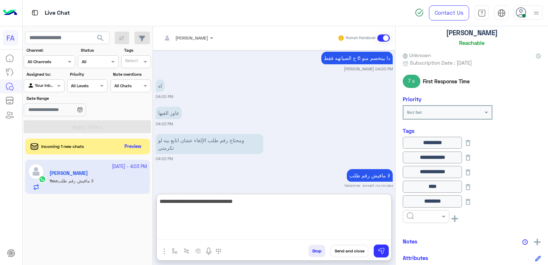
click at [333, 205] on textarea "**********" at bounding box center [274, 218] width 235 height 43
type textarea "**********"
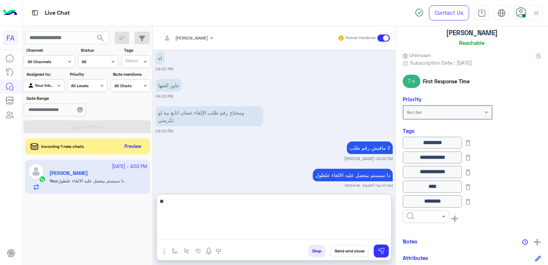
type textarea "*"
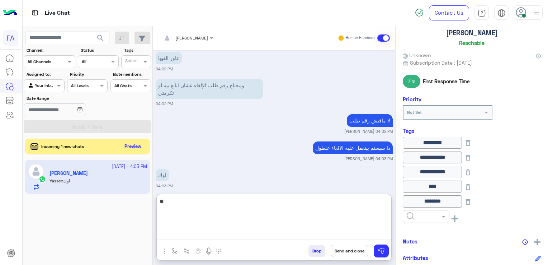
type textarea "*"
type textarea "****"
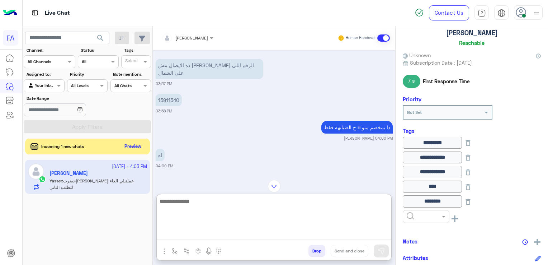
scroll to position [538, 0]
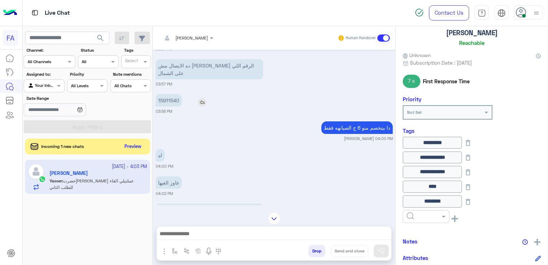
click at [171, 97] on p "15911540" at bounding box center [169, 100] width 26 height 13
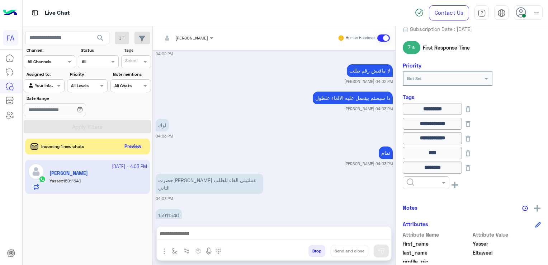
scroll to position [115, 0]
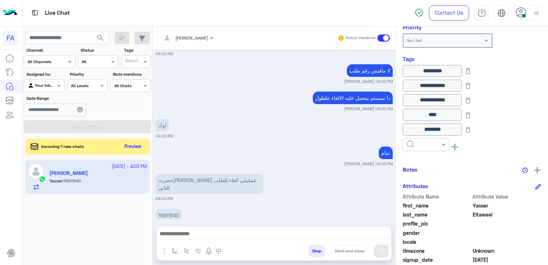
click at [172, 222] on div "Amira khalid Human Handover Oct 4, 2025 فيه رقم كمان محتاج الغية 03:45 PM رقم ا…" at bounding box center [274, 146] width 243 height 241
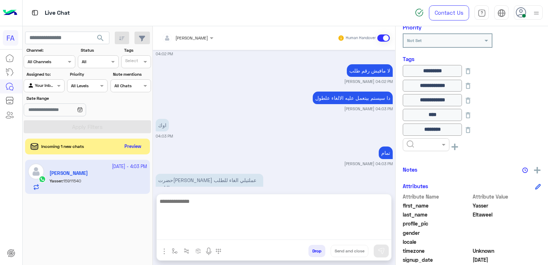
click at [231, 236] on textarea at bounding box center [274, 218] width 235 height 43
type textarea "*****"
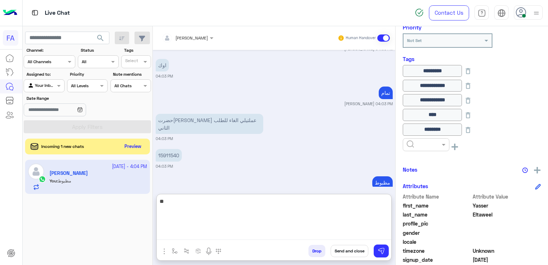
type textarea "*"
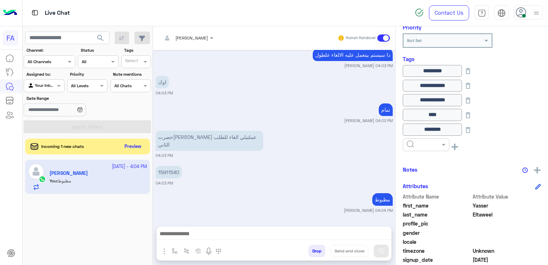
scroll to position [739, 0]
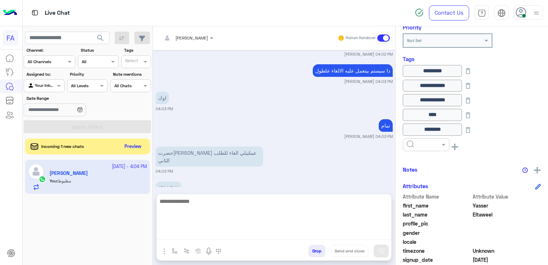
click at [268, 238] on textarea at bounding box center [274, 218] width 235 height 43
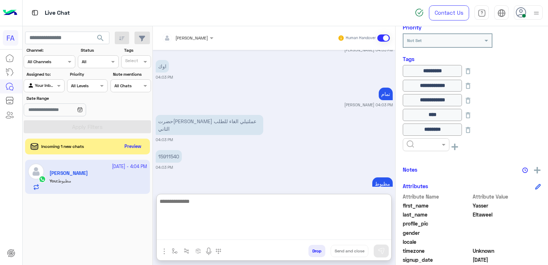
paste textarea "**********"
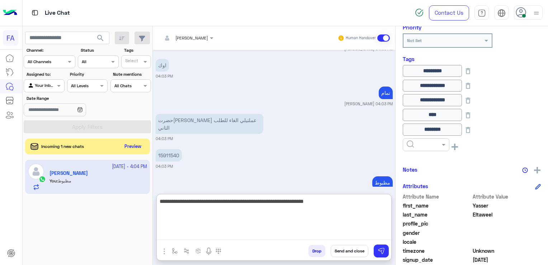
type textarea "**********"
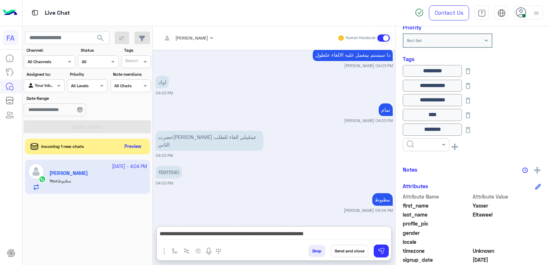
click at [356, 251] on button "Send and close" at bounding box center [350, 251] width 38 height 12
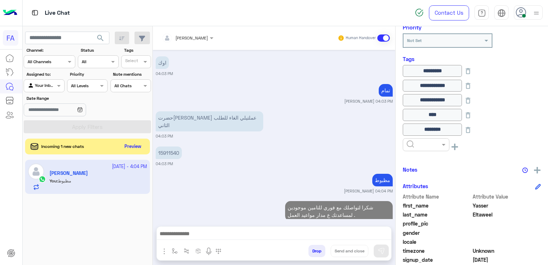
scroll to position [793, 0]
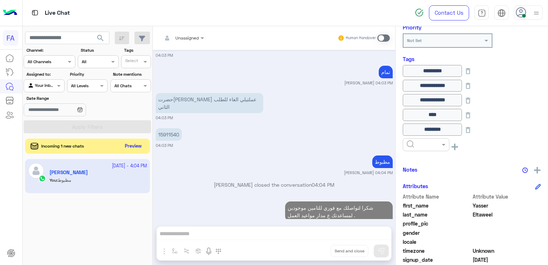
click at [136, 150] on button "Preview" at bounding box center [133, 146] width 22 height 10
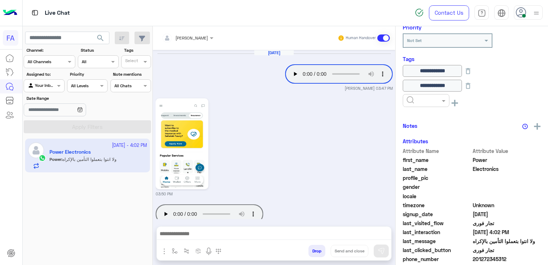
scroll to position [647, 0]
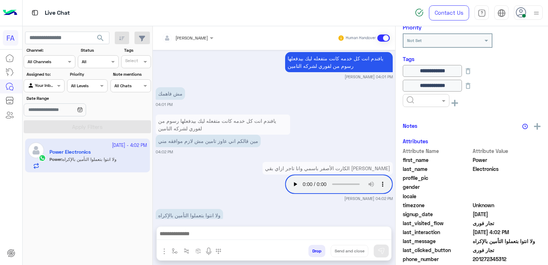
click at [90, 158] on app-inbox-user "4 October - 4:02 PM Power Electronics Power : ولا انتوا بتعملوا التأمين بالإكراه" at bounding box center [87, 155] width 125 height 34
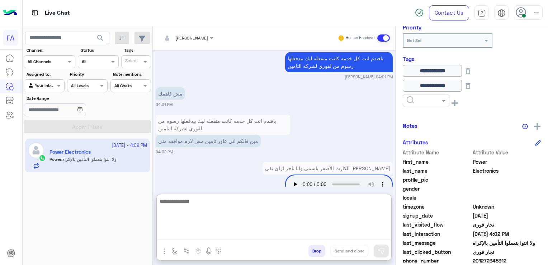
click at [236, 235] on textarea at bounding box center [274, 218] width 235 height 43
type textarea "**********"
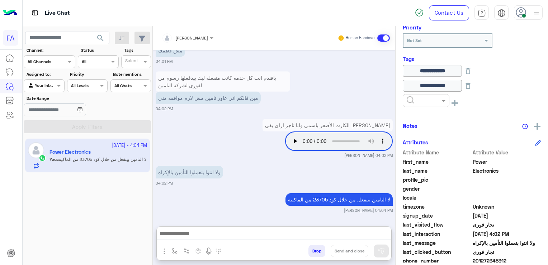
click at [38, 84] on input "text" at bounding box center [36, 85] width 17 height 6
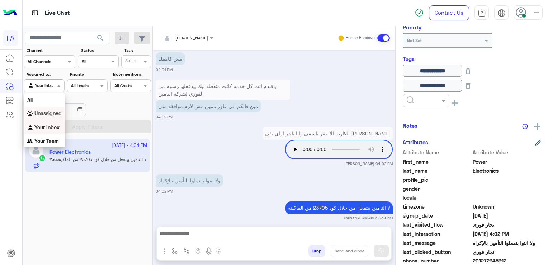
click at [40, 111] on b "Unassigned" at bounding box center [47, 113] width 27 height 6
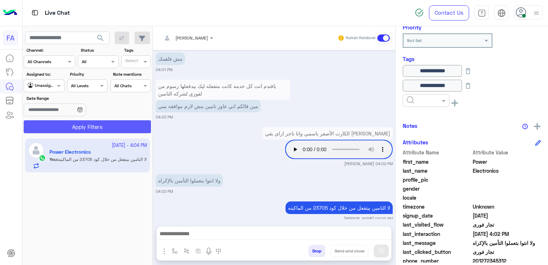
click at [46, 126] on button "Apply Filters" at bounding box center [87, 126] width 127 height 13
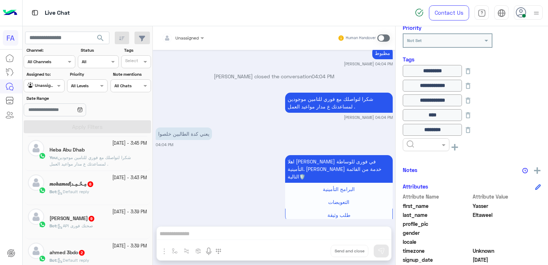
scroll to position [144, 0]
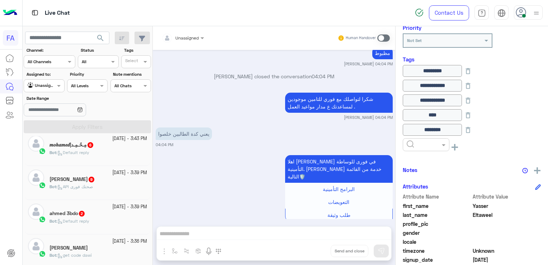
click at [69, 171] on div "4 October - 3:39 PM" at bounding box center [99, 172] width 98 height 7
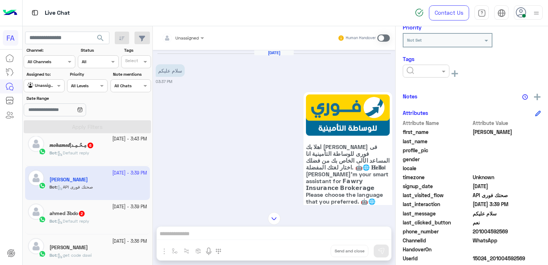
click at [115, 215] on div "[PERSON_NAME] 3bdo 2" at bounding box center [99, 214] width 98 height 8
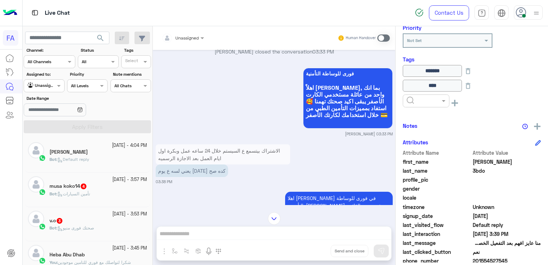
click at [87, 193] on span "تأمين السيارات" at bounding box center [73, 193] width 33 height 5
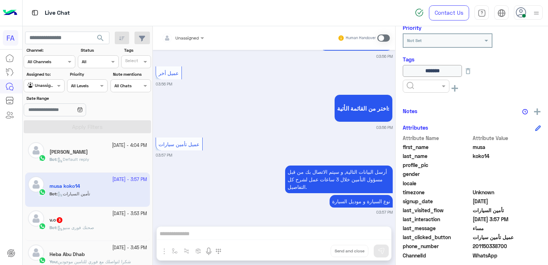
scroll to position [36, 0]
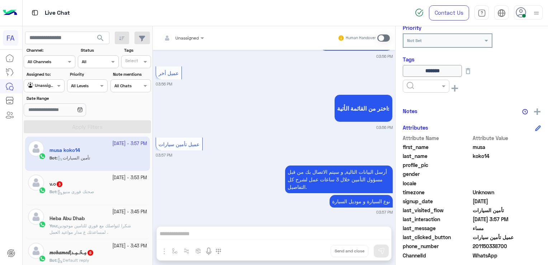
click at [62, 188] on p "Bot : صحتك فورى منيو" at bounding box center [72, 191] width 44 height 6
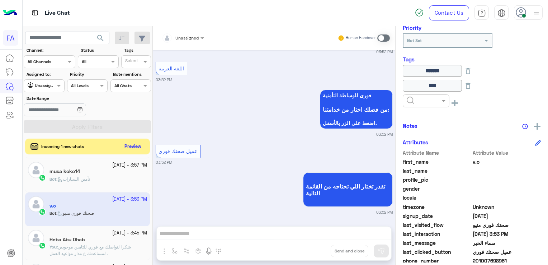
scroll to position [144, 0]
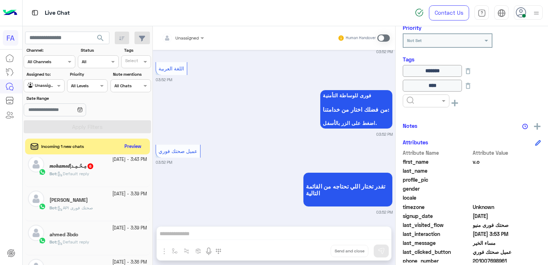
click at [84, 173] on span "Default reply" at bounding box center [73, 173] width 32 height 5
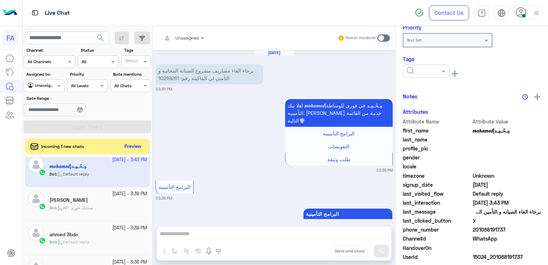
scroll to position [424, 0]
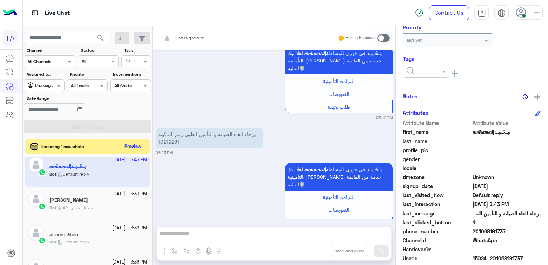
click at [32, 89] on img at bounding box center [31, 85] width 7 height 7
click at [43, 128] on b "Your Inbox" at bounding box center [46, 127] width 25 height 6
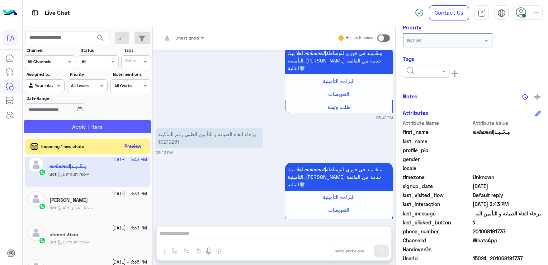
click at [53, 121] on button "Apply Filters" at bounding box center [87, 126] width 127 height 13
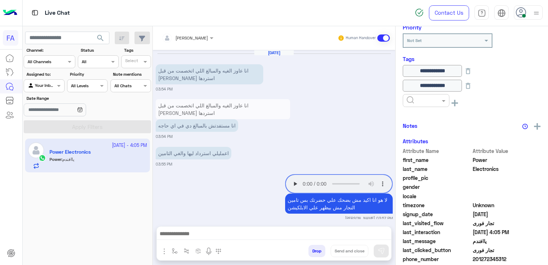
scroll to position [563, 0]
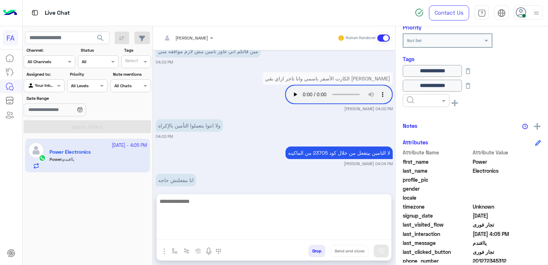
click at [203, 230] on textarea at bounding box center [274, 218] width 235 height 43
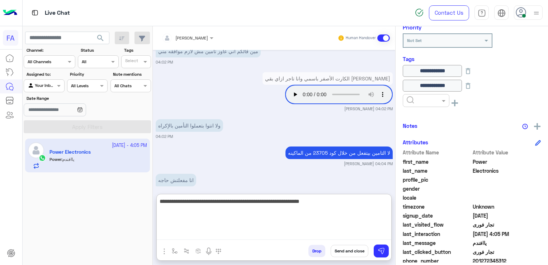
type textarea "**********"
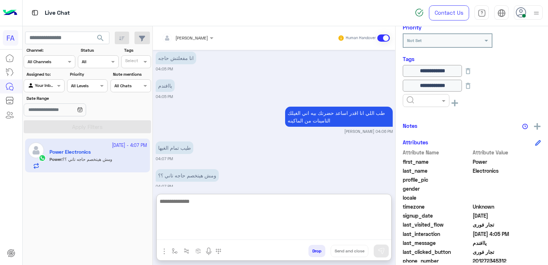
scroll to position [713, 0]
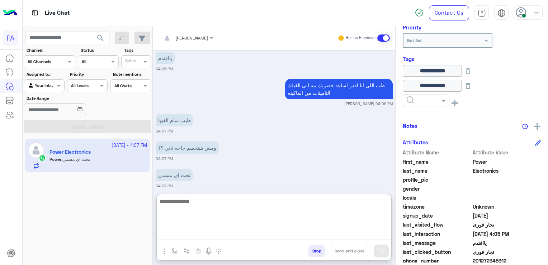
click at [212, 202] on textarea at bounding box center [274, 218] width 235 height 43
type textarea "**********"
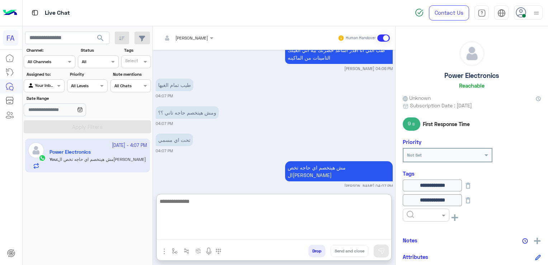
scroll to position [0, 0]
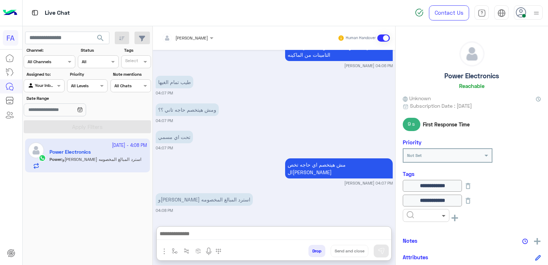
click at [441, 212] on span at bounding box center [444, 216] width 9 height 8
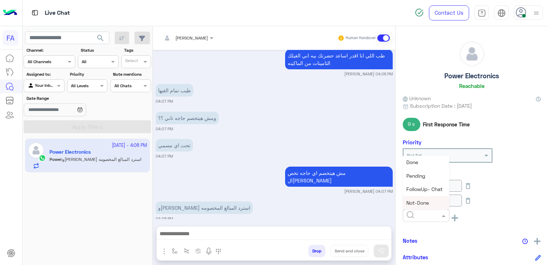
click at [431, 200] on div "Not-Done" at bounding box center [426, 202] width 47 height 13
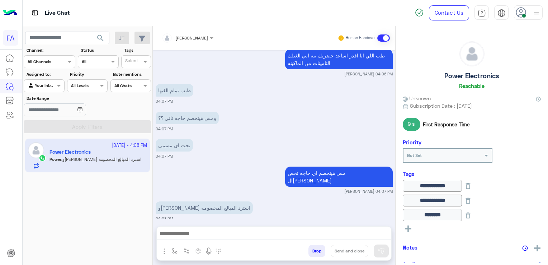
click at [464, 77] on h5 "Power Electronics" at bounding box center [472, 76] width 55 height 8
drag, startPoint x: 430, startPoint y: 77, endPoint x: 508, endPoint y: 72, distance: 77.7
click at [508, 72] on div "Power Electronics Reachable" at bounding box center [472, 66] width 138 height 51
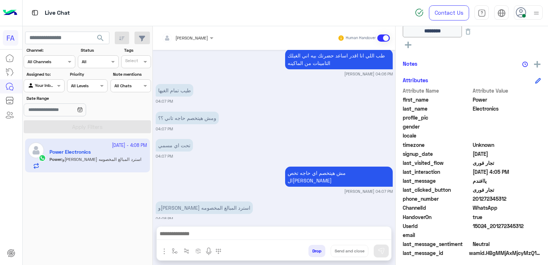
scroll to position [185, 0]
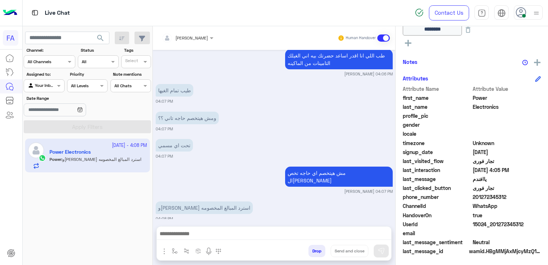
click at [483, 199] on span "201272345312" at bounding box center [507, 197] width 69 height 8
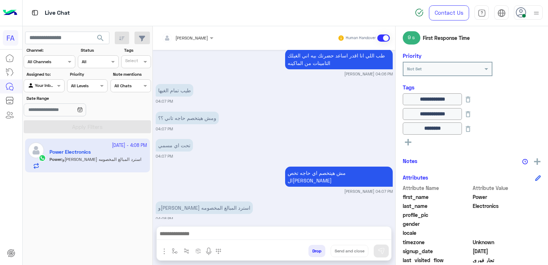
scroll to position [6, 0]
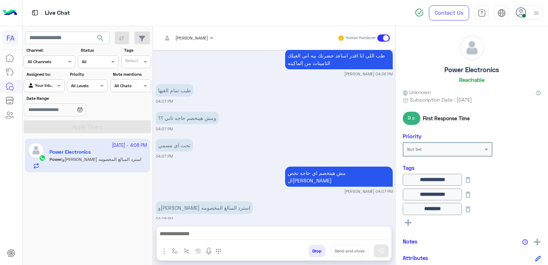
drag, startPoint x: 436, startPoint y: 71, endPoint x: 499, endPoint y: 64, distance: 63.2
click at [499, 64] on div "Power Electronics Reachable" at bounding box center [472, 60] width 138 height 51
click at [227, 216] on small "04:08 PM" at bounding box center [274, 219] width 237 height 6
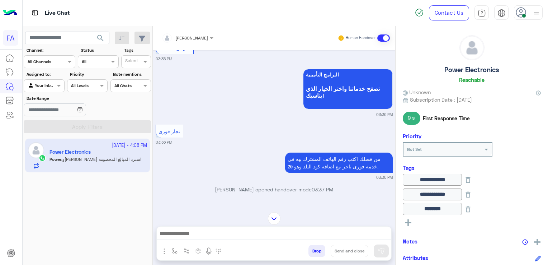
scroll to position [268, 0]
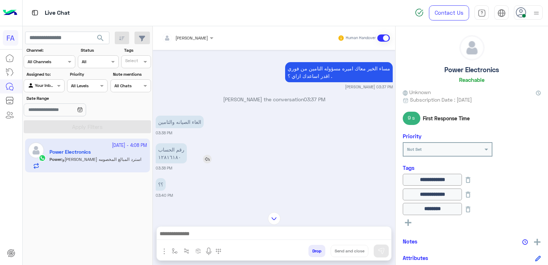
click at [167, 158] on p "رقم الحساب ١٢٨١٦١٨٠" at bounding box center [171, 153] width 31 height 20
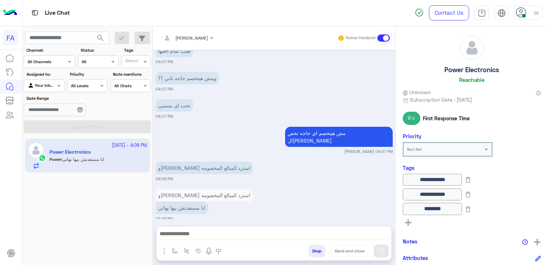
click at [230, 219] on div "Amira khalid Human Handover Oct 4, 2025 الغاء الصيانه والتامين 03:35 PM اهلا بي…" at bounding box center [274, 146] width 243 height 241
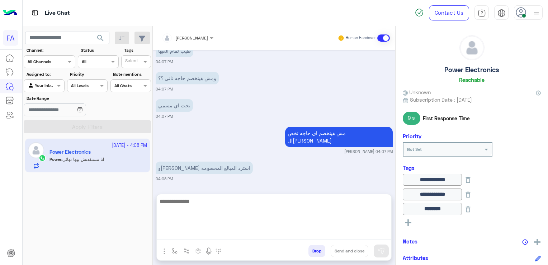
click at [213, 230] on textarea at bounding box center [274, 218] width 235 height 43
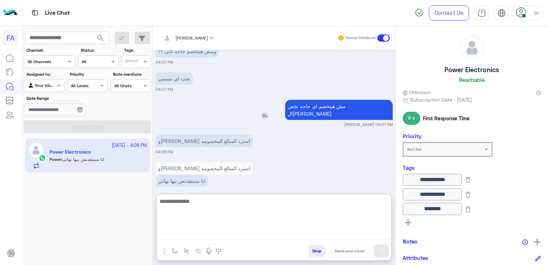
scroll to position [1821, 0]
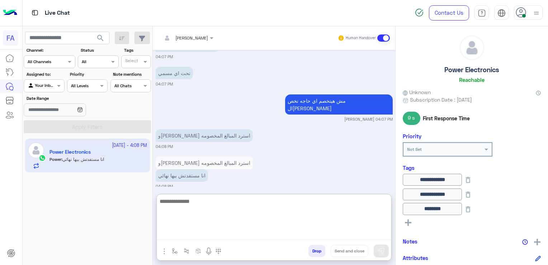
click at [286, 220] on textarea at bounding box center [274, 218] width 235 height 43
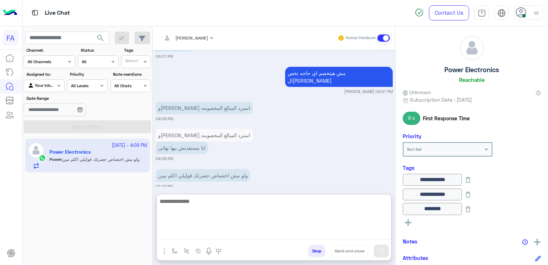
scroll to position [185, 0]
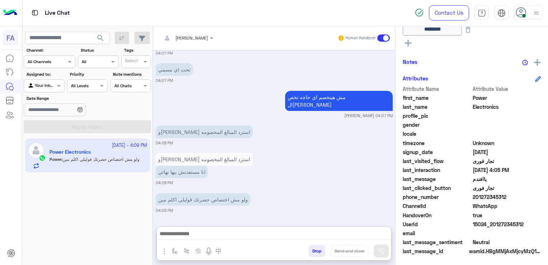
click at [487, 198] on span "201272345312" at bounding box center [507, 197] width 69 height 8
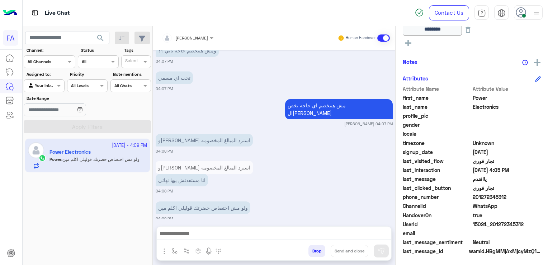
click at [487, 197] on span "201272345312" at bounding box center [507, 197] width 69 height 8
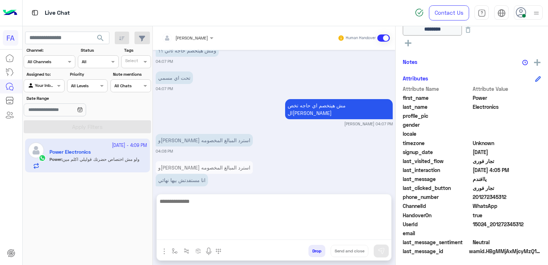
click at [232, 235] on textarea at bounding box center [274, 218] width 235 height 43
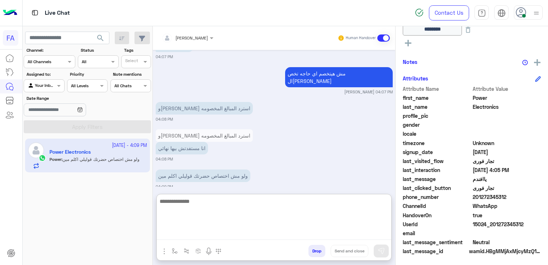
scroll to position [1849, 0]
type textarea "**********"
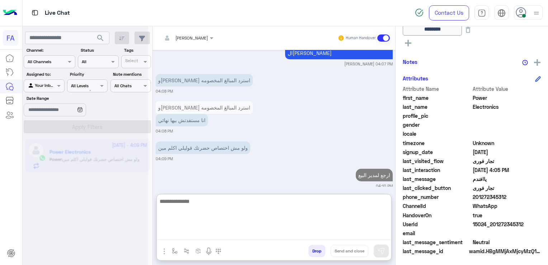
scroll to position [1946, 0]
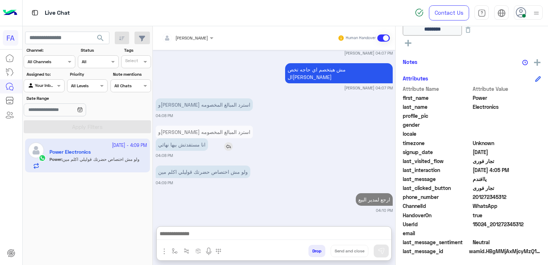
click at [236, 114] on div "Oct 4, 2025 الغاء الصيانه والتامين 03:35 PM اهلا بيك Power في فورى للوساطة التأ…" at bounding box center [274, 134] width 243 height 169
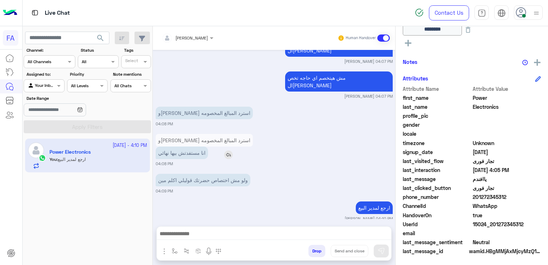
click at [230, 150] on img at bounding box center [228, 154] width 9 height 9
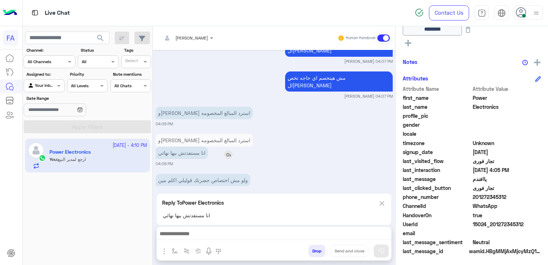
scroll to position [1946, 0]
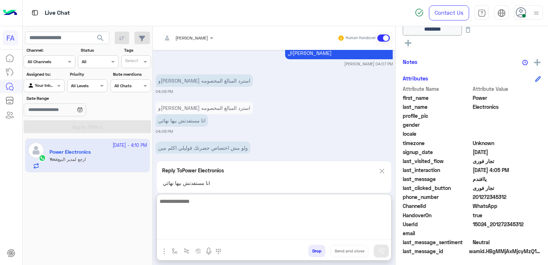
click at [207, 238] on textarea at bounding box center [274, 218] width 235 height 43
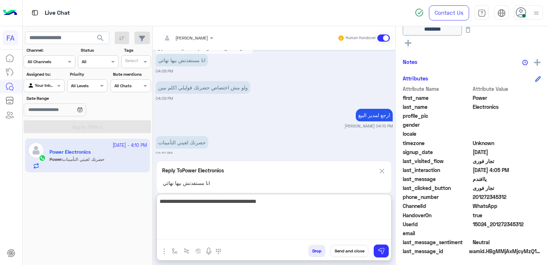
type textarea "**********"
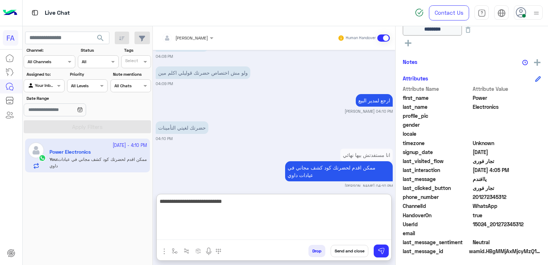
type textarea "**********"
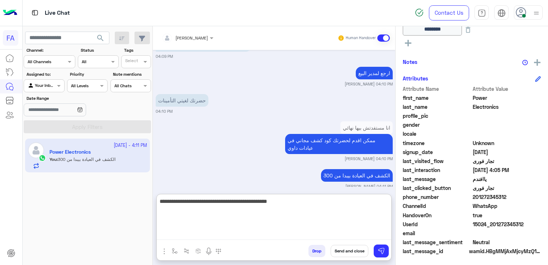
type textarea "**********"
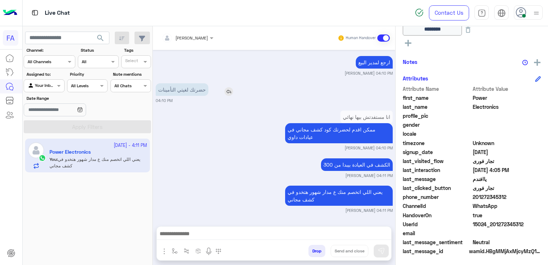
scroll to position [2051, 0]
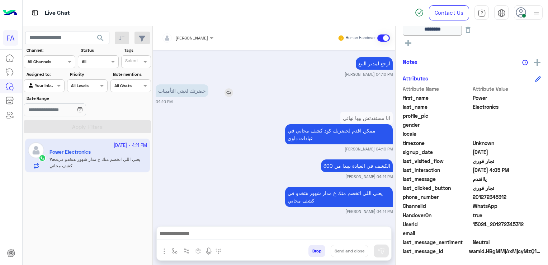
click at [227, 59] on div "Oct 4, 2025 الغاء الصيانه والتامين 03:35 PM اهلا بيك Power في فورى للوساطة التأ…" at bounding box center [274, 134] width 243 height 169
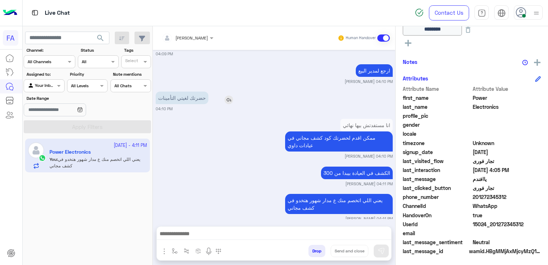
click at [226, 95] on img at bounding box center [229, 99] width 9 height 9
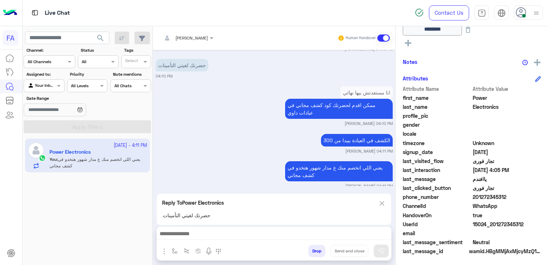
click at [381, 203] on img at bounding box center [382, 203] width 8 height 9
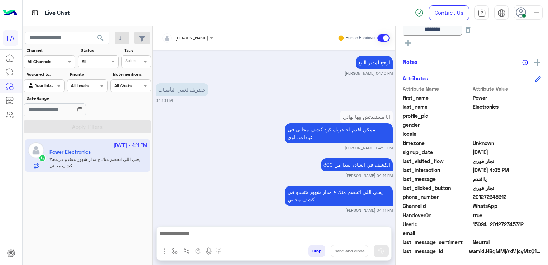
scroll to position [2051, 0]
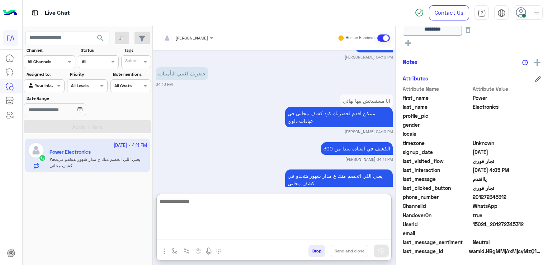
click at [321, 231] on textarea at bounding box center [274, 218] width 235 height 43
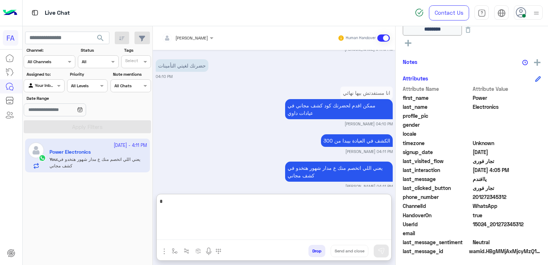
scroll to position [2083, 0]
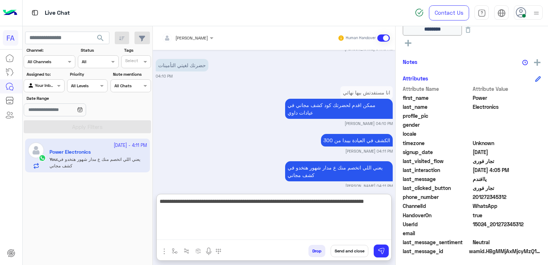
type textarea "**********"
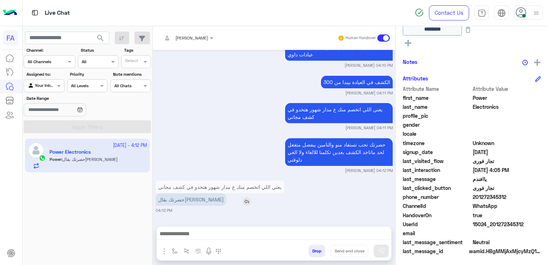
scroll to position [2133, 0]
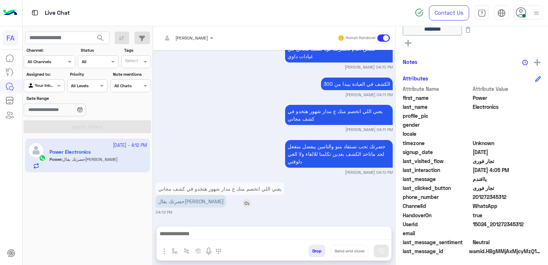
click at [220, 170] on div "Oct 4, 2025 الغاء الصيانه والتامين 03:35 PM اهلا بيك Power في فورى للوساطة التأ…" at bounding box center [274, 134] width 243 height 169
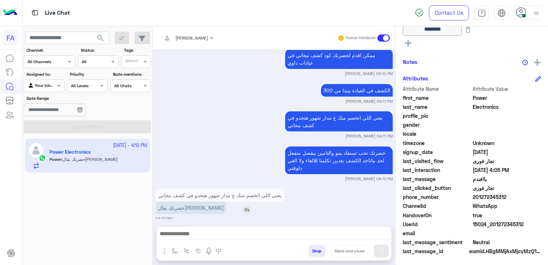
click at [243, 205] on img at bounding box center [247, 209] width 9 height 9
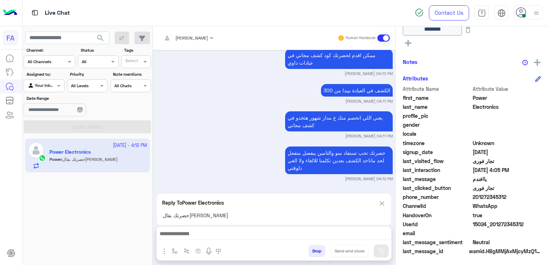
scroll to position [2166, 0]
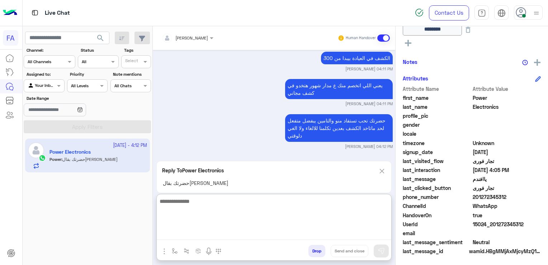
click at [224, 236] on textarea at bounding box center [274, 218] width 235 height 43
click at [358, 202] on textarea "**********" at bounding box center [274, 218] width 235 height 43
click at [302, 205] on textarea "**********" at bounding box center [274, 218] width 235 height 43
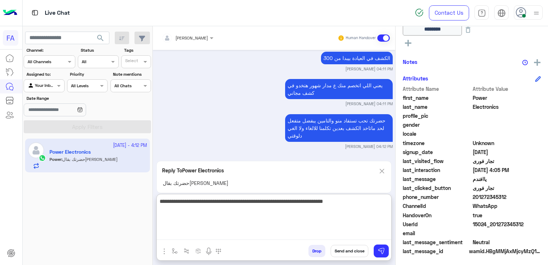
type textarea "**********"
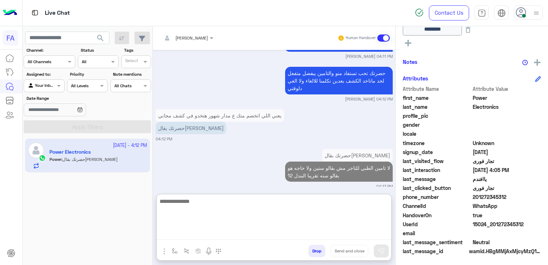
click at [301, 210] on textarea at bounding box center [274, 218] width 235 height 43
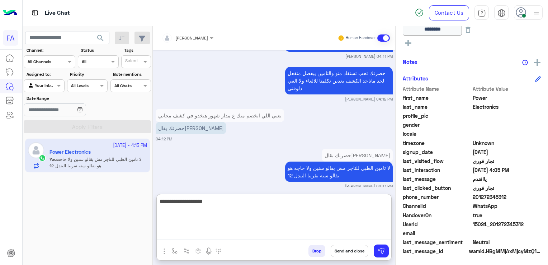
type textarea "**********"
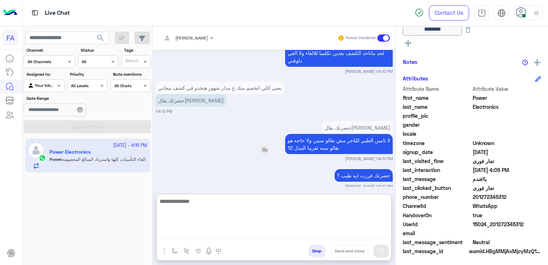
scroll to position [2268, 0]
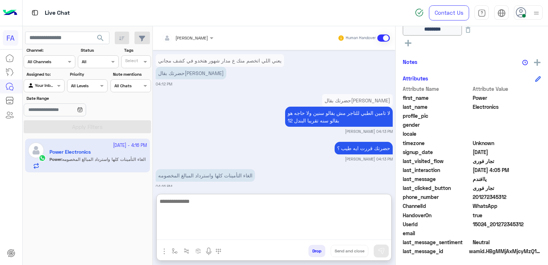
click at [205, 210] on textarea at bounding box center [274, 218] width 235 height 43
type textarea "**********"
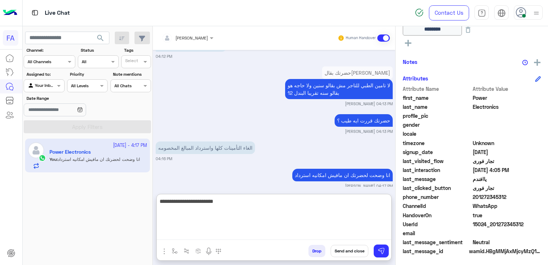
type textarea "**********"
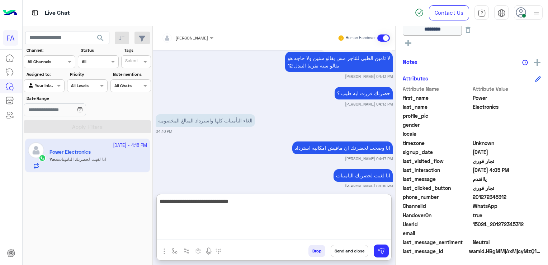
type textarea "**********"
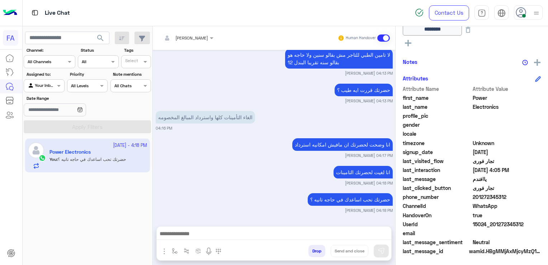
scroll to position [2318, 0]
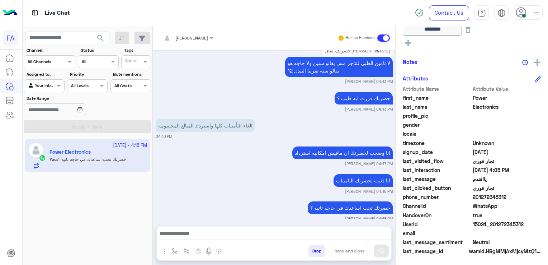
click at [226, 219] on div "Oct 4, 2025 الغاء الصيانه والتامين 03:35 PM اهلا بيك Power في فورى للوساطة التأ…" at bounding box center [274, 134] width 243 height 169
click at [34, 85] on input "text" at bounding box center [36, 85] width 17 height 6
click at [48, 112] on b "Unassigned" at bounding box center [47, 113] width 27 height 6
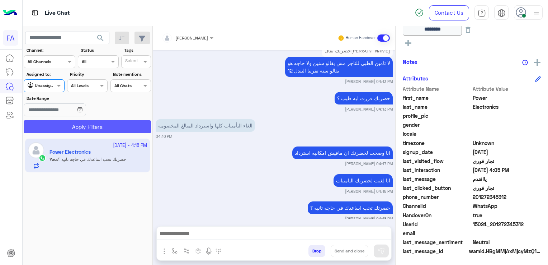
click at [55, 130] on button "Apply Filters" at bounding box center [87, 126] width 127 height 13
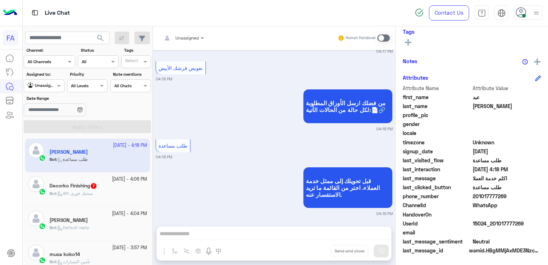
scroll to position [735, 0]
click at [62, 192] on icon at bounding box center [59, 193] width 5 height 5
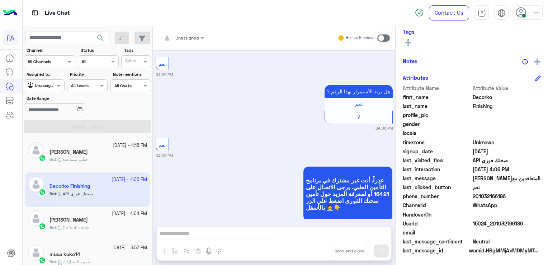
scroll to position [36, 0]
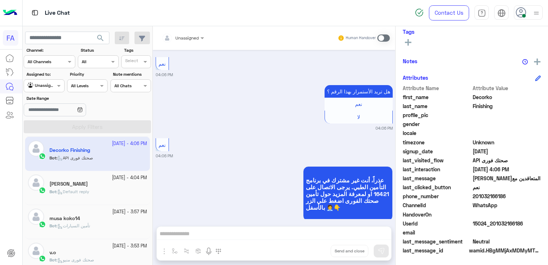
click at [67, 202] on div "4 October - 4:04 PM Yasser Eltaweel Bot : Default reply" at bounding box center [87, 188] width 125 height 34
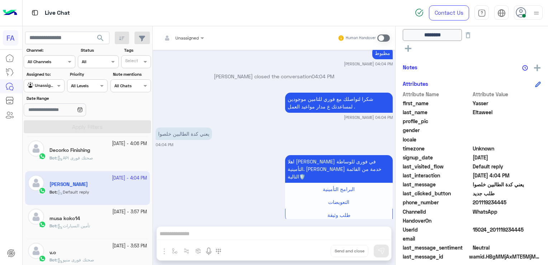
scroll to position [457, 0]
click at [104, 215] on div "musa koko14" at bounding box center [99, 219] width 98 height 8
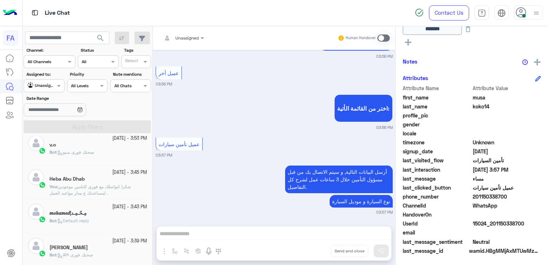
click at [92, 152] on span "صحتك فورى منيو" at bounding box center [75, 151] width 37 height 5
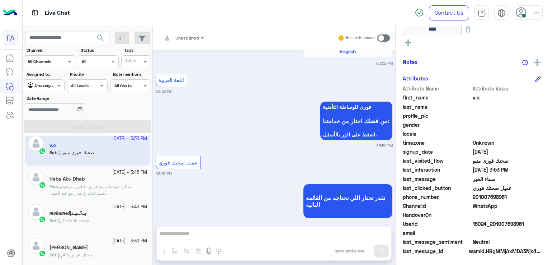
click at [112, 217] on div "Bot : Default reply" at bounding box center [99, 223] width 98 height 13
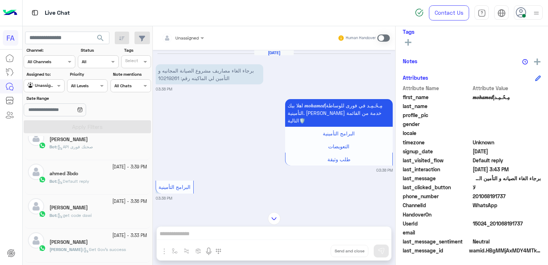
click at [102, 192] on div "4 October - 3:39 PM ahmed 3bdo Bot : Default reply" at bounding box center [87, 177] width 125 height 34
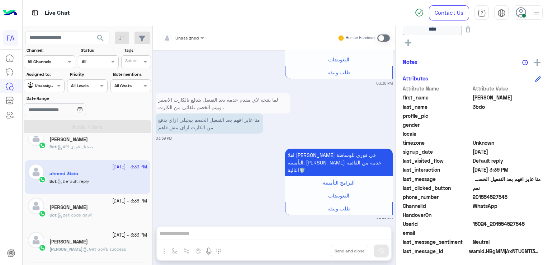
click at [380, 35] on span at bounding box center [383, 37] width 13 height 7
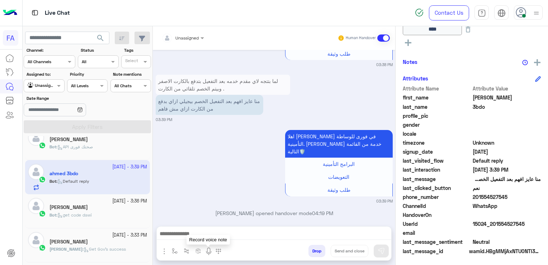
click at [207, 253] on img at bounding box center [209, 251] width 9 height 9
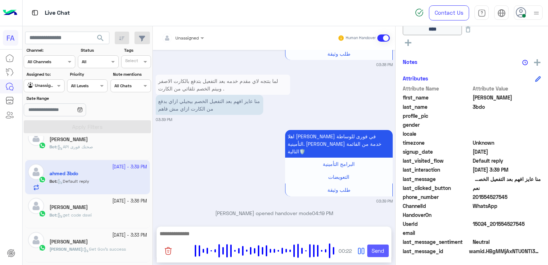
click at [379, 246] on button "Send" at bounding box center [378, 250] width 22 height 13
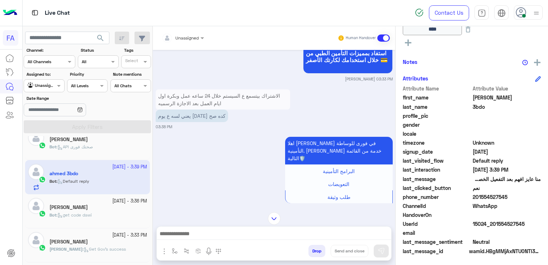
scroll to position [508, 0]
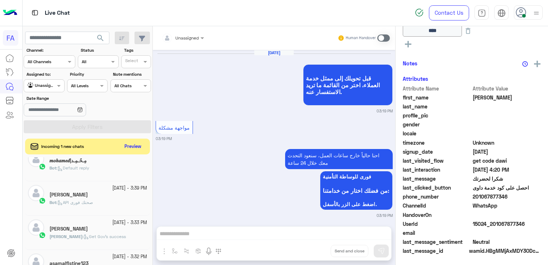
scroll to position [1412, 0]
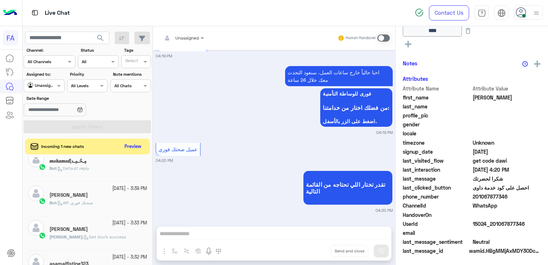
click at [41, 84] on input "text" at bounding box center [36, 85] width 17 height 6
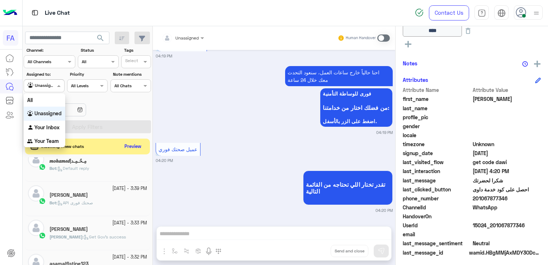
scroll to position [190, 0]
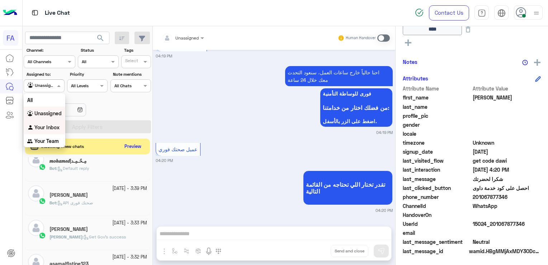
click at [48, 130] on b "Your Inbox" at bounding box center [46, 127] width 25 height 6
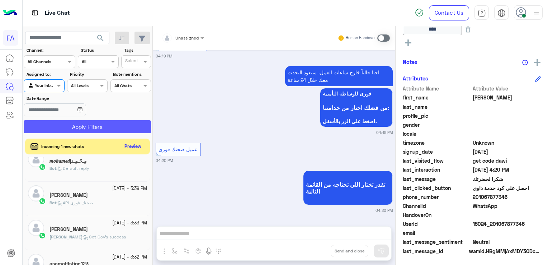
click at [49, 127] on button "Apply Filters" at bounding box center [87, 126] width 127 height 13
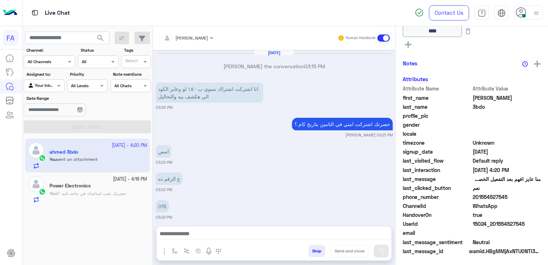
scroll to position [581, 0]
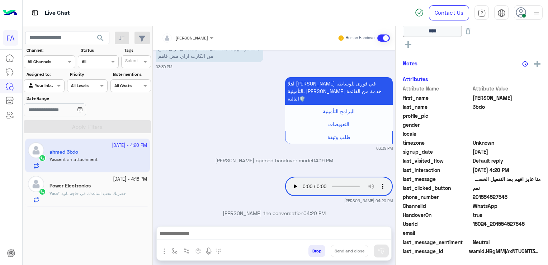
click at [110, 194] on span "حضرتك تحب اساعدك في حاجه تانيه ؟" at bounding box center [92, 193] width 68 height 5
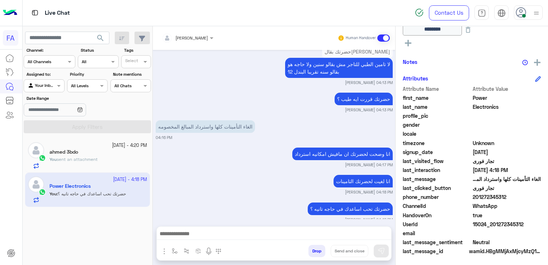
scroll to position [487, 0]
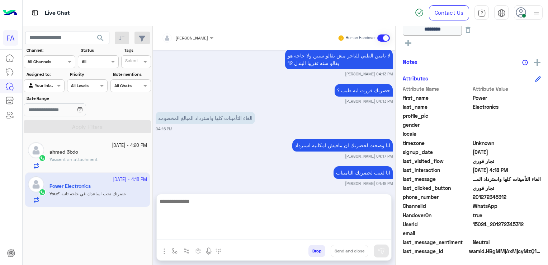
click at [312, 238] on textarea at bounding box center [274, 218] width 235 height 43
paste textarea "**********"
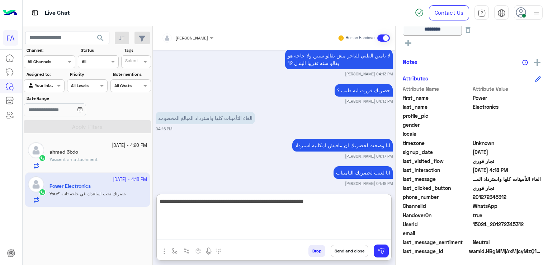
type textarea "**********"
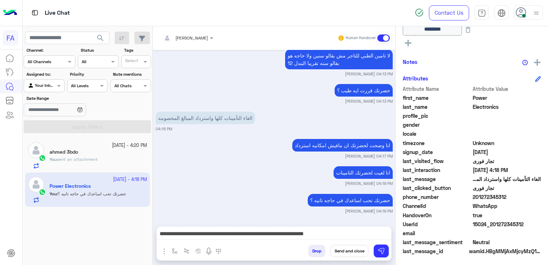
click at [198, 215] on div "Oct 4, 2025 طيب تمام الغيها 04:07 PM ومش هيتخصم حاجه تاني ؟؟ 04:07 PM تحت اي مس…" at bounding box center [274, 134] width 243 height 169
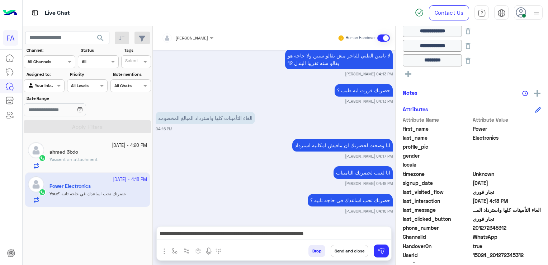
scroll to position [78, 0]
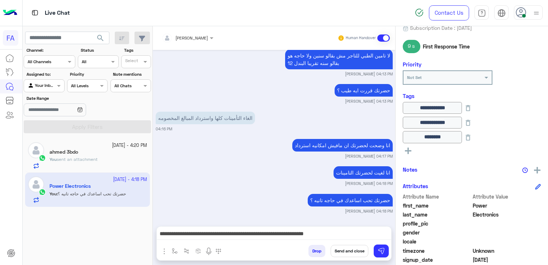
click at [358, 253] on button "Send and close" at bounding box center [350, 251] width 38 height 12
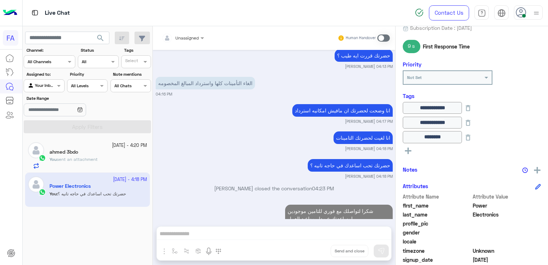
scroll to position [540, 0]
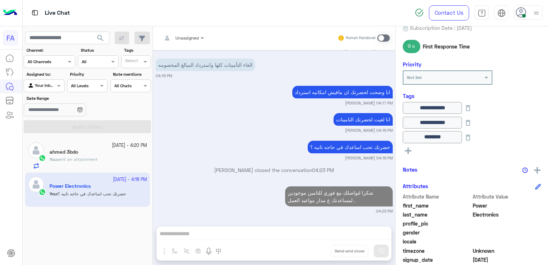
click at [379, 251] on div "Unassigned Human Handover Oct 4, 2025 طيب تمام الغيها 04:07 PM ومش هيتخصم حاجه …" at bounding box center [274, 146] width 243 height 241
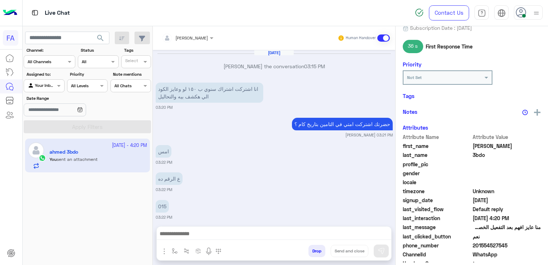
scroll to position [581, 0]
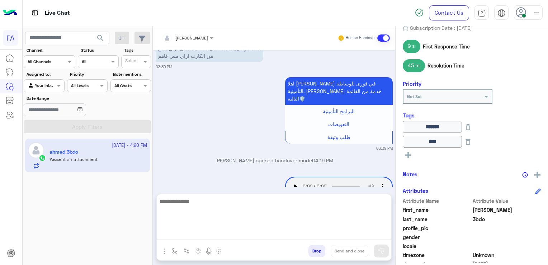
click at [306, 231] on textarea at bounding box center [274, 218] width 235 height 43
paste textarea "**********"
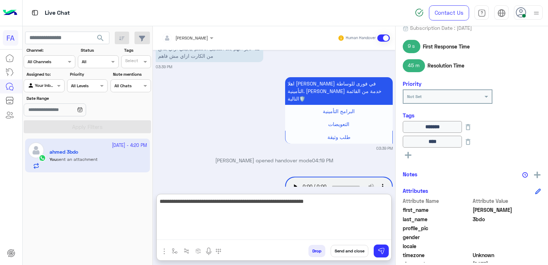
type textarea "**********"
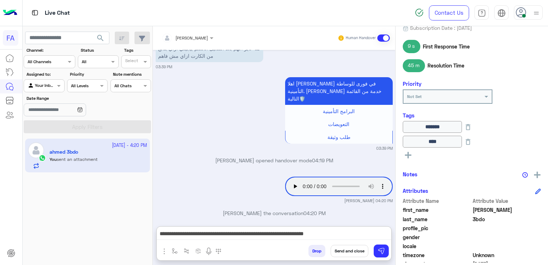
click at [357, 254] on button "Send and close" at bounding box center [350, 251] width 38 height 12
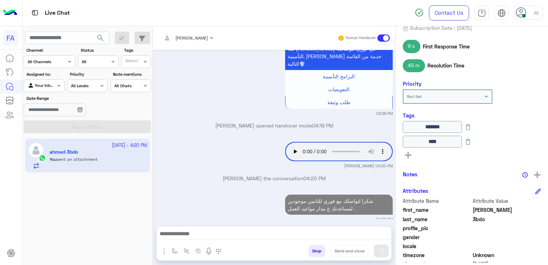
scroll to position [634, 0]
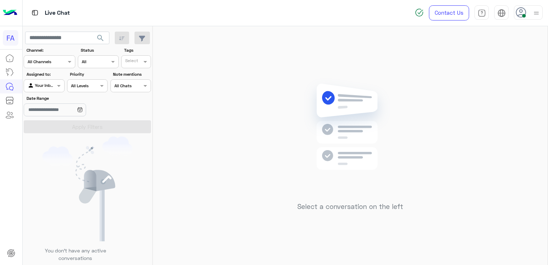
click at [522, 17] on span at bounding box center [524, 16] width 4 height 4
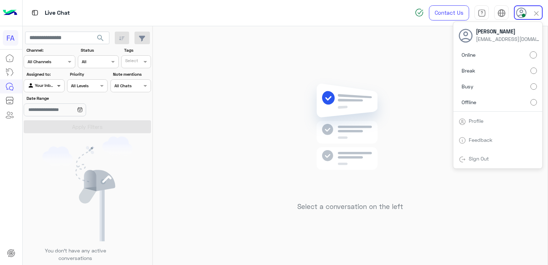
click at [58, 88] on span at bounding box center [59, 86] width 9 height 8
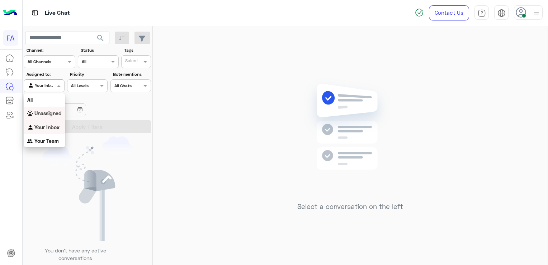
click at [51, 113] on b "Unassigned" at bounding box center [47, 113] width 27 height 6
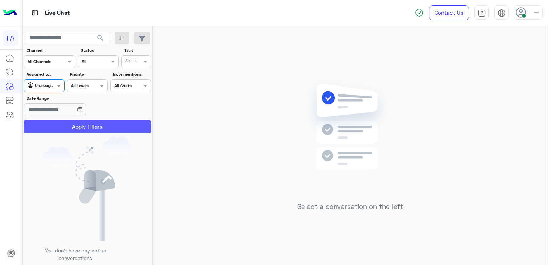
click at [51, 124] on button "Apply Filters" at bounding box center [87, 126] width 127 height 13
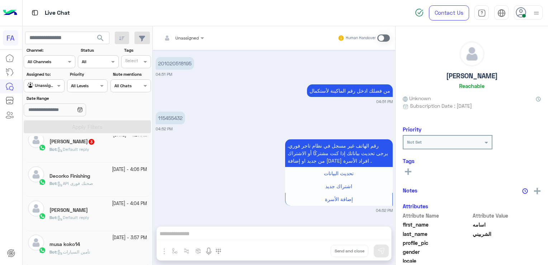
scroll to position [251, 0]
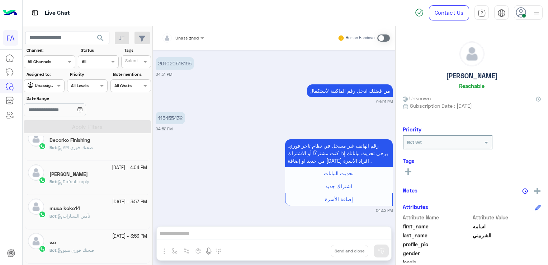
click at [65, 210] on h5 "musa koko14" at bounding box center [65, 208] width 30 height 6
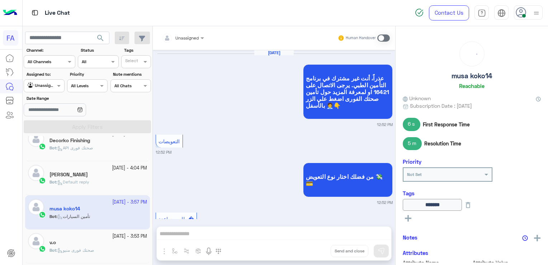
scroll to position [735, 0]
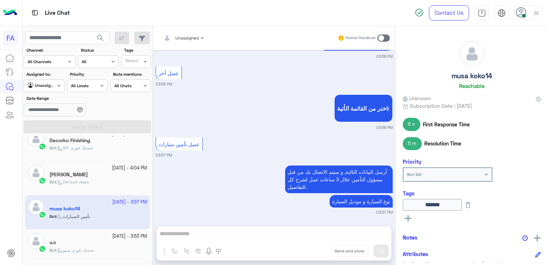
click at [59, 173] on h5 "[PERSON_NAME]" at bounding box center [69, 174] width 38 height 6
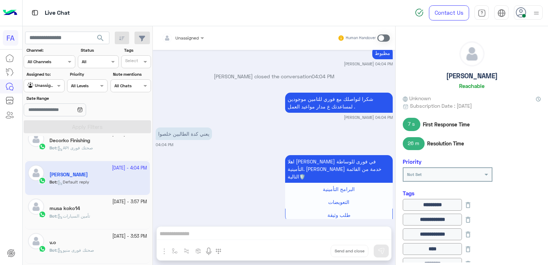
scroll to position [215, 0]
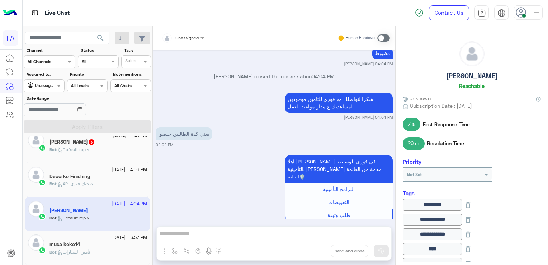
click at [71, 175] on h5 "Decorko Finishing" at bounding box center [70, 176] width 41 height 6
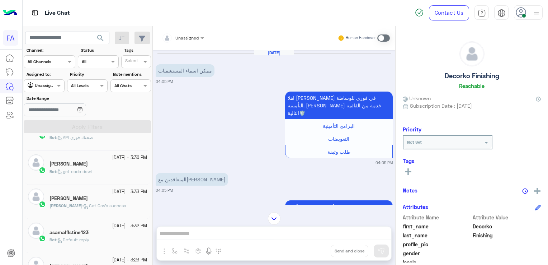
scroll to position [502, 0]
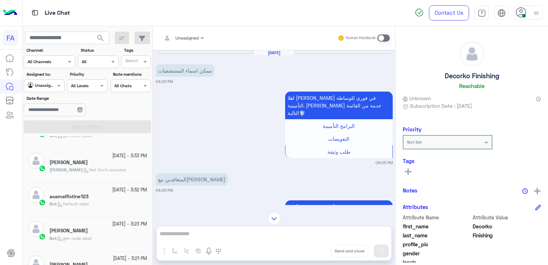
click at [87, 159] on div "[PERSON_NAME]" at bounding box center [99, 163] width 98 height 8
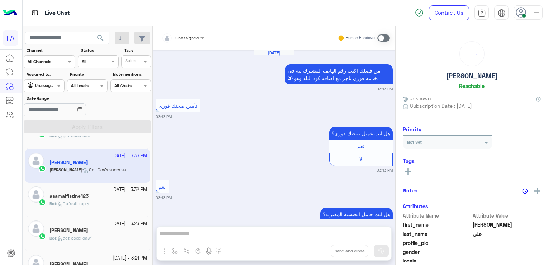
scroll to position [616, 0]
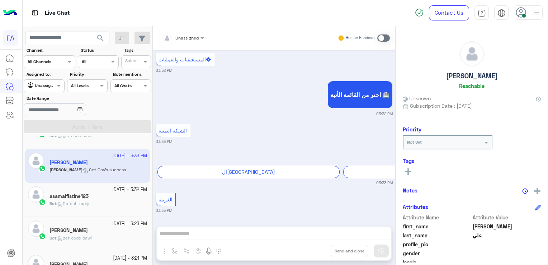
click at [98, 206] on div "Bot : Default reply" at bounding box center [99, 206] width 98 height 13
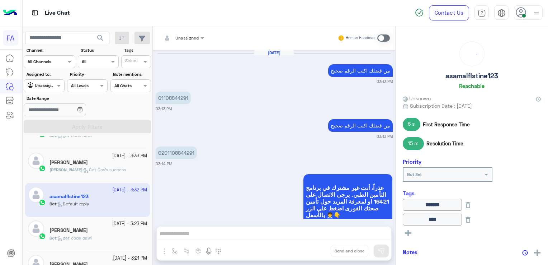
scroll to position [496, 0]
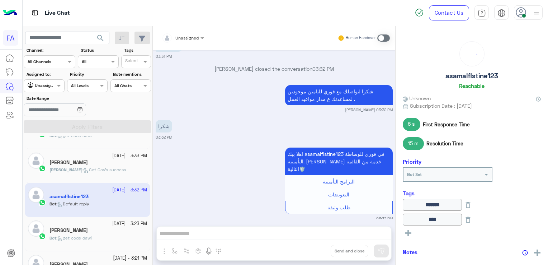
click at [85, 235] on span "get code dawi" at bounding box center [74, 237] width 34 height 5
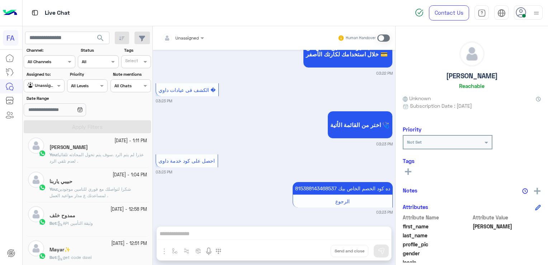
scroll to position [147, 0]
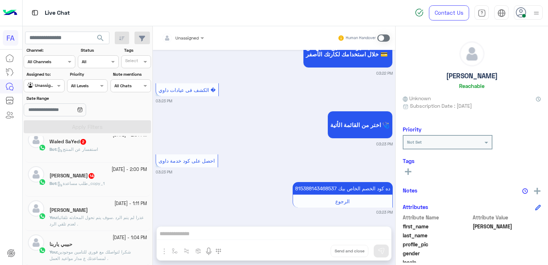
click at [113, 171] on small "[DATE] - 2:00 PM" at bounding box center [130, 169] width 36 height 7
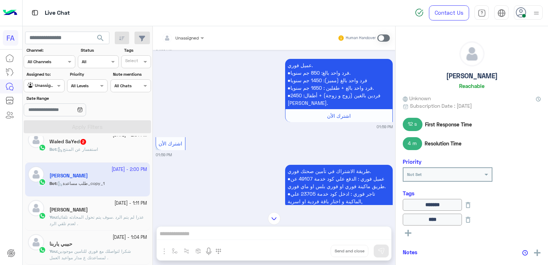
scroll to position [33, 0]
click at [381, 36] on span at bounding box center [383, 37] width 13 height 7
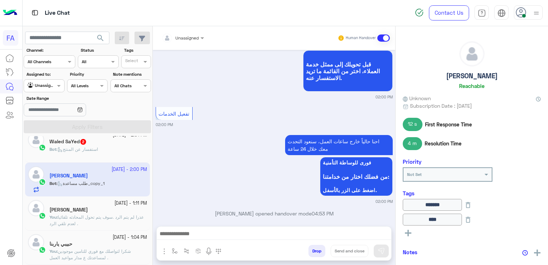
click at [193, 216] on div "Oct 4, 2025 عميل فورى 01:59 PM عميل فوري. ●فرد واحد بالغ: 850 جم سنويا. ●فرد وا…" at bounding box center [274, 134] width 243 height 169
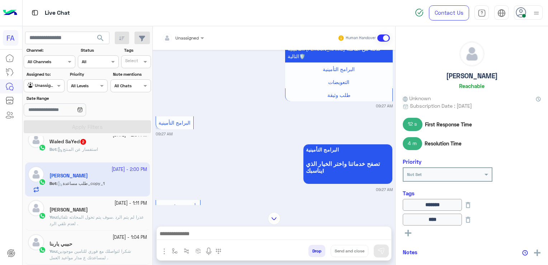
scroll to position [33, 0]
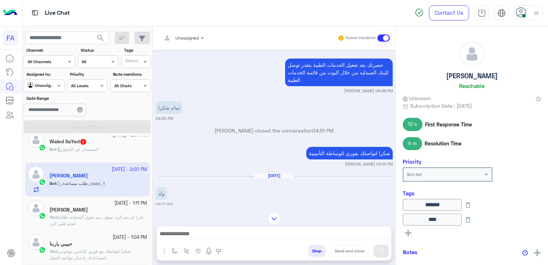
click at [295, 229] on div at bounding box center [274, 235] width 235 height 18
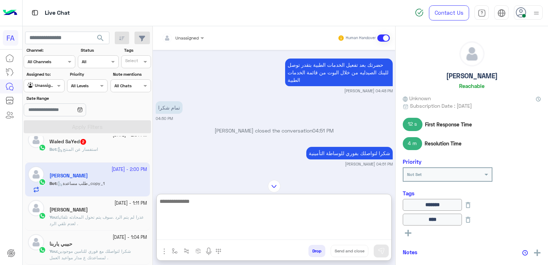
click at [301, 230] on textarea at bounding box center [274, 218] width 235 height 43
paste textarea "**********"
type textarea "**********"
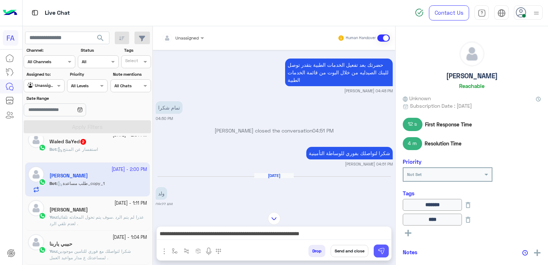
click at [380, 252] on img at bounding box center [381, 250] width 7 height 7
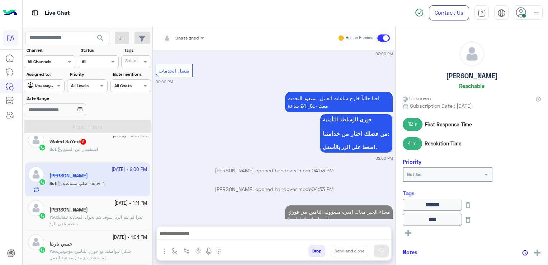
scroll to position [1588, 0]
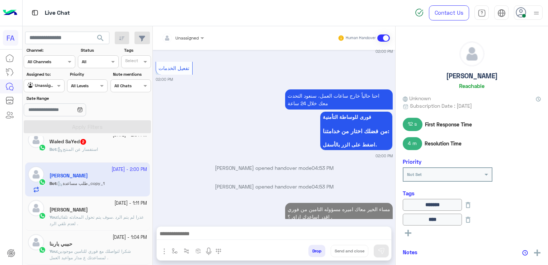
click at [67, 151] on span "استفسار عن المنتج" at bounding box center [77, 148] width 41 height 5
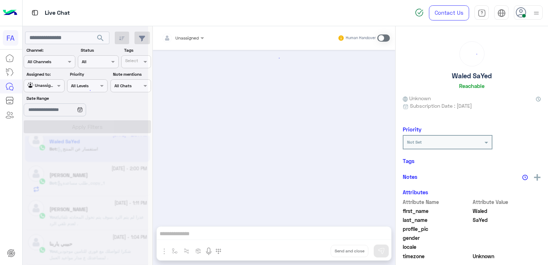
scroll to position [683, 0]
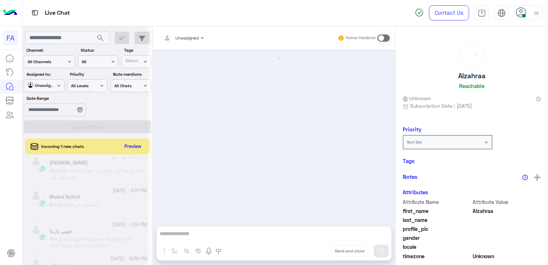
scroll to position [437, 0]
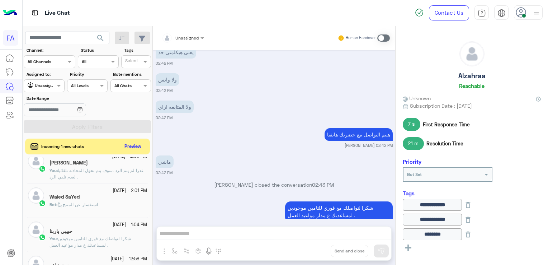
click at [72, 198] on h5 "Waled SaYed" at bounding box center [65, 197] width 30 height 6
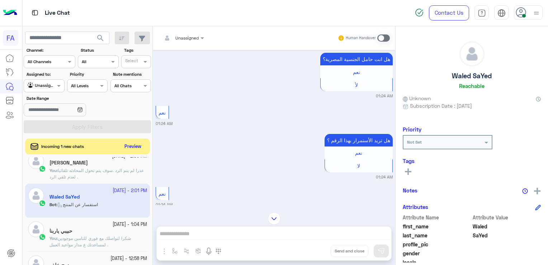
scroll to position [219, 0]
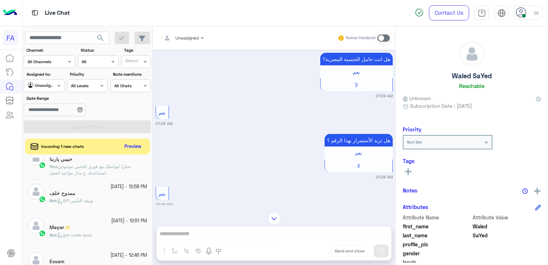
click at [77, 192] on div "ممدوح خلف" at bounding box center [99, 194] width 98 height 8
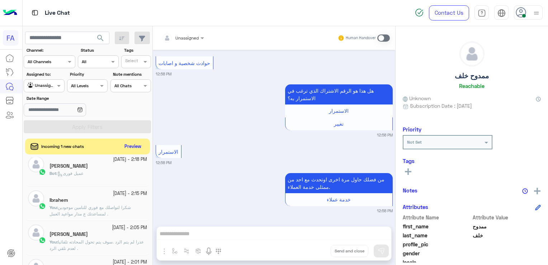
click at [77, 180] on div "Bot : عميل فورى" at bounding box center [99, 176] width 98 height 13
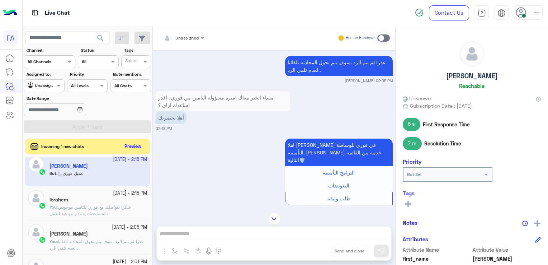
scroll to position [190, 0]
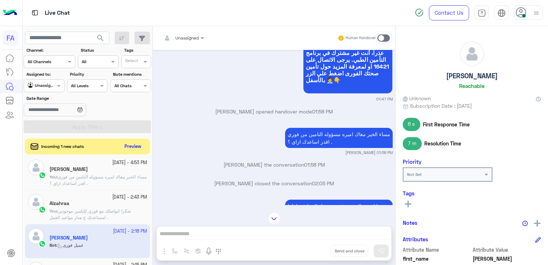
click at [55, 208] on span "You" at bounding box center [53, 210] width 7 height 5
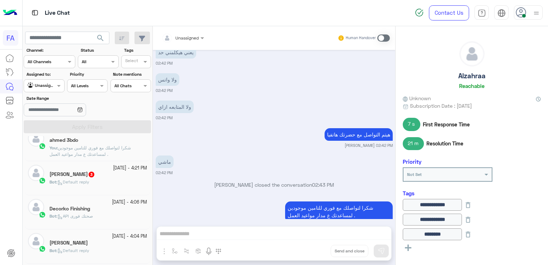
click at [82, 169] on div "4 October - 4:21 PM" at bounding box center [99, 168] width 98 height 7
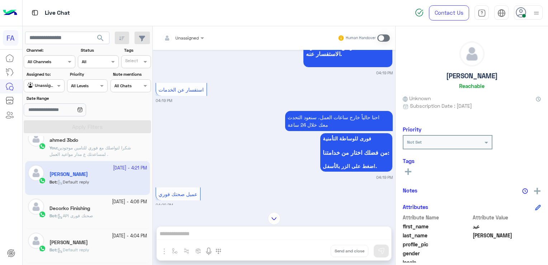
click at [383, 37] on span at bounding box center [383, 37] width 13 height 7
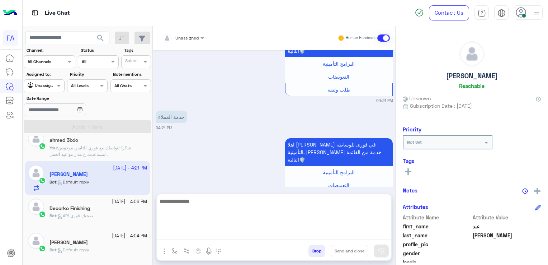
click at [291, 230] on textarea at bounding box center [274, 218] width 235 height 43
paste textarea "**********"
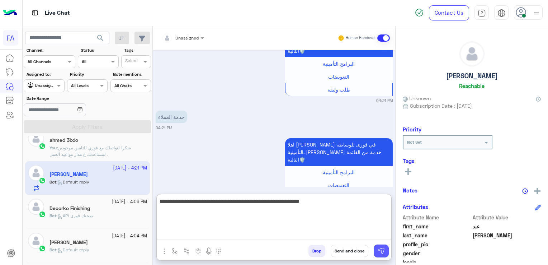
type textarea "**********"
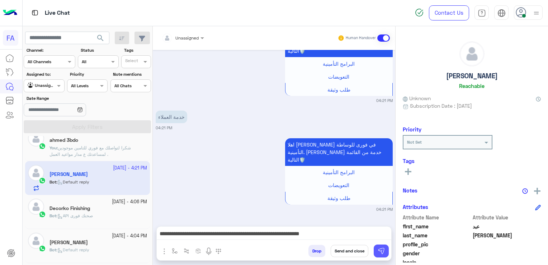
click at [385, 248] on img at bounding box center [381, 250] width 7 height 7
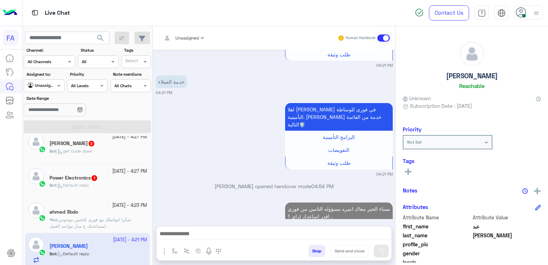
click at [88, 185] on span "Default reply" at bounding box center [73, 184] width 32 height 5
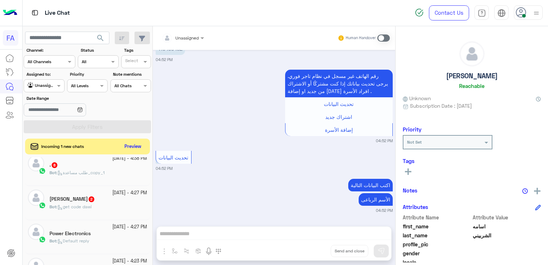
click at [84, 242] on span "Default reply" at bounding box center [73, 240] width 32 height 5
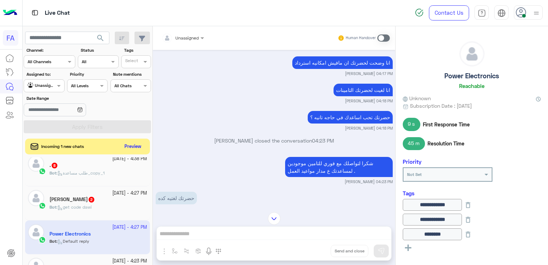
click at [74, 199] on div "Sara 2" at bounding box center [99, 200] width 98 height 8
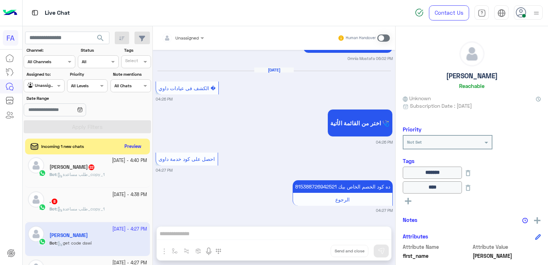
click at [78, 214] on div "Bot : طلب مساعدة_copy_1" at bounding box center [99, 212] width 98 height 13
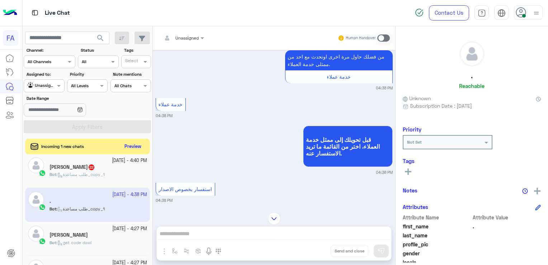
click at [118, 230] on small "4 October - 4:27 PM" at bounding box center [129, 228] width 35 height 7
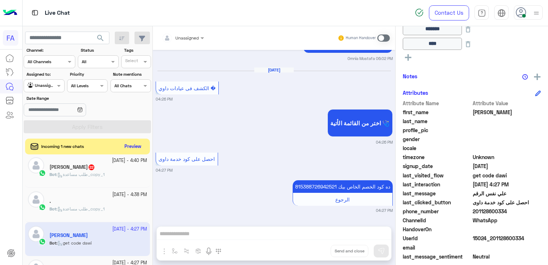
click at [61, 206] on icon at bounding box center [59, 208] width 5 height 5
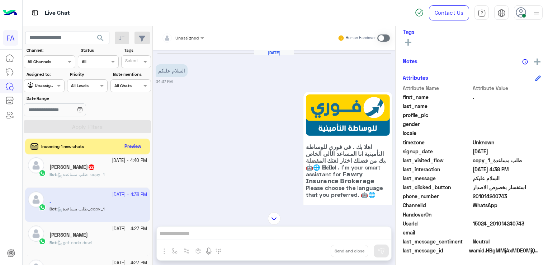
click at [384, 36] on span at bounding box center [383, 37] width 13 height 7
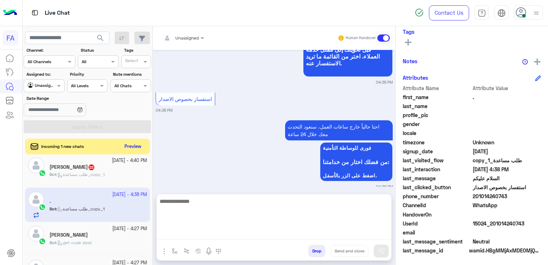
click at [306, 230] on textarea at bounding box center [274, 218] width 235 height 43
paste textarea "**********"
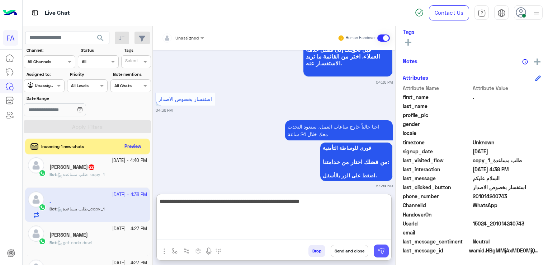
type textarea "**********"
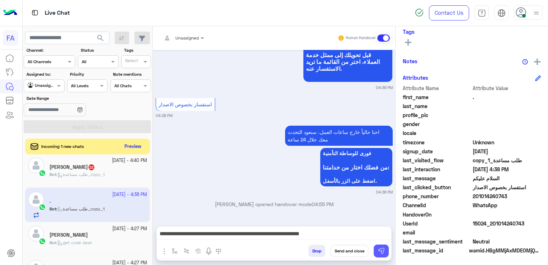
click at [388, 254] on button at bounding box center [381, 250] width 15 height 13
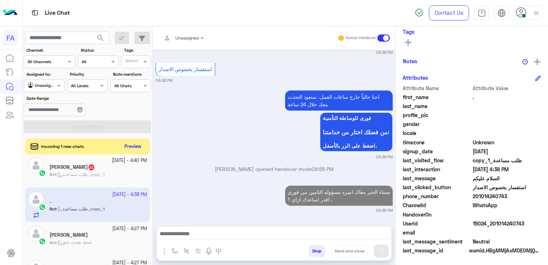
click at [89, 167] on span "22" at bounding box center [92, 167] width 6 height 6
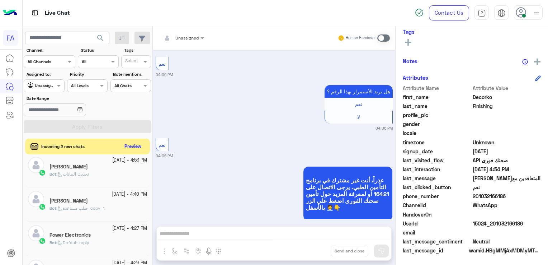
click at [105, 215] on div "Bot : طلب مساعدة_copy_1" at bounding box center [99, 211] width 98 height 13
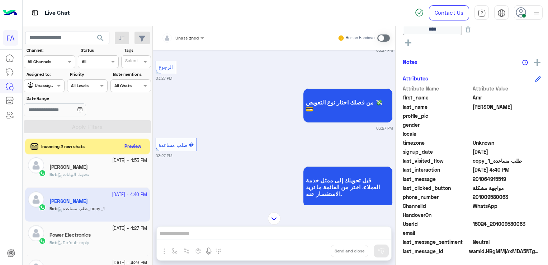
click at [386, 42] on div "Human Handover" at bounding box center [364, 38] width 53 height 13
click at [383, 37] on span at bounding box center [383, 37] width 13 height 7
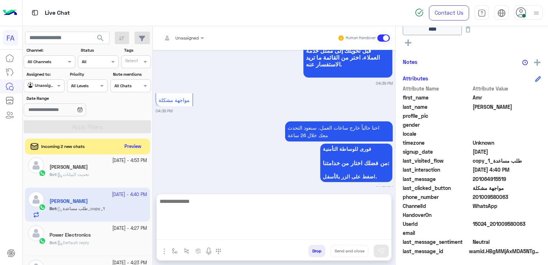
click at [272, 234] on textarea at bounding box center [274, 218] width 235 height 43
paste textarea "**********"
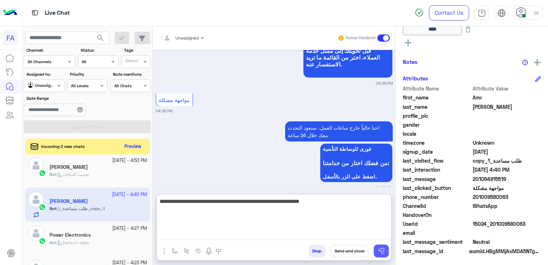
type textarea "**********"
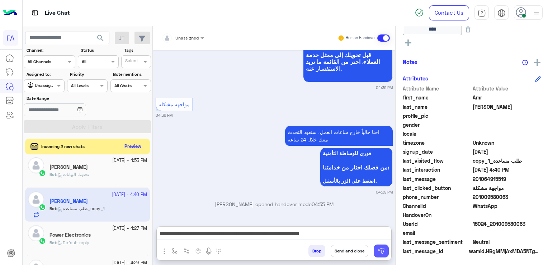
click at [380, 252] on img at bounding box center [381, 250] width 7 height 7
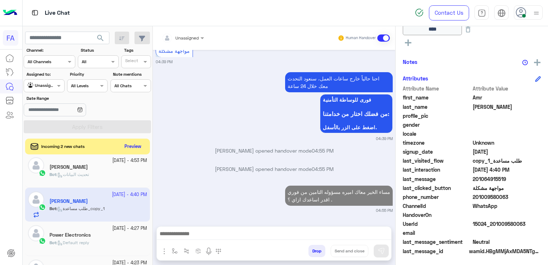
click at [88, 171] on span "تحديث البيانات" at bounding box center [73, 173] width 32 height 5
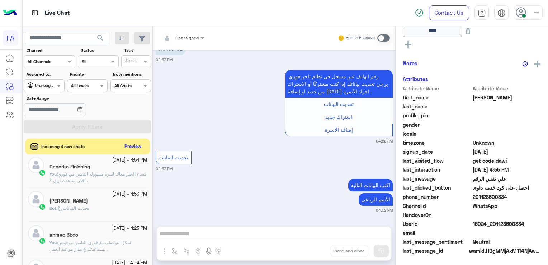
click at [82, 211] on p "Bot : تحديث البيانات" at bounding box center [69, 208] width 39 height 6
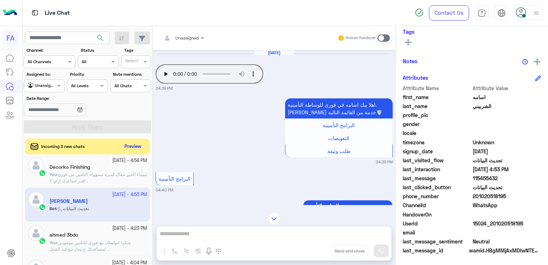
click at [37, 83] on input "text" at bounding box center [36, 85] width 17 height 6
click at [33, 125] on img "Options list" at bounding box center [30, 127] width 7 height 7
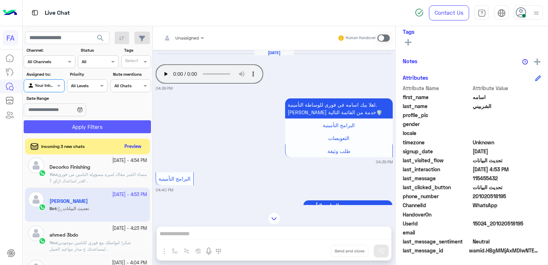
click at [33, 125] on button "Apply Filters" at bounding box center [87, 126] width 127 height 13
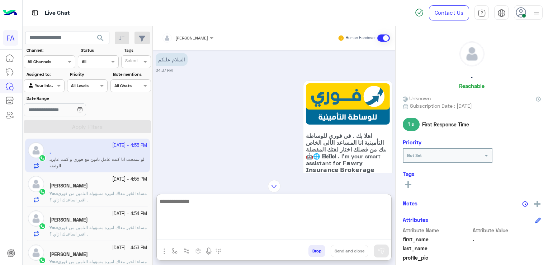
click at [240, 236] on textarea at bounding box center [274, 218] width 235 height 43
type textarea "*"
type textarea "**********"
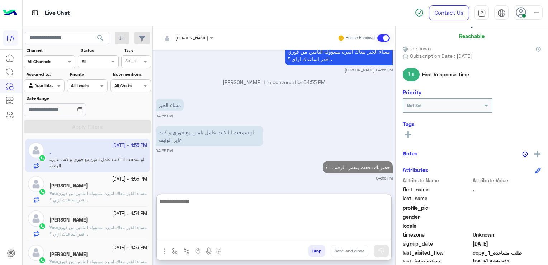
scroll to position [142, 0]
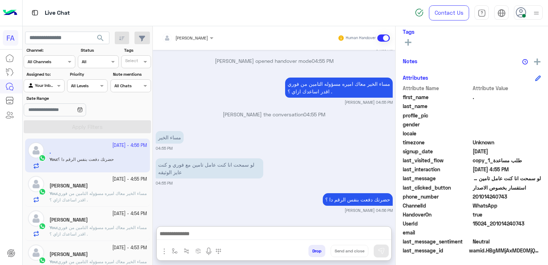
click at [485, 197] on span "201014240743" at bounding box center [507, 197] width 69 height 8
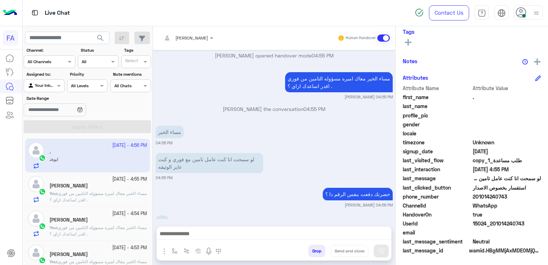
scroll to position [808, 0]
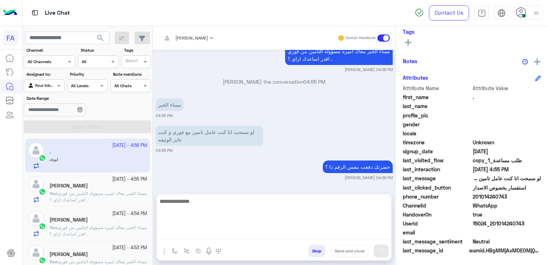
click at [207, 235] on textarea at bounding box center [274, 218] width 235 height 43
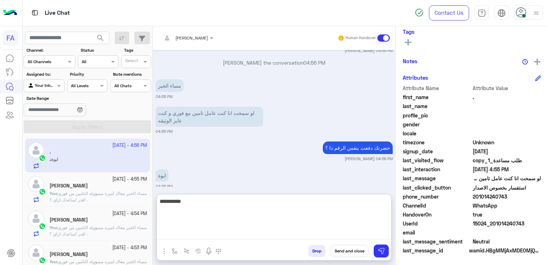
type textarea "**********"
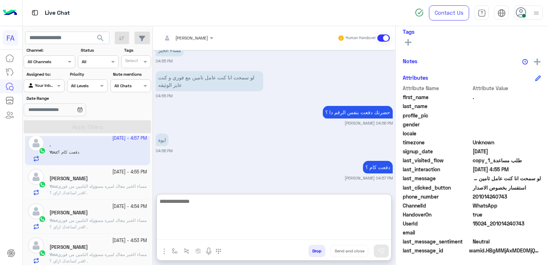
scroll to position [9, 0]
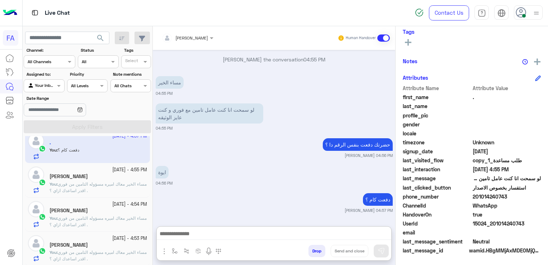
click at [100, 245] on div "[PERSON_NAME]" at bounding box center [99, 246] width 98 height 8
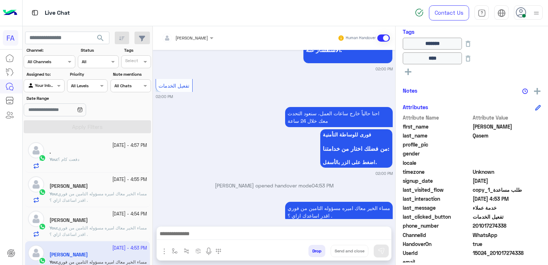
scroll to position [653, 0]
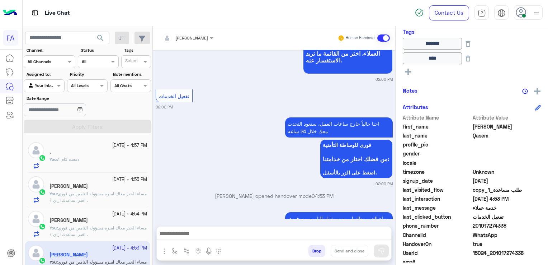
click at [94, 156] on div "You : دفعت كام ؟" at bounding box center [99, 162] width 98 height 13
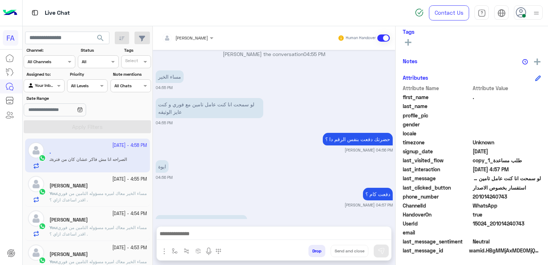
scroll to position [595, 0]
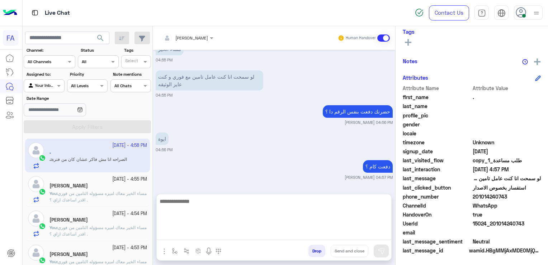
click at [282, 237] on textarea at bounding box center [274, 218] width 235 height 43
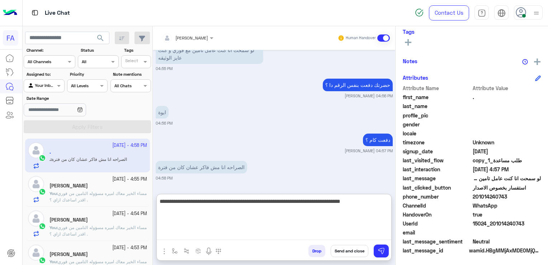
type textarea "**********"
click at [309, 200] on textarea "**********" at bounding box center [274, 218] width 235 height 43
drag, startPoint x: 295, startPoint y: 202, endPoint x: 309, endPoint y: 202, distance: 14.0
click at [309, 202] on textarea "**********" at bounding box center [274, 218] width 235 height 43
click at [297, 200] on textarea "**********" at bounding box center [274, 218] width 235 height 43
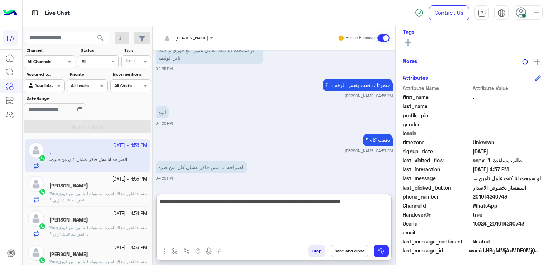
click at [169, 202] on textarea "**********" at bounding box center [274, 218] width 235 height 43
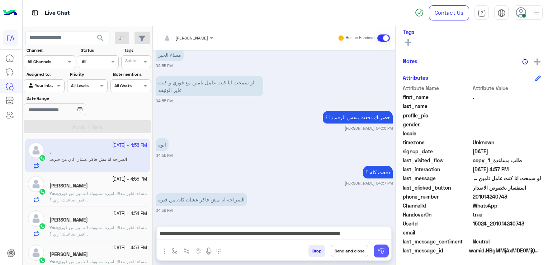
click at [376, 252] on button at bounding box center [381, 250] width 15 height 13
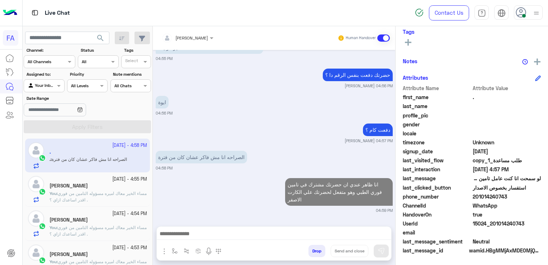
scroll to position [630, 0]
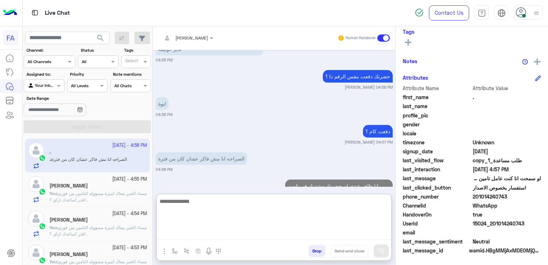
click at [333, 236] on textarea at bounding box center [274, 218] width 235 height 43
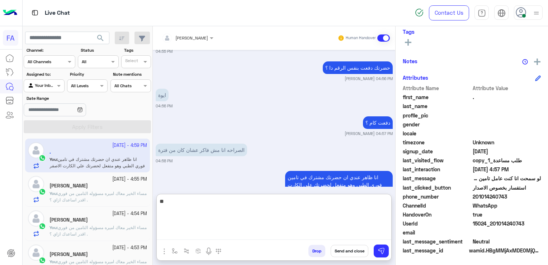
scroll to position [662, 0]
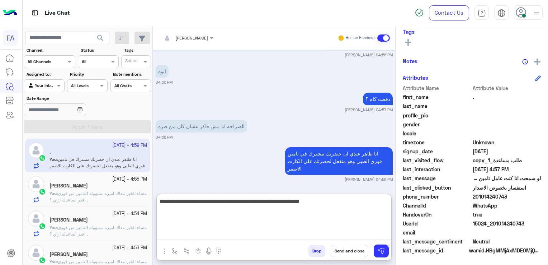
type textarea "**********"
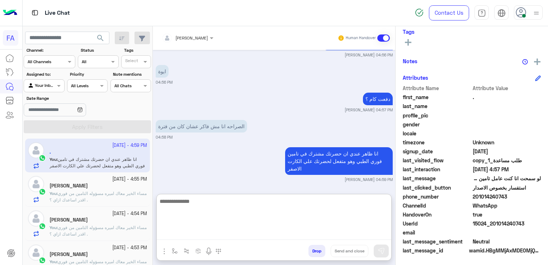
scroll to position [697, 0]
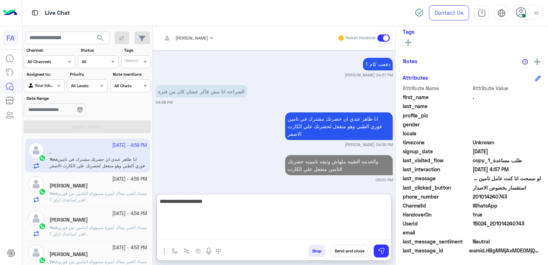
type textarea "**********"
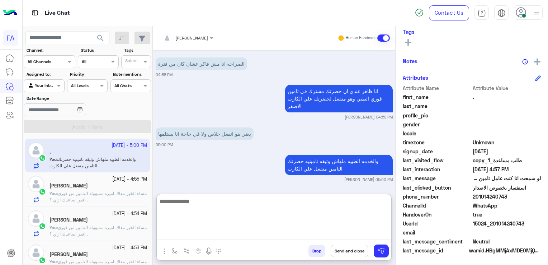
scroll to position [752, 0]
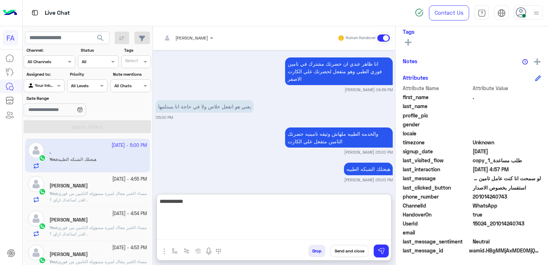
type textarea "**********"
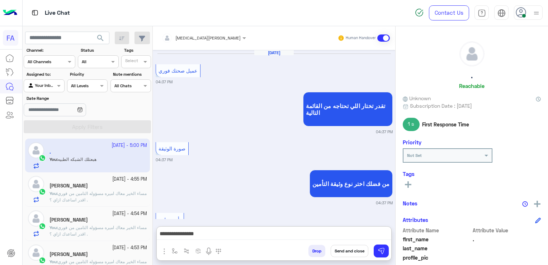
scroll to position [142, 0]
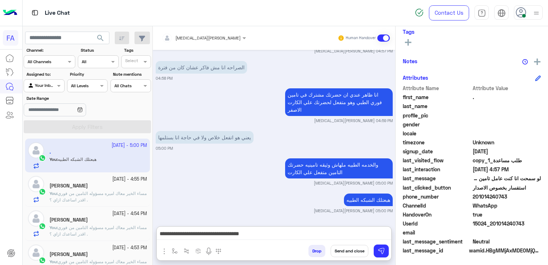
click at [362, 229] on textarea "**********" at bounding box center [274, 234] width 235 height 11
click at [239, 229] on textarea "**********" at bounding box center [274, 234] width 235 height 11
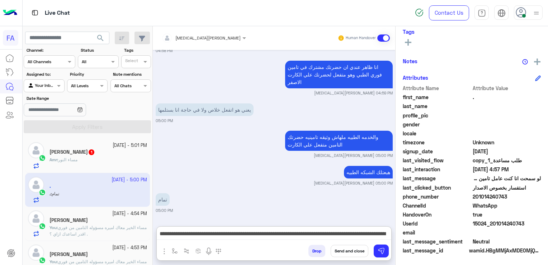
type textarea "**********"
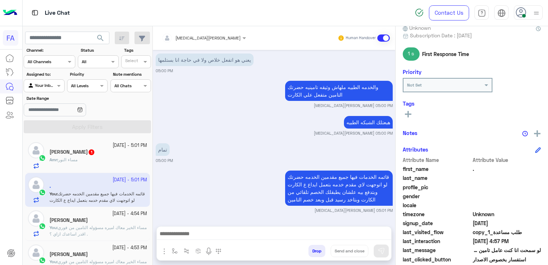
scroll to position [797, 0]
click at [409, 117] on icon at bounding box center [408, 114] width 6 height 6
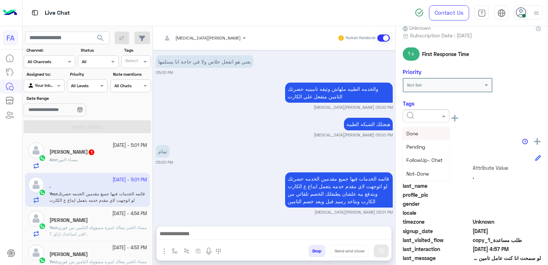
click at [418, 117] on input "text" at bounding box center [418, 115] width 22 height 6
click at [426, 157] on div "Medical" at bounding box center [426, 155] width 47 height 13
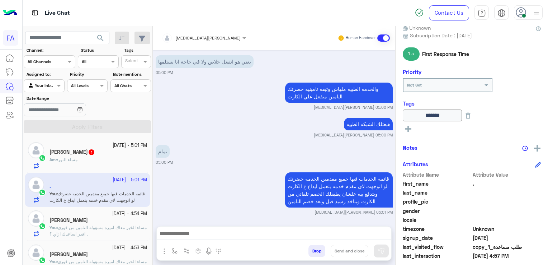
click at [406, 130] on icon at bounding box center [408, 129] width 6 height 6
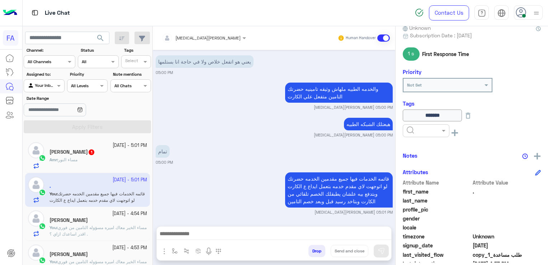
click at [418, 131] on input "text" at bounding box center [418, 130] width 22 height 6
drag, startPoint x: 421, startPoint y: 145, endPoint x: 444, endPoint y: 150, distance: 23.6
click at [422, 145] on div "Done" at bounding box center [426, 147] width 47 height 13
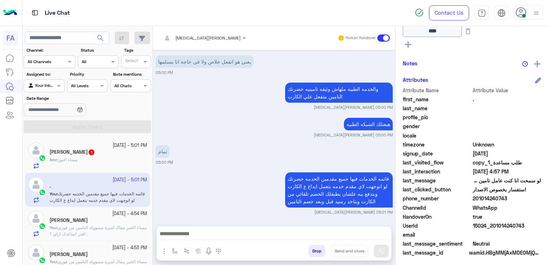
scroll to position [171, 0]
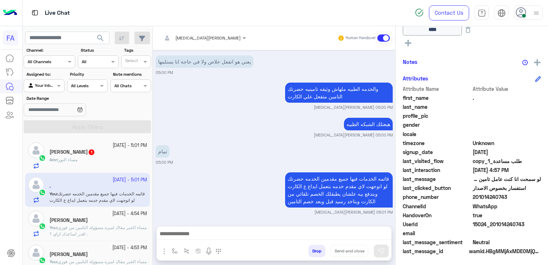
click at [487, 193] on span "201014240743" at bounding box center [507, 197] width 69 height 8
copy span "201014240743"
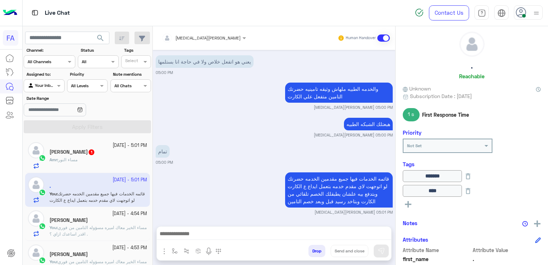
scroll to position [0, 0]
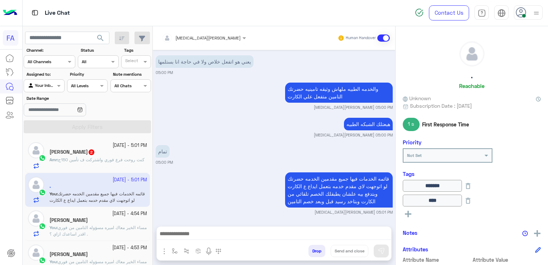
click at [238, 221] on div "Amira khalid Human Handover Oct 4, 2025 عميل صحتك فوري 04:37 PM تقدر تختار اللي…" at bounding box center [274, 146] width 243 height 241
click at [89, 154] on span "2" at bounding box center [92, 152] width 6 height 6
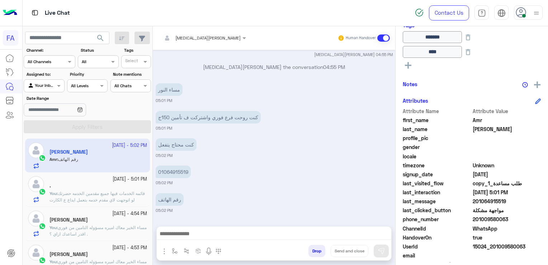
scroll to position [171, 0]
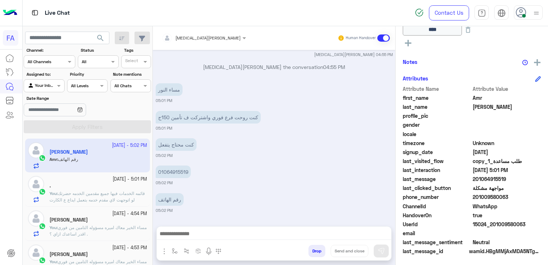
click at [489, 195] on span "201009580063" at bounding box center [507, 197] width 69 height 8
copy span "201009580063"
click at [488, 179] on span "201064915519" at bounding box center [507, 179] width 69 height 8
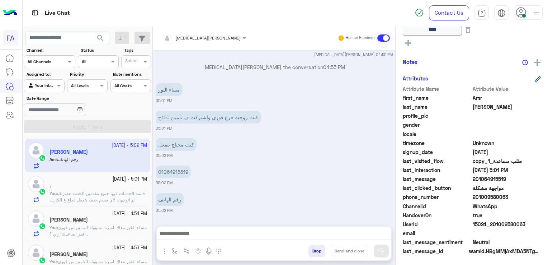
copy span "201064915519"
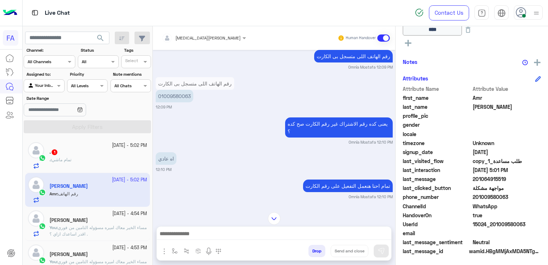
scroll to position [452, 0]
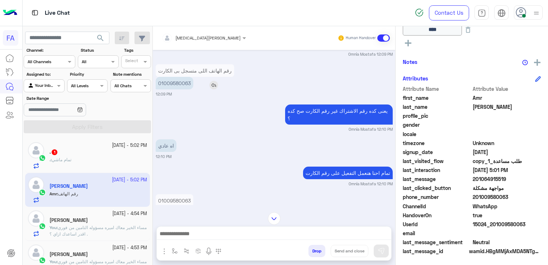
click at [181, 82] on p "01009580063" at bounding box center [175, 83] width 38 height 13
copy p "01009580063"
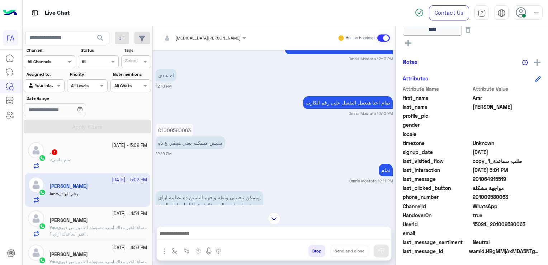
scroll to position [524, 0]
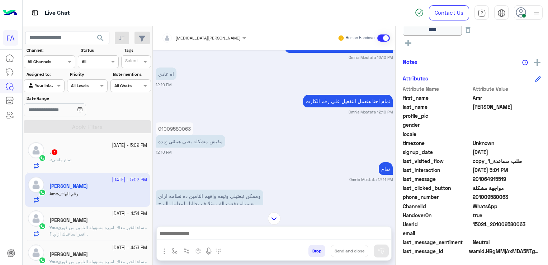
click at [494, 197] on span "201009580063" at bounding box center [507, 197] width 69 height 8
copy span "201009580063"
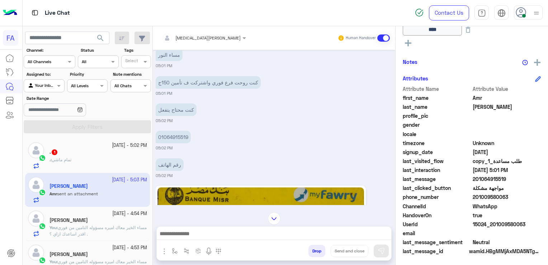
scroll to position [4479, 0]
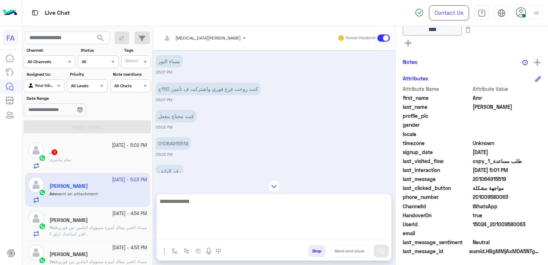
click at [277, 231] on textarea at bounding box center [274, 218] width 235 height 43
type textarea "*"
type textarea "**********"
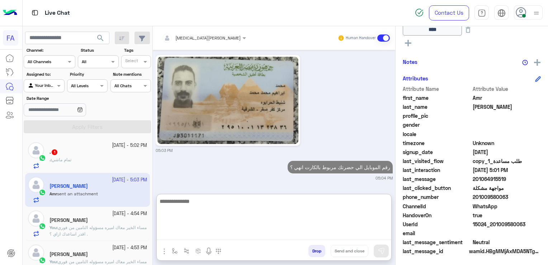
scroll to position [4718, 0]
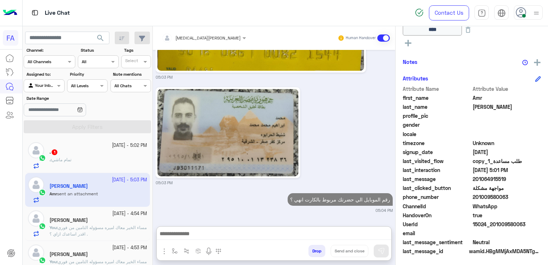
click at [80, 146] on div "4 October - 5:02 PM" at bounding box center [99, 145] width 98 height 7
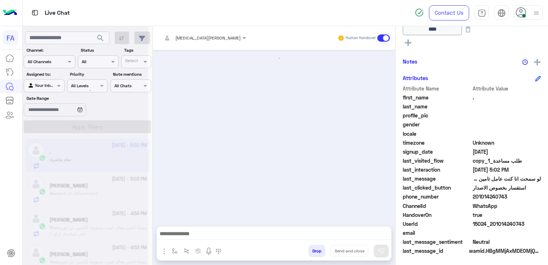
scroll to position [505, 0]
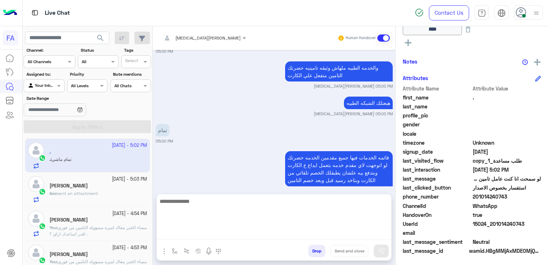
click at [271, 230] on textarea at bounding box center [274, 218] width 235 height 43
paste textarea "**********"
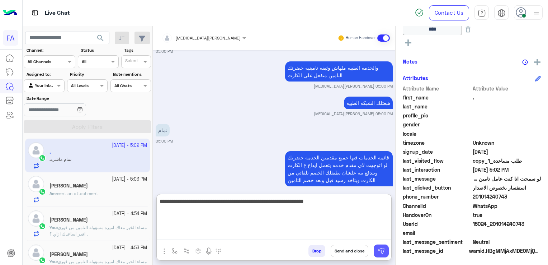
type textarea "**********"
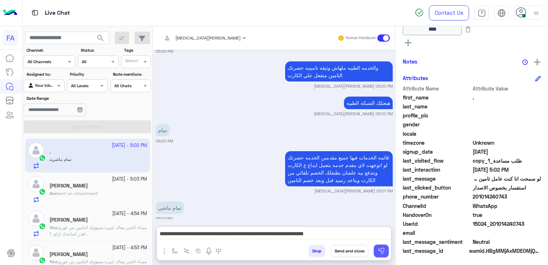
click at [383, 246] on button at bounding box center [381, 250] width 15 height 13
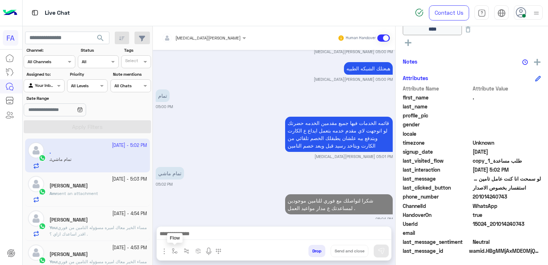
click at [177, 252] on img "button" at bounding box center [175, 251] width 6 height 6
click at [180, 238] on div "enter flow name" at bounding box center [189, 235] width 33 height 6
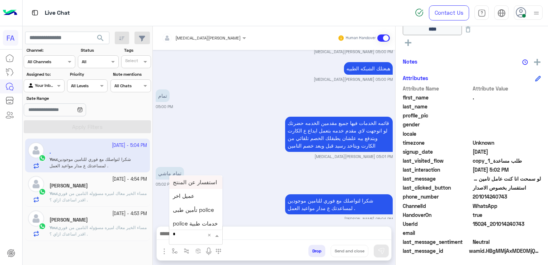
type input "**"
click at [194, 202] on div "صحتك منيو" at bounding box center [195, 196] width 53 height 14
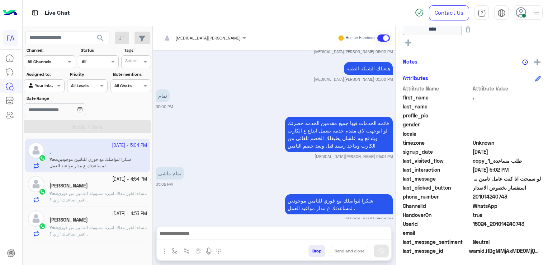
type textarea "*********"
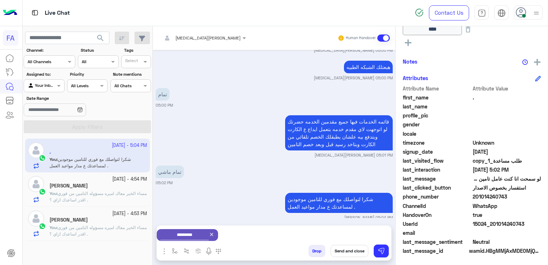
click at [346, 250] on button "Send and close" at bounding box center [350, 251] width 38 height 12
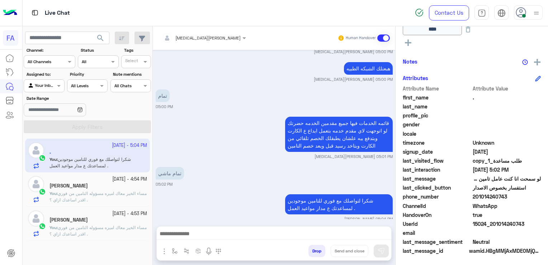
scroll to position [558, 0]
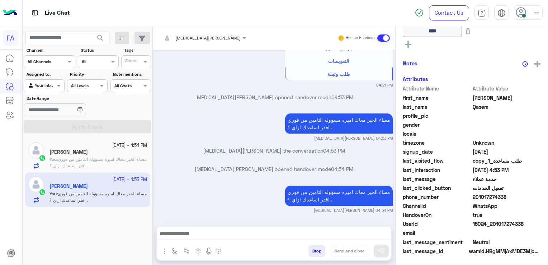
scroll to position [171, 0]
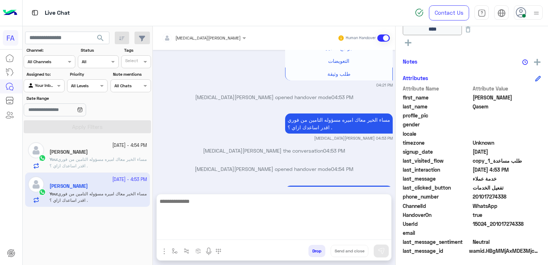
click at [264, 231] on textarea at bounding box center [274, 218] width 235 height 43
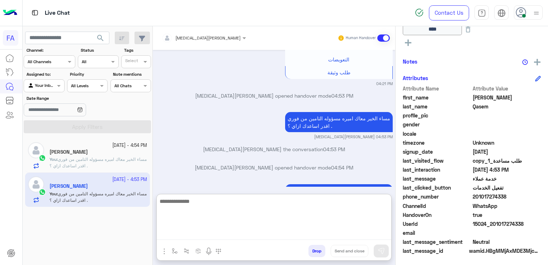
paste textarea "**********"
type textarea "**********"
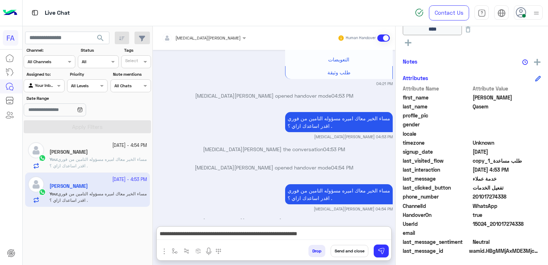
click at [347, 251] on button "Send and close" at bounding box center [350, 251] width 38 height 12
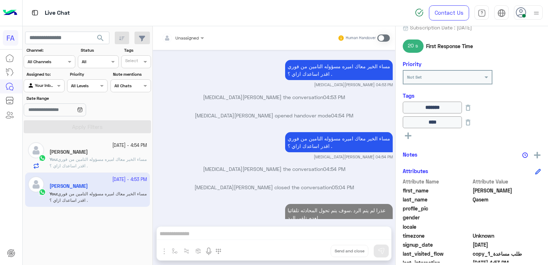
scroll to position [64, 0]
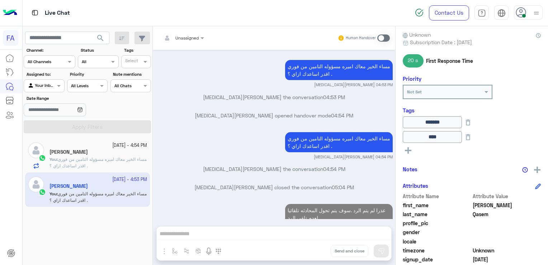
click at [413, 150] on button at bounding box center [408, 149] width 11 height 9
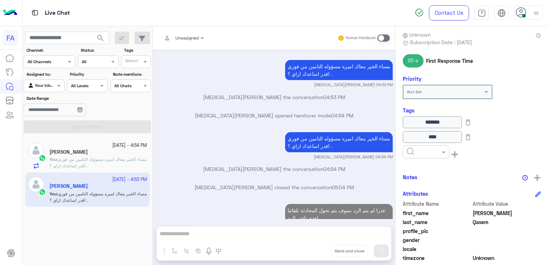
drag, startPoint x: 413, startPoint y: 150, endPoint x: 424, endPoint y: 160, distance: 15.5
click at [424, 150] on input "text" at bounding box center [418, 151] width 22 height 6
click at [421, 180] on span "Pending" at bounding box center [416, 183] width 19 height 6
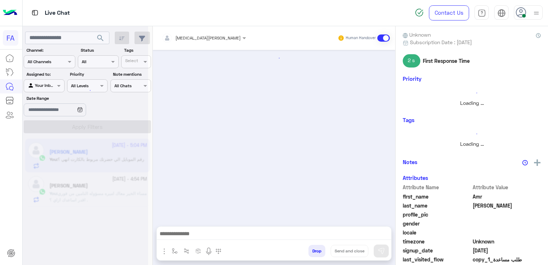
scroll to position [644, 0]
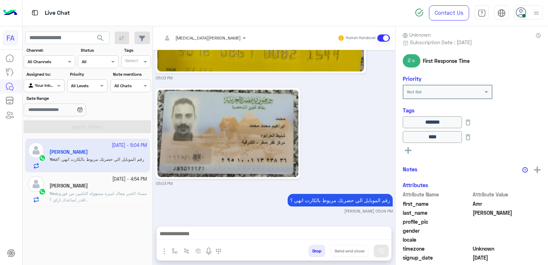
click at [103, 189] on div "عبد الله عصام" at bounding box center [99, 187] width 98 height 8
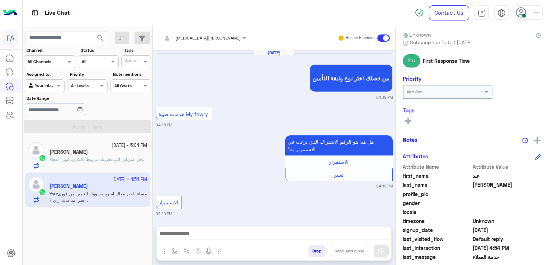
scroll to position [711, 0]
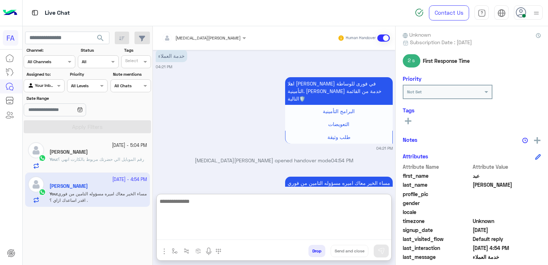
click at [254, 232] on textarea at bounding box center [274, 218] width 235 height 43
paste textarea "**********"
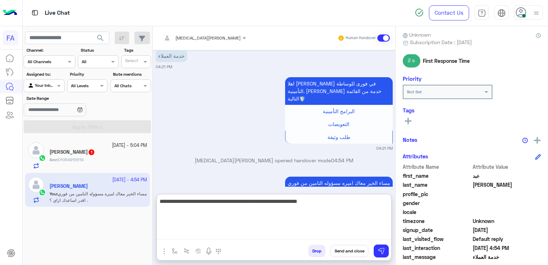
type textarea "**********"
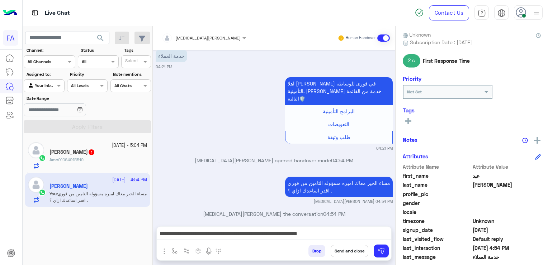
drag, startPoint x: 408, startPoint y: 120, endPoint x: 414, endPoint y: 120, distance: 5.7
click at [409, 120] on icon at bounding box center [408, 121] width 6 height 6
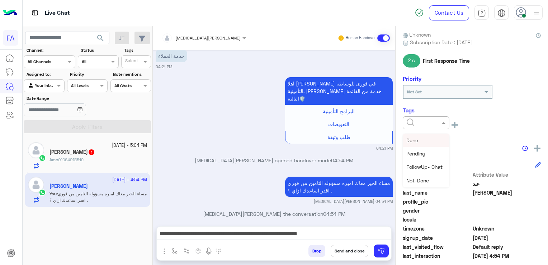
click at [415, 121] on input "text" at bounding box center [418, 122] width 22 height 6
click at [423, 150] on span "Pending" at bounding box center [416, 153] width 19 height 6
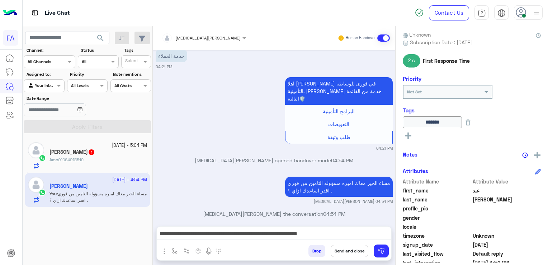
click at [356, 253] on button "Send and close" at bounding box center [350, 251] width 38 height 12
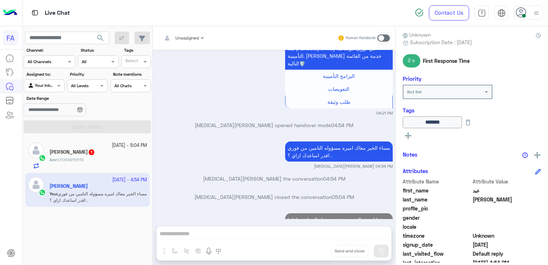
scroll to position [765, 0]
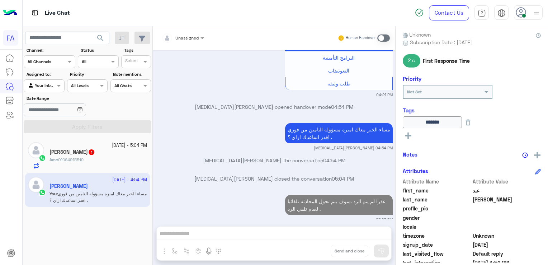
click at [52, 166] on div "Amr : 01064915519" at bounding box center [99, 162] width 98 height 13
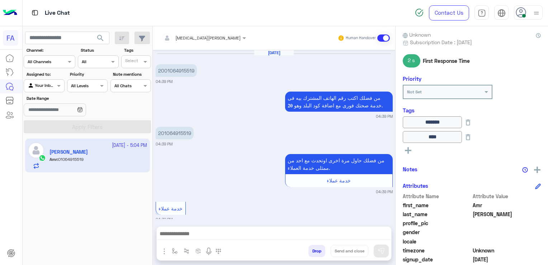
scroll to position [644, 0]
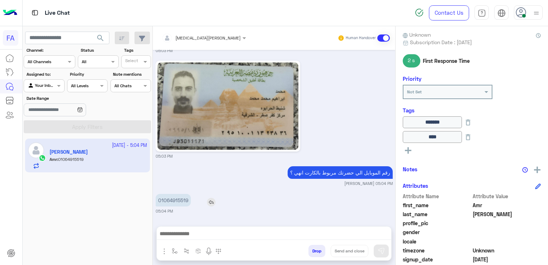
click at [171, 201] on p "01064915519" at bounding box center [173, 200] width 35 height 13
copy p "01064915519"
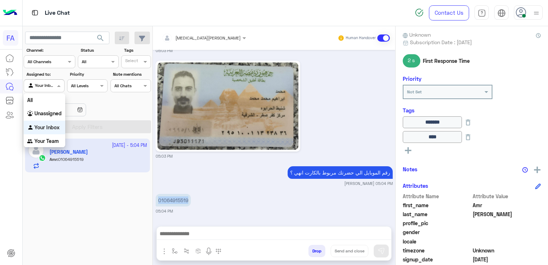
click at [48, 85] on div at bounding box center [44, 84] width 40 height 7
click at [43, 104] on div "All" at bounding box center [45, 99] width 42 height 13
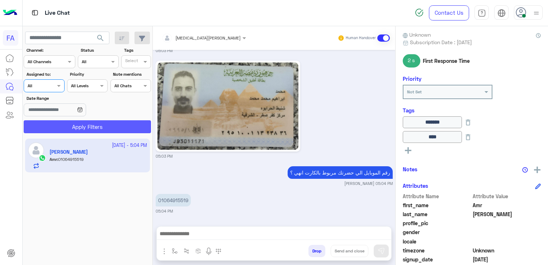
click at [43, 124] on button "Apply Filters" at bounding box center [87, 126] width 127 height 13
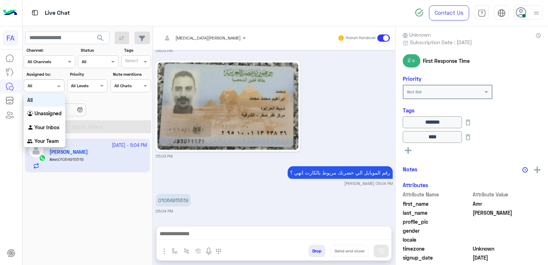
click at [43, 89] on div "Agent Filter All" at bounding box center [44, 85] width 41 height 13
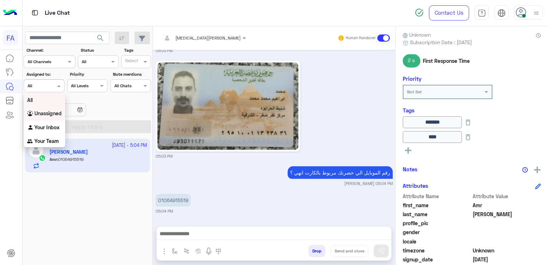
click at [43, 111] on b "Unassigned" at bounding box center [47, 113] width 27 height 6
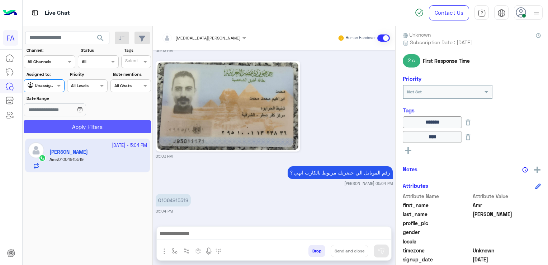
click at [50, 123] on button "Apply Filters" at bounding box center [87, 126] width 127 height 13
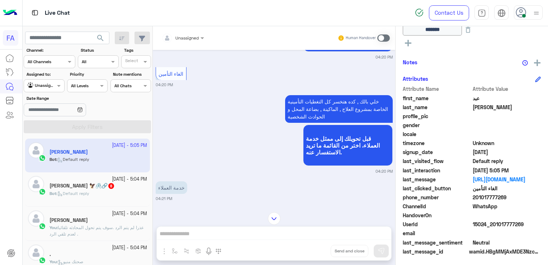
scroll to position [175, 0]
click at [494, 198] on span "201017777269" at bounding box center [507, 197] width 69 height 8
click at [494, 199] on span "201017777269" at bounding box center [507, 197] width 69 height 8
copy span "201017777269"
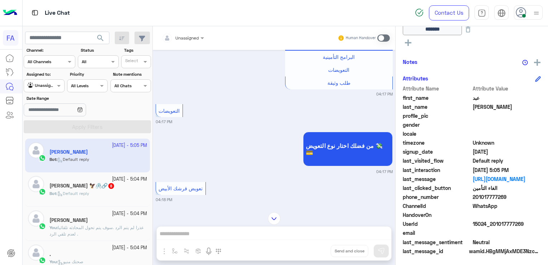
scroll to position [187, 0]
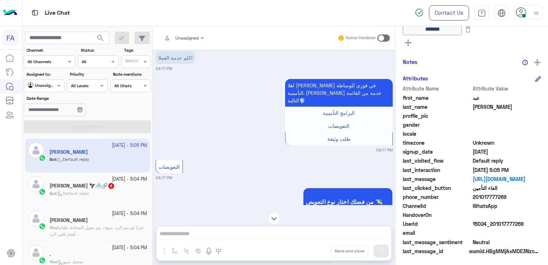
click at [73, 190] on p "Bot : Default reply" at bounding box center [70, 193] width 40 height 6
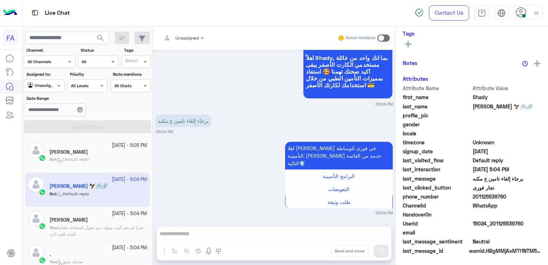
scroll to position [129, 0]
click at [88, 219] on h5 "[PERSON_NAME]" at bounding box center [69, 220] width 38 height 6
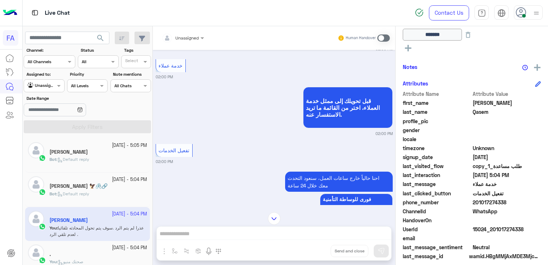
scroll to position [657, 0]
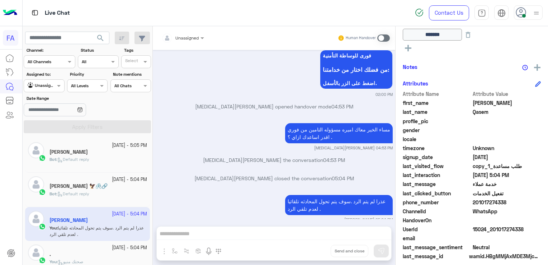
click at [103, 165] on div "Bot : Default reply" at bounding box center [99, 162] width 98 height 13
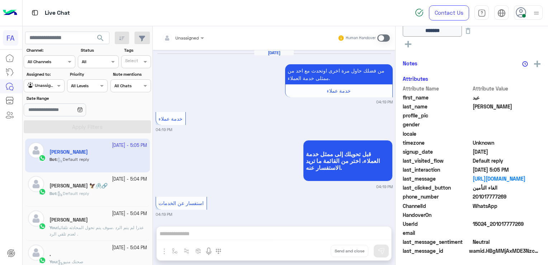
scroll to position [706, 0]
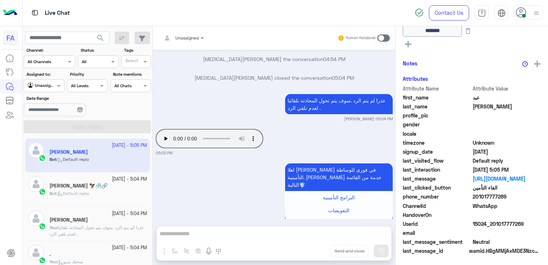
click at [385, 37] on span at bounding box center [383, 37] width 13 height 7
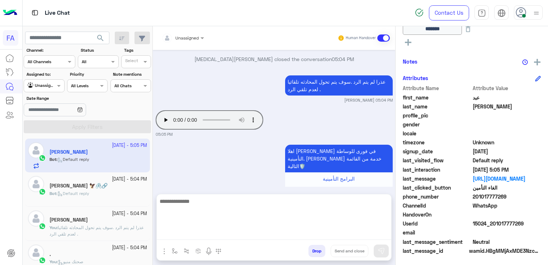
click at [298, 236] on textarea at bounding box center [274, 218] width 235 height 43
type textarea "**********"
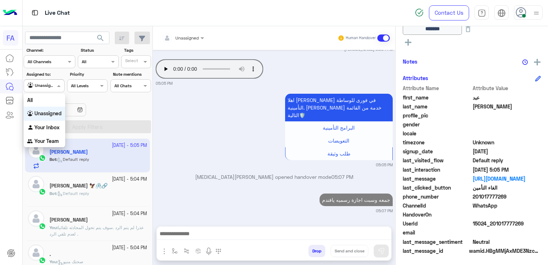
click at [53, 90] on div "Agent Filter Unassigned" at bounding box center [44, 85] width 41 height 13
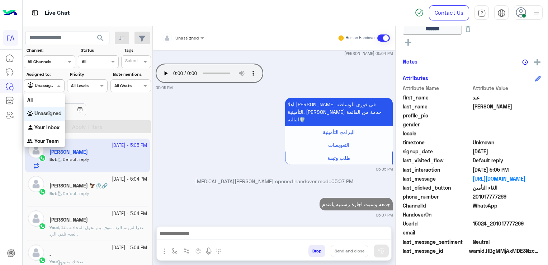
scroll to position [752, 0]
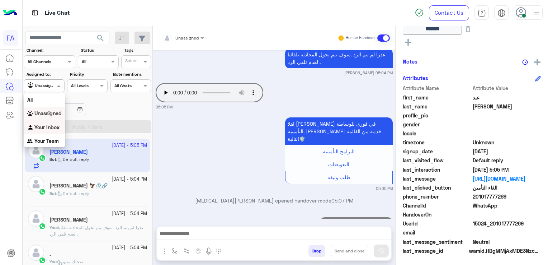
click at [48, 124] on b "Your Inbox" at bounding box center [46, 127] width 25 height 6
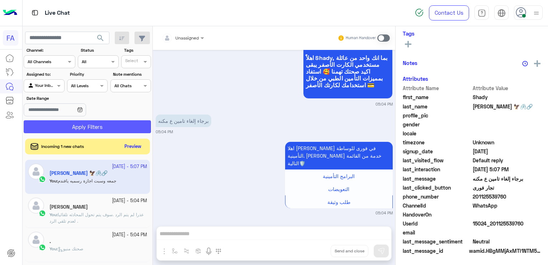
scroll to position [129, 0]
click at [91, 130] on button "Apply Filters" at bounding box center [87, 126] width 127 height 13
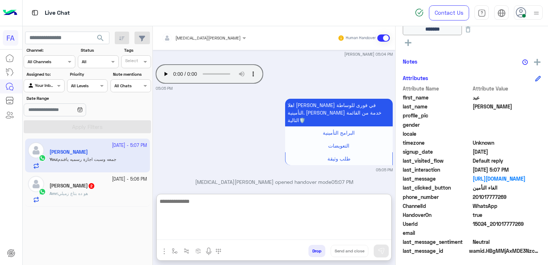
click at [256, 238] on textarea at bounding box center [274, 218] width 235 height 43
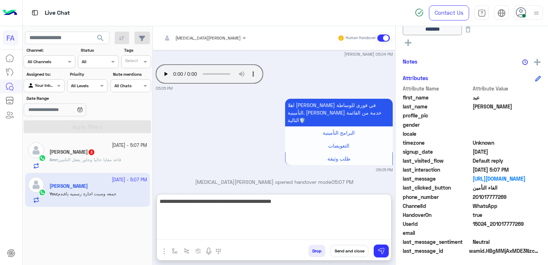
type textarea "**********"
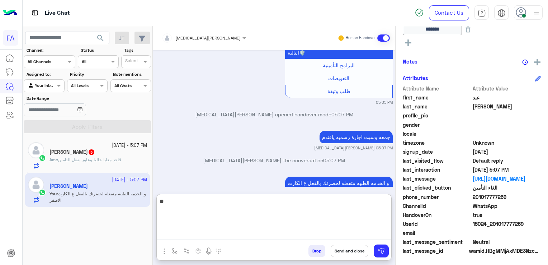
type textarea "*"
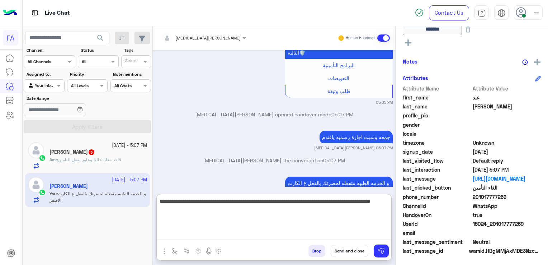
type textarea "**********"
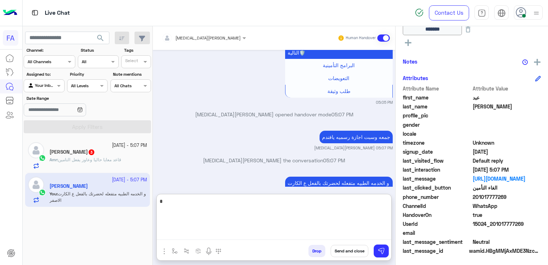
scroll to position [748, 0]
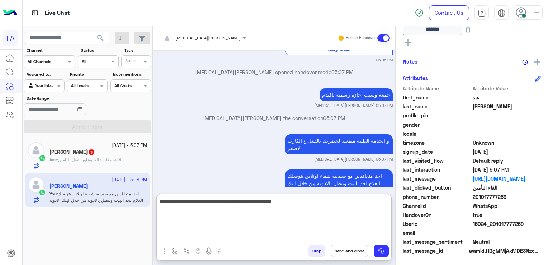
click at [384, 205] on textarea "**********" at bounding box center [274, 218] width 235 height 43
type textarea "**********"
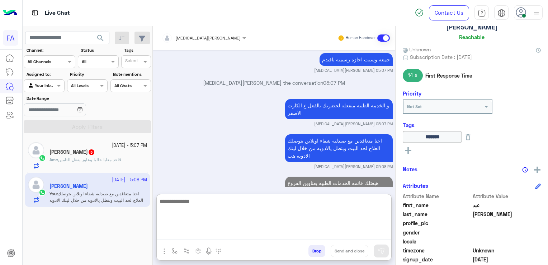
scroll to position [0, 0]
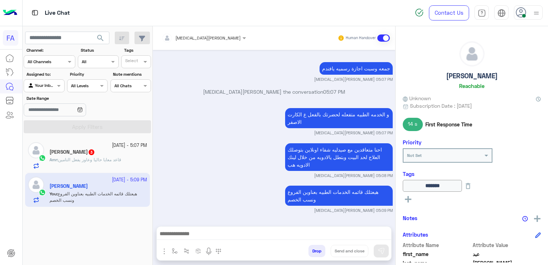
click at [477, 81] on div "عبد الله عصام Reachable" at bounding box center [472, 66] width 138 height 51
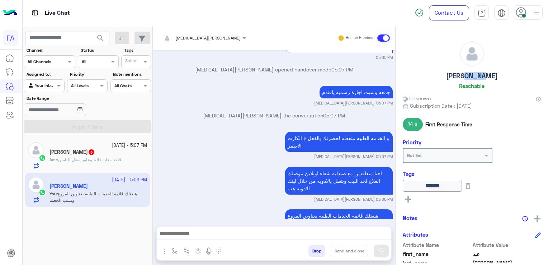
click at [477, 81] on div "عبد الله عصام Reachable" at bounding box center [472, 66] width 138 height 51
click at [477, 78] on h5 "عبد الله عصام" at bounding box center [472, 76] width 52 height 8
copy h5 "عبد الله عصام"
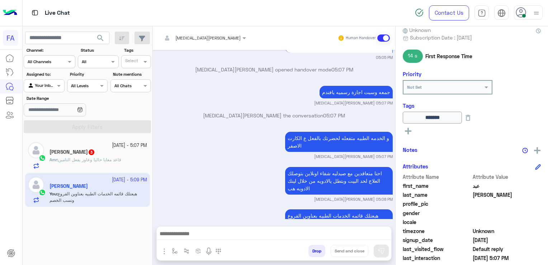
scroll to position [144, 0]
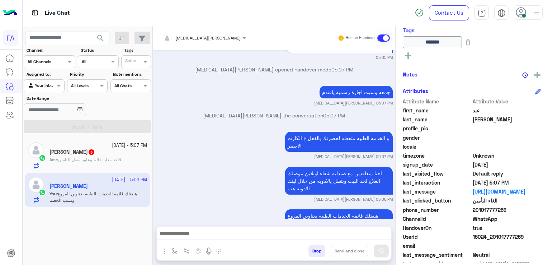
click at [501, 210] on span "201017777269" at bounding box center [507, 210] width 69 height 8
copy span "201017777269"
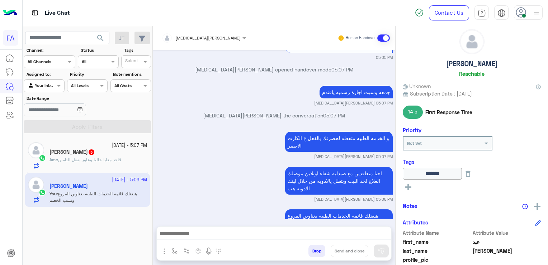
scroll to position [0, 0]
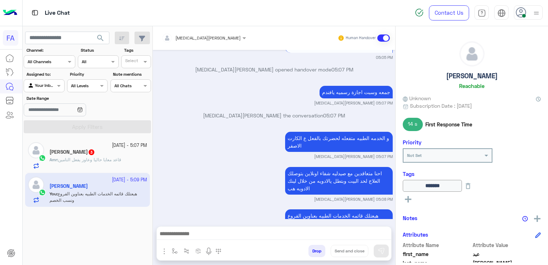
click at [461, 74] on h5 "عبد الله عصام" at bounding box center [472, 76] width 52 height 8
copy h5 "عبد الله عصام"
click at [184, 225] on div "Amira khalid Human Handover Oct 4, 2025 استفسار عن الخدمات 04:19 PM احنا حالياً…" at bounding box center [274, 146] width 243 height 241
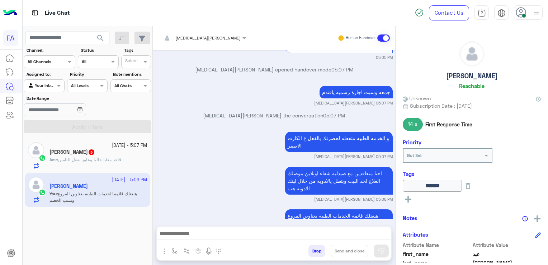
click at [412, 199] on button at bounding box center [408, 198] width 11 height 9
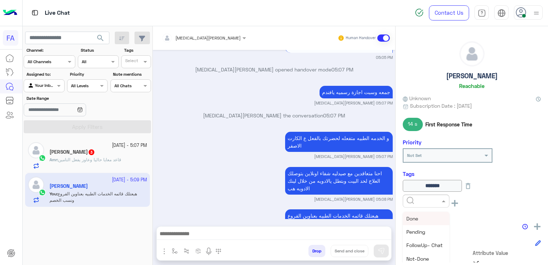
click at [413, 199] on input "text" at bounding box center [418, 200] width 22 height 6
click at [432, 239] on div "Medical" at bounding box center [426, 240] width 47 height 13
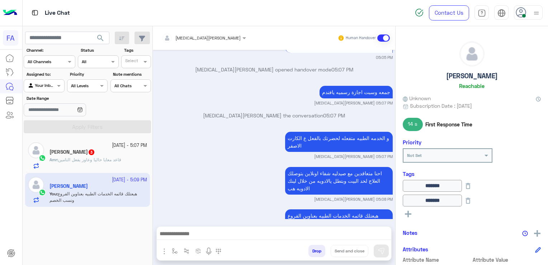
click at [409, 213] on rect at bounding box center [408, 213] width 6 height 1
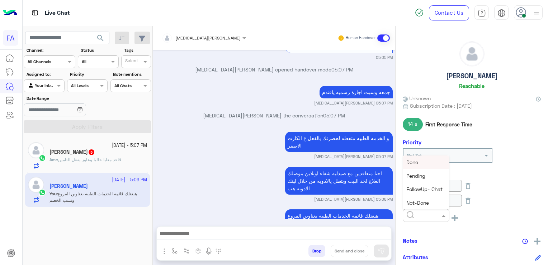
click at [413, 213] on input "text" at bounding box center [418, 214] width 22 height 6
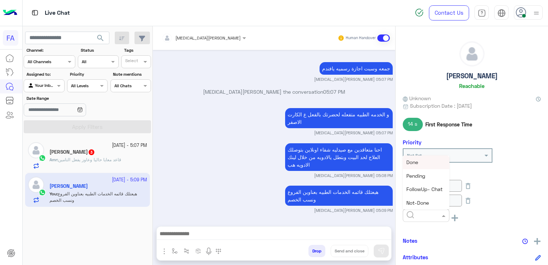
click at [420, 166] on div "Done" at bounding box center [426, 161] width 47 height 13
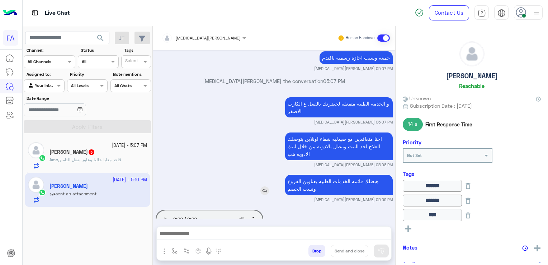
click at [262, 186] on img at bounding box center [264, 190] width 9 height 9
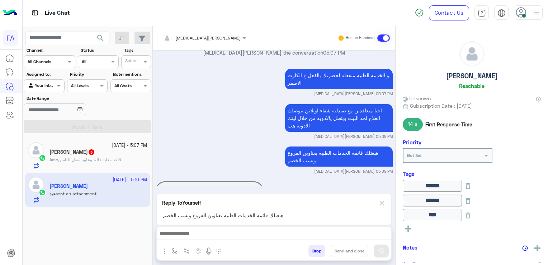
scroll to position [818, 0]
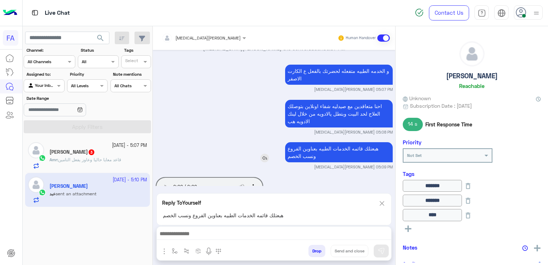
click at [334, 142] on p "هبعتلك قائمه الخدمات الطبيه بعناوين الفروع ونسب الخصم" at bounding box center [339, 152] width 108 height 20
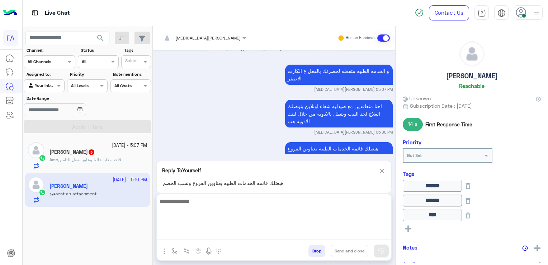
click at [304, 234] on textarea at bounding box center [274, 218] width 235 height 43
click at [344, 235] on textarea "**********" at bounding box center [274, 218] width 235 height 43
paste textarea "**********"
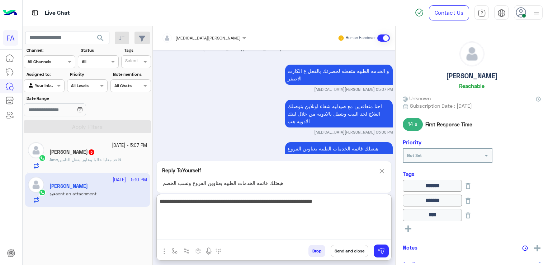
click at [205, 205] on textarea "**********" at bounding box center [274, 218] width 235 height 43
type textarea "**********"
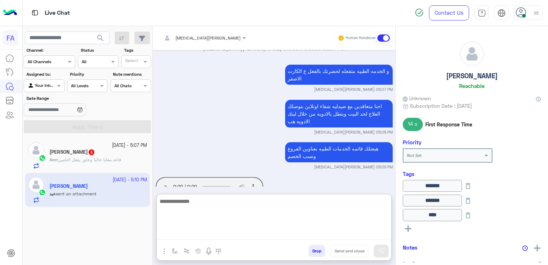
scroll to position [872, 0]
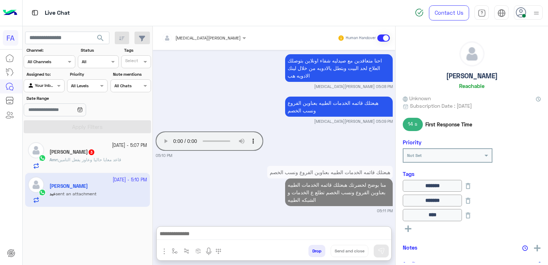
click at [56, 167] on div "Amr : قاعد معايا حاليا وعاوز يفعل التامين" at bounding box center [99, 162] width 98 height 13
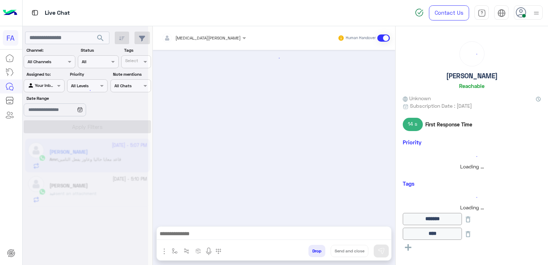
scroll to position [657, 0]
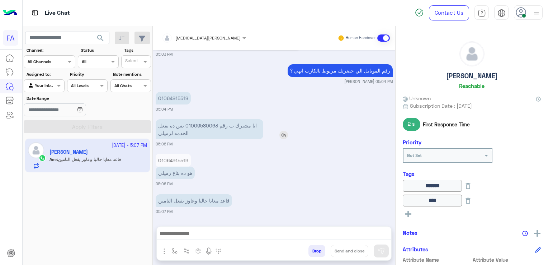
click at [208, 127] on p "انا مشترك ب رقم 01009580063 بس ده بفعل الخدمه لزميلي" at bounding box center [210, 129] width 108 height 20
click at [175, 97] on p "01064915519" at bounding box center [173, 98] width 35 height 13
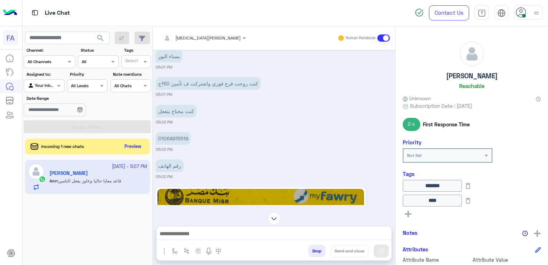
scroll to position [334, 0]
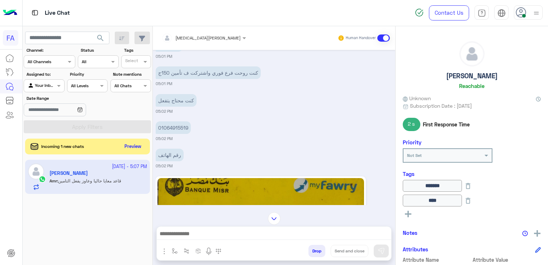
click at [321, 229] on div at bounding box center [274, 235] width 235 height 18
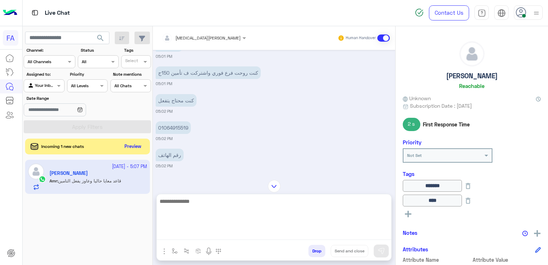
click at [319, 233] on textarea at bounding box center [274, 218] width 235 height 43
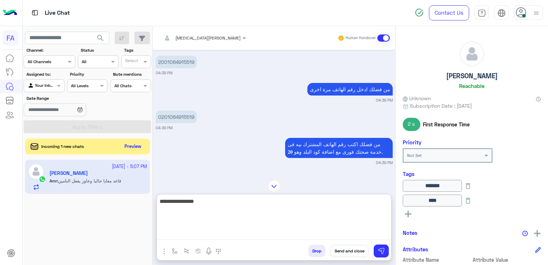
scroll to position [378, 0]
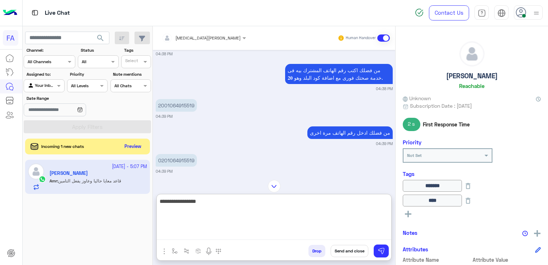
type textarea "**********"
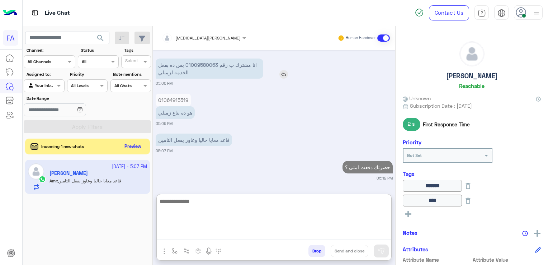
scroll to position [1398, 0]
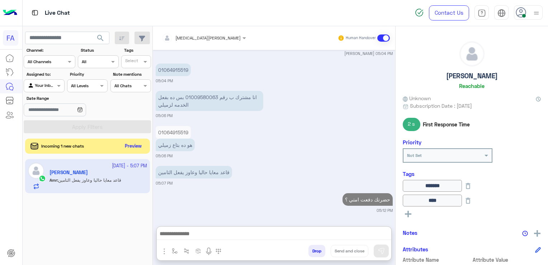
click at [131, 147] on button "Preview" at bounding box center [133, 146] width 22 height 10
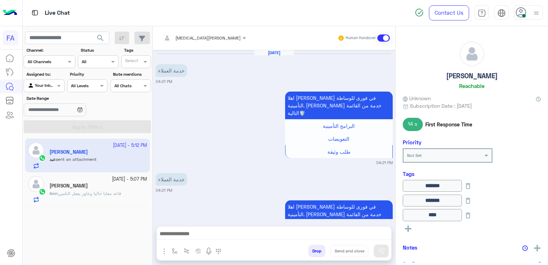
scroll to position [578, 0]
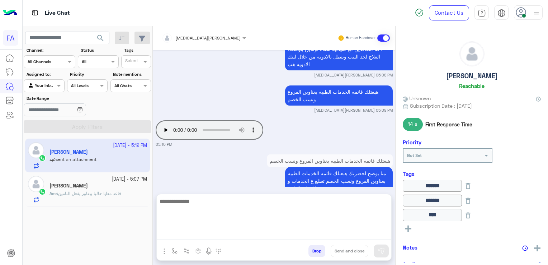
click at [234, 235] on textarea at bounding box center [274, 218] width 235 height 43
type textarea "*"
click at [338, 204] on textarea "**********" at bounding box center [274, 218] width 235 height 43
click at [261, 209] on textarea "**********" at bounding box center [274, 218] width 235 height 43
type textarea "**********"
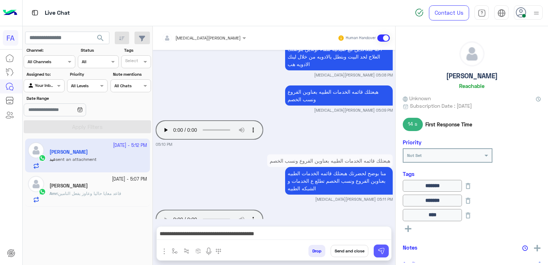
click at [382, 256] on button at bounding box center [381, 250] width 15 height 13
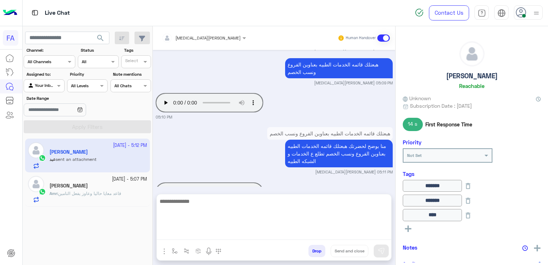
click at [362, 237] on textarea at bounding box center [274, 218] width 235 height 43
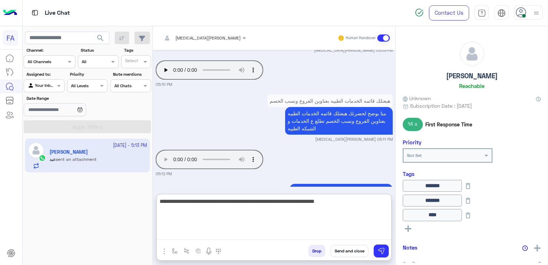
scroll to position [672, 0]
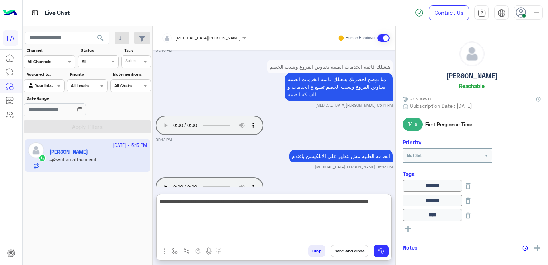
type textarea "**********"
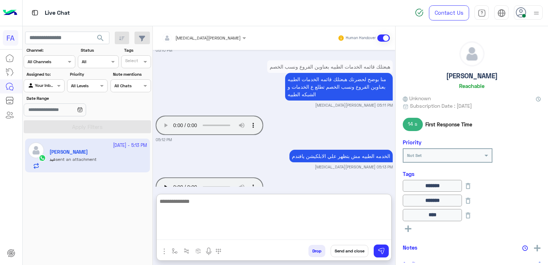
scroll to position [715, 0]
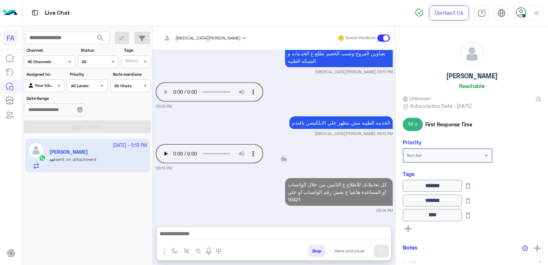
click at [168, 142] on div "Your browser does not support the audio tag." at bounding box center [230, 153] width 149 height 23
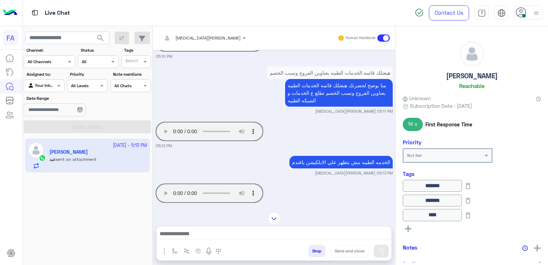
scroll to position [682, 0]
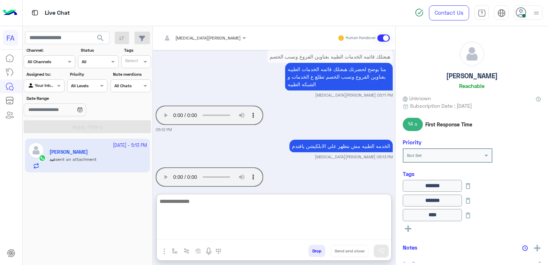
click at [321, 232] on textarea at bounding box center [274, 218] width 235 height 43
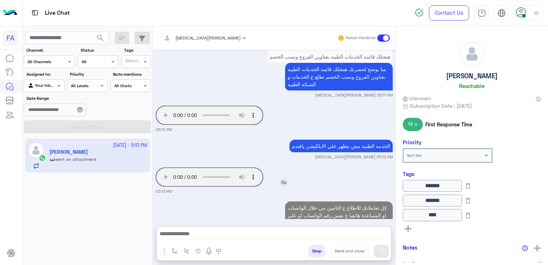
click at [280, 178] on img at bounding box center [283, 182] width 9 height 9
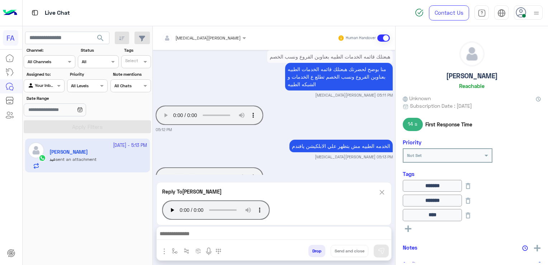
scroll to position [726, 0]
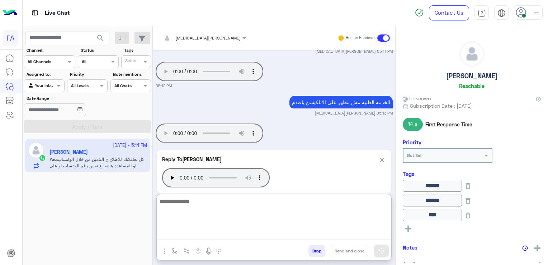
click at [285, 230] on textarea at bounding box center [274, 218] width 235 height 43
type textarea "**********"
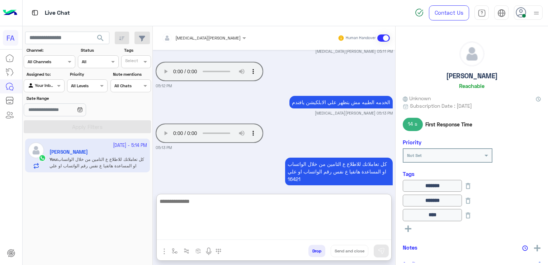
scroll to position [762, 0]
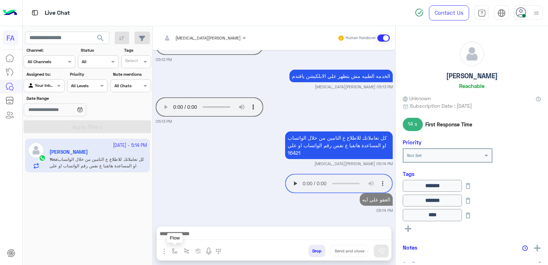
click at [172, 252] on img "button" at bounding box center [175, 251] width 6 height 6
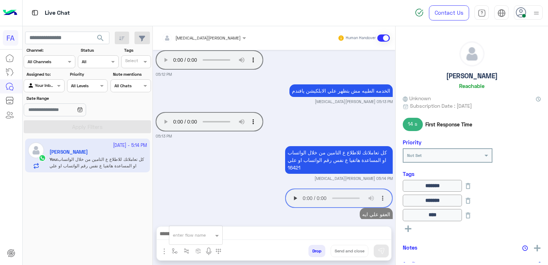
scroll to position [729, 0]
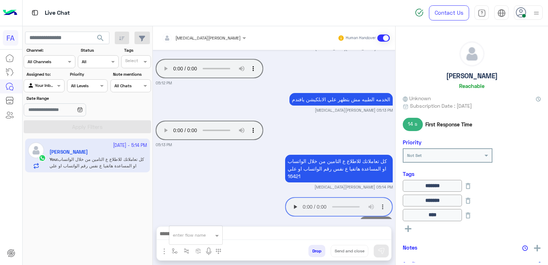
click at [201, 234] on div at bounding box center [195, 233] width 53 height 7
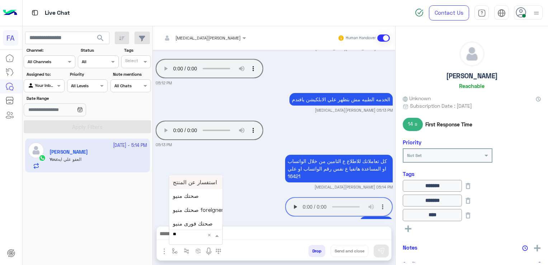
type input "***"
click at [204, 185] on div "صحتك منيو" at bounding box center [195, 182] width 53 height 14
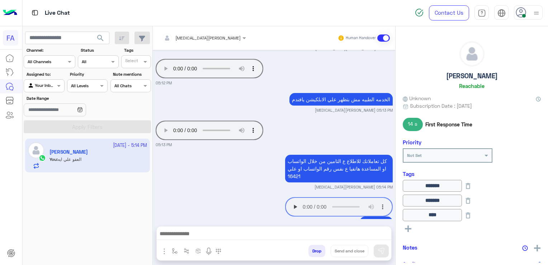
type textarea "*********"
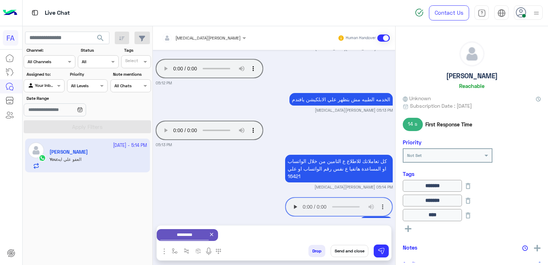
scroll to position [730, 0]
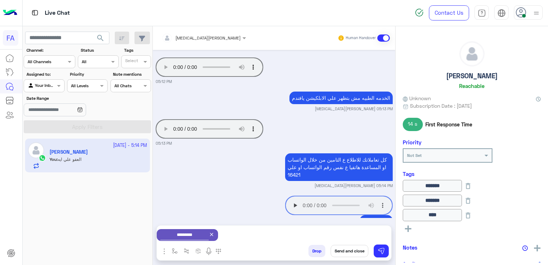
click at [218, 236] on div "*********" at bounding box center [187, 235] width 61 height 12
click at [215, 233] on icon at bounding box center [212, 234] width 6 height 6
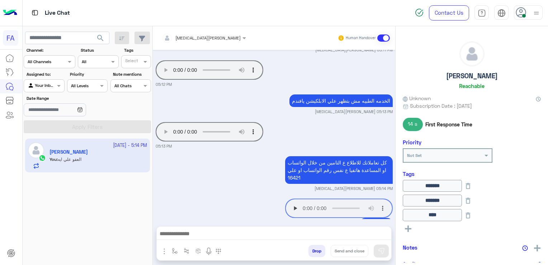
scroll to position [729, 0]
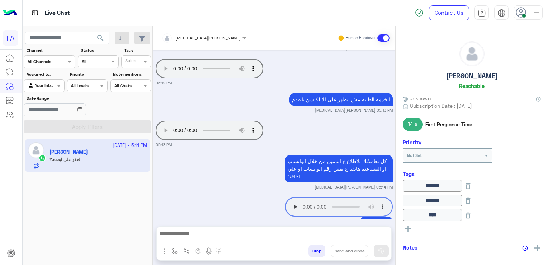
click at [371, 229] on div at bounding box center [274, 235] width 235 height 18
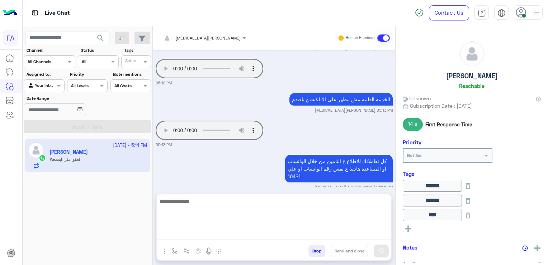
click at [375, 233] on textarea at bounding box center [274, 218] width 235 height 43
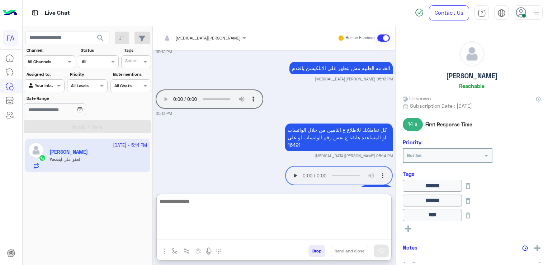
paste textarea "**********"
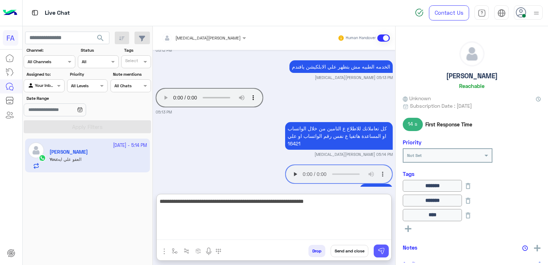
type textarea "**********"
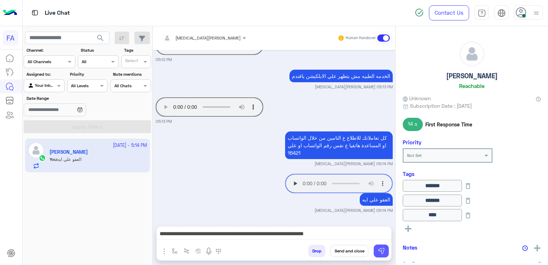
click at [386, 251] on button at bounding box center [381, 250] width 15 height 13
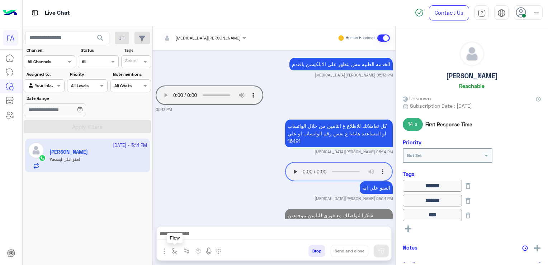
click at [178, 253] on button "button" at bounding box center [175, 251] width 12 height 12
click at [184, 244] on div "enter flow name" at bounding box center [196, 235] width 54 height 19
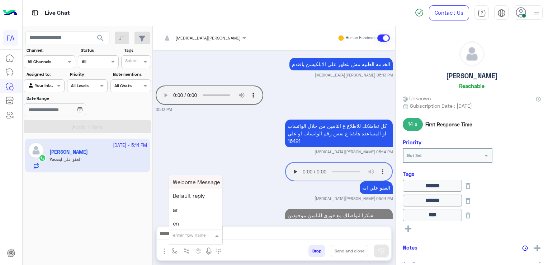
click at [188, 238] on div "enter flow name" at bounding box center [189, 235] width 33 height 6
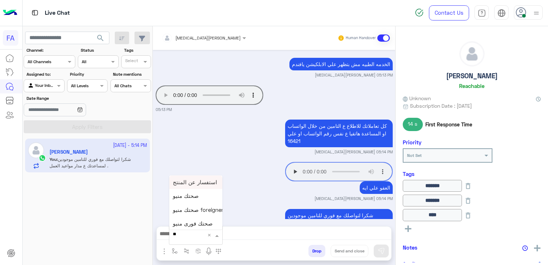
type input "***"
click at [182, 184] on span "صحتك منيو" at bounding box center [186, 182] width 26 height 6
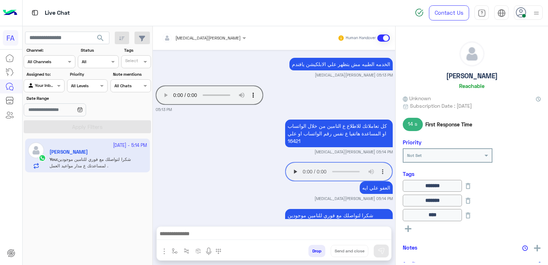
type textarea "*********"
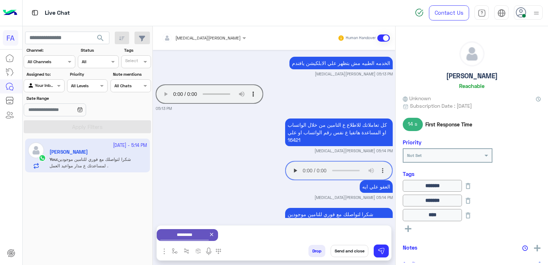
click at [350, 252] on button "Send and close" at bounding box center [350, 251] width 38 height 12
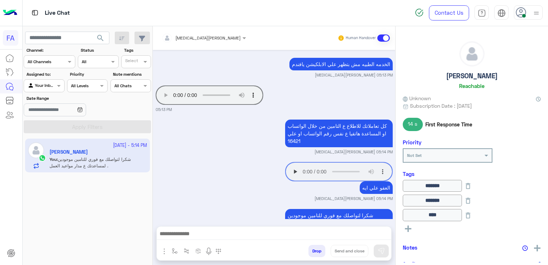
scroll to position [783, 0]
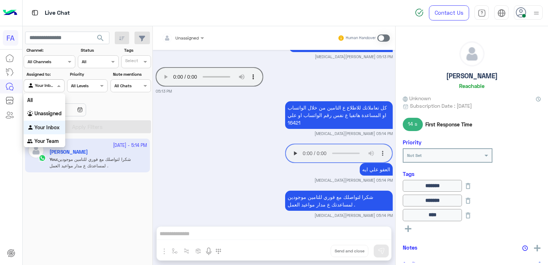
click at [44, 86] on input "text" at bounding box center [36, 85] width 17 height 6
click at [50, 101] on div "All" at bounding box center [45, 99] width 42 height 13
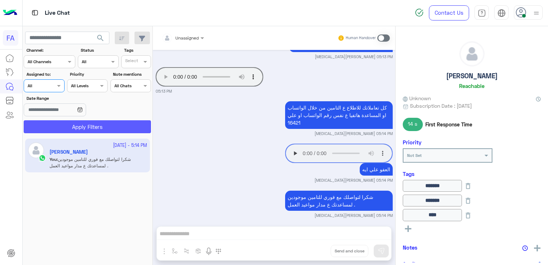
click at [52, 127] on button "Apply Filters" at bounding box center [87, 126] width 127 height 13
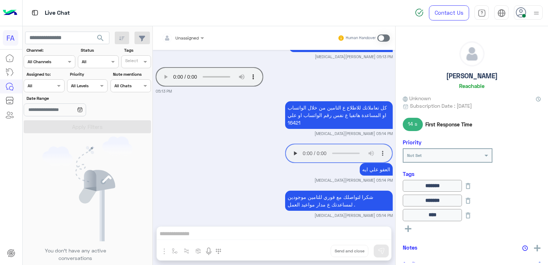
scroll to position [859, 0]
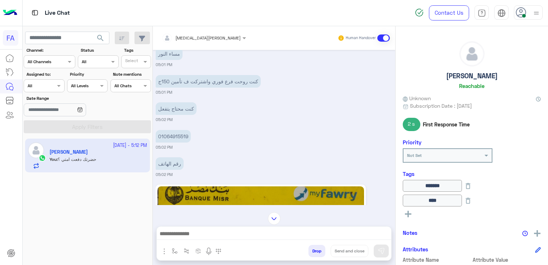
scroll to position [664, 0]
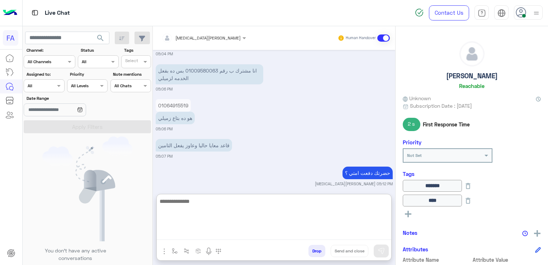
click at [272, 238] on textarea at bounding box center [274, 218] width 235 height 43
click at [304, 205] on textarea "**********" at bounding box center [274, 218] width 235 height 43
click at [264, 204] on textarea "**********" at bounding box center [274, 218] width 235 height 43
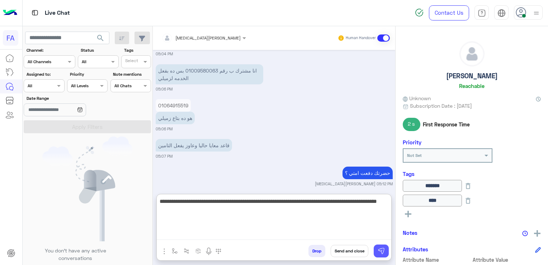
type textarea "**********"
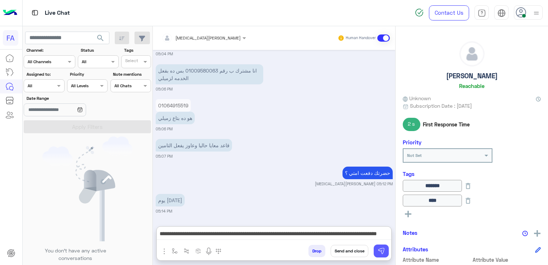
click at [379, 252] on img at bounding box center [381, 250] width 7 height 7
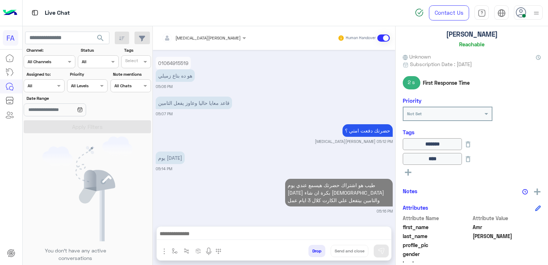
scroll to position [144, 0]
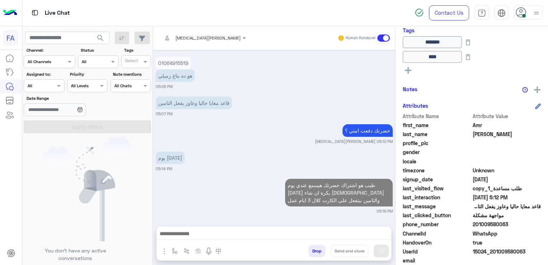
click at [491, 225] on span "201009580063" at bounding box center [507, 224] width 69 height 8
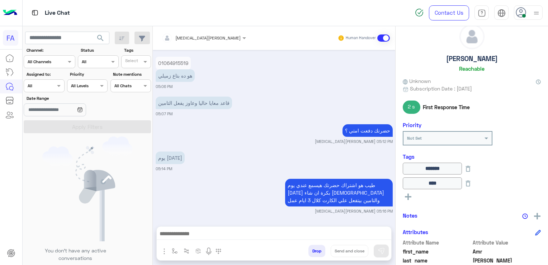
scroll to position [0, 0]
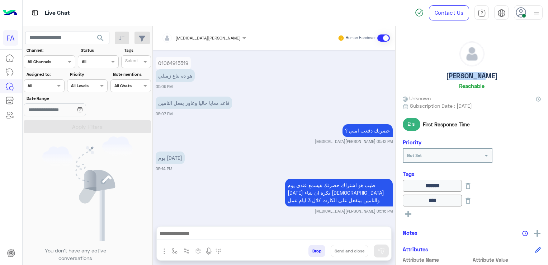
drag, startPoint x: 452, startPoint y: 77, endPoint x: 487, endPoint y: 80, distance: 34.9
click at [487, 80] on div "Amr Anwar Reachable" at bounding box center [472, 66] width 138 height 51
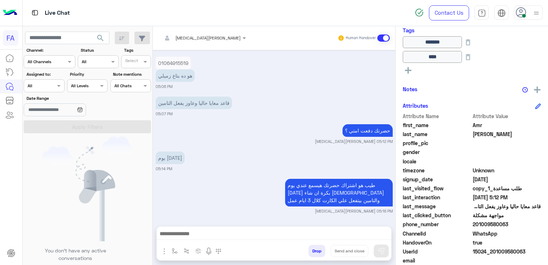
scroll to position [761, 0]
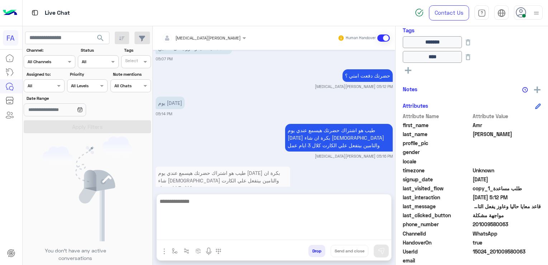
click at [228, 235] on textarea at bounding box center [274, 218] width 235 height 43
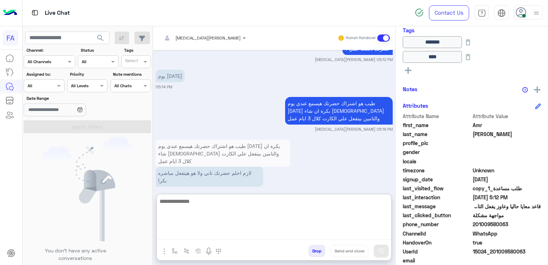
scroll to position [794, 0]
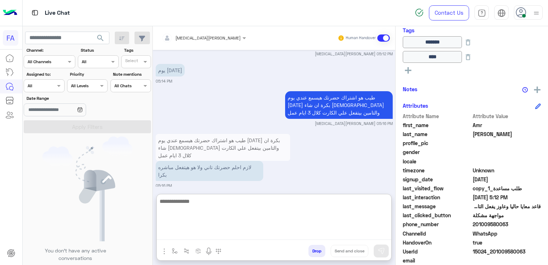
click at [244, 207] on textarea at bounding box center [274, 218] width 235 height 43
type textarea "**********"
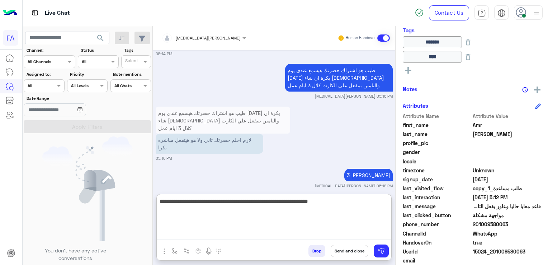
type textarea "**********"
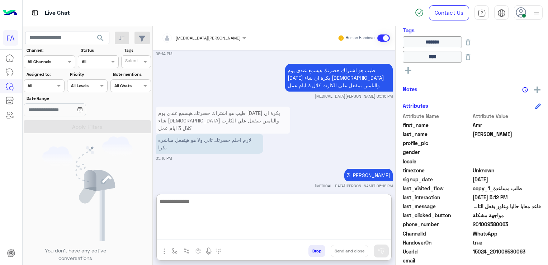
scroll to position [856, 0]
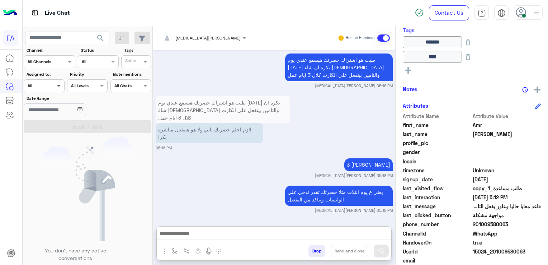
click at [60, 87] on span at bounding box center [59, 86] width 9 height 8
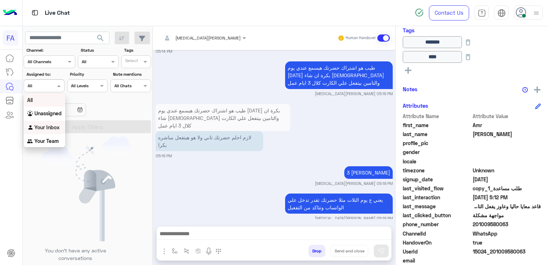
click at [99, 177] on img at bounding box center [87, 188] width 90 height 105
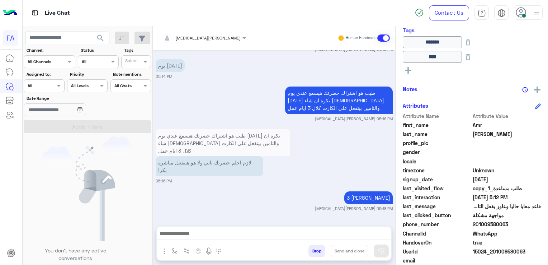
scroll to position [788, 0]
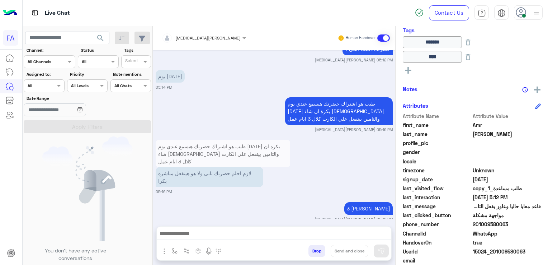
click at [37, 89] on div "Agent Filter All" at bounding box center [44, 85] width 41 height 13
click at [40, 127] on b "Your Inbox" at bounding box center [46, 127] width 25 height 6
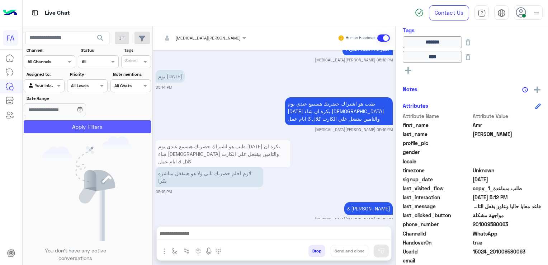
click at [42, 124] on button "Apply Filters" at bounding box center [87, 126] width 127 height 13
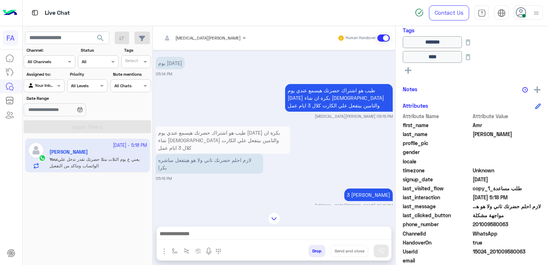
scroll to position [1285, 0]
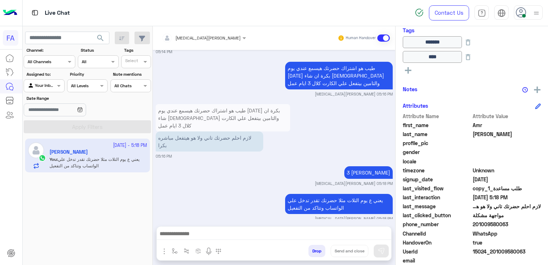
click at [201, 221] on div "Amira khalid Human Handover Oct 4, 2025 من فضلك اكتب رقم الهاتف المشترك بيه فى …" at bounding box center [274, 146] width 243 height 241
click at [37, 89] on div "Your Inbox" at bounding box center [41, 85] width 27 height 7
click at [41, 113] on b "Unassigned" at bounding box center [47, 113] width 27 height 6
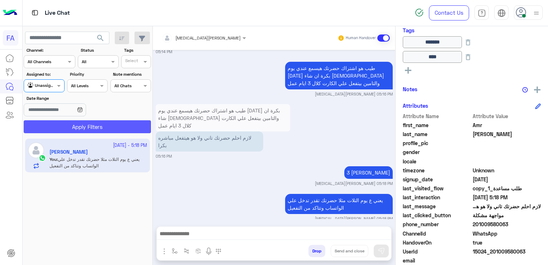
click at [42, 126] on button "Apply Filters" at bounding box center [87, 126] width 127 height 13
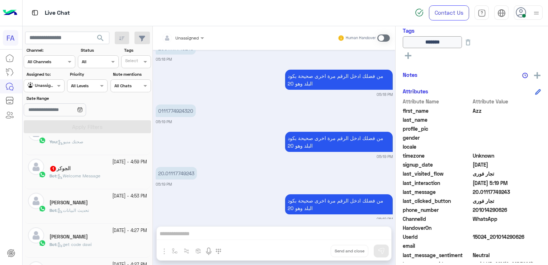
scroll to position [287, 0]
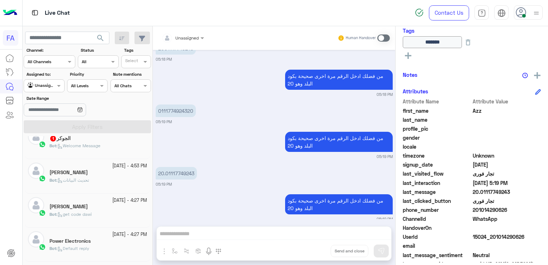
click at [88, 191] on div "4 October - 4:53 PM اسامه الشربيني Bot : تحديث البيانات" at bounding box center [87, 176] width 125 height 34
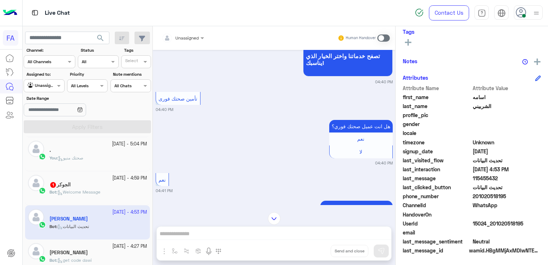
scroll to position [215, 0]
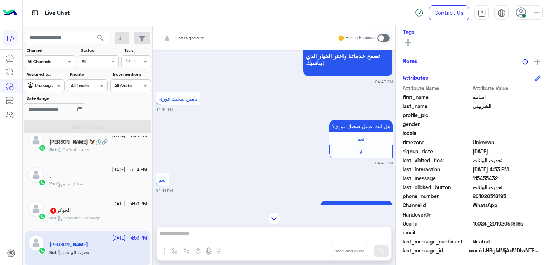
click at [81, 216] on span "Welcome Message" at bounding box center [78, 217] width 43 height 5
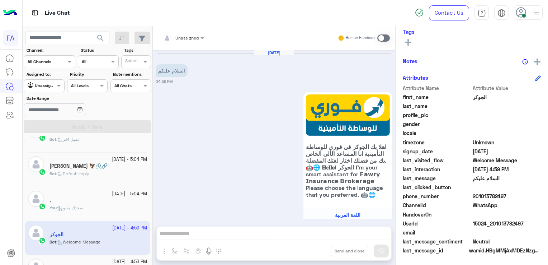
scroll to position [179, 0]
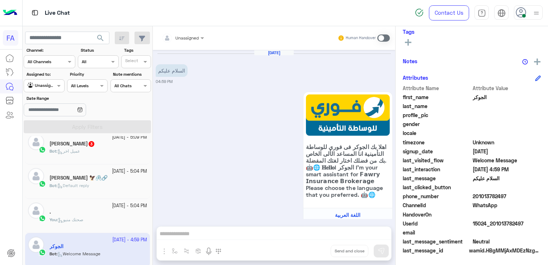
click at [70, 185] on span "Default reply" at bounding box center [73, 185] width 32 height 5
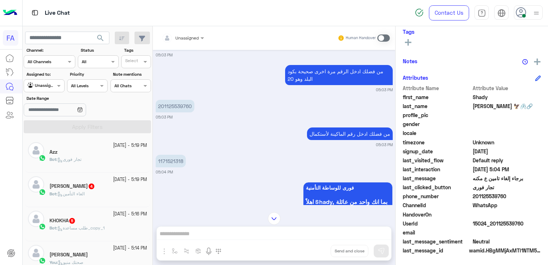
click at [177, 160] on p "1171521318" at bounding box center [171, 161] width 30 height 13
click at [230, 132] on div "من فضلك ادخل رقم الماكينة لأستكمال 05:03 PM" at bounding box center [274, 137] width 237 height 22
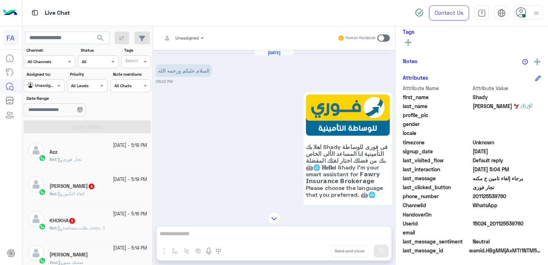
click at [310, 238] on div "Unassigned Human Handover Oct 4, 2025 السلام عليكم ورحمه الله 05:02 PM اهلا بك …" at bounding box center [274, 146] width 243 height 241
click at [378, 37] on span at bounding box center [383, 37] width 13 height 7
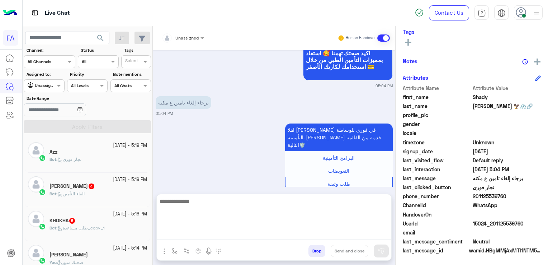
click at [307, 236] on textarea at bounding box center [274, 218] width 235 height 43
paste textarea "**********"
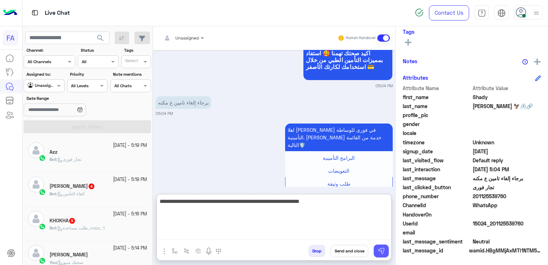
type textarea "**********"
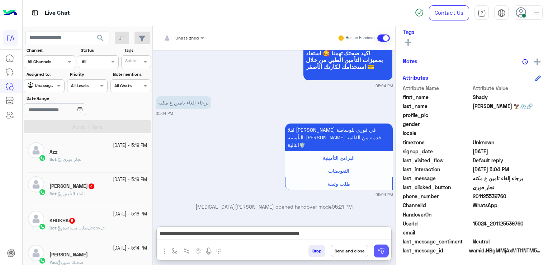
click at [384, 249] on img at bounding box center [381, 250] width 7 height 7
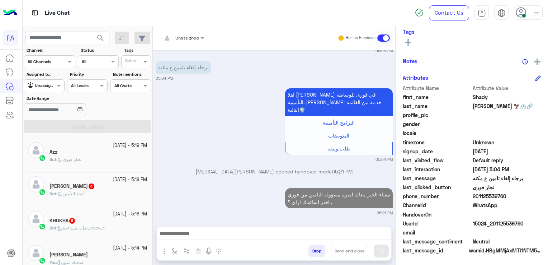
click at [105, 196] on div "Bot : الغاء التأمين" at bounding box center [99, 197] width 98 height 13
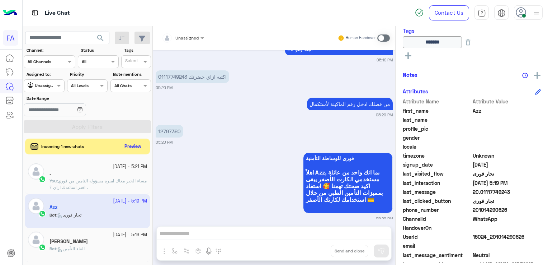
click at [170, 154] on div "Oct 4, 2025 صباح الخير معاك اميره مسؤوله التامين من فوري . اقدر اساعدك ازاي ؟ A…" at bounding box center [274, 134] width 243 height 169
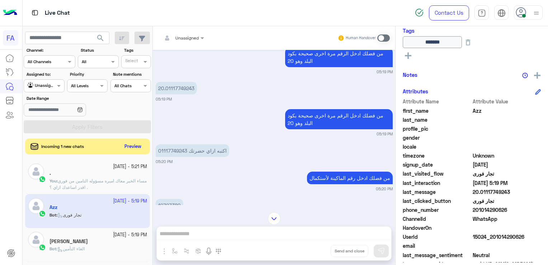
scroll to position [507, 0]
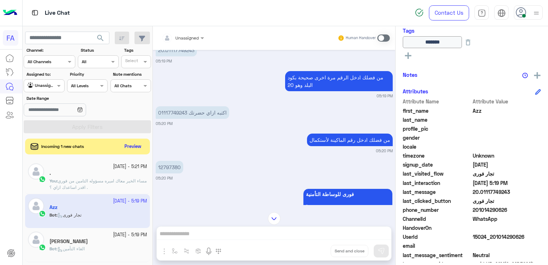
click at [173, 161] on p "12797380" at bounding box center [170, 167] width 28 height 13
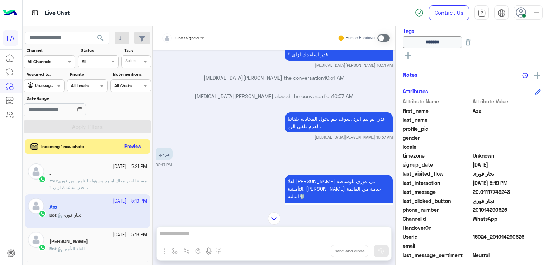
scroll to position [1286, 0]
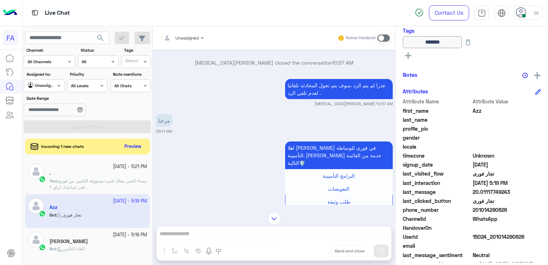
click at [87, 240] on div "الاستاذ رشوان" at bounding box center [99, 242] width 98 height 8
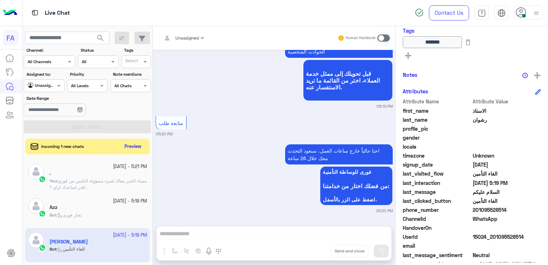
scroll to position [793, 0]
click at [386, 41] on div "Human Handover" at bounding box center [364, 38] width 53 height 13
click at [383, 39] on span at bounding box center [383, 37] width 13 height 7
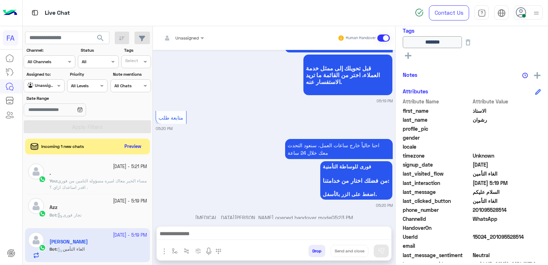
scroll to position [812, 0]
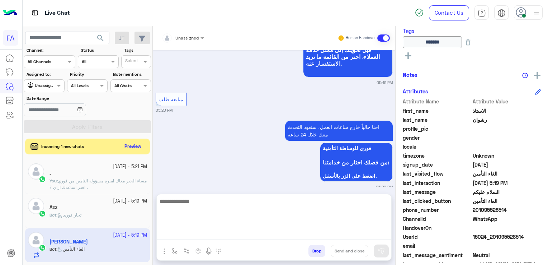
click at [289, 234] on textarea at bounding box center [274, 218] width 235 height 43
paste textarea "**********"
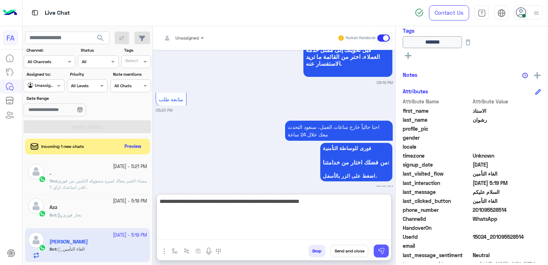
type textarea "**********"
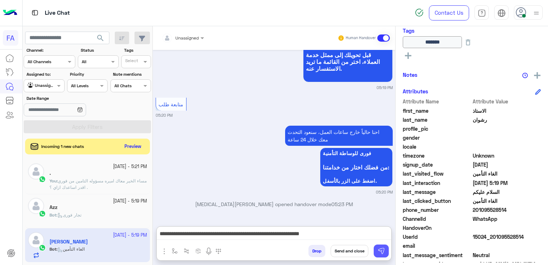
click at [378, 250] on img at bounding box center [381, 250] width 7 height 7
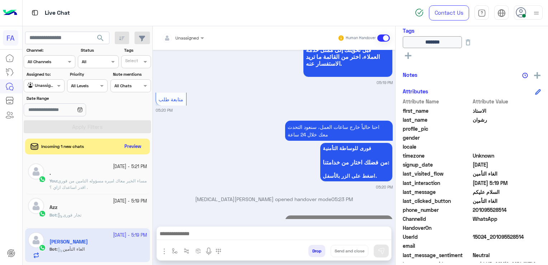
scroll to position [846, 0]
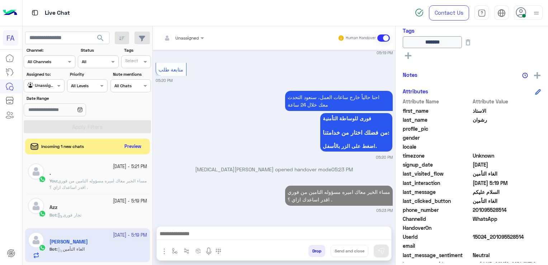
click at [93, 208] on div "Azz" at bounding box center [99, 208] width 98 height 8
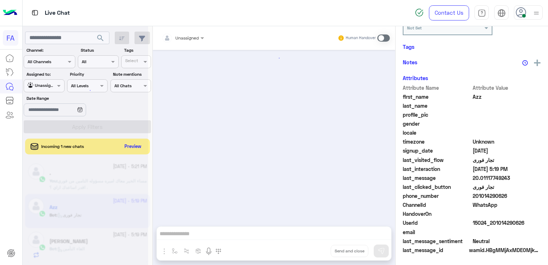
scroll to position [690, 0]
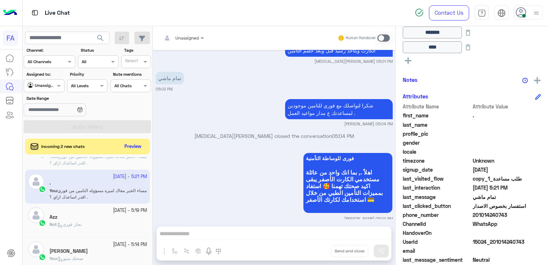
scroll to position [36, 0]
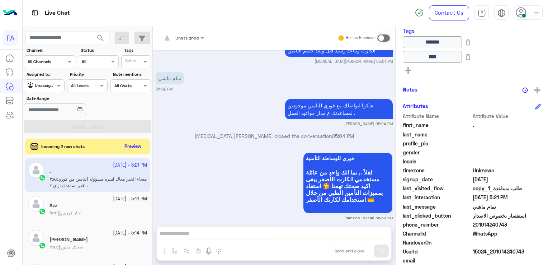
click at [73, 236] on h5 "عبد الله عصام" at bounding box center [69, 239] width 38 height 6
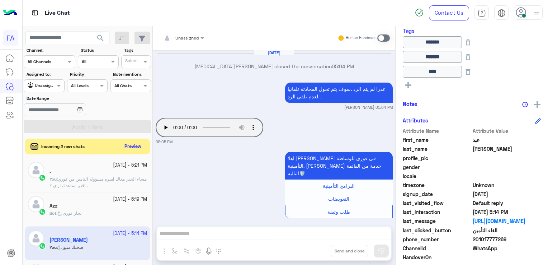
scroll to position [585, 0]
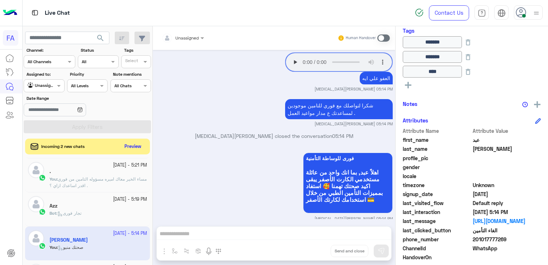
click at [66, 203] on div "Azz" at bounding box center [99, 207] width 98 height 8
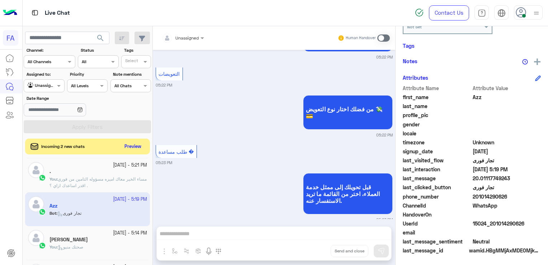
scroll to position [163, 0]
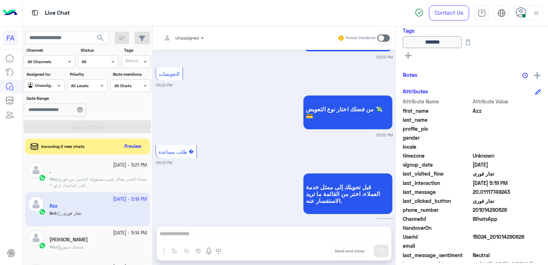
click at [109, 185] on p "You : مساء الخير معاك اميره مسؤوله التامين من فوري . اقدر اساعدك ازاي ؟" at bounding box center [99, 182] width 98 height 13
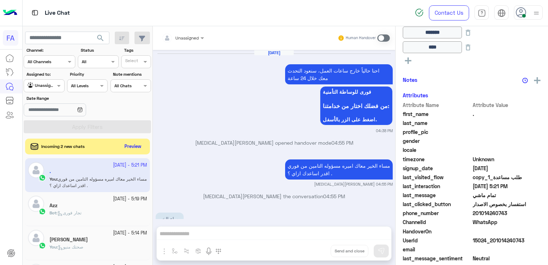
scroll to position [163, 0]
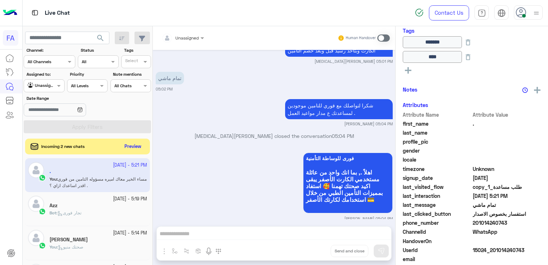
click at [112, 210] on div "Bot : تجار فورى" at bounding box center [99, 216] width 98 height 13
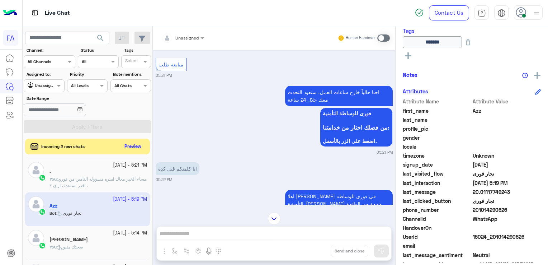
click at [382, 39] on span at bounding box center [383, 37] width 13 height 7
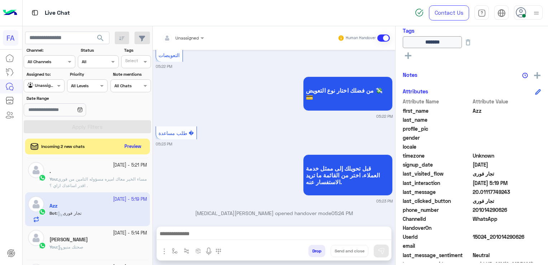
click at [227, 227] on div at bounding box center [274, 235] width 235 height 18
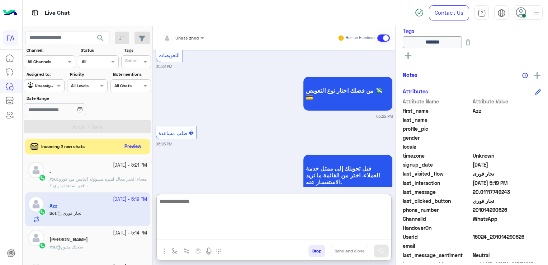
click at [251, 232] on textarea at bounding box center [274, 218] width 235 height 43
paste textarea "**********"
type textarea "**********"
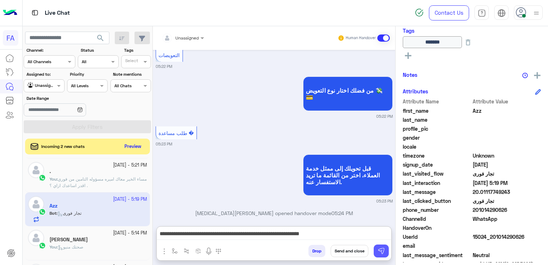
click at [377, 249] on button at bounding box center [381, 250] width 15 height 13
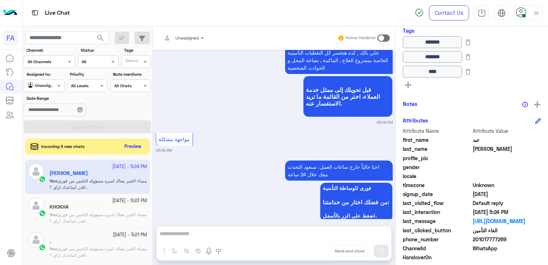
drag, startPoint x: 379, startPoint y: 38, endPoint x: 377, endPoint y: 44, distance: 7.0
click at [380, 38] on span at bounding box center [383, 37] width 13 height 7
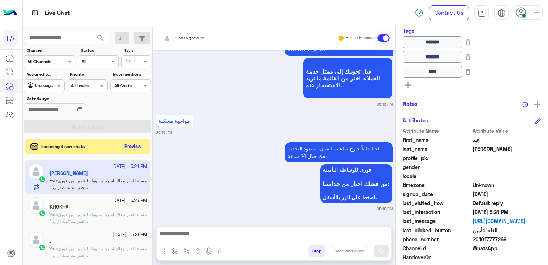
click at [240, 227] on div "Unassigned Human Handover Aug 4, 2025 دى مستشفايات القاهره المتاحة معانا Omnia …" at bounding box center [274, 146] width 243 height 241
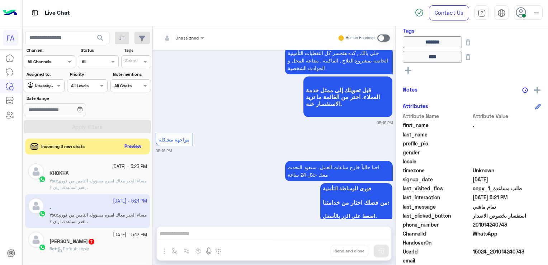
click at [55, 96] on body "FA Live Chat Contact Us Help Center عربي English search Channel: Channel All Ch…" at bounding box center [274, 132] width 548 height 265
drag, startPoint x: 40, startPoint y: 129, endPoint x: 43, endPoint y: 123, distance: 6.4
click at [42, 126] on b "Your Inbox" at bounding box center [46, 127] width 25 height 6
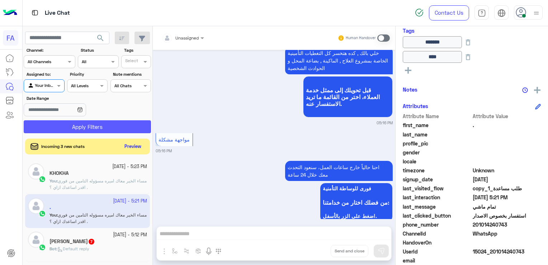
click at [44, 121] on button "Apply Filters" at bounding box center [87, 126] width 127 height 13
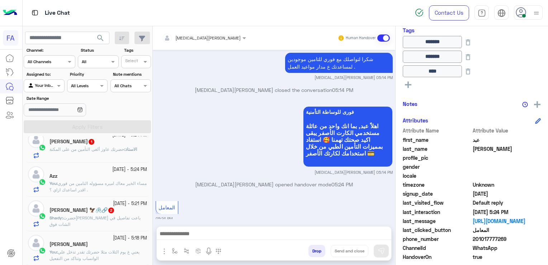
click at [98, 243] on div "Amr Anwar" at bounding box center [99, 245] width 98 height 8
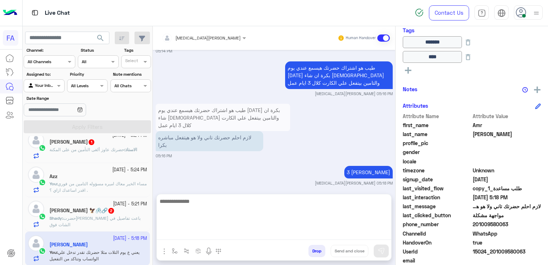
click at [267, 232] on textarea at bounding box center [274, 218] width 235 height 43
paste textarea "**********"
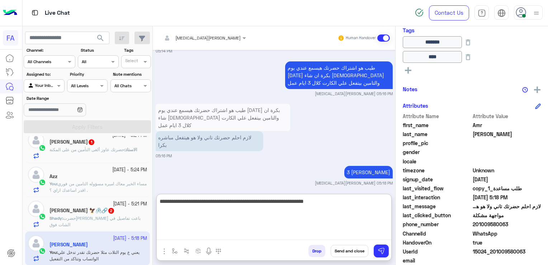
type textarea "**********"
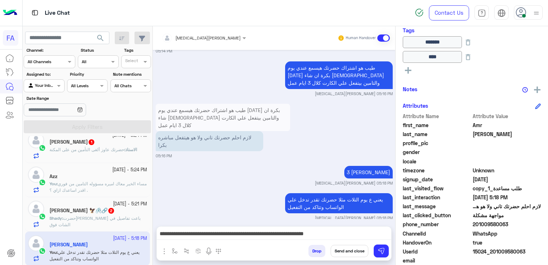
click at [339, 249] on button "Send and close" at bounding box center [350, 251] width 38 height 12
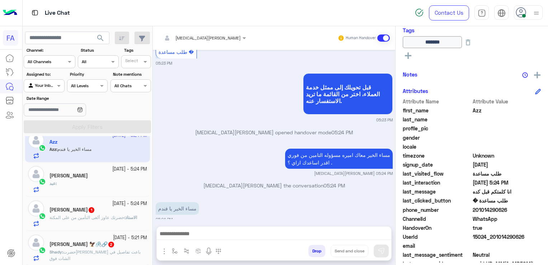
click at [102, 246] on h5 "Shady Beh Khalil 🦅🖇️🔗 2" at bounding box center [82, 244] width 65 height 6
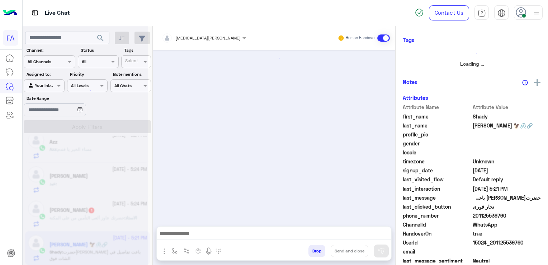
scroll to position [153, 0]
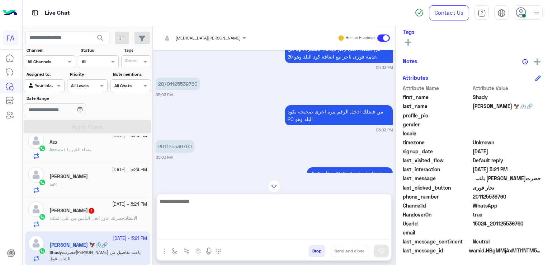
click at [251, 235] on textarea at bounding box center [274, 218] width 235 height 43
type textarea "**********"
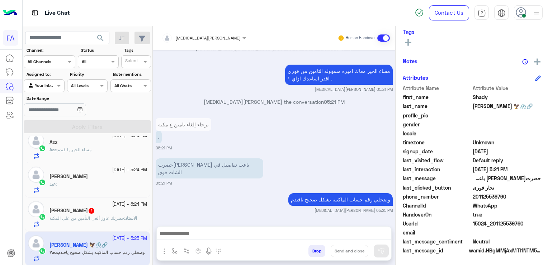
click at [101, 216] on span "حضرتك عاوز ألغى التأمين من على المكنة" at bounding box center [87, 217] width 75 height 5
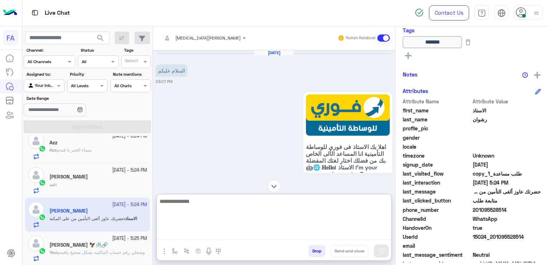
click at [250, 235] on textarea at bounding box center [274, 218] width 235 height 43
type textarea "**********"
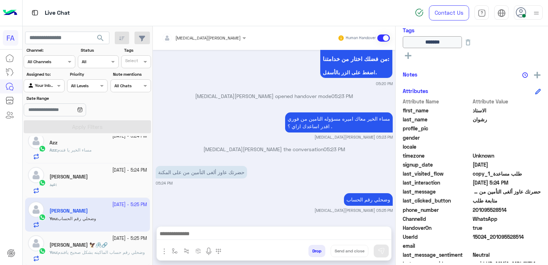
click at [91, 179] on div "عبد الله عصام" at bounding box center [99, 178] width 98 height 8
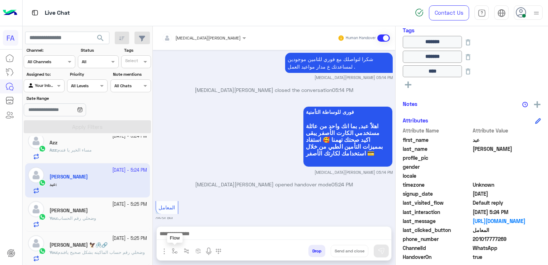
drag, startPoint x: 177, startPoint y: 251, endPoint x: 190, endPoint y: 242, distance: 15.7
click at [177, 250] on img "button" at bounding box center [175, 251] width 6 height 6
click at [192, 240] on div "enter flow name" at bounding box center [195, 235] width 53 height 13
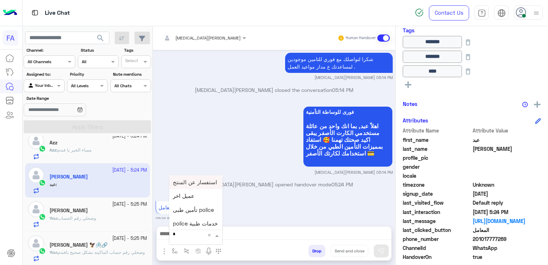
type input "**"
click at [184, 197] on span "صحتك منيو" at bounding box center [186, 196] width 26 height 6
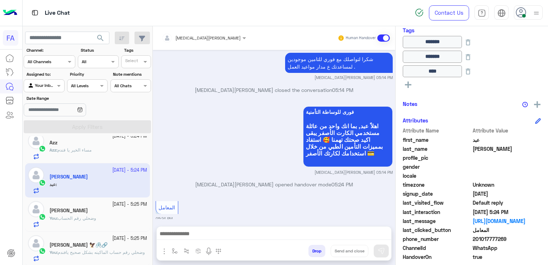
type textarea "*********"
click at [356, 251] on button "Send and close" at bounding box center [350, 251] width 38 height 12
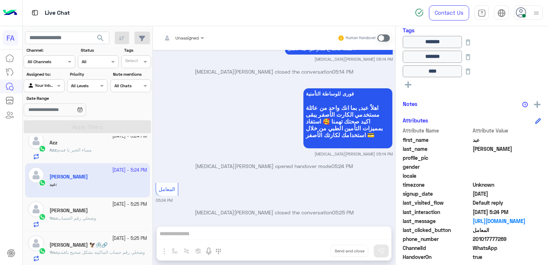
click at [69, 154] on div "Azz : مساء الخير يا فندم" at bounding box center [99, 153] width 98 height 13
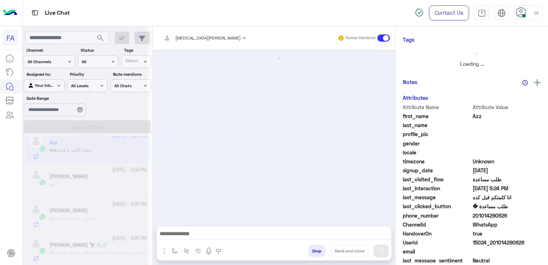
scroll to position [140, 0]
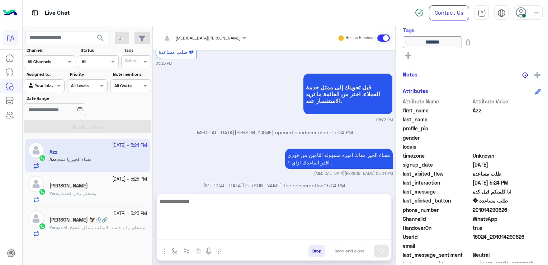
drag, startPoint x: 263, startPoint y: 234, endPoint x: 262, endPoint y: 227, distance: 6.5
click at [263, 234] on textarea at bounding box center [274, 218] width 235 height 43
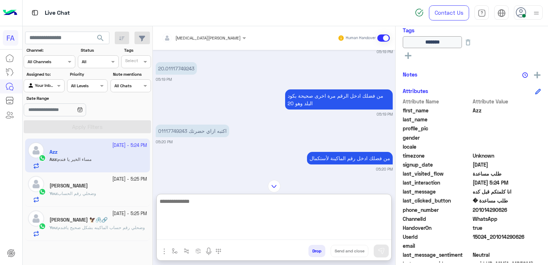
scroll to position [746, 0]
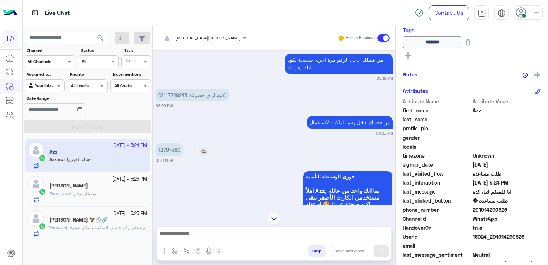
click at [171, 143] on p "12797380" at bounding box center [170, 149] width 28 height 13
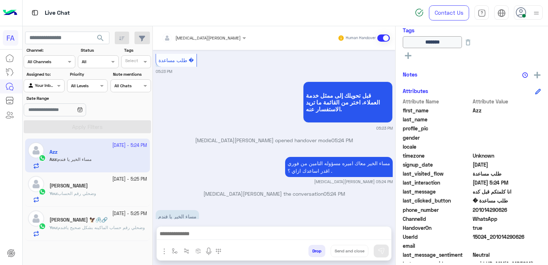
scroll to position [1427, 0]
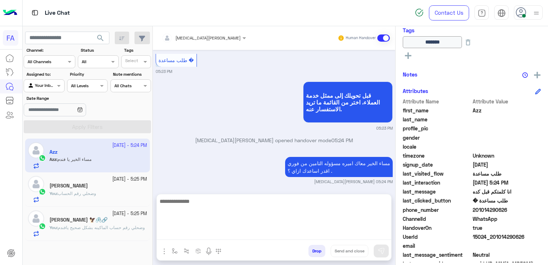
click at [288, 233] on textarea at bounding box center [274, 218] width 235 height 43
type textarea "*****"
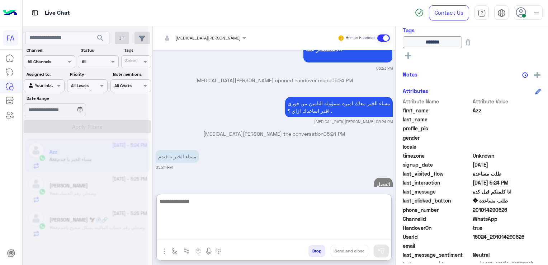
scroll to position [1487, 0]
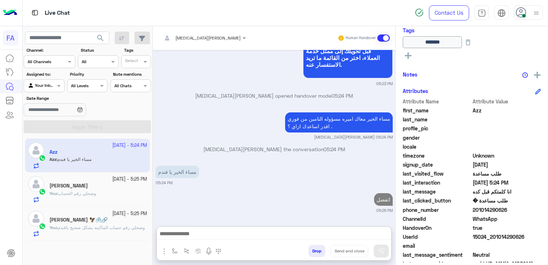
click at [73, 192] on span "وضحلي رقم الحساب" at bounding box center [77, 193] width 38 height 5
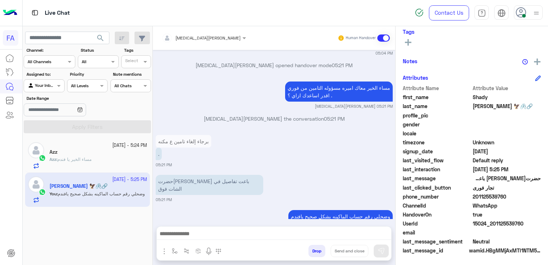
click at [85, 155] on div "Azz" at bounding box center [99, 153] width 98 height 8
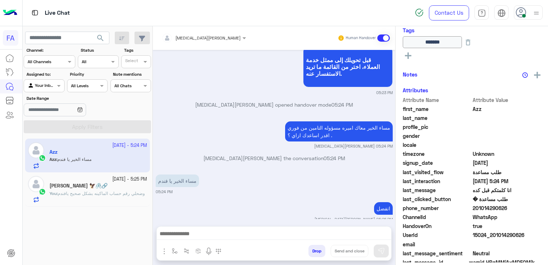
click at [80, 195] on span "وضحلي رقم حساب الماكينه بشكل صحيح يافندم" at bounding box center [101, 193] width 87 height 5
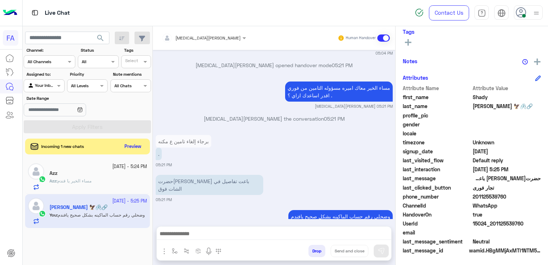
drag, startPoint x: 44, startPoint y: 87, endPoint x: 43, endPoint y: 91, distance: 4.3
click at [43, 90] on div "Agent Filter Your Inbox" at bounding box center [44, 85] width 41 height 13
drag, startPoint x: 41, startPoint y: 102, endPoint x: 46, endPoint y: 127, distance: 25.6
click at [42, 111] on div "All Unassigned Your Inbox Your Team" at bounding box center [45, 120] width 42 height 55
click at [43, 104] on div "All" at bounding box center [45, 99] width 42 height 13
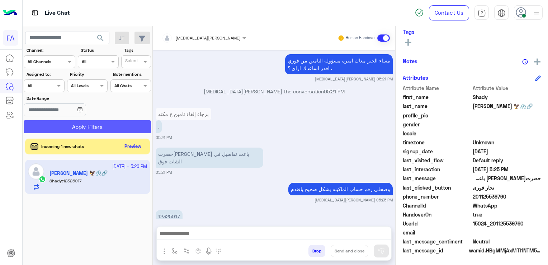
click at [46, 126] on button "Apply Filters" at bounding box center [87, 126] width 127 height 13
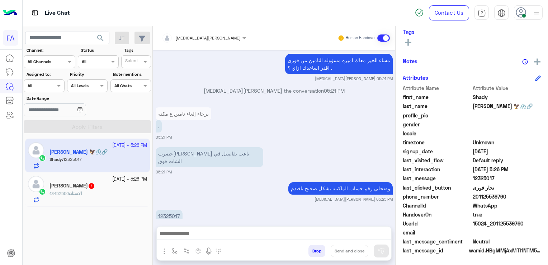
click at [67, 193] on span "13452556" at bounding box center [59, 193] width 19 height 5
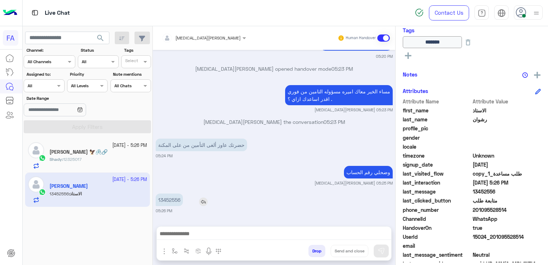
click at [161, 197] on p "13452556" at bounding box center [169, 199] width 27 height 13
click at [313, 228] on div at bounding box center [274, 235] width 235 height 18
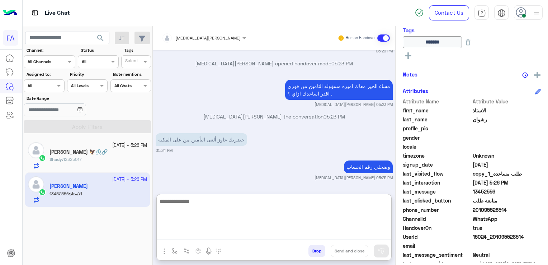
click at [314, 230] on textarea at bounding box center [274, 218] width 235 height 43
type textarea "**********"
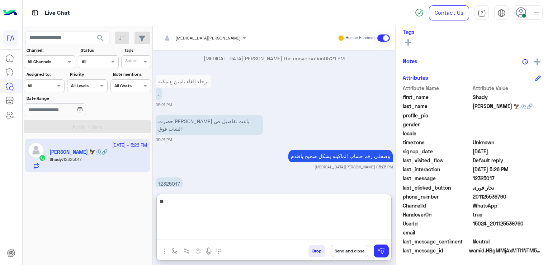
type textarea "*"
click at [342, 206] on textarea "**********" at bounding box center [274, 218] width 235 height 43
type textarea "**********"
click at [295, 202] on textarea "**********" at bounding box center [274, 218] width 235 height 43
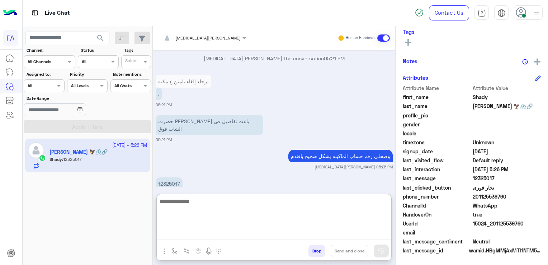
scroll to position [645, 0]
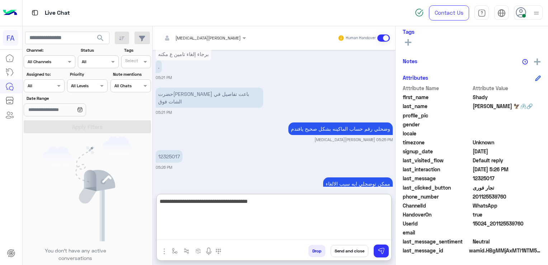
type textarea "**********"
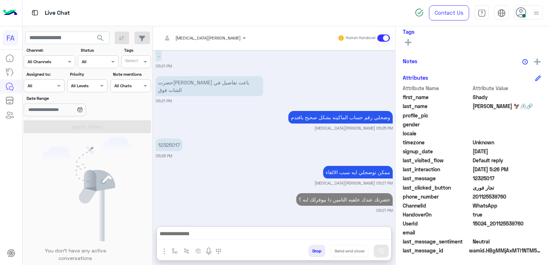
click at [63, 91] on div "Agent Filter All" at bounding box center [44, 85] width 41 height 13
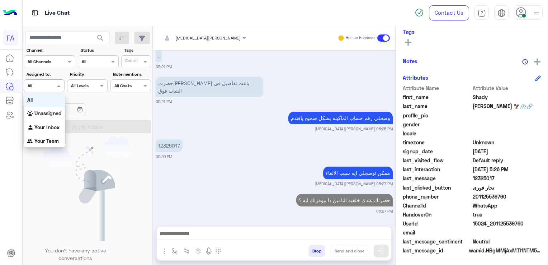
scroll to position [640, 0]
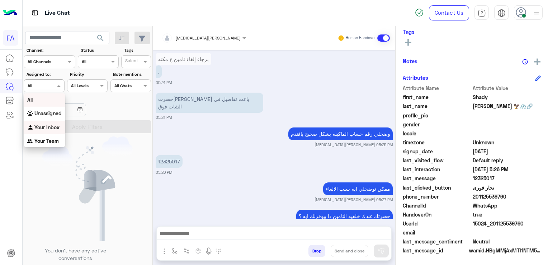
click at [41, 127] on b "Your Inbox" at bounding box center [46, 127] width 25 height 6
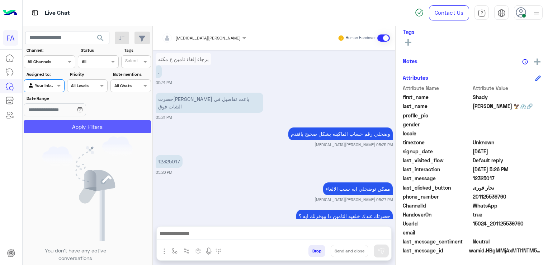
click at [43, 127] on button "Apply Filters" at bounding box center [87, 126] width 127 height 13
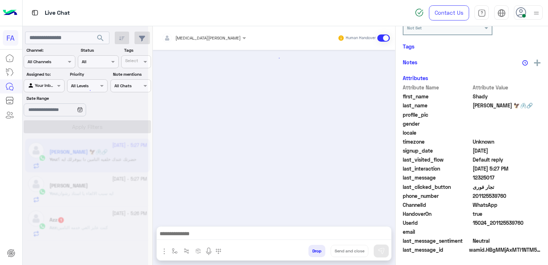
scroll to position [539, 0]
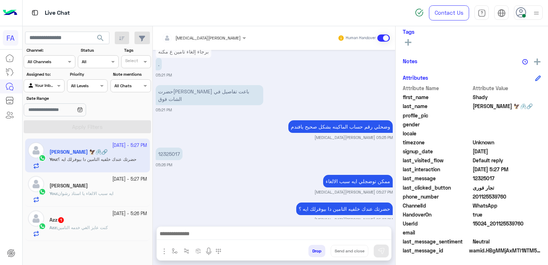
click at [90, 232] on div "Azz : كنت عايز الغي خدمه التامين" at bounding box center [99, 230] width 98 height 13
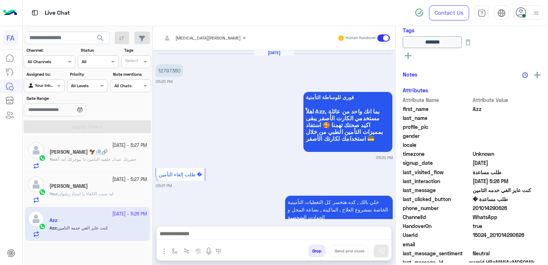
scroll to position [665, 0]
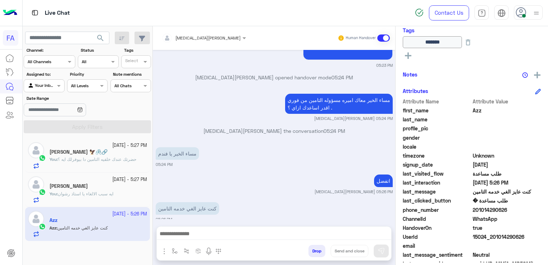
click at [98, 196] on span "ايه سبب الالغاء يا استاذ رشوان" at bounding box center [86, 193] width 56 height 5
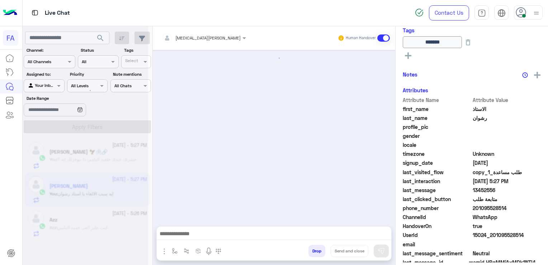
scroll to position [660, 0]
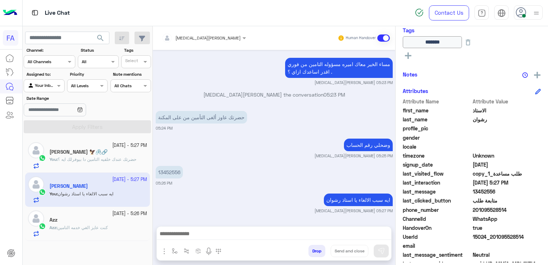
click at [93, 161] on span "حضرتك عندك خلفيه التامين دا بيوفرلك ايه ؟" at bounding box center [97, 158] width 79 height 5
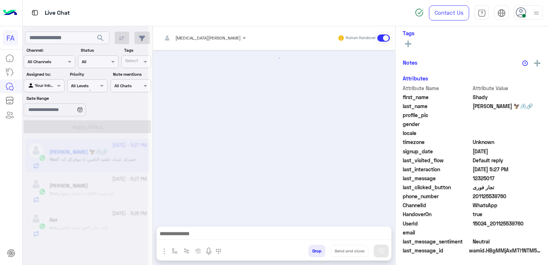
scroll to position [539, 0]
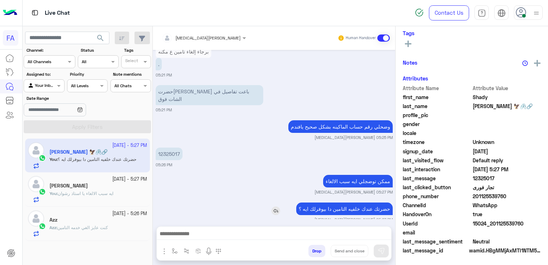
click at [352, 202] on p "حضرتك عندك خلفيه التامين دا بيوفرلك ايه ؟" at bounding box center [344, 208] width 97 height 13
click at [94, 190] on p "You : ايه سبب الالغاء يا استاذ رشوان" at bounding box center [82, 193] width 64 height 6
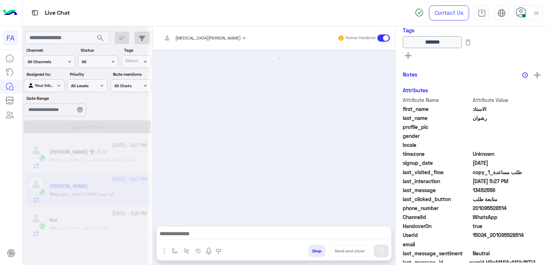
scroll to position [660, 0]
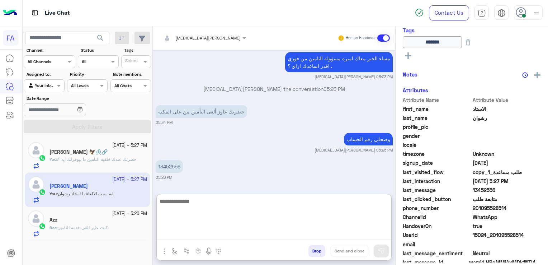
click at [199, 236] on textarea at bounding box center [274, 218] width 235 height 43
paste textarea "**********"
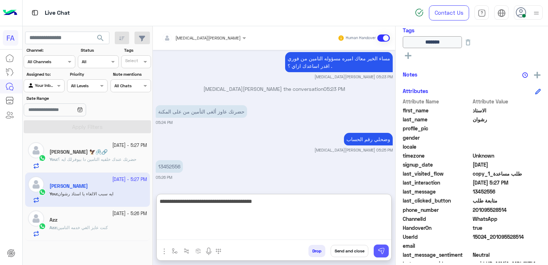
type textarea "**********"
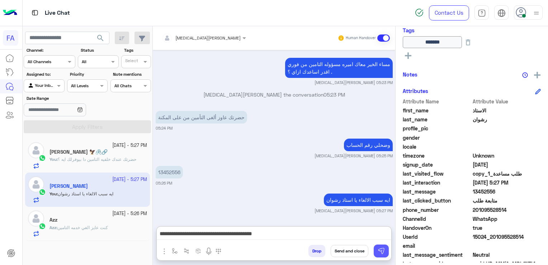
click at [381, 251] on img at bounding box center [381, 250] width 7 height 7
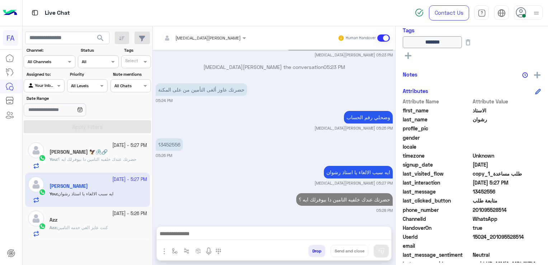
click at [79, 220] on div "Azz" at bounding box center [99, 221] width 98 height 8
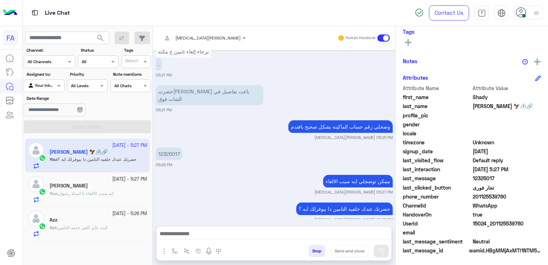
click at [90, 230] on p "Azz : كنت عايز الغي خدمه التامين" at bounding box center [79, 227] width 58 height 6
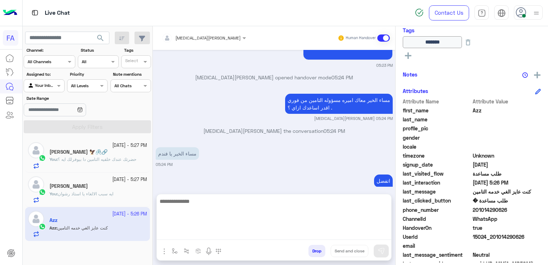
click at [188, 234] on textarea at bounding box center [274, 218] width 235 height 43
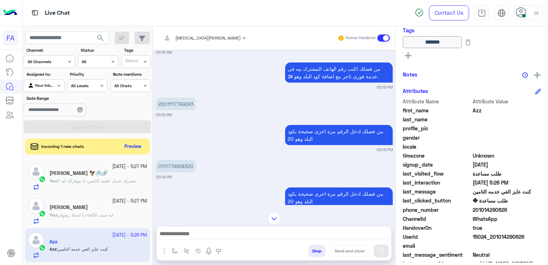
click at [88, 206] on div "الاستاذ رشوان" at bounding box center [99, 208] width 98 height 8
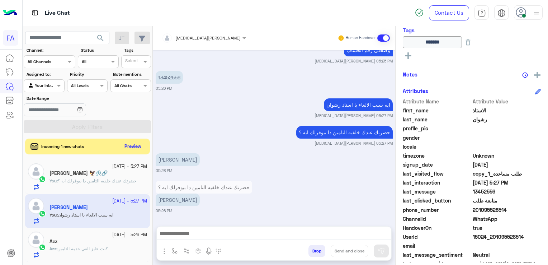
click at [88, 182] on span "حضرتك عندك خلفيه التامين دا بيوفرلك ايه ؟" at bounding box center [97, 180] width 79 height 5
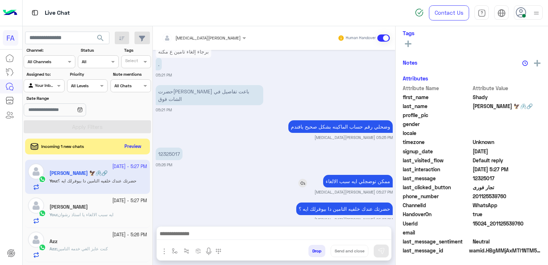
click at [353, 175] on p "ممكن توضجلي ايه سبب الالغاء" at bounding box center [358, 181] width 70 height 13
click at [64, 246] on span "كنت عايز الغي خدمه التامين" at bounding box center [82, 248] width 51 height 5
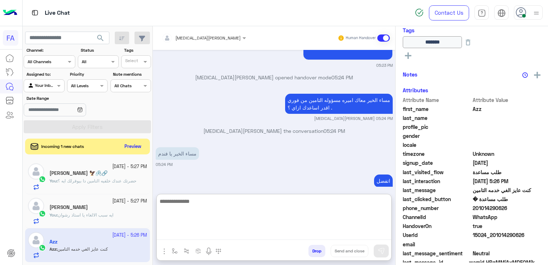
click at [290, 236] on textarea at bounding box center [274, 218] width 235 height 43
paste textarea "**********"
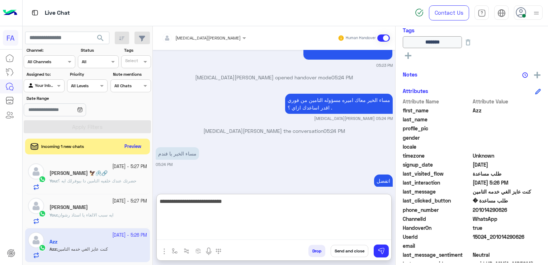
click at [360, 203] on textarea "**********" at bounding box center [274, 218] width 235 height 43
type textarea "**********"
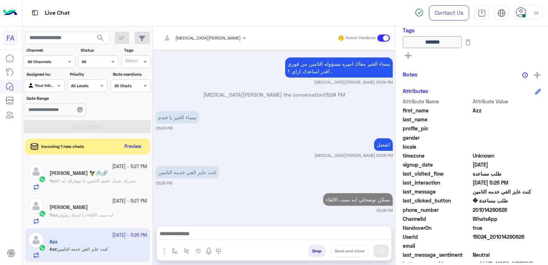
click at [84, 171] on h5 "Shady Beh Khalil 🦅🖇️🔗" at bounding box center [79, 173] width 58 height 6
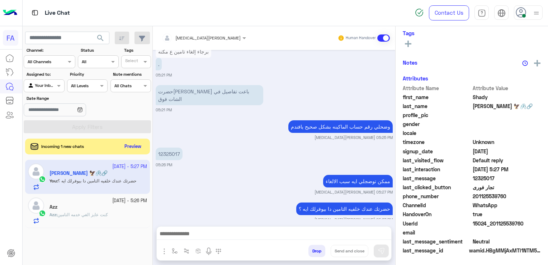
click at [329, 202] on p "حضرتك عندك خلفيه التامين دا بيوفرلك ايه ؟" at bounding box center [344, 208] width 97 height 13
click at [72, 205] on div "Azz" at bounding box center [99, 208] width 98 height 8
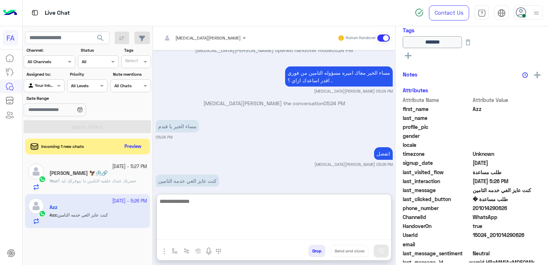
click at [276, 235] on textarea at bounding box center [274, 218] width 235 height 43
paste textarea "**********"
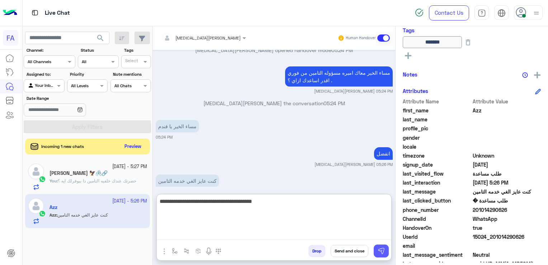
type textarea "**********"
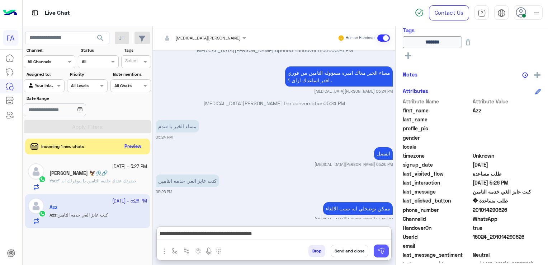
click at [384, 248] on img at bounding box center [381, 250] width 7 height 7
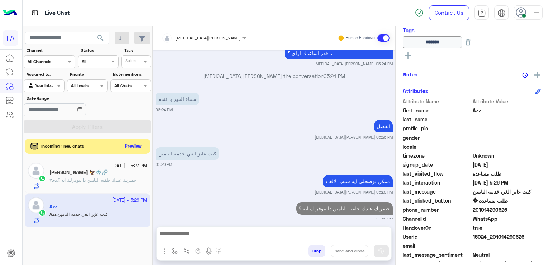
click at [127, 144] on button "Preview" at bounding box center [133, 146] width 22 height 10
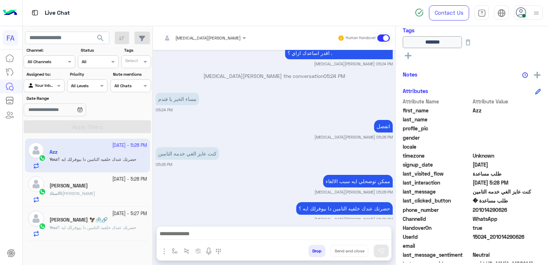
click at [96, 189] on div "الاستاذ رشوان" at bounding box center [99, 187] width 98 height 8
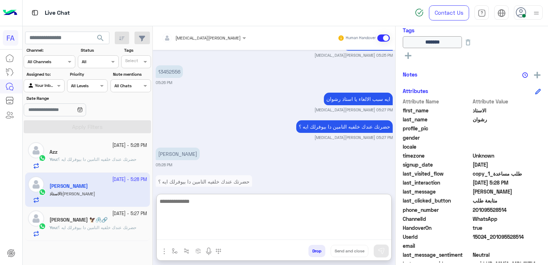
click at [207, 237] on textarea at bounding box center [274, 218] width 235 height 43
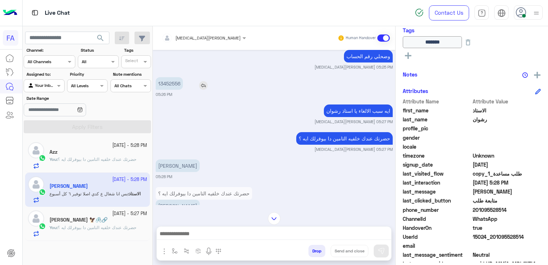
click at [165, 88] on p "13452556" at bounding box center [169, 83] width 27 height 13
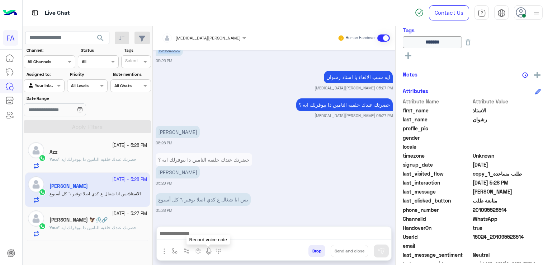
click at [207, 254] on img at bounding box center [209, 251] width 9 height 9
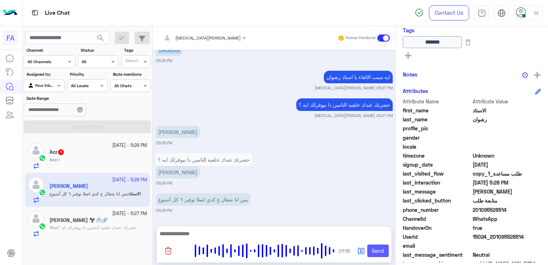
click at [377, 248] on button "Send" at bounding box center [378, 250] width 22 height 13
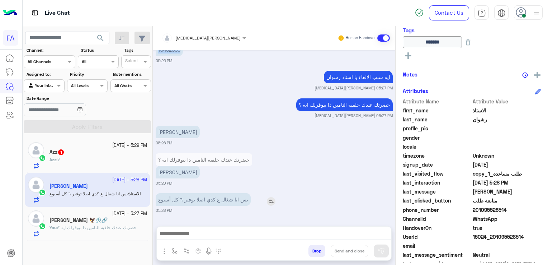
scroll to position [745, 0]
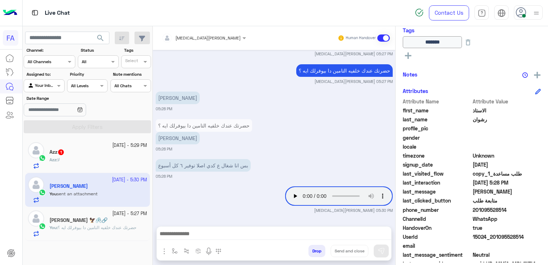
click at [80, 152] on div "Azz 1" at bounding box center [99, 153] width 98 height 8
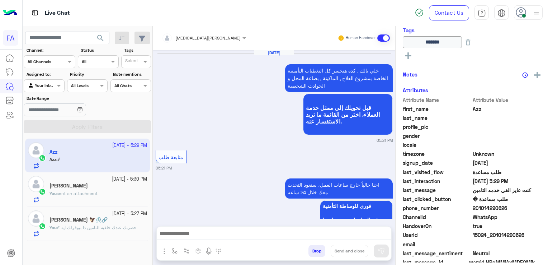
scroll to position [616, 0]
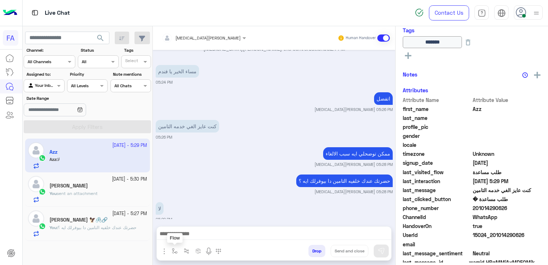
click at [175, 247] on button "button" at bounding box center [175, 251] width 12 height 12
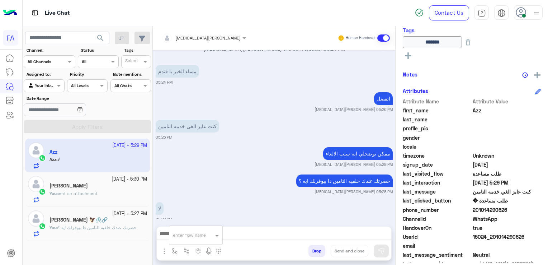
click at [163, 250] on img "button" at bounding box center [164, 251] width 9 height 9
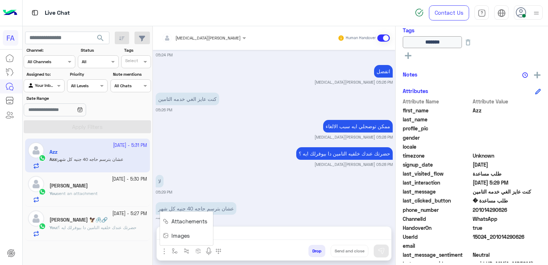
click at [172, 224] on span "Attachements" at bounding box center [189, 221] width 36 height 8
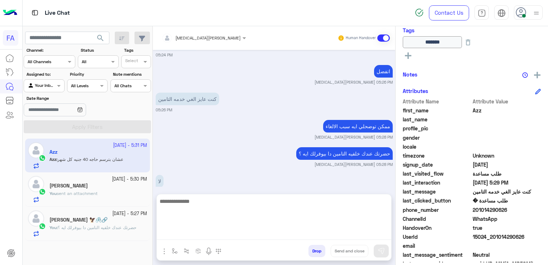
click at [271, 231] on textarea at bounding box center [274, 218] width 235 height 43
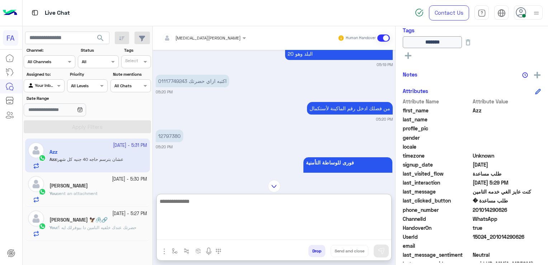
scroll to position [478, 0]
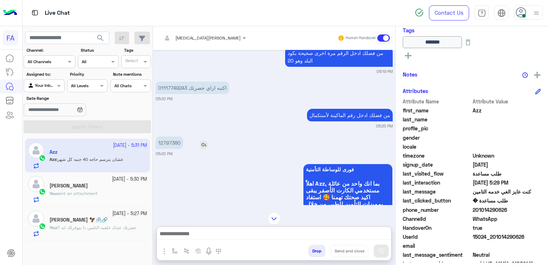
click at [171, 137] on p "12797380" at bounding box center [170, 142] width 28 height 13
click at [172, 136] on p "12797380" at bounding box center [170, 142] width 28 height 13
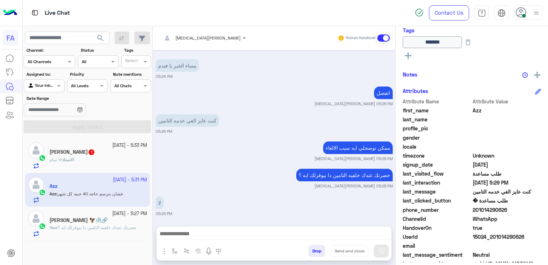
scroll to position [1317, 0]
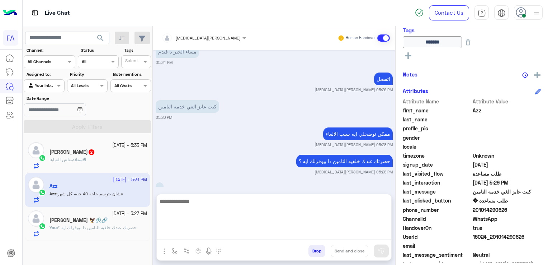
click at [270, 234] on textarea at bounding box center [274, 218] width 235 height 43
paste textarea "**********"
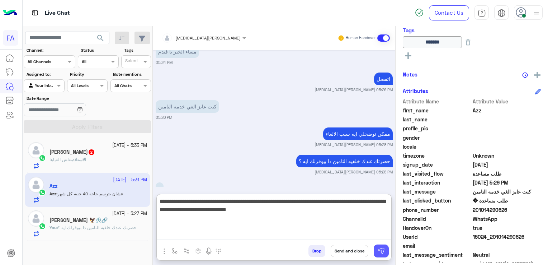
type textarea "**********"
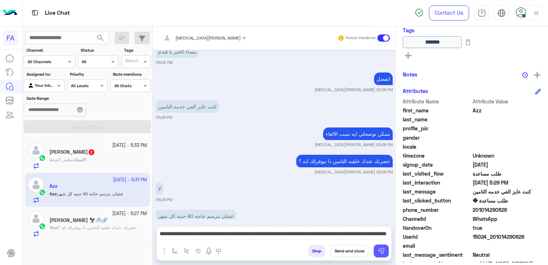
click at [381, 246] on button at bounding box center [381, 250] width 15 height 13
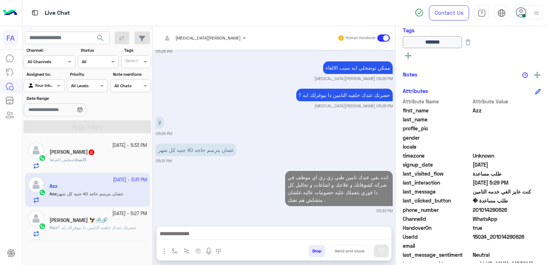
scroll to position [1367, 0]
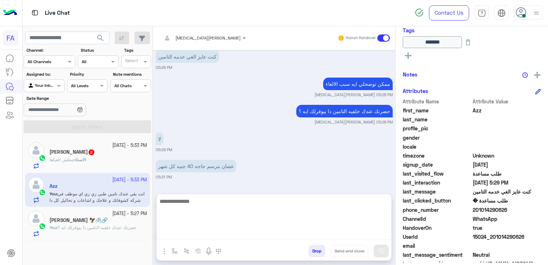
click at [278, 233] on textarea at bounding box center [274, 218] width 235 height 43
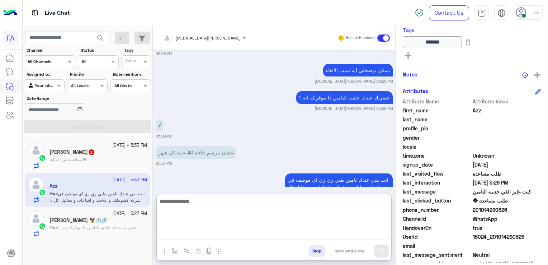
paste textarea "**********"
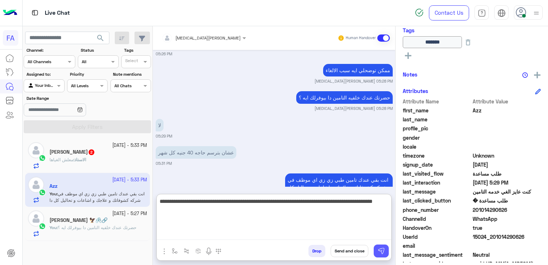
type textarea "**********"
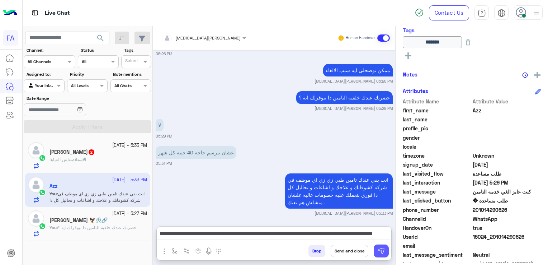
click at [384, 252] on img at bounding box center [381, 250] width 7 height 7
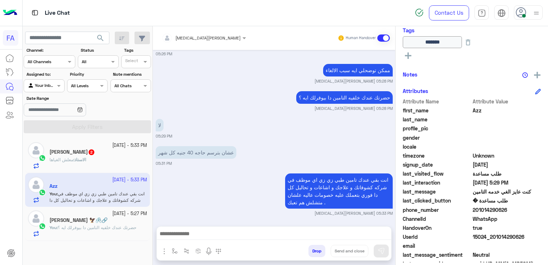
scroll to position [1409, 0]
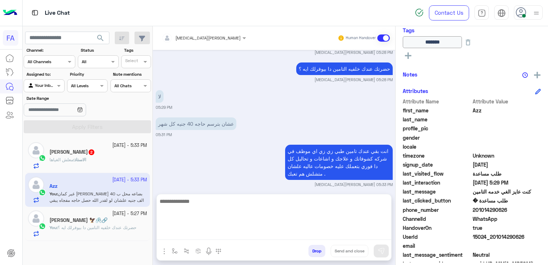
click at [314, 236] on textarea at bounding box center [274, 218] width 235 height 43
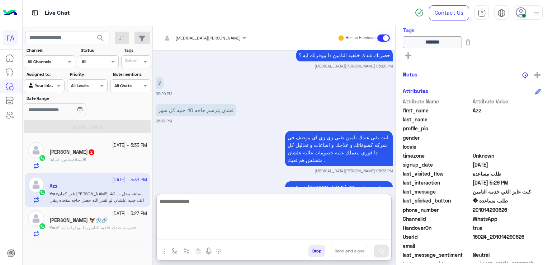
scroll to position [1432, 0]
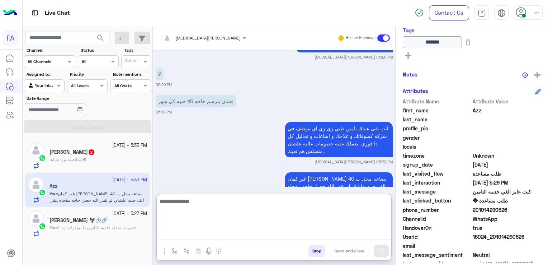
paste textarea "**********"
type textarea "**********"
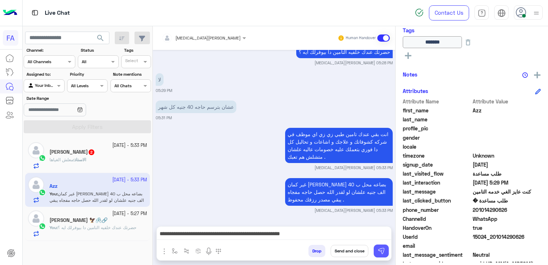
click at [376, 252] on button at bounding box center [381, 250] width 15 height 13
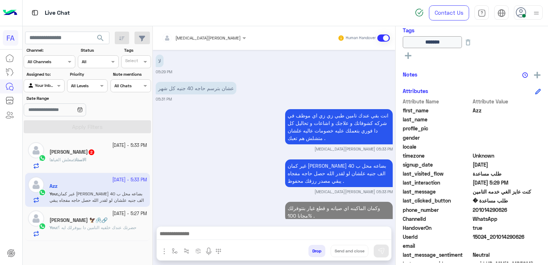
scroll to position [1444, 0]
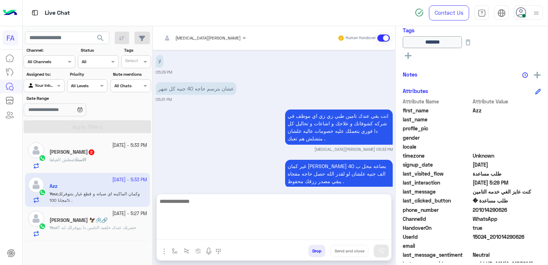
click at [299, 233] on textarea at bounding box center [274, 218] width 235 height 43
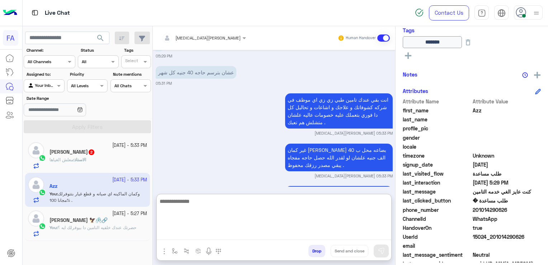
paste textarea "**********"
type textarea "**********"
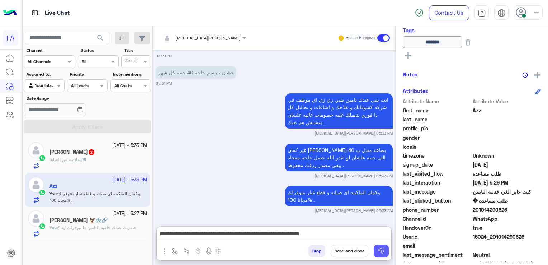
click at [381, 253] on img at bounding box center [381, 250] width 7 height 7
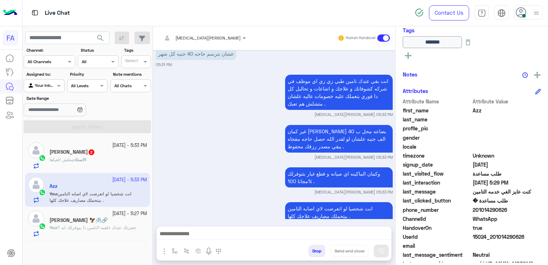
click at [86, 157] on span "الاستاذ" at bounding box center [80, 159] width 12 height 5
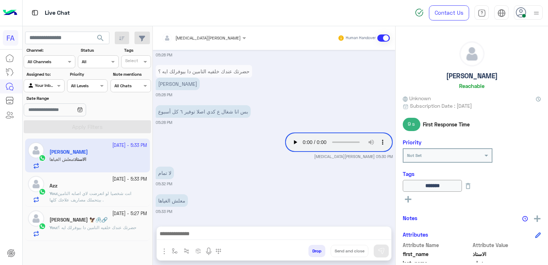
click at [474, 75] on h5 "الاستاذ رشوان" at bounding box center [472, 76] width 52 height 8
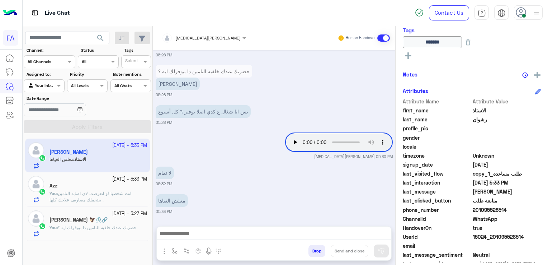
scroll to position [156, 0]
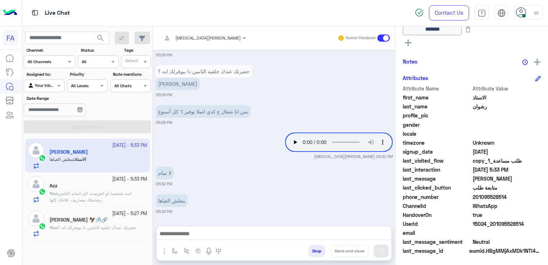
click at [488, 199] on span "201095528514" at bounding box center [507, 197] width 69 height 8
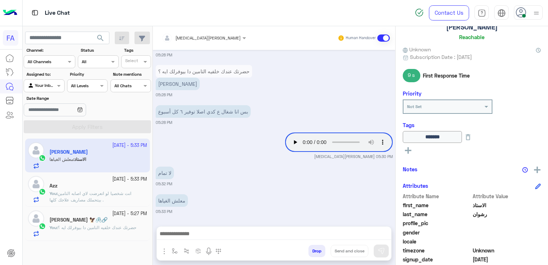
scroll to position [0, 0]
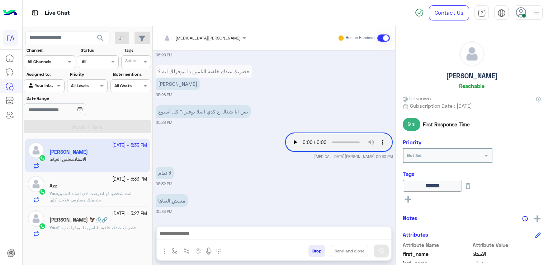
drag, startPoint x: 448, startPoint y: 77, endPoint x: 511, endPoint y: 78, distance: 63.1
click at [511, 78] on div "الاستاذ رشوان Reachable" at bounding box center [472, 66] width 138 height 51
click at [235, 217] on div "Oct 4, 2025 تاجر فوري 05:19 PM اختر من القائمة التالية: 05:19 PM الغاء التأمين …" at bounding box center [274, 134] width 243 height 169
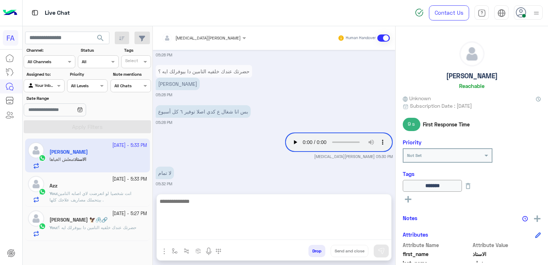
click at [212, 232] on textarea at bounding box center [274, 218] width 235 height 43
type textarea "*"
type textarea "*******"
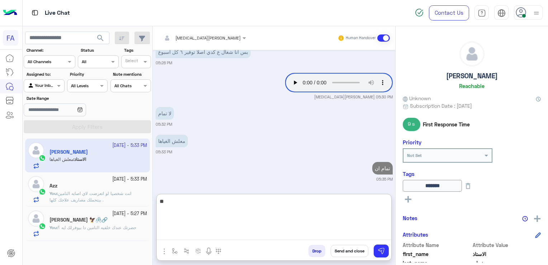
type textarea "*"
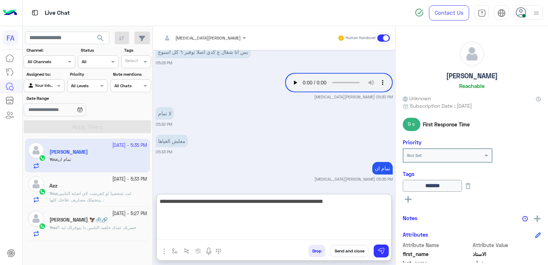
type textarea "**********"
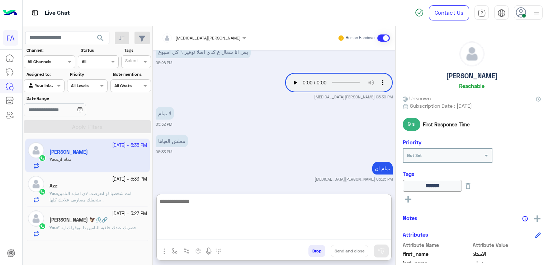
scroll to position [619, 0]
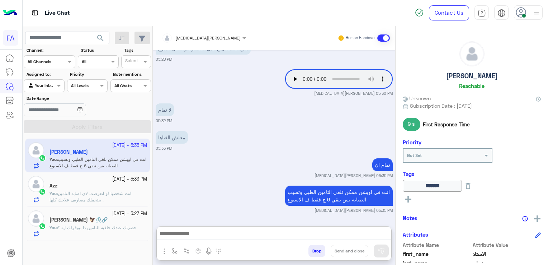
click at [411, 198] on icon at bounding box center [408, 199] width 6 height 6
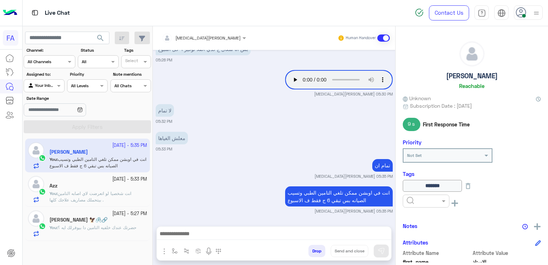
click at [430, 200] on div at bounding box center [426, 200] width 46 height 7
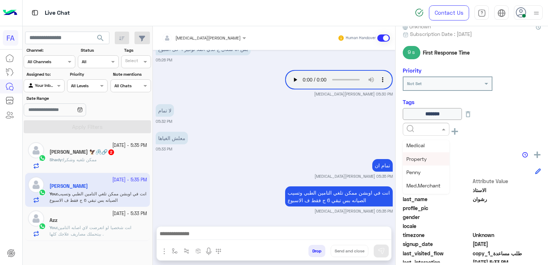
scroll to position [108, 0]
click at [431, 174] on span "Med.Merchant" at bounding box center [424, 173] width 34 height 6
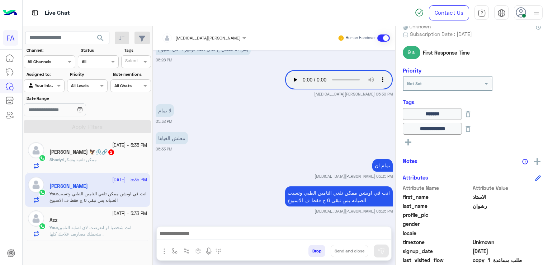
click at [408, 142] on icon at bounding box center [408, 142] width 6 height 6
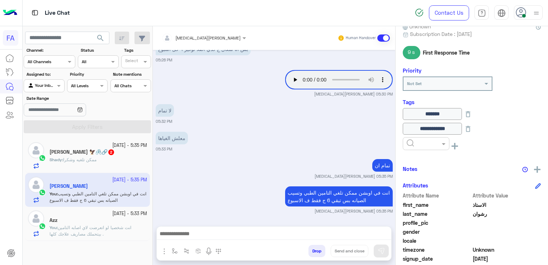
click at [412, 142] on input "text" at bounding box center [418, 143] width 22 height 6
click at [428, 202] on span "5LE.Merchant" at bounding box center [423, 201] width 32 height 6
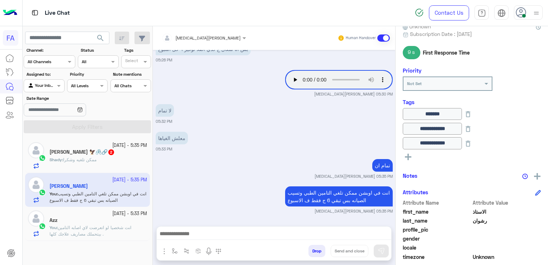
click at [408, 156] on rect at bounding box center [408, 156] width 6 height 1
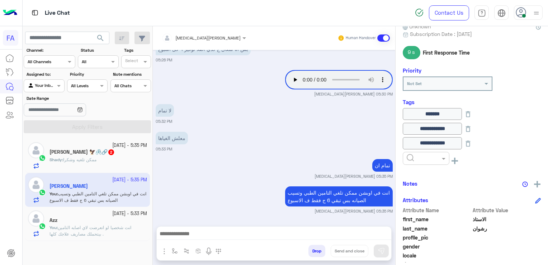
drag, startPoint x: 408, startPoint y: 156, endPoint x: 415, endPoint y: 166, distance: 13.1
click at [411, 157] on input "text" at bounding box center [418, 157] width 22 height 6
click at [420, 189] on span "Pending" at bounding box center [416, 189] width 19 height 6
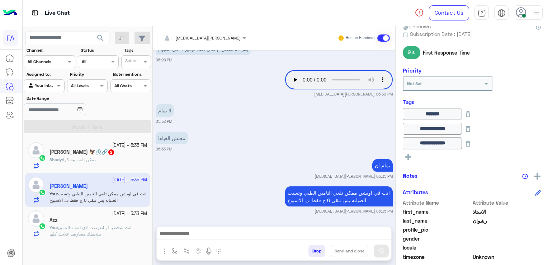
click at [410, 156] on rect at bounding box center [408, 156] width 6 height 1
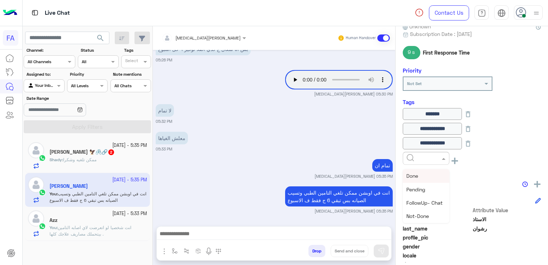
click at [410, 156] on input "text" at bounding box center [418, 157] width 22 height 6
click at [426, 182] on span "Not-Done" at bounding box center [418, 180] width 23 height 6
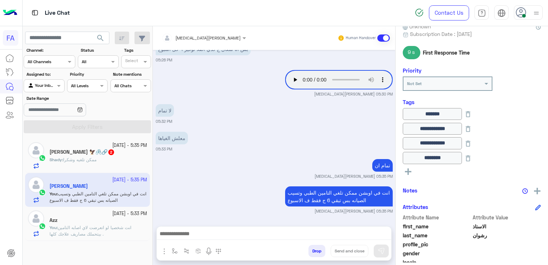
click at [121, 227] on span "انت شخصيا لو اتعرضت لاي اصابه التامين بيتحملك مصاريف علاجك كلها ." at bounding box center [91, 231] width 82 height 12
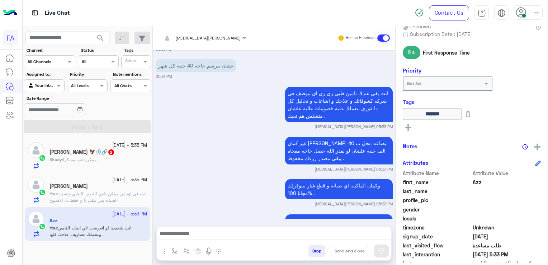
scroll to position [514, 0]
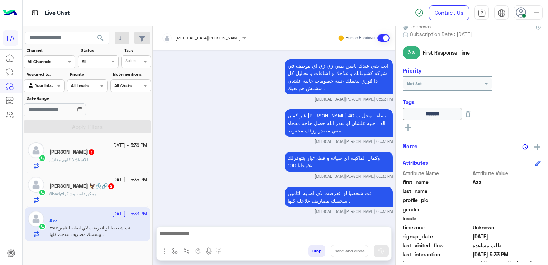
click at [404, 125] on button at bounding box center [408, 127] width 11 height 9
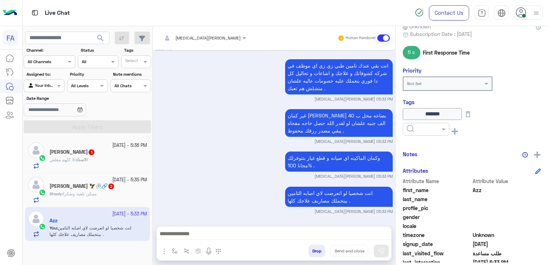
drag, startPoint x: 421, startPoint y: 125, endPoint x: 423, endPoint y: 133, distance: 8.4
click at [421, 125] on input "text" at bounding box center [418, 128] width 22 height 6
click at [430, 171] on span "Med.Merchant" at bounding box center [424, 173] width 34 height 6
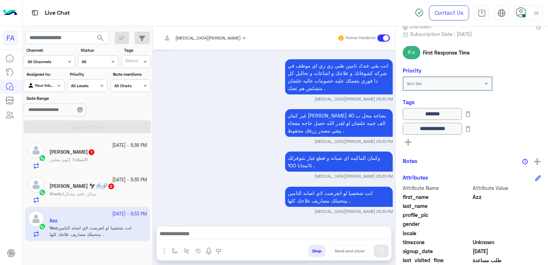
click at [408, 139] on rect at bounding box center [408, 142] width 1 height 6
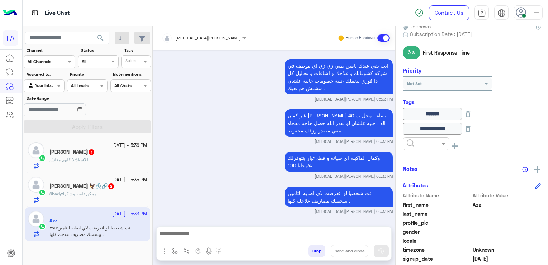
click at [422, 142] on input "text" at bounding box center [418, 143] width 22 height 6
click at [424, 194] on div "5LE.Merchant" at bounding box center [426, 200] width 47 height 13
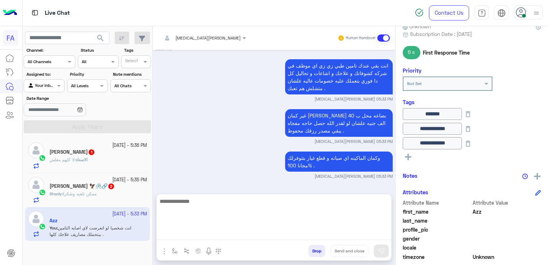
click at [355, 234] on textarea at bounding box center [274, 218] width 235 height 43
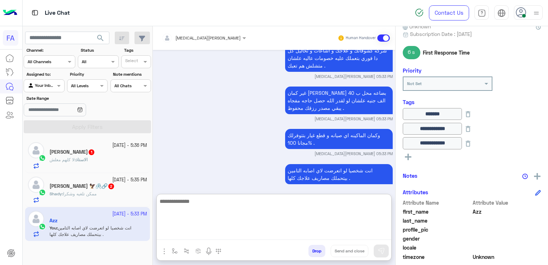
scroll to position [547, 0]
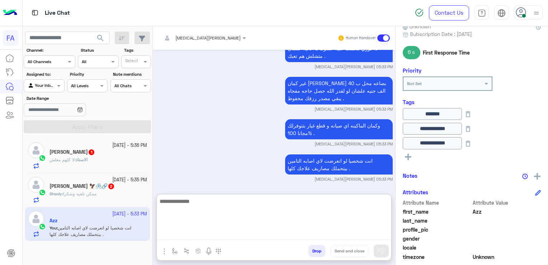
click at [334, 215] on textarea at bounding box center [274, 218] width 235 height 43
type textarea "*"
type textarea "**********"
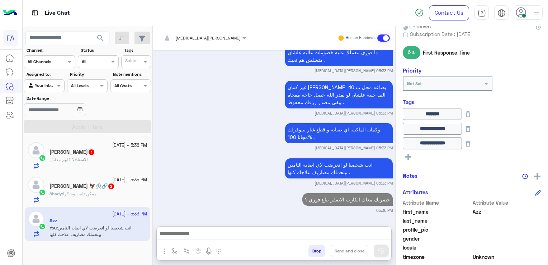
click at [81, 150] on h5 "الاستاذ رشوان 1" at bounding box center [73, 152] width 46 height 6
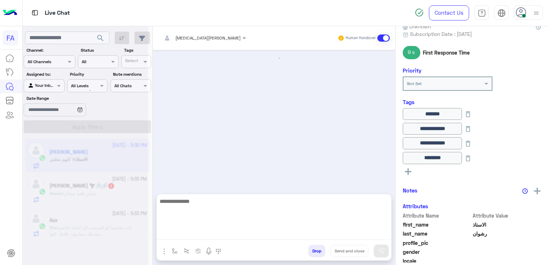
scroll to position [516, 0]
click at [270, 234] on textarea at bounding box center [274, 218] width 235 height 43
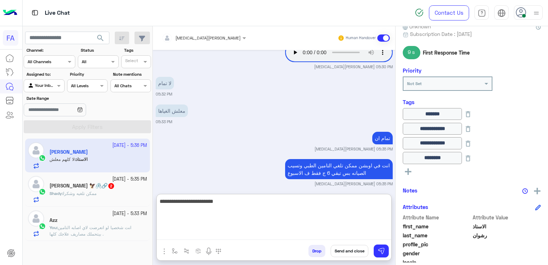
type textarea "**********"
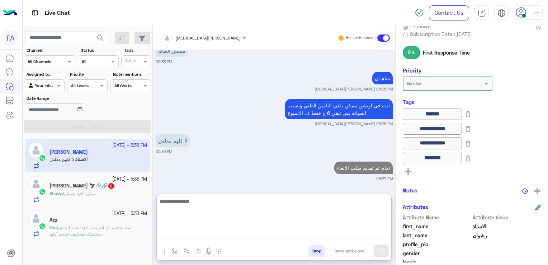
click at [315, 198] on textarea at bounding box center [274, 218] width 235 height 43
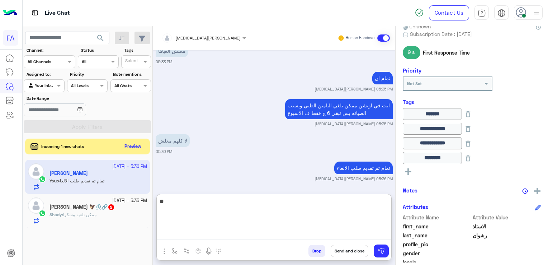
type textarea "*"
type textarea "**********"
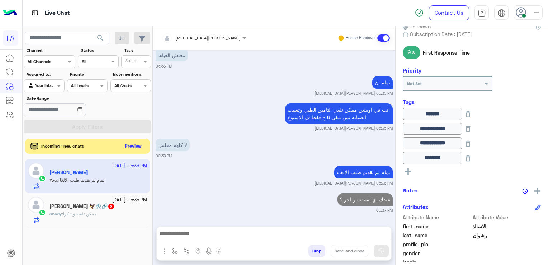
click at [137, 146] on button "Preview" at bounding box center [133, 146] width 22 height 10
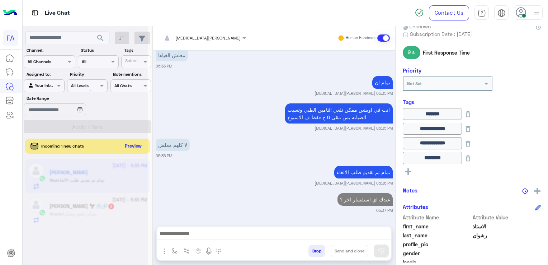
scroll to position [570, 0]
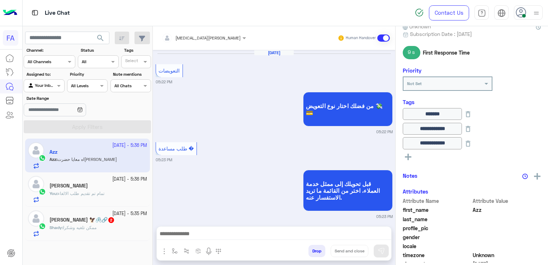
scroll to position [486, 0]
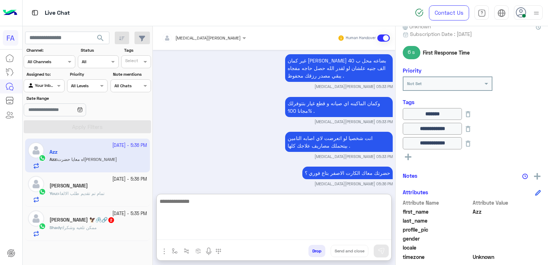
click at [200, 235] on textarea at bounding box center [274, 218] width 235 height 43
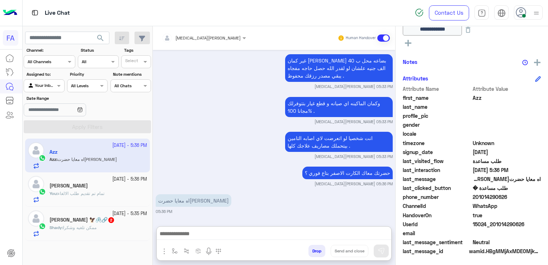
click at [497, 198] on span "201014290626" at bounding box center [507, 197] width 69 height 8
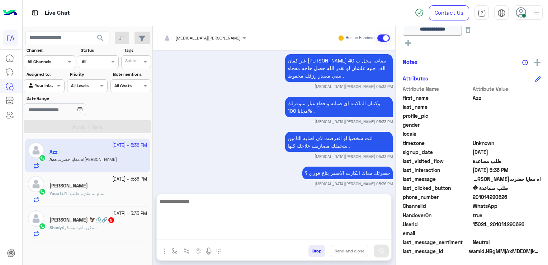
click at [345, 233] on textarea at bounding box center [274, 218] width 235 height 43
paste textarea "**********"
type textarea "**********"
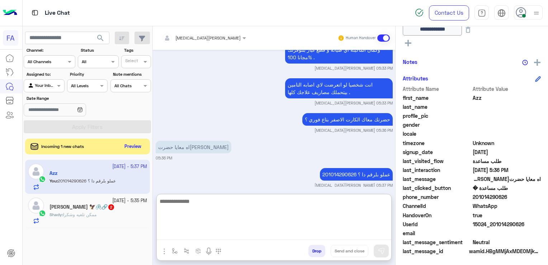
scroll to position [546, 0]
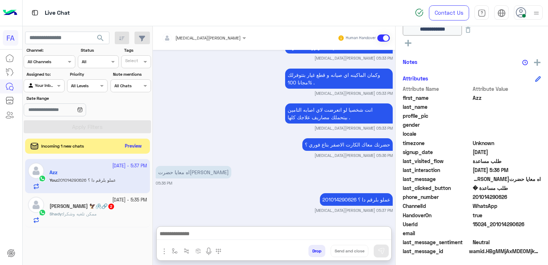
click at [139, 143] on button "Preview" at bounding box center [133, 146] width 22 height 10
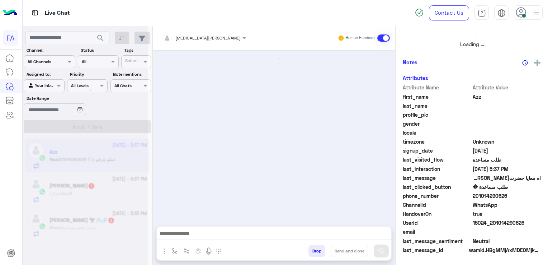
scroll to position [485, 0]
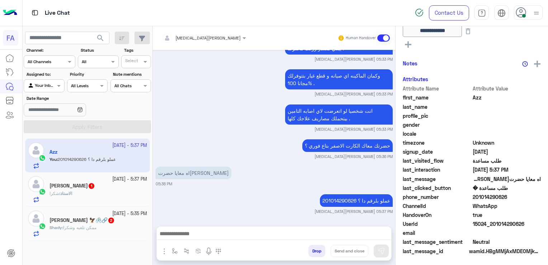
click at [94, 197] on div "الاستاذ : شكرا" at bounding box center [99, 196] width 98 height 13
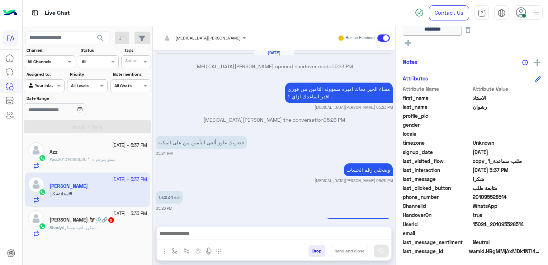
scroll to position [408, 0]
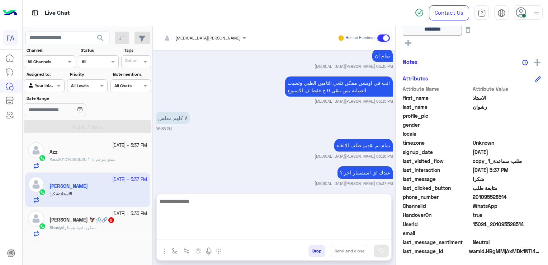
click at [261, 238] on textarea at bounding box center [274, 218] width 235 height 43
paste textarea "**********"
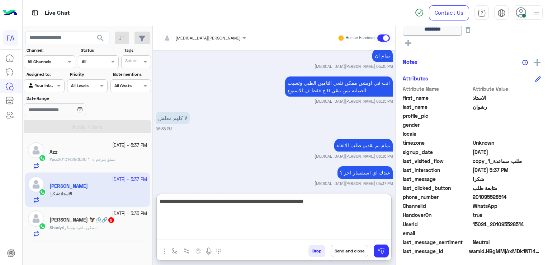
type textarea "**********"
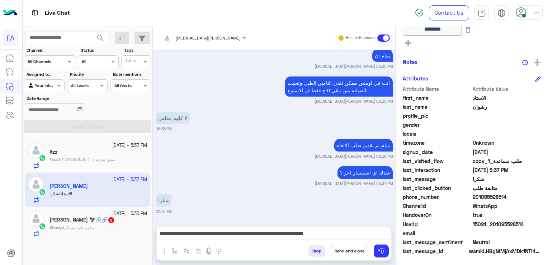
click at [223, 215] on div "Oct 4, 2025 Amira khalid opened handover mode 05:23 PM مساء الخير معاك اميره مس…" at bounding box center [274, 134] width 243 height 169
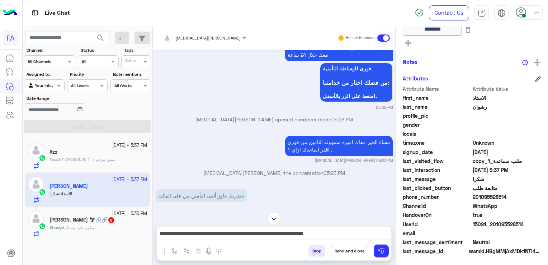
scroll to position [999, 0]
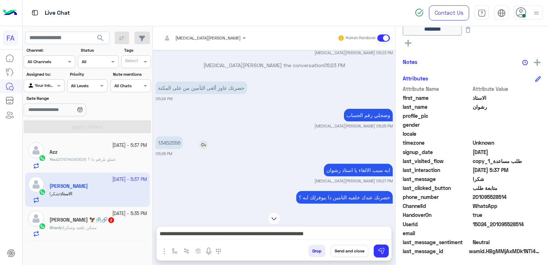
click at [170, 147] on p "13452556" at bounding box center [169, 142] width 27 height 13
click at [346, 250] on button "Send and close" at bounding box center [350, 251] width 38 height 12
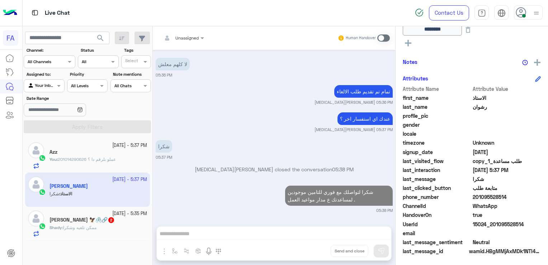
scroll to position [1411, 0]
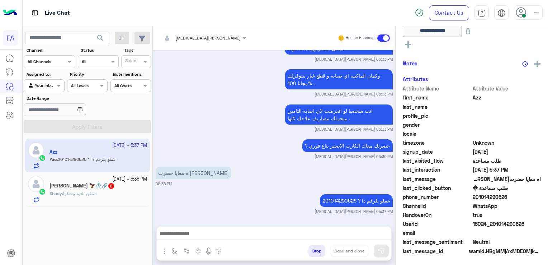
scroll to position [185, 0]
drag, startPoint x: 179, startPoint y: 216, endPoint x: 175, endPoint y: 215, distance: 4.0
click at [179, 216] on div "Oct 4, 2025 من فضلك اختار نوع التعويض 💸💳 05:22 PM طلب مساعدة � 05:23 PM قبل تحو…" at bounding box center [274, 134] width 243 height 169
click at [110, 193] on div "Shady : ممكن تلغيه وشكرا" at bounding box center [99, 196] width 98 height 13
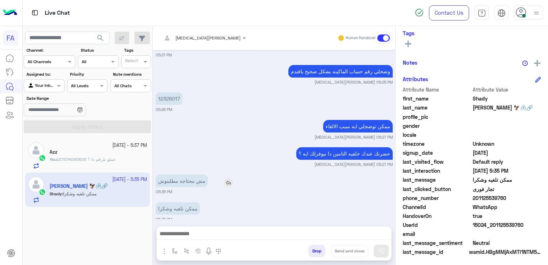
scroll to position [142, 0]
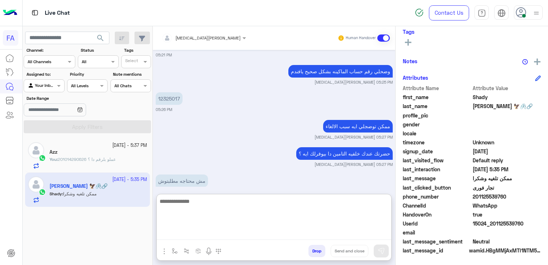
click at [199, 232] on textarea at bounding box center [274, 218] width 235 height 43
type textarea "**********"
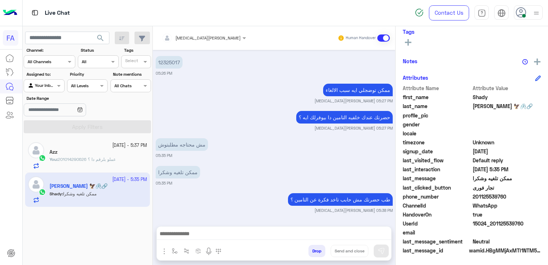
click at [478, 193] on span "201125539760" at bounding box center [507, 197] width 69 height 8
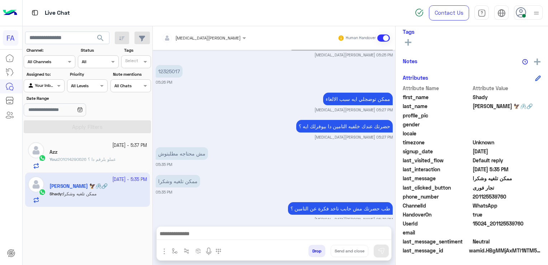
click at [478, 193] on span "201125539760" at bounding box center [507, 197] width 69 height 8
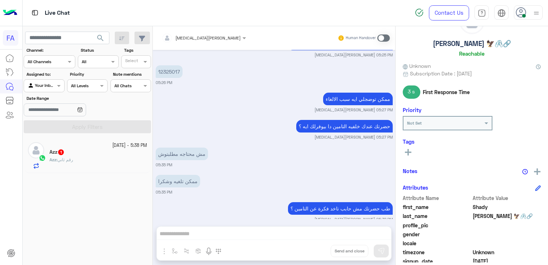
scroll to position [0, 0]
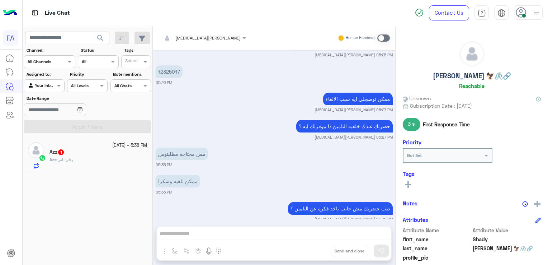
click at [445, 75] on h5 "Shady Beh Khalil 🦅🖇️🔗" at bounding box center [472, 76] width 78 height 8
drag, startPoint x: 427, startPoint y: 73, endPoint x: 487, endPoint y: 76, distance: 59.6
click at [487, 76] on div "Shady Beh Khalil 🦅🖇️🔗 Reachable" at bounding box center [472, 66] width 138 height 51
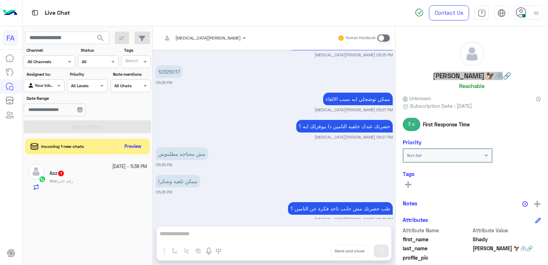
scroll to position [539, 0]
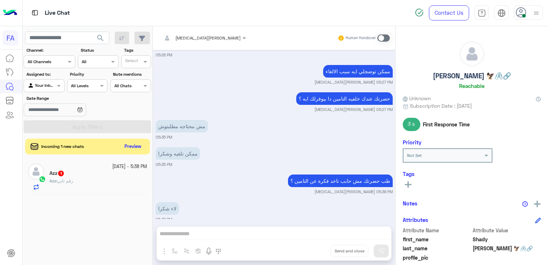
click at [203, 216] on div "Oct 4, 2025 من فضلك اكتب رقم الهاتف المشترك بيه فى خدمة فورى تاجر مع اضافة كود …" at bounding box center [274, 134] width 243 height 169
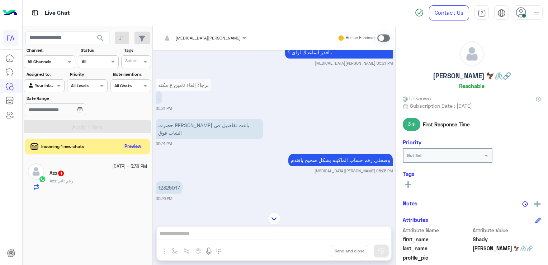
click at [164, 181] on p "12325017" at bounding box center [169, 187] width 27 height 13
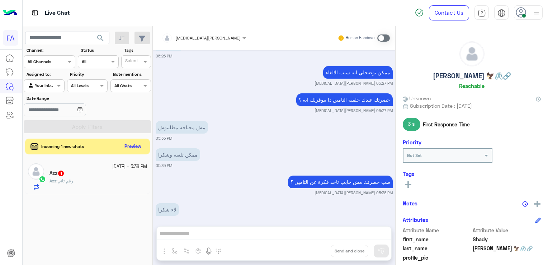
scroll to position [539, 0]
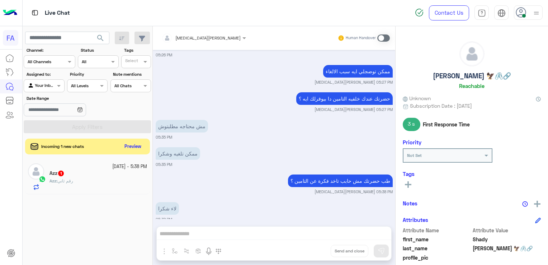
click at [230, 234] on div "Amira khalid Human Handover Oct 4, 2025 من فضلك اكتب رقم الهاتف المشترك بيه فى …" at bounding box center [274, 146] width 243 height 241
click at [386, 39] on span at bounding box center [383, 37] width 13 height 7
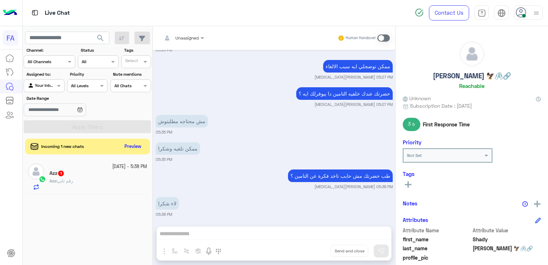
click at [272, 229] on div "Unassigned Human Handover Oct 4, 2025 من فضلك اكتب رقم الهاتف المشترك بيه فى خد…" at bounding box center [274, 146] width 243 height 241
click at [380, 38] on span at bounding box center [383, 37] width 13 height 7
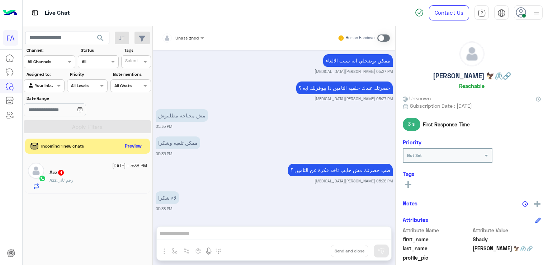
click at [130, 143] on button "Preview" at bounding box center [133, 146] width 22 height 10
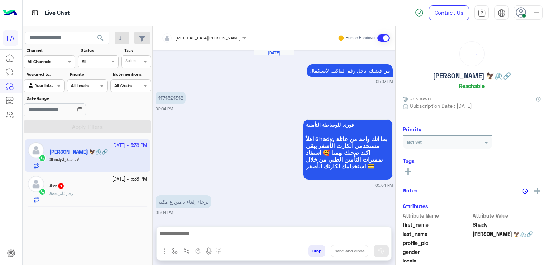
scroll to position [477, 0]
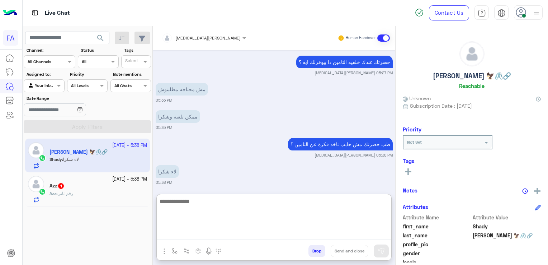
click at [254, 239] on textarea at bounding box center [274, 218] width 235 height 43
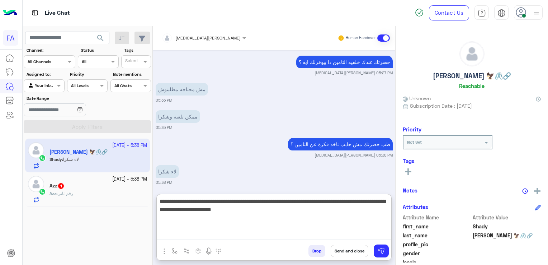
type textarea "**********"
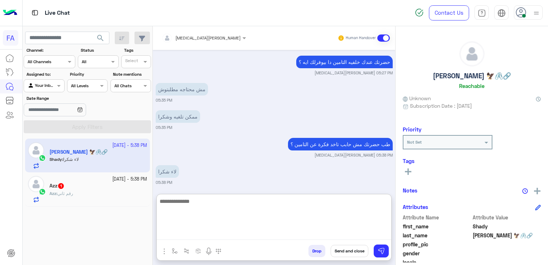
scroll to position [552, 0]
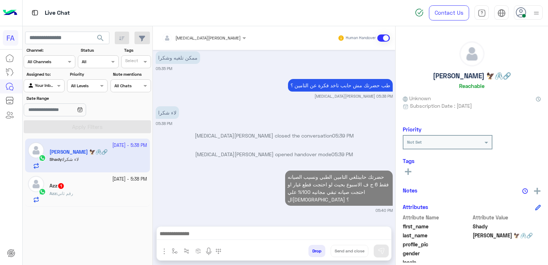
click at [410, 171] on rect at bounding box center [408, 171] width 6 height 1
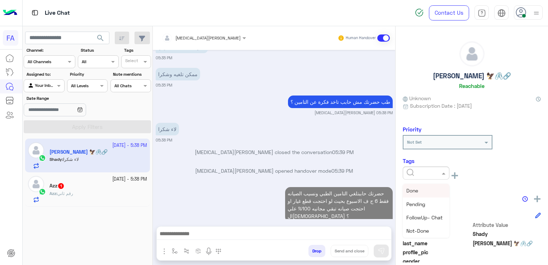
click at [412, 171] on input "text" at bounding box center [418, 172] width 22 height 6
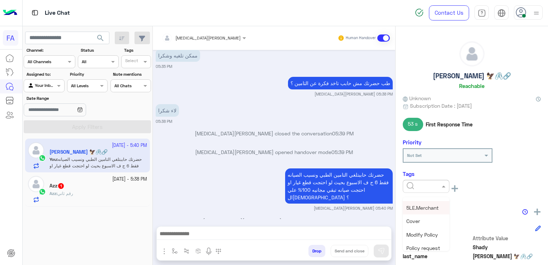
scroll to position [108, 0]
click at [422, 231] on span "Med.Merchant" at bounding box center [424, 230] width 34 height 6
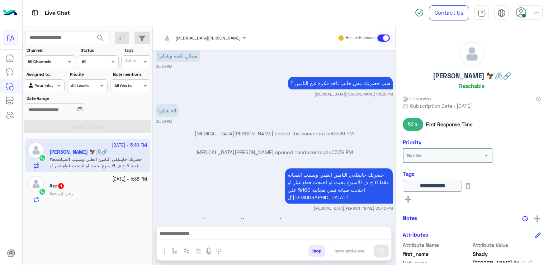
click at [409, 197] on icon at bounding box center [408, 199] width 6 height 6
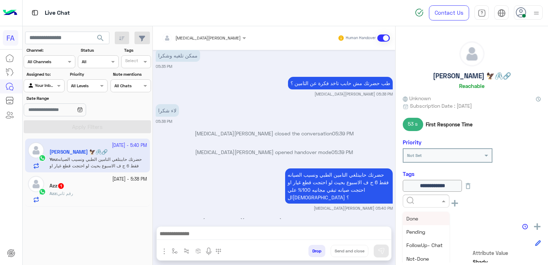
click at [417, 201] on input "text" at bounding box center [418, 200] width 22 height 6
click at [427, 257] on span "5LE.Merchant" at bounding box center [423, 258] width 32 height 6
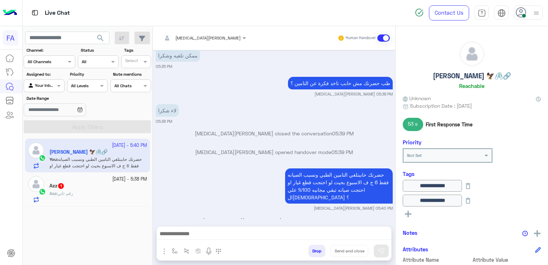
click at [408, 215] on icon at bounding box center [408, 214] width 6 height 6
click at [408, 215] on input "text" at bounding box center [418, 214] width 22 height 6
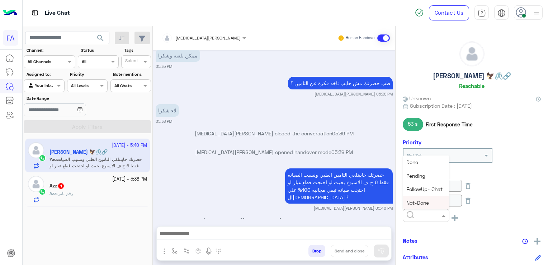
click at [433, 201] on div "Not-Done" at bounding box center [426, 202] width 47 height 13
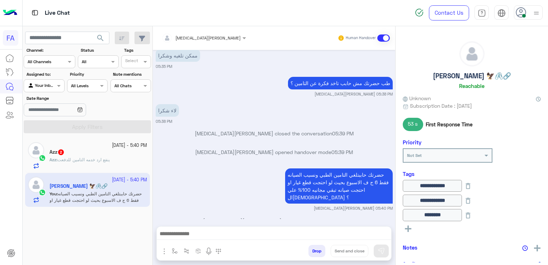
click at [102, 155] on div "Azz 2" at bounding box center [99, 153] width 98 height 8
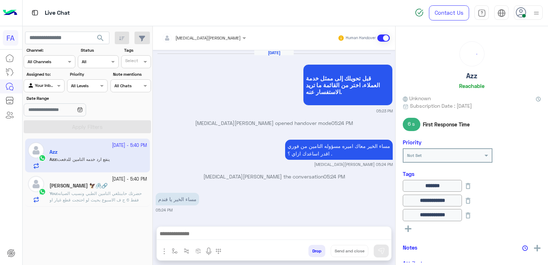
scroll to position [463, 0]
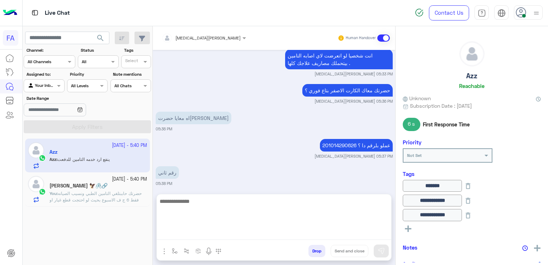
click at [236, 232] on textarea at bounding box center [274, 218] width 235 height 43
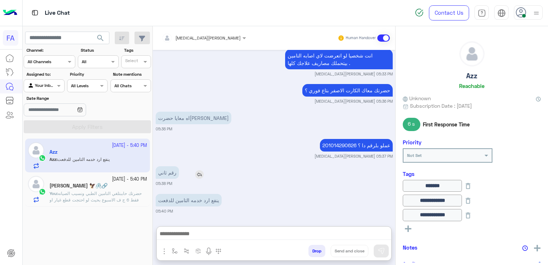
click at [197, 173] on img at bounding box center [199, 174] width 9 height 9
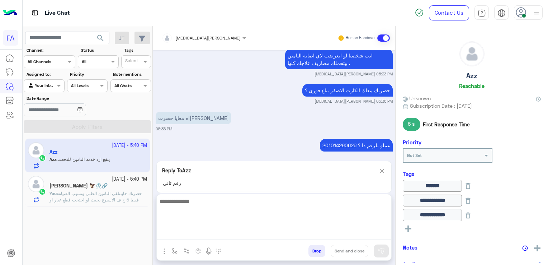
click at [244, 233] on textarea at bounding box center [274, 218] width 235 height 43
type textarea "**********"
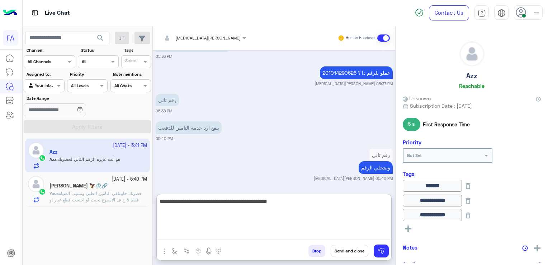
scroll to position [563, 0]
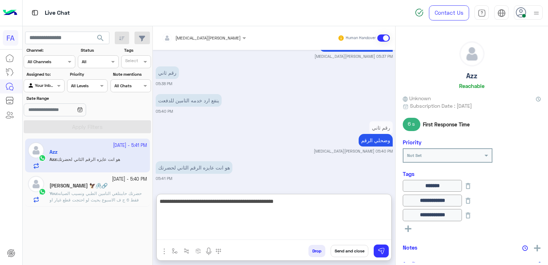
type textarea "**********"
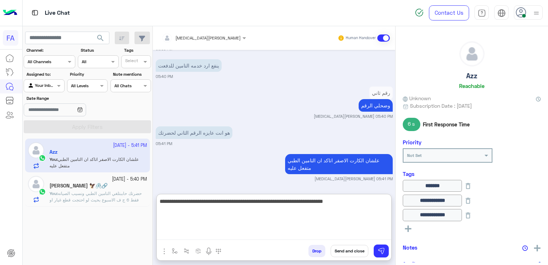
type textarea "**********"
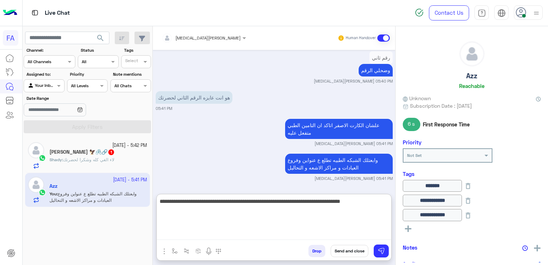
click at [213, 202] on textarea "**********" at bounding box center [274, 218] width 235 height 43
click at [204, 200] on textarea "**********" at bounding box center [274, 218] width 235 height 43
type textarea "**********"
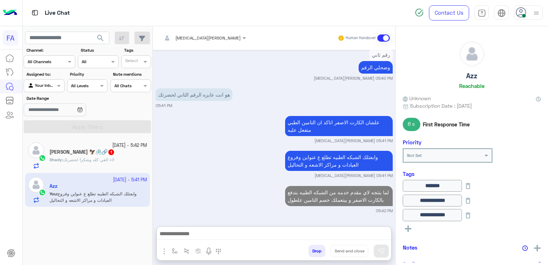
scroll to position [655, 0]
click at [104, 160] on span "لاء الغي كله وشكرا لحضرتك" at bounding box center [88, 159] width 51 height 5
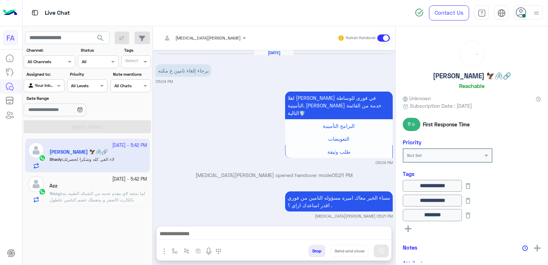
scroll to position [428, 0]
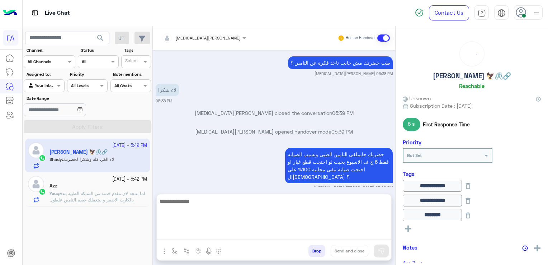
click at [270, 229] on textarea at bounding box center [274, 218] width 235 height 43
type textarea "**********"
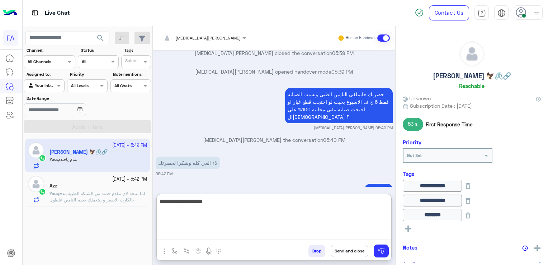
type textarea "**********"
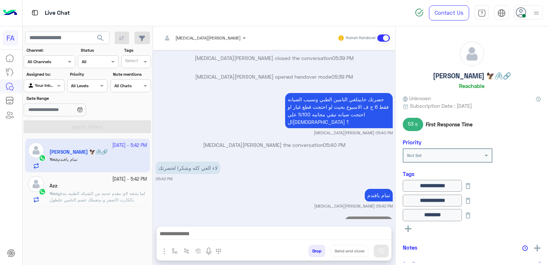
scroll to position [483, 0]
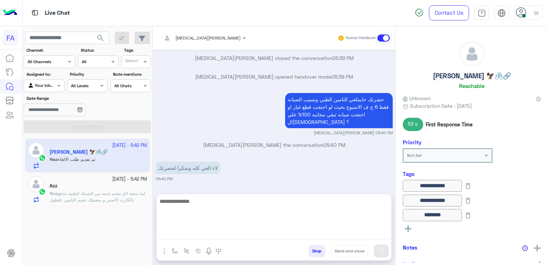
click at [285, 235] on textarea at bounding box center [274, 218] width 235 height 43
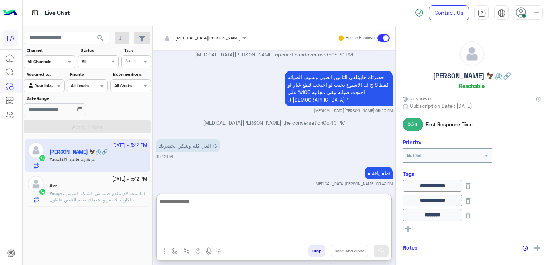
paste textarea "**********"
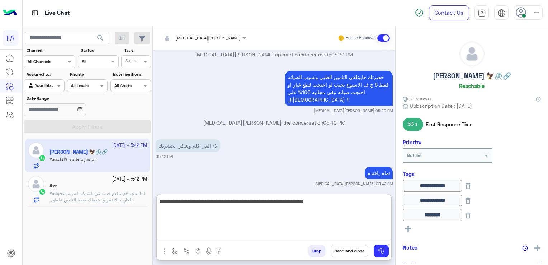
scroll to position [515, 0]
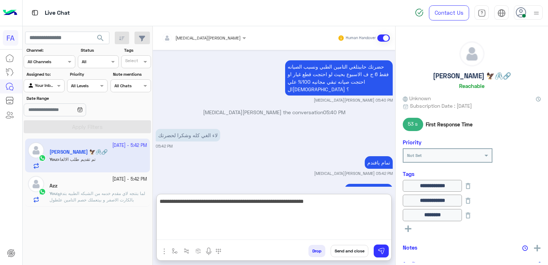
type textarea "**********"
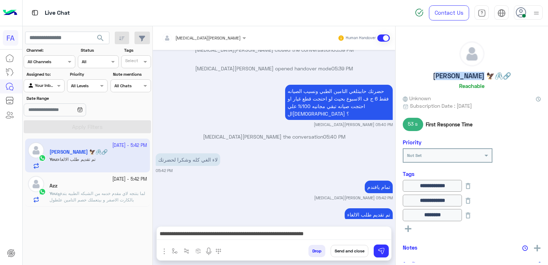
scroll to position [483, 0]
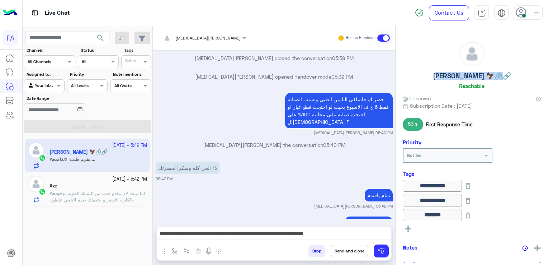
drag, startPoint x: 448, startPoint y: 77, endPoint x: 485, endPoint y: 78, distance: 37.0
click at [485, 78] on div "Shady Beh Khalil 🦅🖇️🔗 Reachable" at bounding box center [472, 66] width 138 height 51
click at [352, 252] on button "Send and close" at bounding box center [350, 251] width 38 height 12
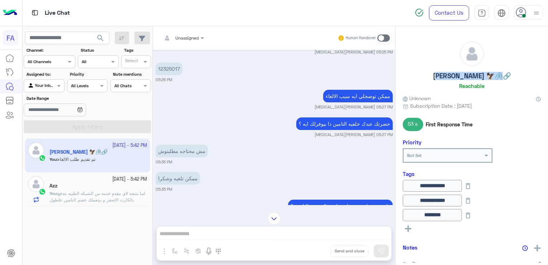
scroll to position [177, 0]
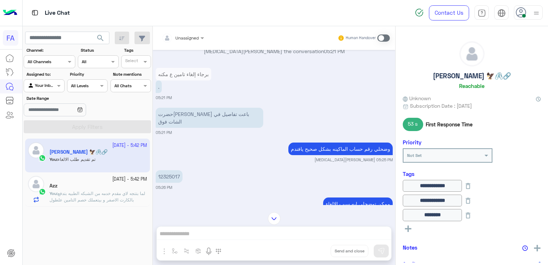
click at [173, 170] on p "12325017" at bounding box center [169, 176] width 27 height 13
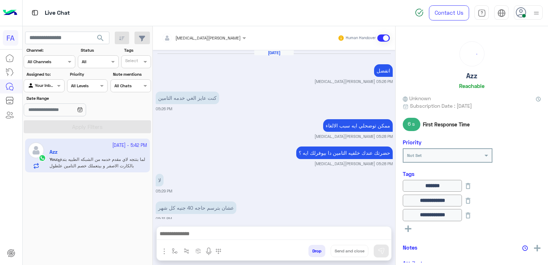
scroll to position [487, 0]
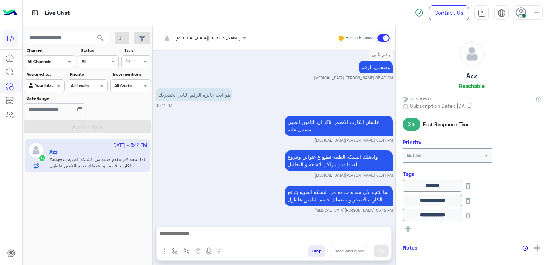
click at [39, 89] on div "Your Inbox" at bounding box center [41, 85] width 27 height 7
click at [35, 114] on b "Unassigned" at bounding box center [47, 113] width 27 height 6
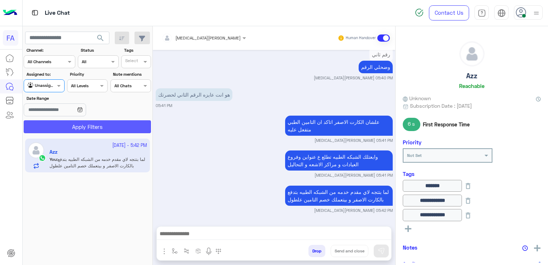
click at [41, 126] on button "Apply Filters" at bounding box center [87, 126] width 127 height 13
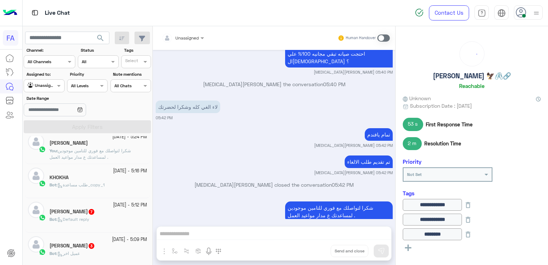
scroll to position [215, 0]
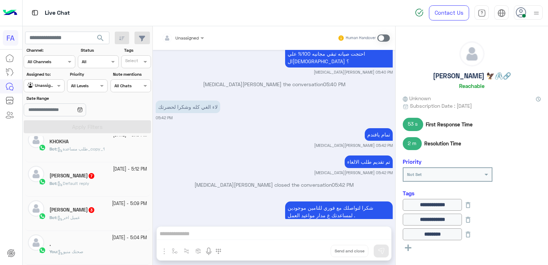
click at [99, 217] on div "Bot : عميل اخر" at bounding box center [99, 220] width 98 height 13
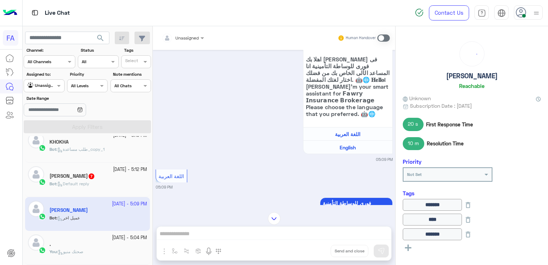
scroll to position [465, 0]
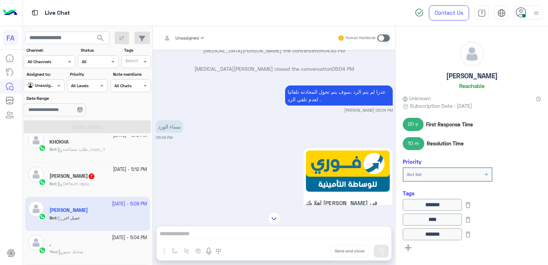
click at [73, 181] on span "Default reply" at bounding box center [73, 183] width 32 height 5
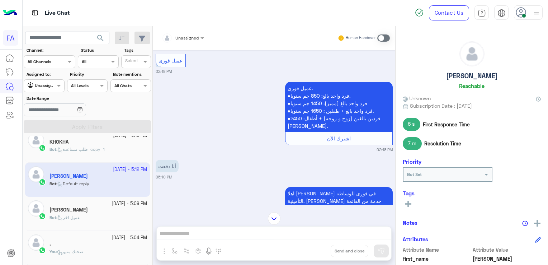
scroll to position [46, 0]
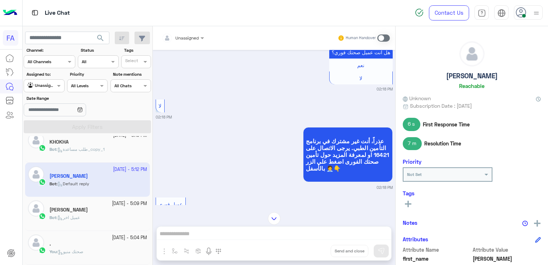
click at [379, 37] on span at bounding box center [383, 37] width 13 height 7
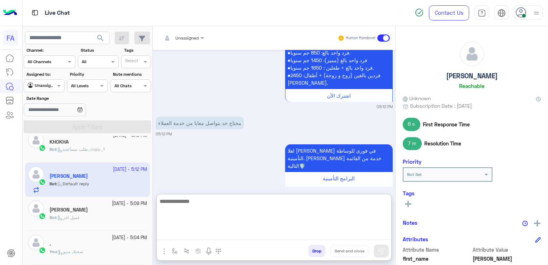
click at [299, 236] on textarea at bounding box center [274, 218] width 235 height 43
paste textarea "**********"
type textarea "**********"
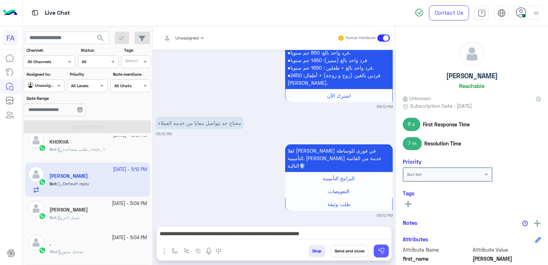
click at [386, 251] on button at bounding box center [381, 250] width 15 height 13
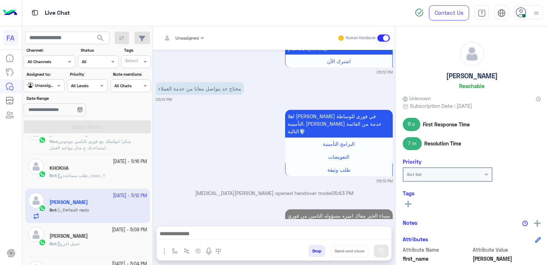
scroll to position [144, 0]
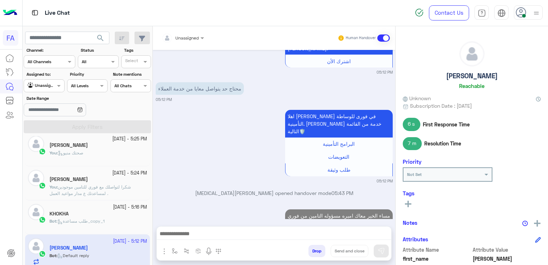
click at [90, 221] on span "طلب مساعدة_copy_1" at bounding box center [80, 220] width 47 height 5
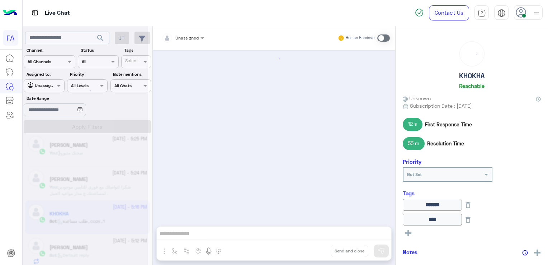
scroll to position [745, 0]
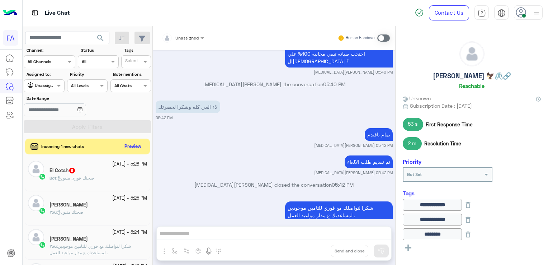
scroll to position [143, 0]
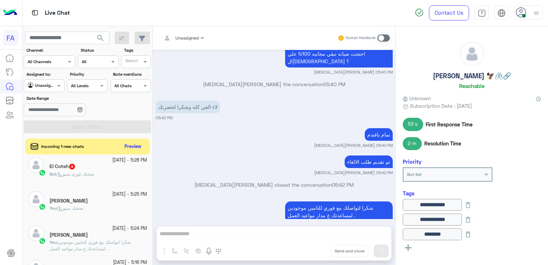
click at [87, 165] on div "El Cotsh 9" at bounding box center [99, 167] width 98 height 8
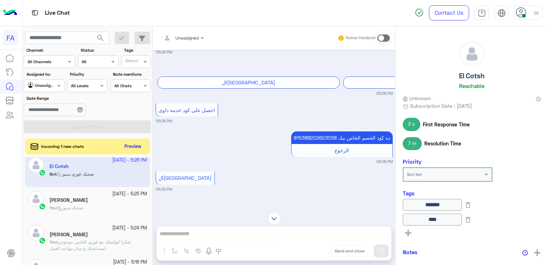
scroll to position [72, 0]
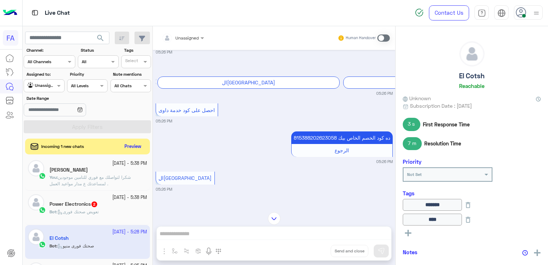
click at [70, 205] on h5 "Power Electronics 2" at bounding box center [74, 204] width 48 height 6
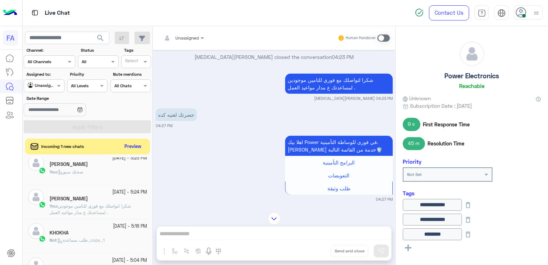
scroll to position [251, 0]
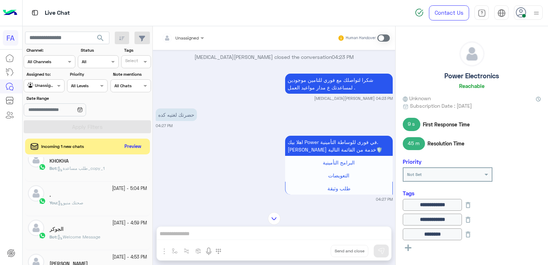
click at [75, 199] on p "You : صحتك منيو" at bounding box center [67, 202] width 34 height 6
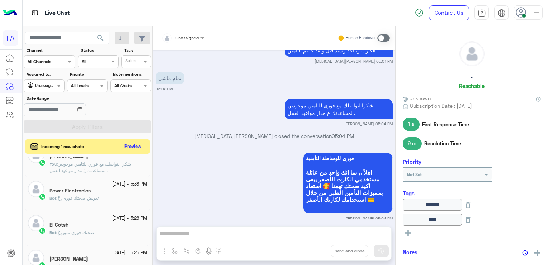
scroll to position [36, 0]
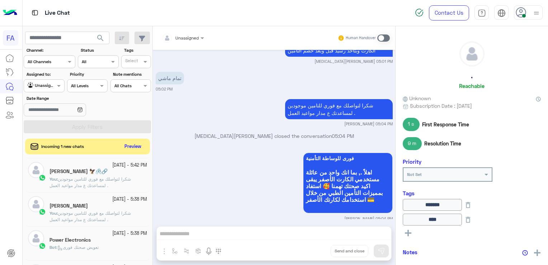
click at [83, 239] on h5 "Power Electronics" at bounding box center [70, 240] width 41 height 6
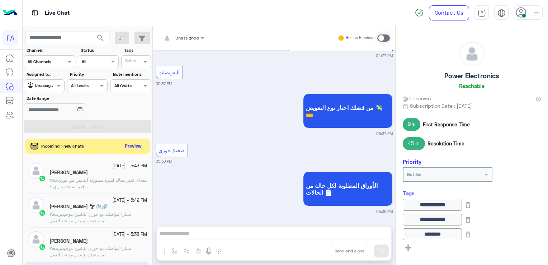
click at [133, 143] on button "Preview" at bounding box center [133, 146] width 22 height 10
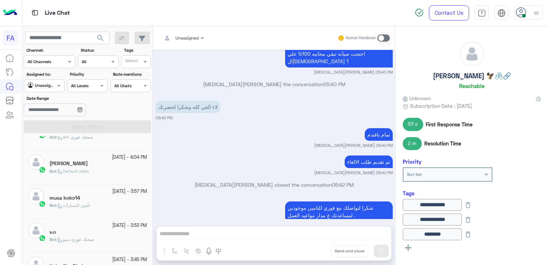
click at [86, 171] on span "Default reply" at bounding box center [73, 170] width 32 height 5
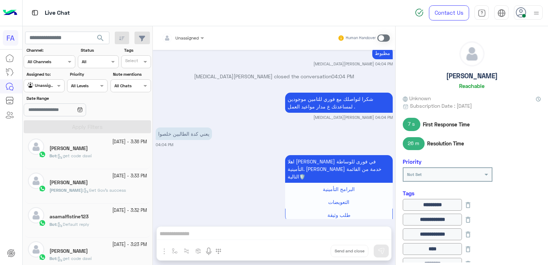
click at [83, 211] on div "4 October - 3:32 PM" at bounding box center [99, 210] width 98 height 7
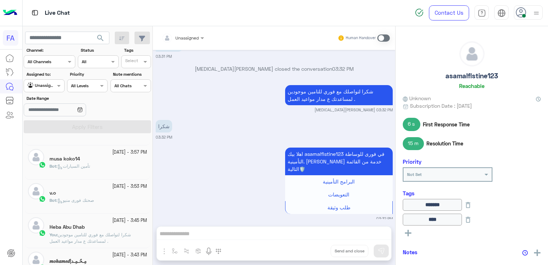
click at [102, 255] on div "4 October - 3:43 PM" at bounding box center [99, 255] width 98 height 7
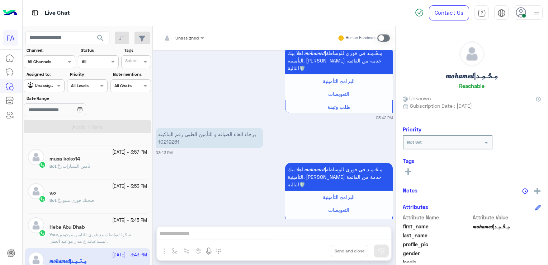
click at [244, 241] on div "Unassigned Human Handover Oct 4, 2025 برجاء الغاء مصاريف مشروع الصيانة المجانيه…" at bounding box center [274, 146] width 243 height 241
click at [379, 38] on span at bounding box center [383, 37] width 13 height 7
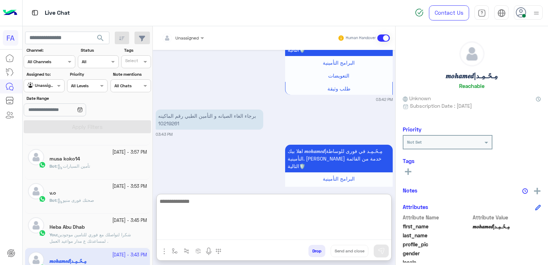
click at [277, 234] on textarea at bounding box center [274, 218] width 235 height 43
paste textarea "**********"
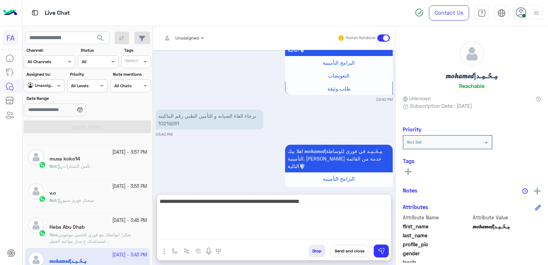
drag, startPoint x: 224, startPoint y: 205, endPoint x: 274, endPoint y: 211, distance: 50.6
click at [274, 211] on textarea "**********" at bounding box center [274, 218] width 235 height 43
type textarea "**********"
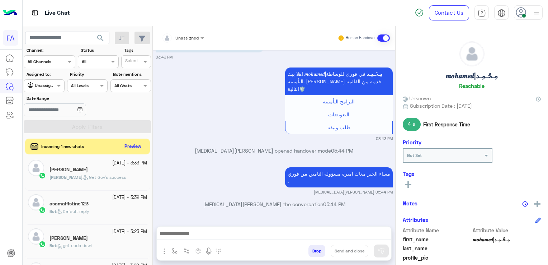
click at [99, 178] on span "Get Gov's success" at bounding box center [105, 176] width 42 height 5
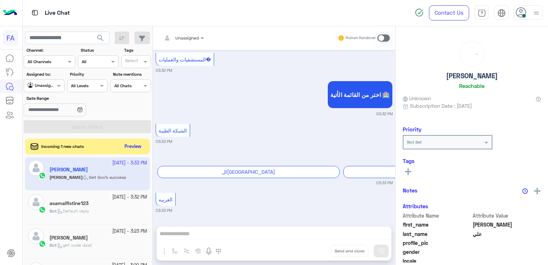
click at [100, 210] on div "Bot : Default reply" at bounding box center [99, 214] width 98 height 13
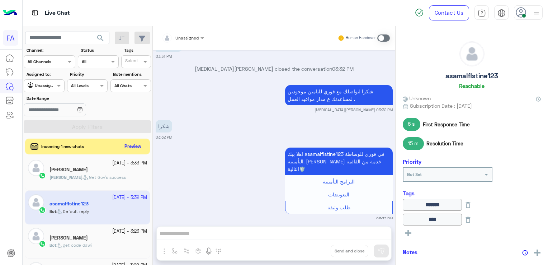
click at [103, 244] on div "Bot : get code dawi" at bounding box center [99, 248] width 98 height 13
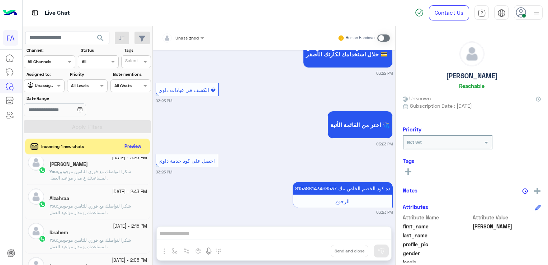
click at [69, 171] on span "شكرا لتواصلك مع فوري للتامين موجودين لمساعدتك ع مدار مواعيد العمل ." at bounding box center [90, 175] width 81 height 12
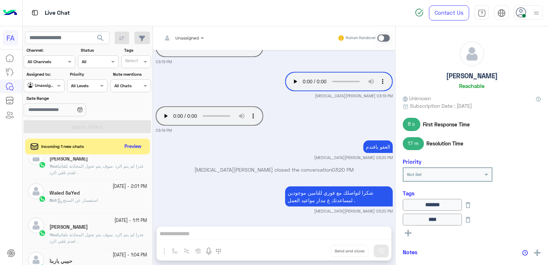
click at [43, 83] on input "text" at bounding box center [36, 85] width 17 height 6
click at [39, 124] on b "Your Inbox" at bounding box center [46, 127] width 25 height 6
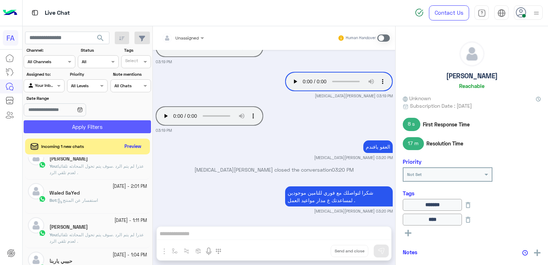
click at [39, 124] on button "Apply Filters" at bounding box center [87, 126] width 127 height 13
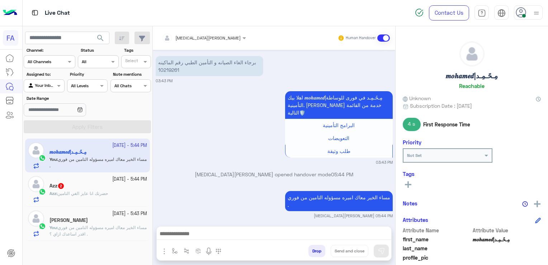
click at [108, 189] on div "Azz 2" at bounding box center [99, 187] width 98 height 8
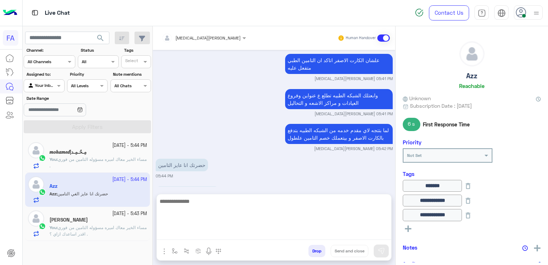
click at [234, 236] on textarea at bounding box center [274, 218] width 235 height 43
type textarea "**********"
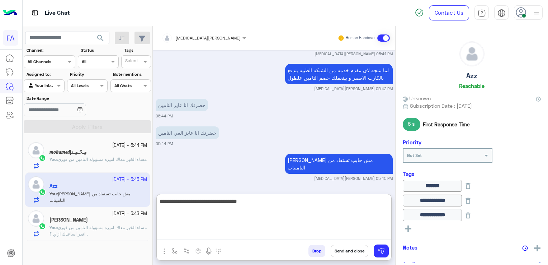
type textarea "**********"
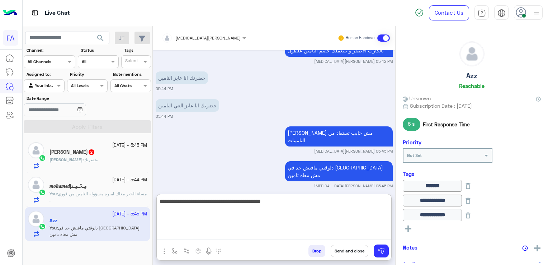
type textarea "**********"
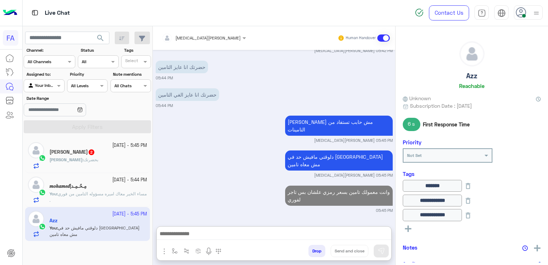
scroll to position [636, 0]
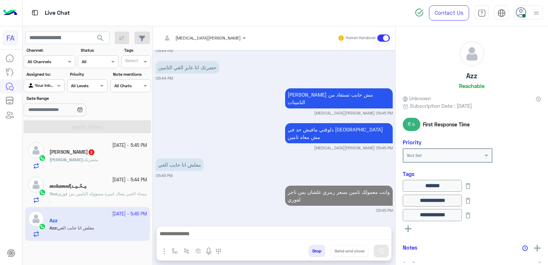
click at [95, 151] on h5 "Mohammad Soliman 2" at bounding box center [73, 152] width 46 height 6
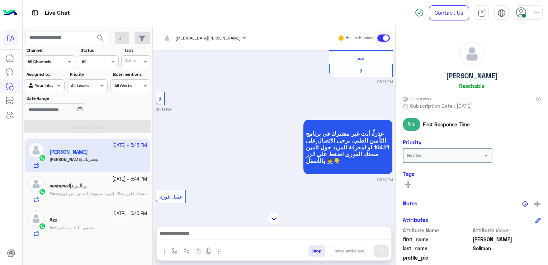
scroll to position [396, 0]
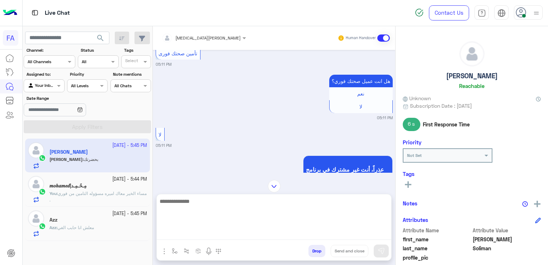
click at [310, 231] on textarea at bounding box center [274, 218] width 235 height 43
type textarea "**********"
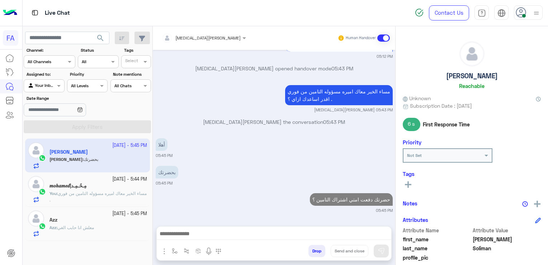
click at [105, 187] on div "𝒎𝒐𝒉𝒂𝒎𝒆𝒅|مِـحًـمِـد" at bounding box center [99, 187] width 98 height 8
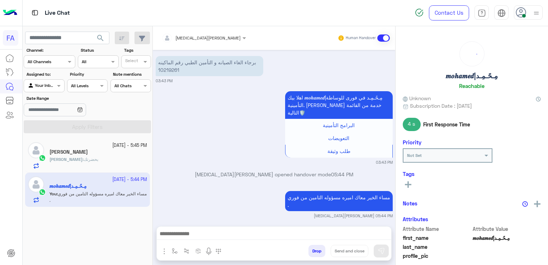
scroll to position [495, 0]
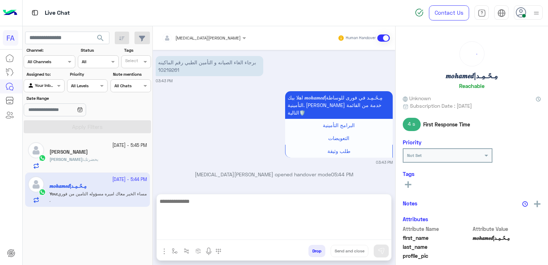
click at [236, 235] on textarea at bounding box center [274, 218] width 235 height 43
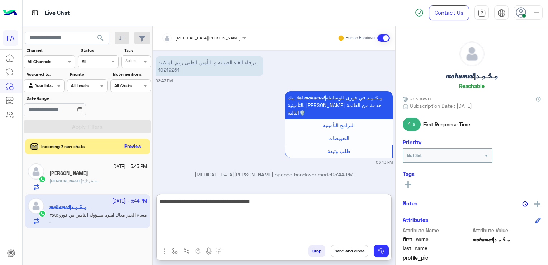
click at [300, 204] on textarea "**********" at bounding box center [274, 218] width 235 height 43
click at [277, 202] on textarea "**********" at bounding box center [274, 218] width 235 height 43
type textarea "**********"
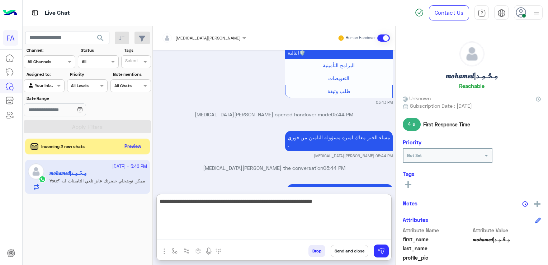
type textarea "**********"
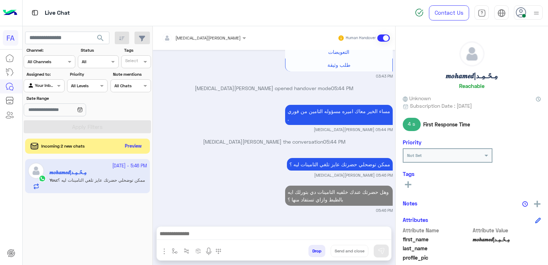
click at [130, 146] on button "Preview" at bounding box center [133, 146] width 22 height 10
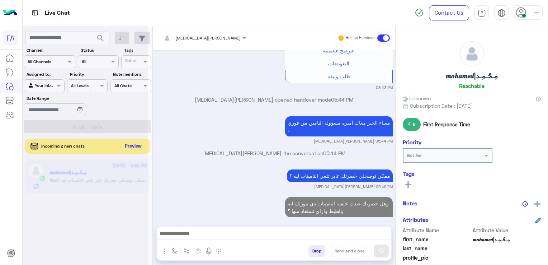
scroll to position [558, 0]
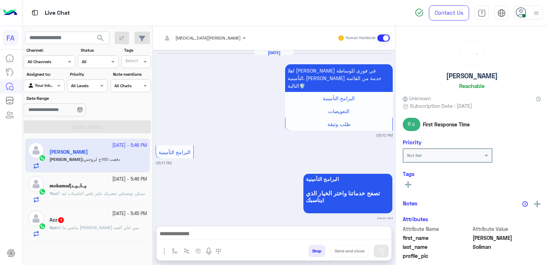
scroll to position [622, 0]
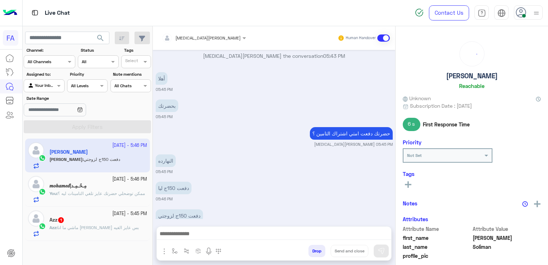
click at [83, 229] on span "ماشي ما انا عارف حضرتك بس عايز الغيه" at bounding box center [97, 227] width 81 height 5
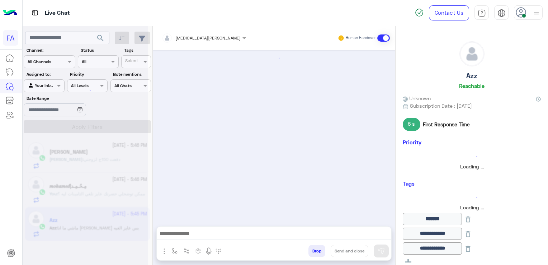
scroll to position [471, 0]
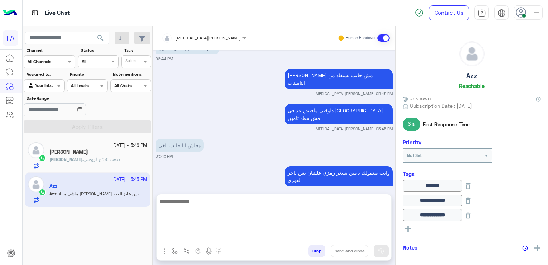
click at [207, 231] on textarea at bounding box center [274, 218] width 235 height 43
type textarea "****"
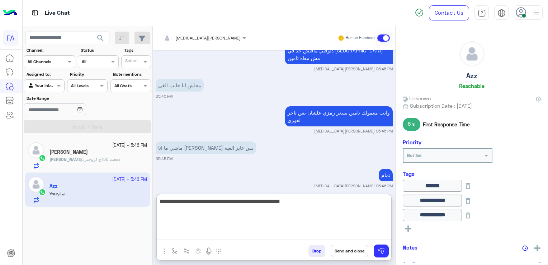
type textarea "**********"
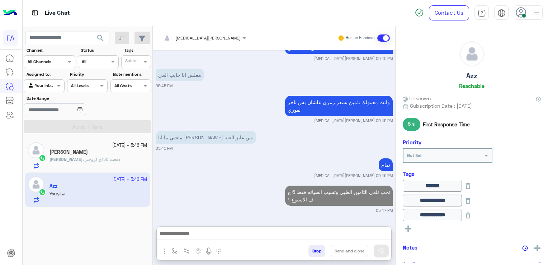
click at [112, 157] on div "Mohammad : دفعت 150ج لزوجتي" at bounding box center [99, 162] width 98 height 13
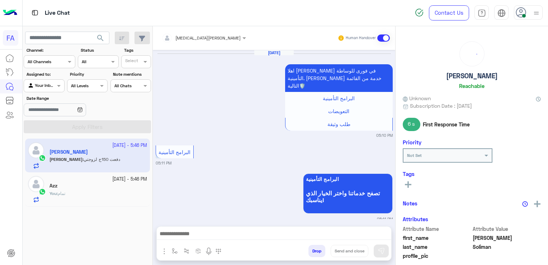
scroll to position [622, 0]
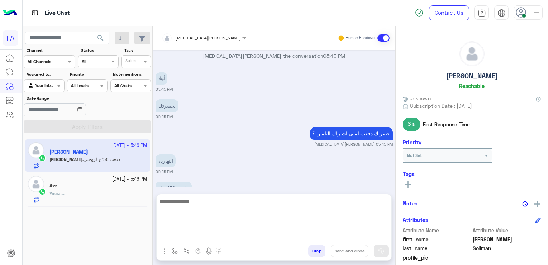
click at [222, 234] on textarea at bounding box center [274, 218] width 235 height 43
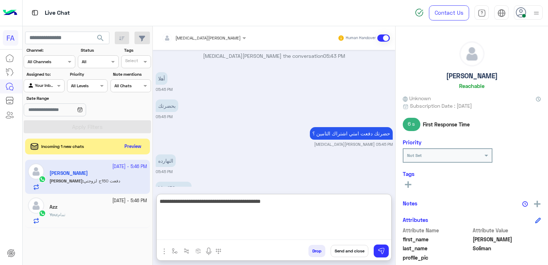
type textarea "**********"
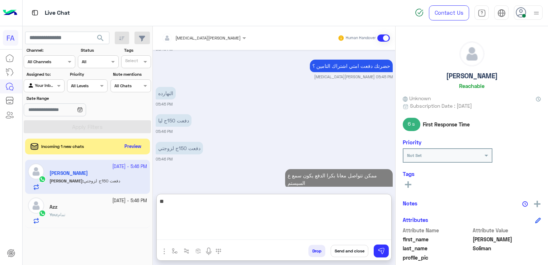
type textarea "*"
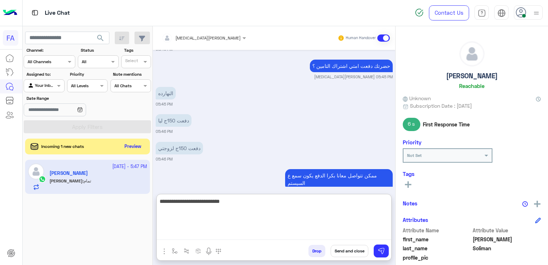
scroll to position [717, 0]
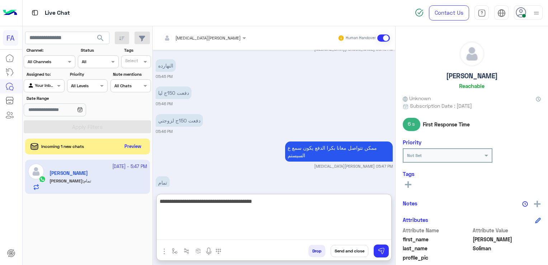
type textarea "**********"
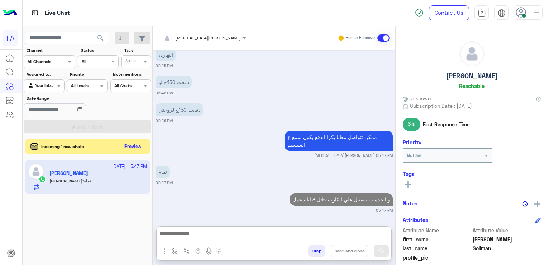
click at [409, 185] on rect at bounding box center [408, 184] width 1 height 6
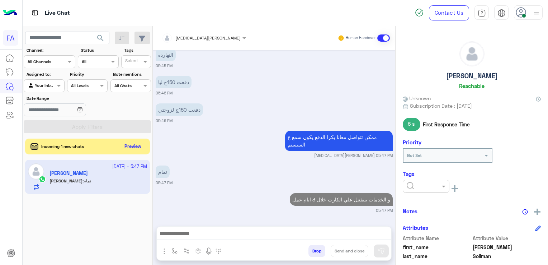
scroll to position [712, 0]
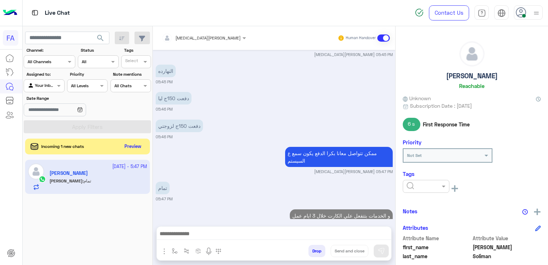
click at [433, 185] on div at bounding box center [426, 185] width 46 height 7
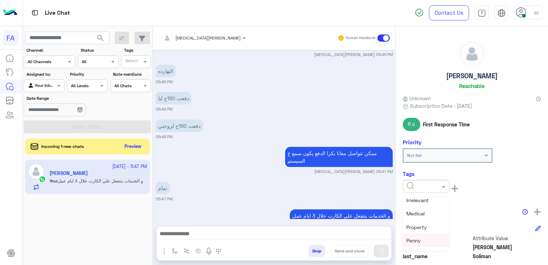
scroll to position [72, 0]
click at [425, 227] on div "Medical" at bounding box center [426, 225] width 47 height 13
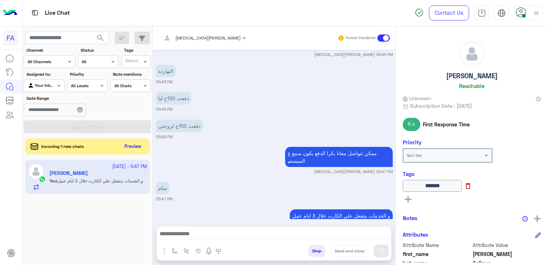
click at [472, 187] on icon at bounding box center [468, 186] width 8 height 8
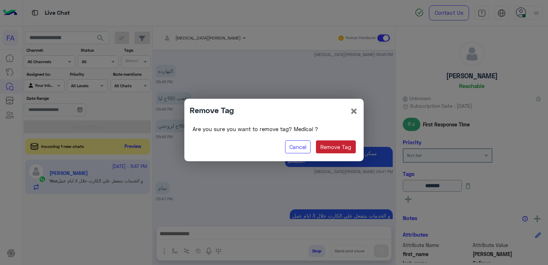
click at [340, 147] on button "Remove Tag" at bounding box center [336, 146] width 40 height 13
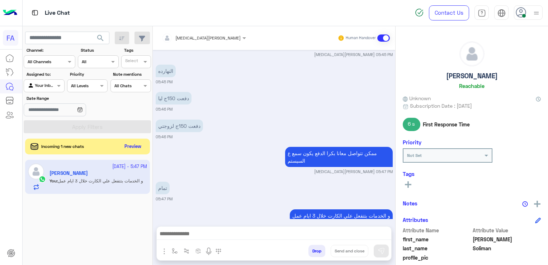
click at [409, 181] on button at bounding box center [408, 184] width 11 height 9
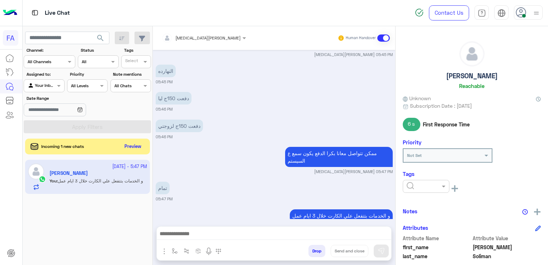
click at [418, 184] on input "text" at bounding box center [418, 185] width 22 height 6
click at [425, 202] on div "Done" at bounding box center [426, 203] width 47 height 13
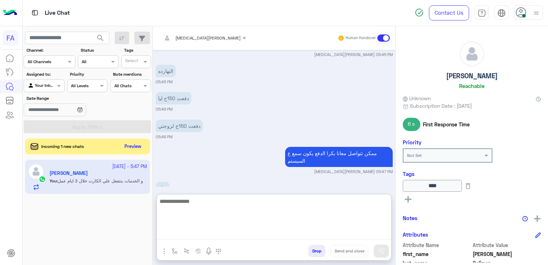
click at [323, 237] on textarea at bounding box center [274, 218] width 235 height 43
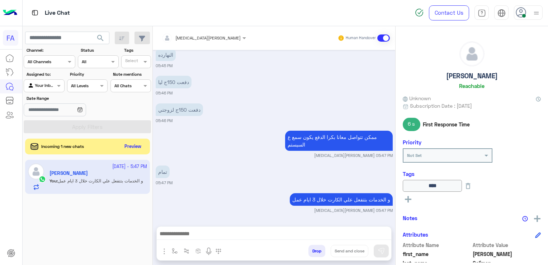
scroll to position [712, 0]
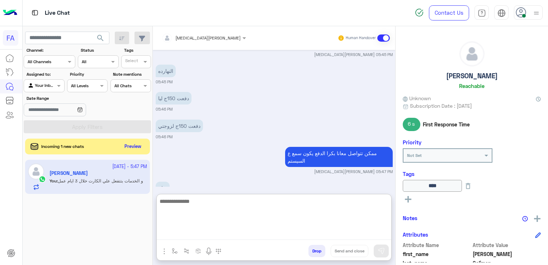
click at [293, 230] on textarea at bounding box center [274, 218] width 235 height 43
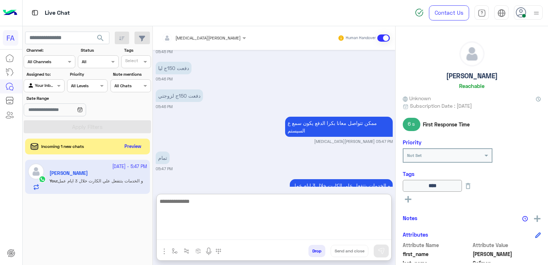
scroll to position [744, 0]
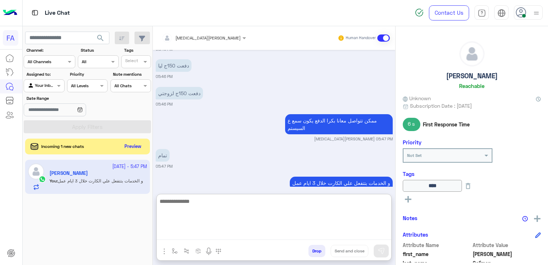
paste textarea "**********"
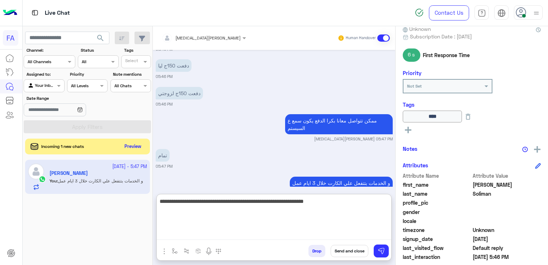
scroll to position [144, 0]
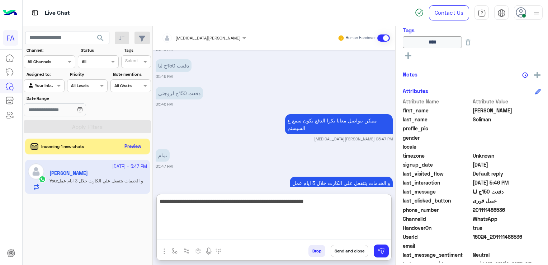
type textarea "**********"
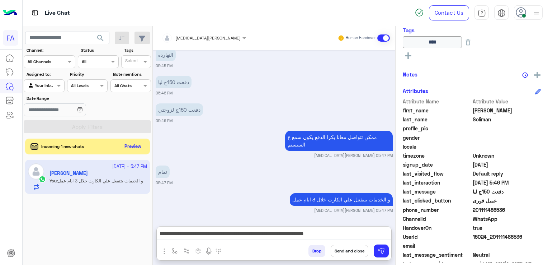
click at [488, 207] on span "201111486536" at bounding box center [507, 210] width 69 height 8
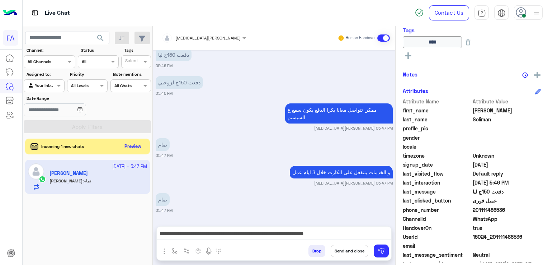
click at [488, 207] on span "201111486536" at bounding box center [507, 210] width 69 height 8
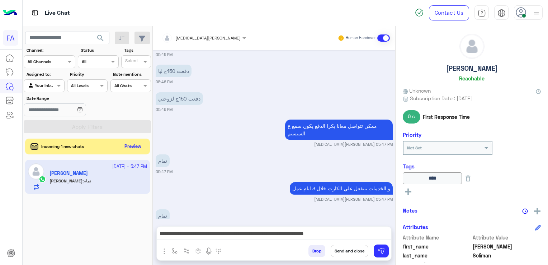
scroll to position [0, 0]
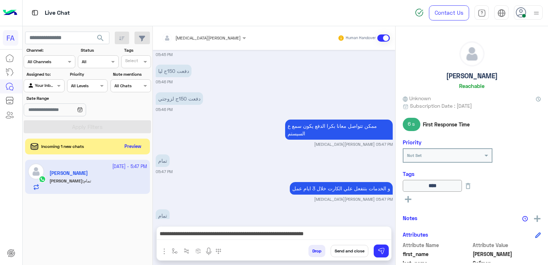
click at [454, 78] on h5 "[PERSON_NAME]" at bounding box center [472, 76] width 52 height 8
drag, startPoint x: 338, startPoint y: 251, endPoint x: 345, endPoint y: 249, distance: 6.7
click at [338, 251] on button "Send and close" at bounding box center [350, 251] width 38 height 12
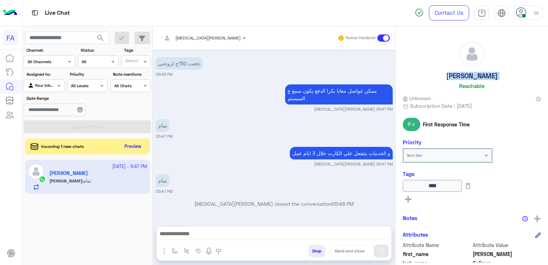
scroll to position [793, 0]
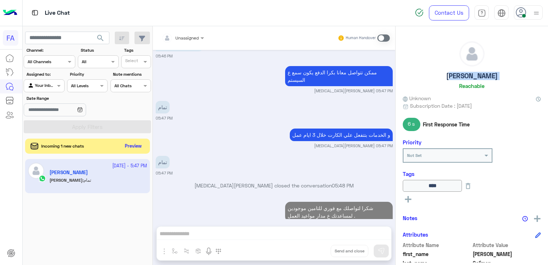
click at [126, 147] on button "Preview" at bounding box center [133, 146] width 22 height 10
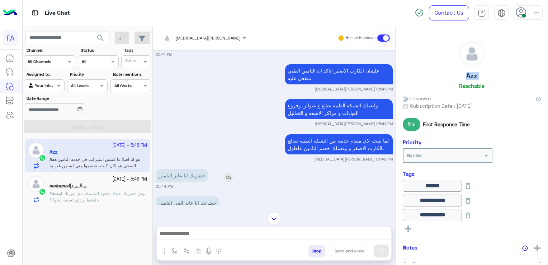
scroll to position [69, 0]
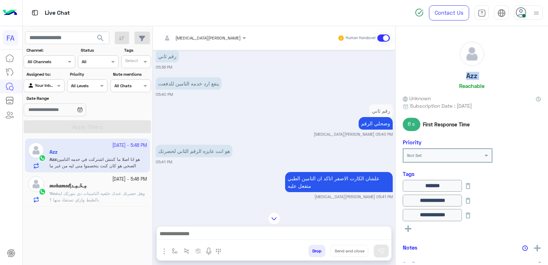
click at [408, 228] on rect at bounding box center [408, 228] width 6 height 1
click at [417, 227] on input "text" at bounding box center [418, 229] width 22 height 6
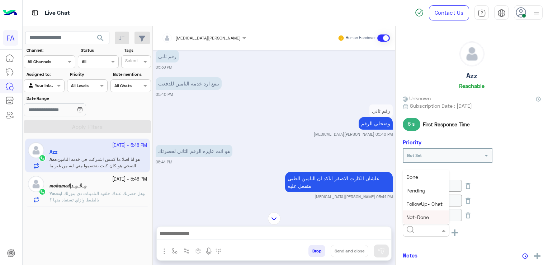
click at [415, 214] on span "Not-Done" at bounding box center [418, 217] width 23 height 6
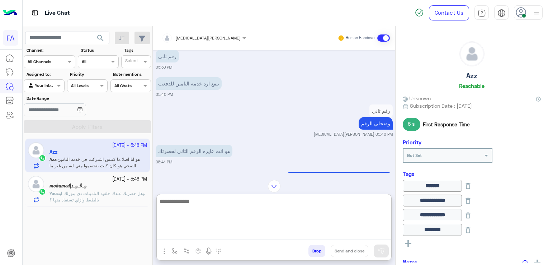
click at [339, 236] on textarea at bounding box center [274, 218] width 235 height 43
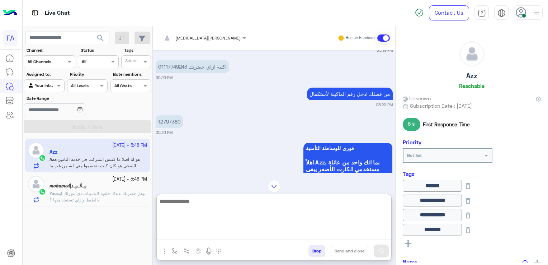
scroll to position [291, 0]
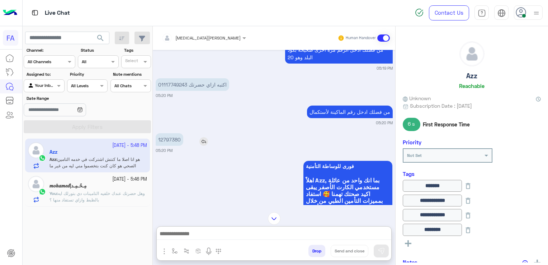
click at [170, 138] on p "12797380" at bounding box center [170, 139] width 28 height 13
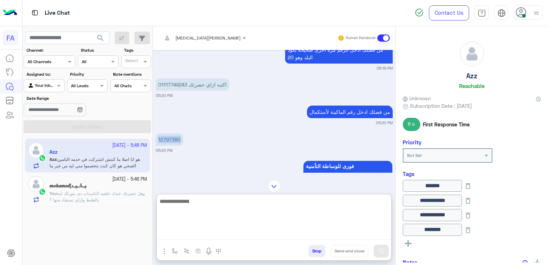
click at [276, 237] on textarea at bounding box center [274, 218] width 235 height 43
paste textarea "********"
type textarea "**********"
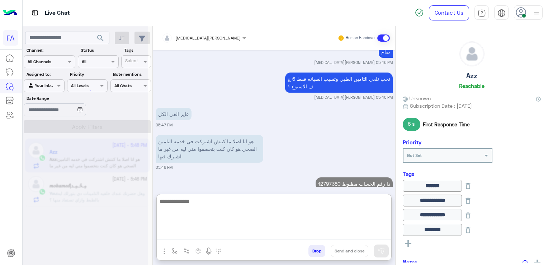
scroll to position [2005, 0]
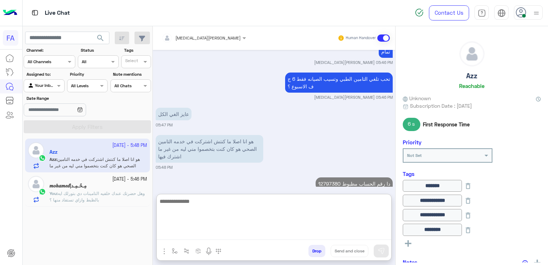
click at [311, 211] on textarea at bounding box center [274, 218] width 235 height 43
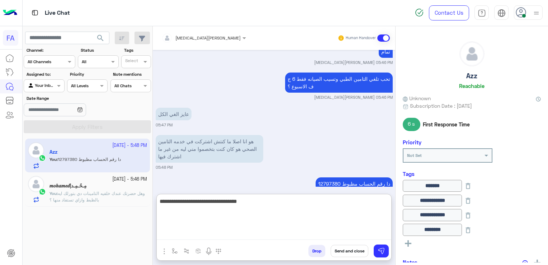
scroll to position [2033, 0]
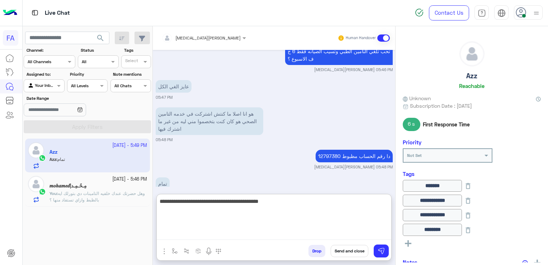
type textarea "**********"
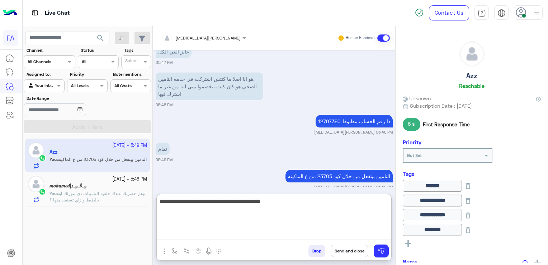
type textarea "**********"
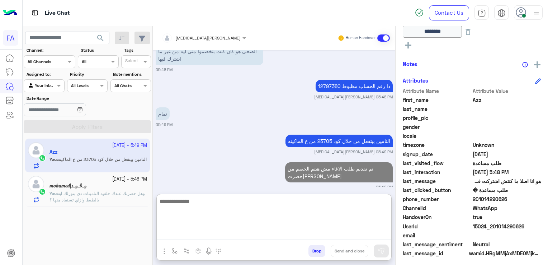
scroll to position [200, 0]
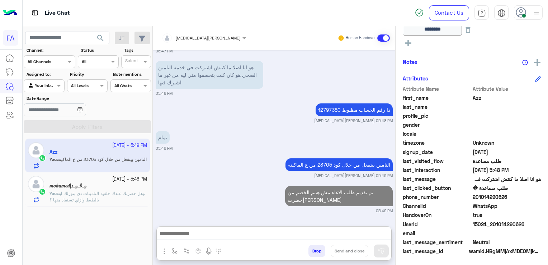
click at [496, 194] on span "201014290626" at bounding box center [507, 197] width 69 height 8
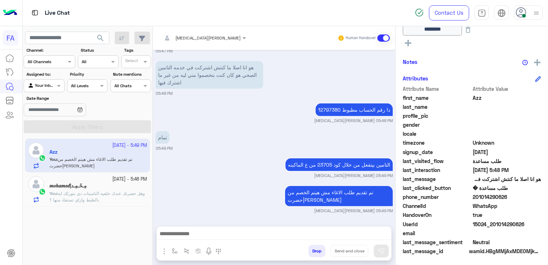
scroll to position [2070, 0]
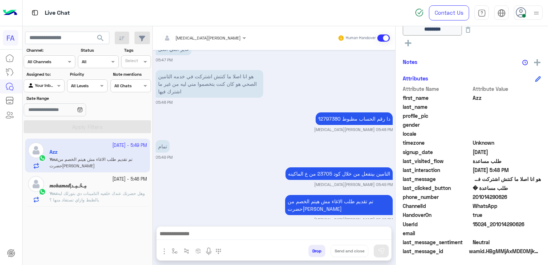
click at [496, 194] on span "201014290626" at bounding box center [507, 197] width 69 height 8
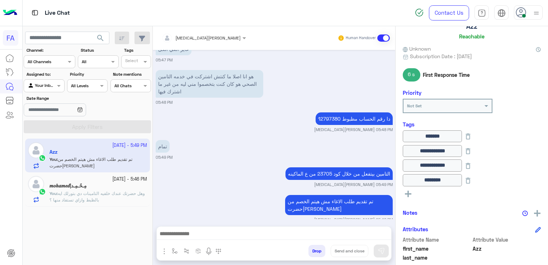
scroll to position [0, 0]
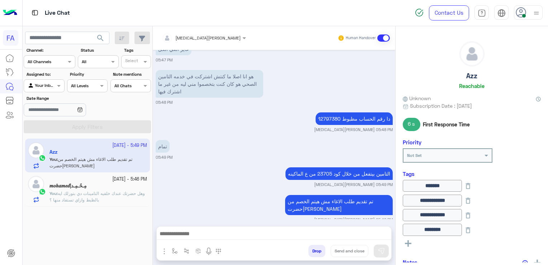
click at [476, 77] on h5 "Azz" at bounding box center [471, 76] width 11 height 8
click at [468, 75] on h5 "Azz" at bounding box center [471, 76] width 11 height 8
click at [244, 244] on small "05:49 PM" at bounding box center [274, 247] width 237 height 6
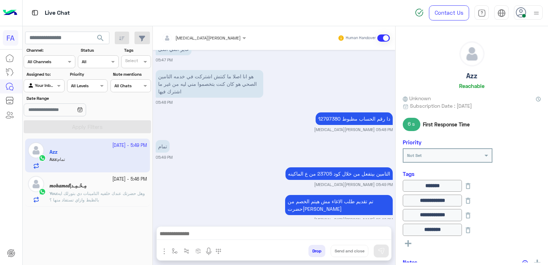
scroll to position [2097, 0]
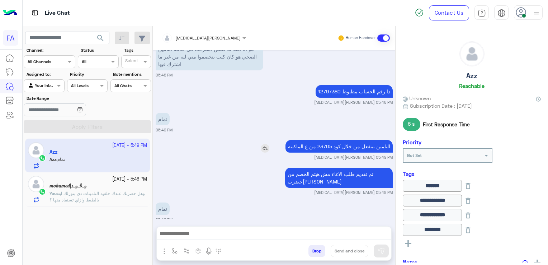
click at [304, 140] on p "التامين بيتفعل من خلال كود 23705 من ع الماكينه" at bounding box center [339, 146] width 107 height 13
drag, startPoint x: 304, startPoint y: 132, endPoint x: 323, endPoint y: 72, distance: 62.9
click at [295, 89] on img at bounding box center [295, 93] width 9 height 9
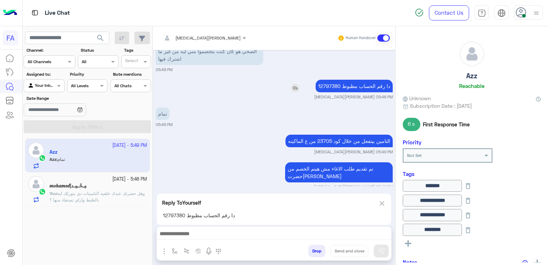
click at [329, 80] on p "12797380 دا رقم الحساب مظبوط" at bounding box center [354, 86] width 77 height 13
click at [381, 203] on img at bounding box center [382, 203] width 8 height 9
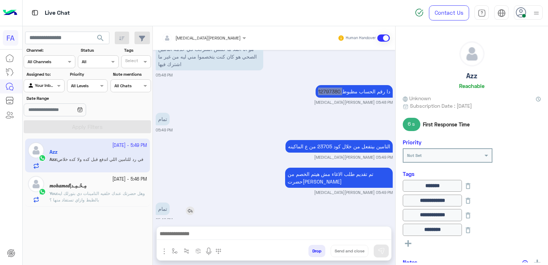
scroll to position [2125, 0]
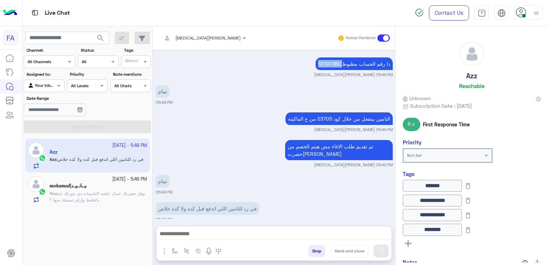
click at [261, 222] on div "Amira khalid Human Handover Oct 4, 2025 البرامج التأمينية تصفح خدماتنا واختر ال…" at bounding box center [274, 146] width 243 height 241
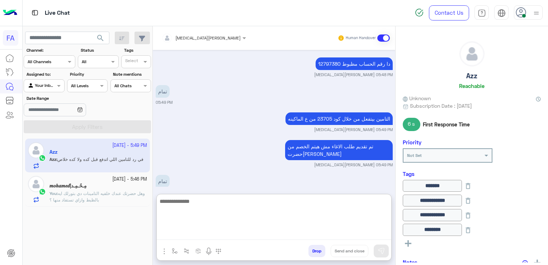
click at [220, 235] on textarea at bounding box center [274, 218] width 235 height 43
type textarea "**********"
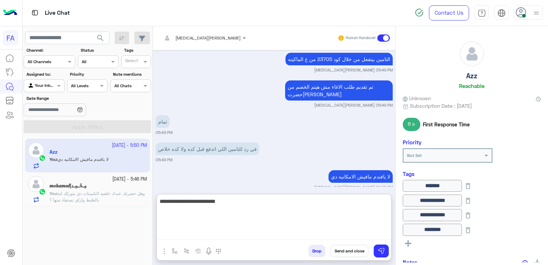
type textarea "**********"
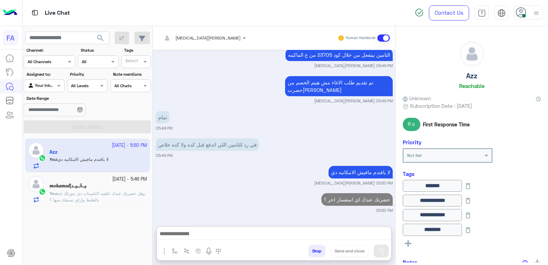
click at [114, 199] on p "You : وهل حضرتك عندك خلفيه التامينات دي بتورلك ايه بالظبط وازاي تستفاد منها ؟" at bounding box center [99, 196] width 98 height 13
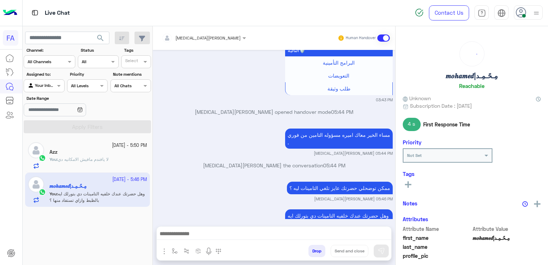
scroll to position [558, 0]
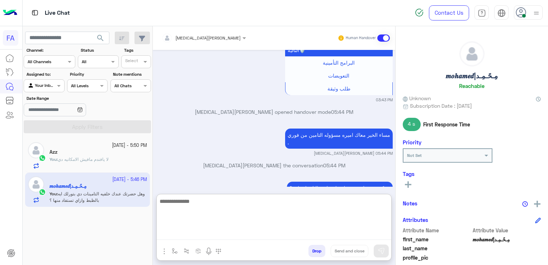
click at [278, 233] on textarea at bounding box center [274, 218] width 235 height 43
paste textarea "**********"
type textarea "**********"
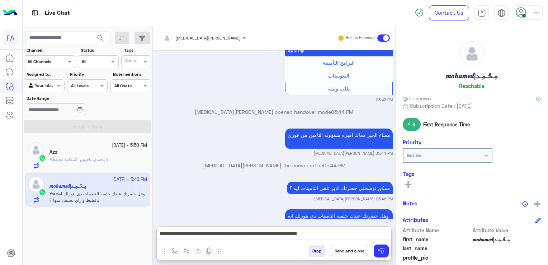
drag, startPoint x: 410, startPoint y: 184, endPoint x: 425, endPoint y: 188, distance: 15.5
click at [413, 186] on button at bounding box center [408, 184] width 11 height 9
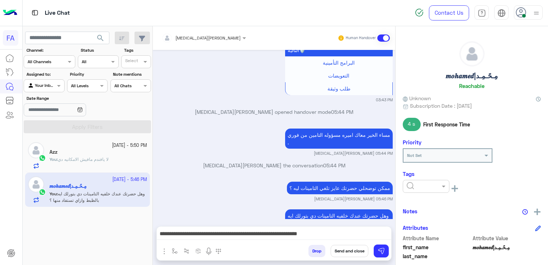
drag, startPoint x: 425, startPoint y: 188, endPoint x: 428, endPoint y: 196, distance: 8.7
click at [426, 189] on div at bounding box center [426, 186] width 47 height 13
click at [428, 219] on div "Pending" at bounding box center [426, 216] width 47 height 13
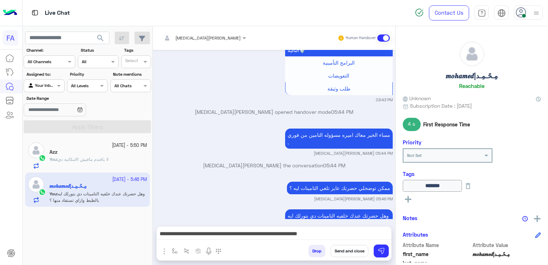
click at [350, 254] on button "Send and close" at bounding box center [350, 251] width 38 height 12
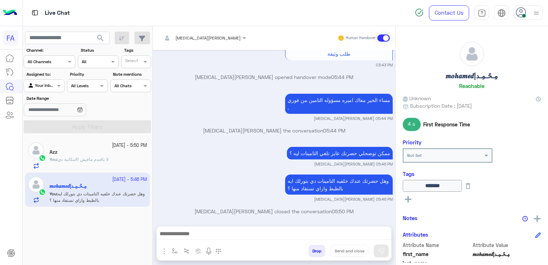
scroll to position [611, 0]
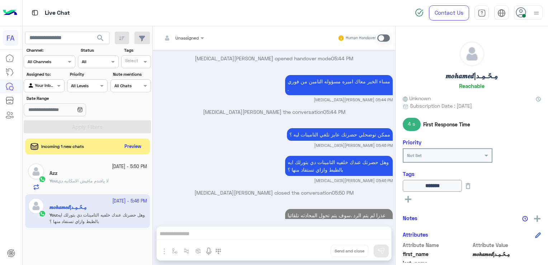
click at [111, 156] on div "search Channel: Channel All Channels Status Channel All Tags Select Assigned to…" at bounding box center [88, 146] width 130 height 241
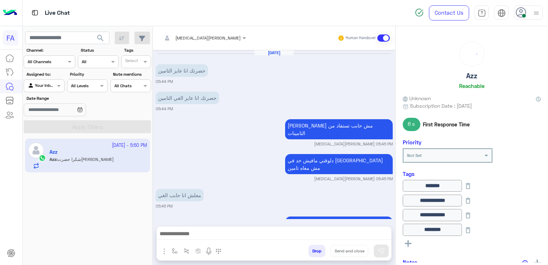
scroll to position [436, 0]
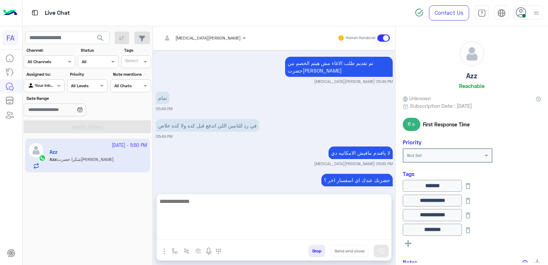
click at [307, 235] on textarea at bounding box center [274, 218] width 235 height 43
paste textarea "**********"
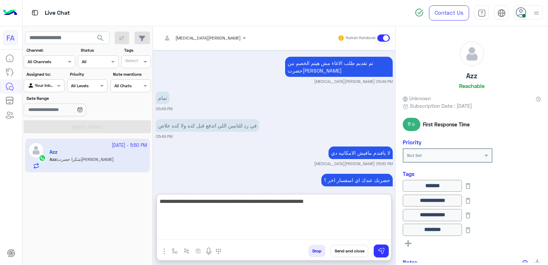
type textarea "**********"
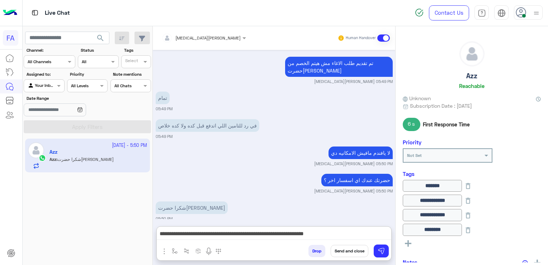
click at [354, 249] on button "Send and close" at bounding box center [350, 251] width 38 height 12
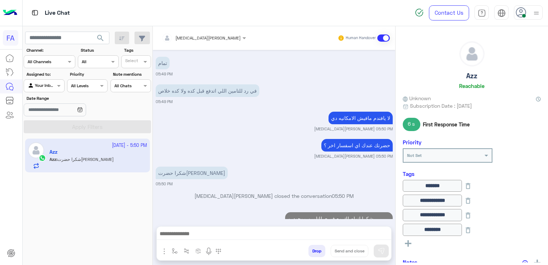
scroll to position [489, 0]
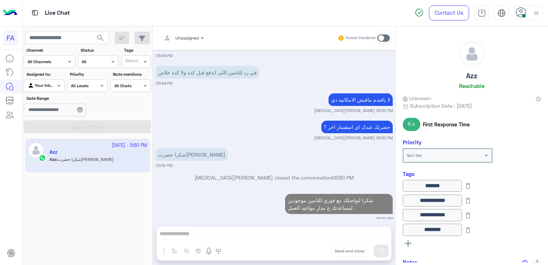
click at [45, 85] on div at bounding box center [44, 84] width 40 height 7
drag, startPoint x: 49, startPoint y: 113, endPoint x: 57, endPoint y: 118, distance: 9.2
click at [49, 114] on b "Unassigned" at bounding box center [47, 113] width 27 height 6
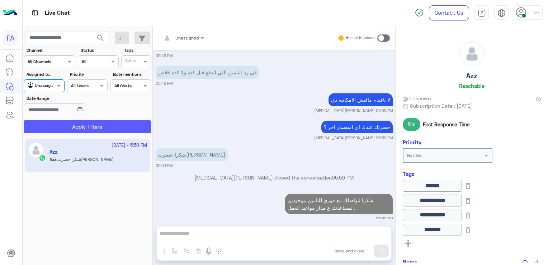
click at [65, 127] on button "Apply Filters" at bounding box center [87, 126] width 127 height 13
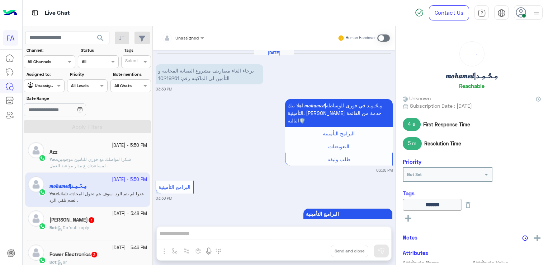
scroll to position [611, 0]
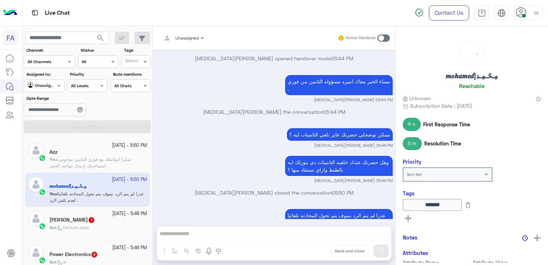
click at [525, 17] on span at bounding box center [524, 16] width 4 height 4
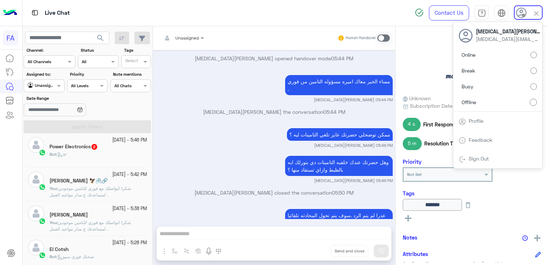
scroll to position [36, 0]
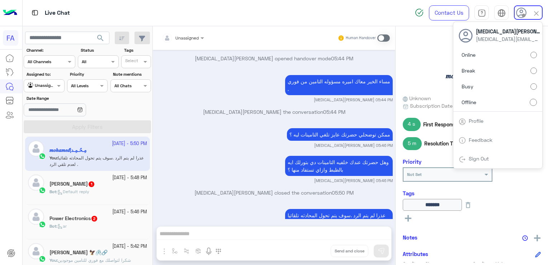
click at [88, 189] on span "Default reply" at bounding box center [73, 191] width 32 height 5
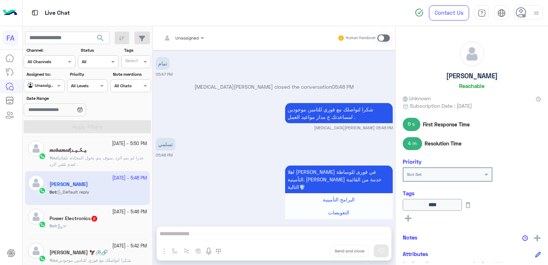
scroll to position [530, 0]
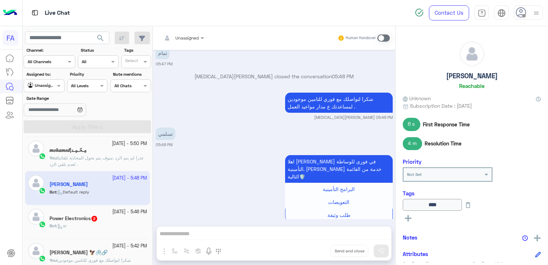
click at [115, 222] on div "Power Electronics 2" at bounding box center [99, 219] width 98 height 8
